Goal: Task Accomplishment & Management: Complete application form

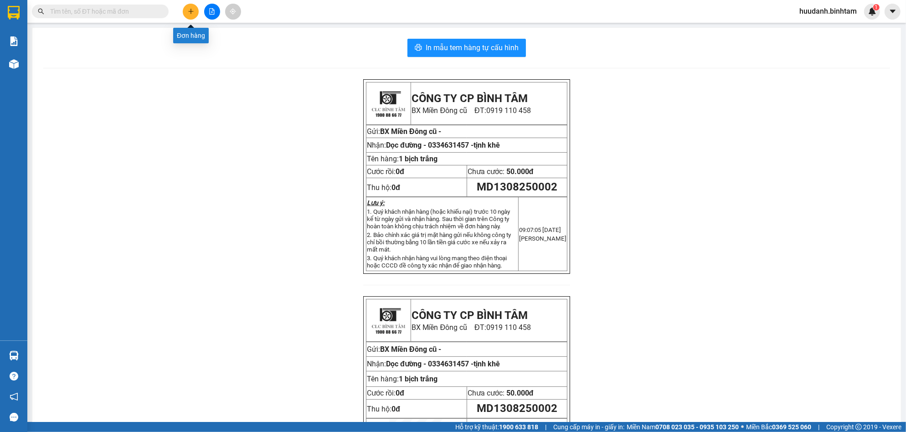
click at [189, 11] on icon "plus" at bounding box center [190, 11] width 5 height 0
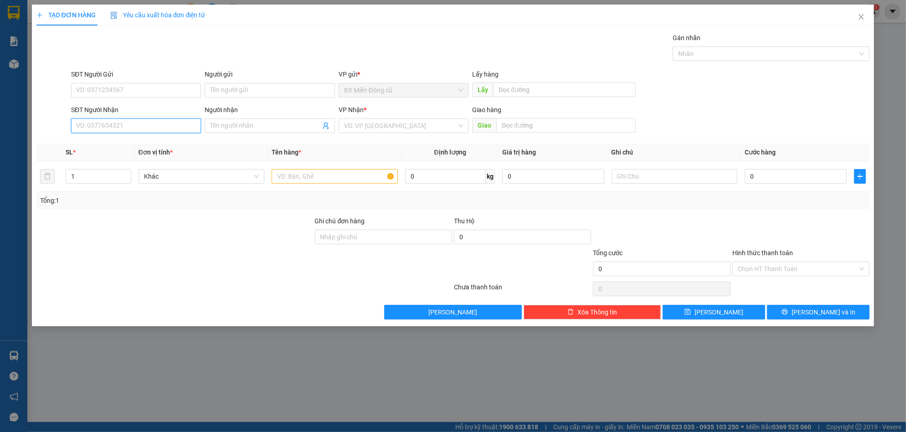
click at [154, 127] on input "SĐT Người Nhận" at bounding box center [136, 125] width 130 height 15
click at [239, 126] on input "Người nhận" at bounding box center [265, 126] width 110 height 10
paste input "ê"
paste input "ếu"
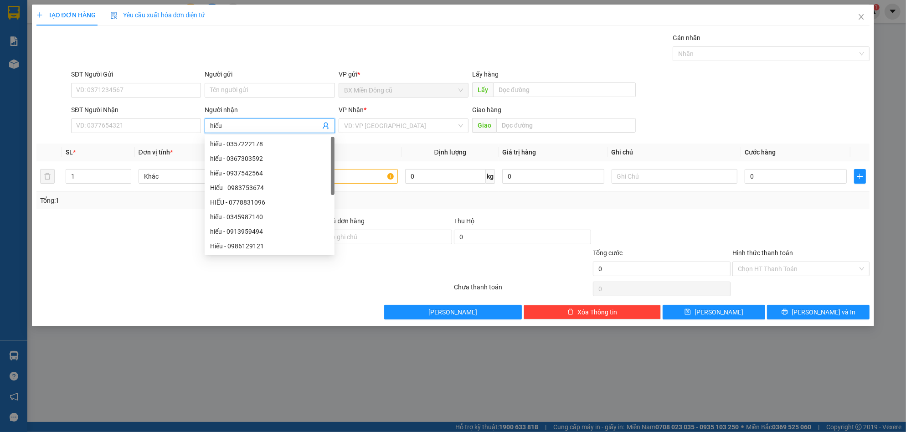
type input "hiếu"
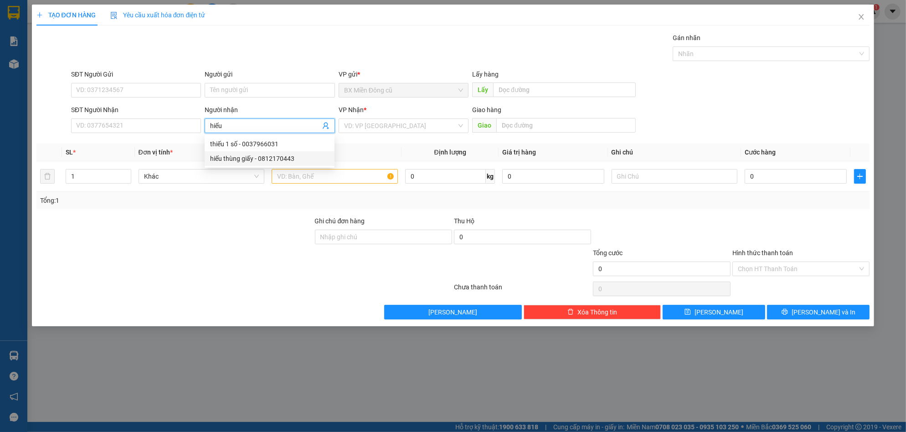
click at [271, 159] on div "hiếu thùng giấy - 0812170443" at bounding box center [269, 159] width 119 height 10
type input "0812170443"
type input "hiếu thùng giấy"
click at [404, 126] on input "search" at bounding box center [400, 126] width 113 height 14
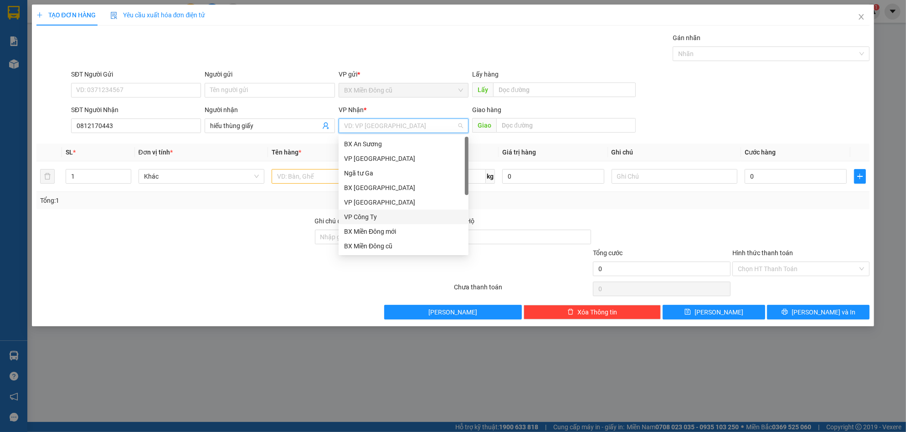
click at [373, 216] on div "VP Công Ty" at bounding box center [403, 217] width 119 height 10
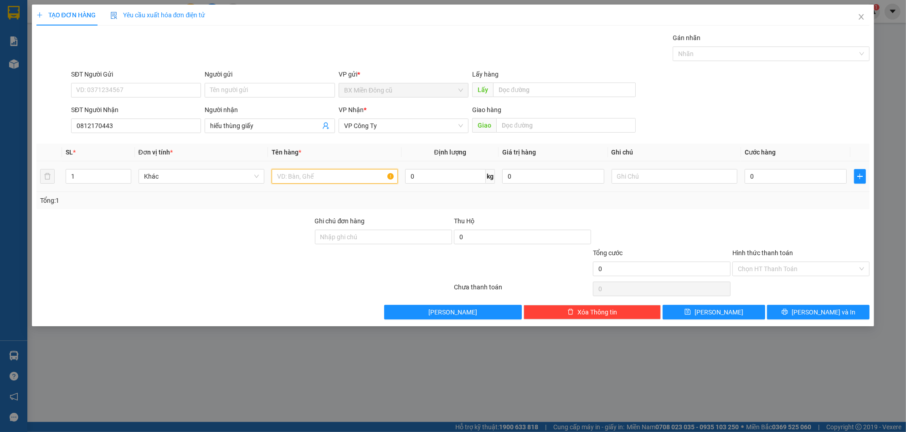
click at [316, 179] on input "text" at bounding box center [335, 176] width 126 height 15
paste input "ùng"
paste input "â"
type input "1 thùng giây"
click at [778, 172] on input "0" at bounding box center [795, 176] width 102 height 15
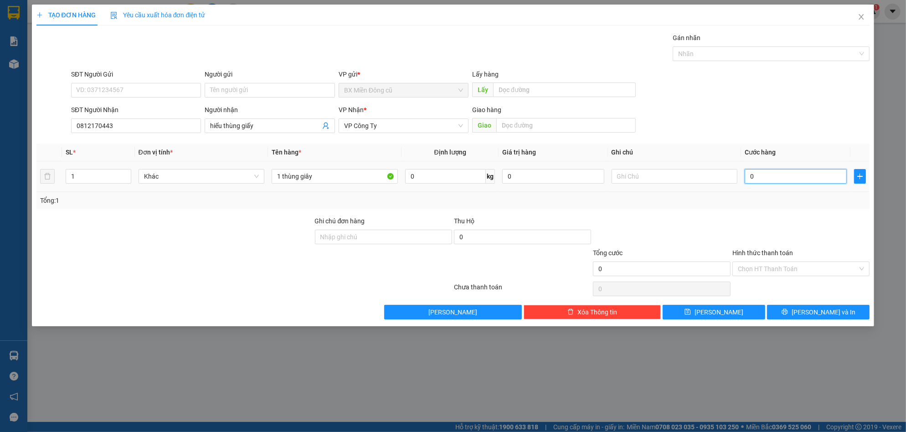
type input "1"
type input "10"
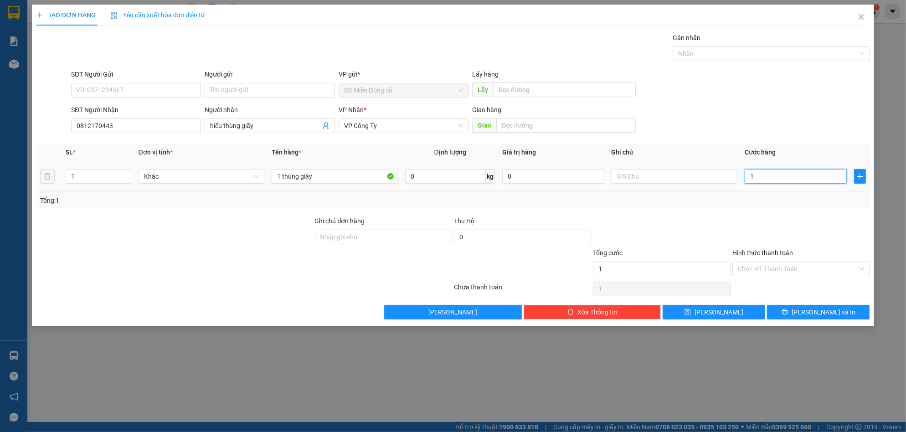
type input "10"
type input "100"
type input "1.000"
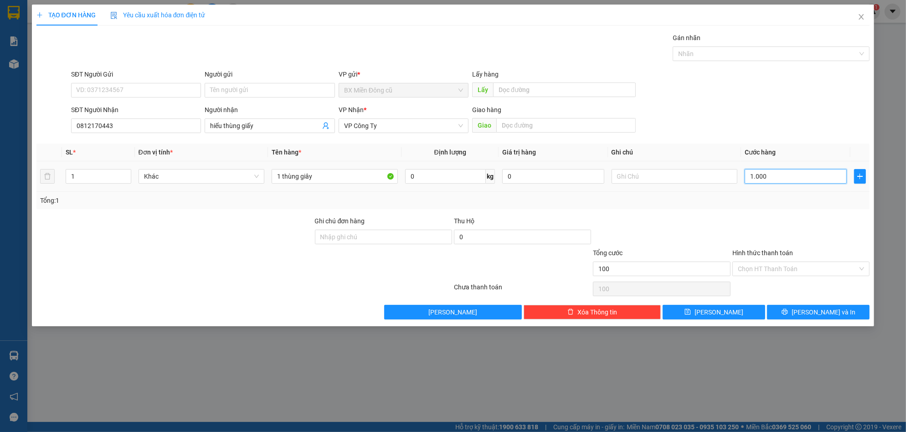
type input "1.000"
type input "10.000"
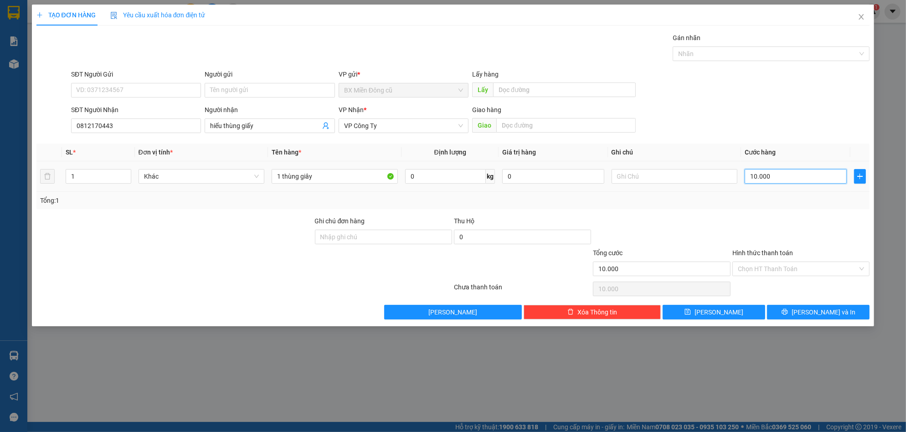
type input "100.000"
click at [818, 310] on span "[PERSON_NAME] và In" at bounding box center [823, 312] width 64 height 10
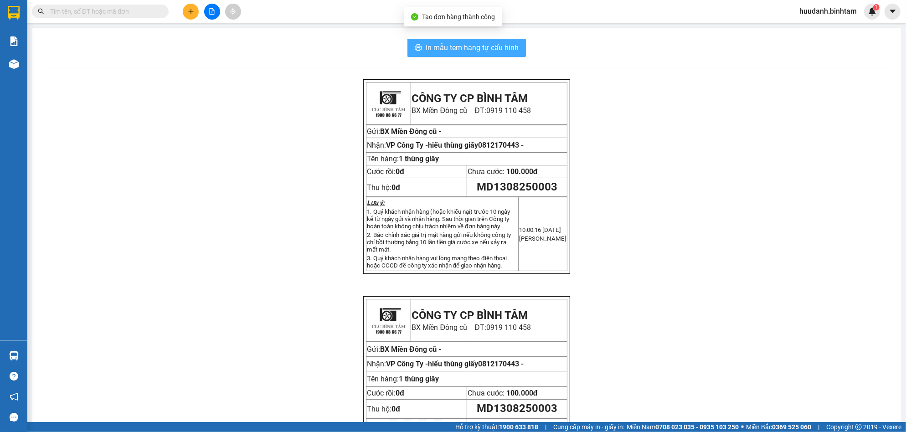
click at [479, 51] on span "In mẫu tem hàng tự cấu hình" at bounding box center [471, 47] width 93 height 11
click at [185, 15] on button at bounding box center [191, 12] width 16 height 16
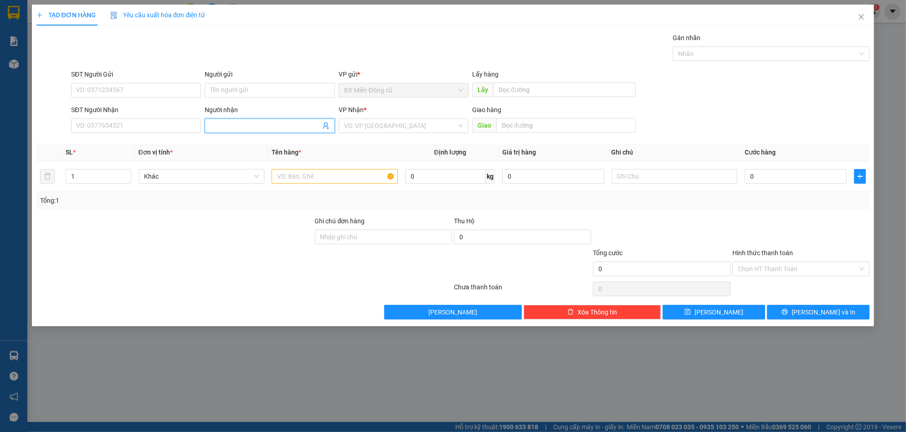
click at [241, 126] on input "Người nhận" at bounding box center [265, 126] width 110 height 10
type input "Lan 152"
click at [350, 127] on input "search" at bounding box center [400, 126] width 113 height 14
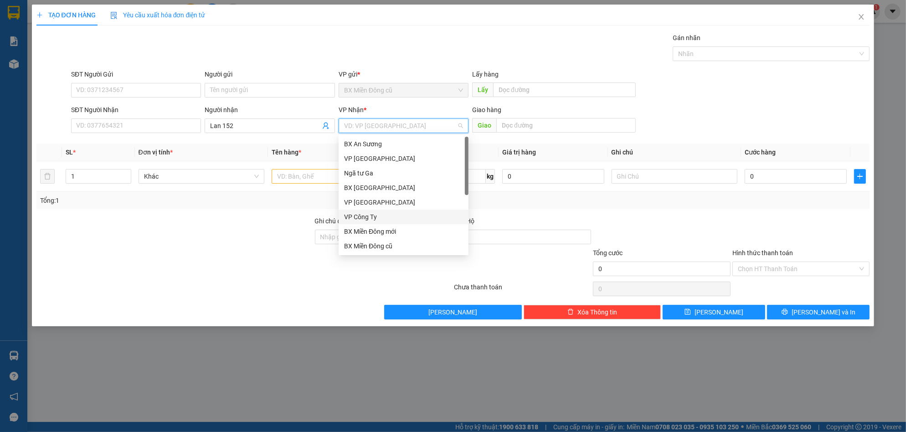
click at [380, 217] on div "VP Công Ty" at bounding box center [403, 217] width 119 height 10
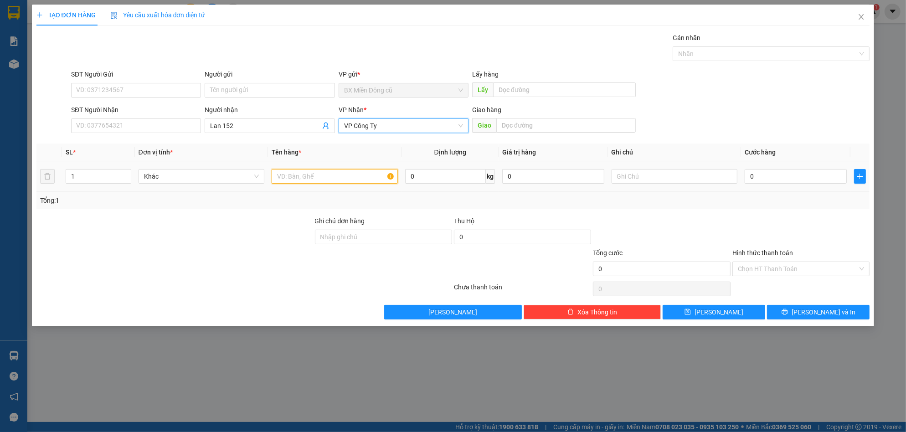
click at [346, 175] on input "text" at bounding box center [335, 176] width 126 height 15
paste input "ốp"
type input "1 xốp"
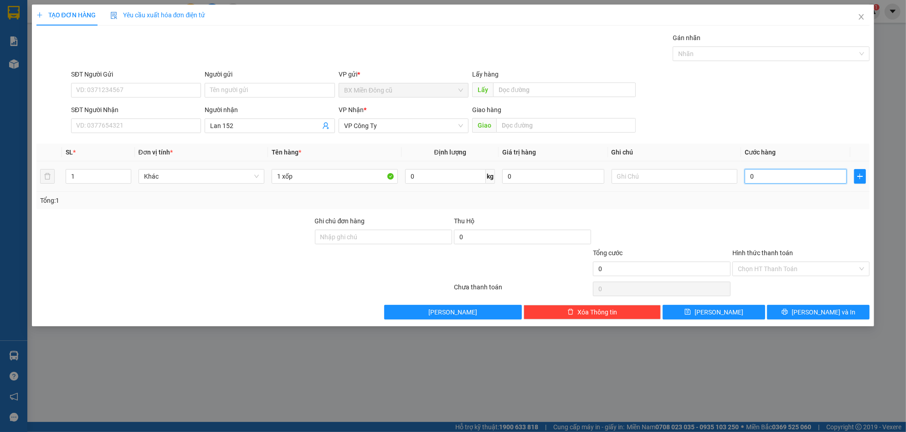
click at [799, 175] on input "0" at bounding box center [795, 176] width 102 height 15
type input "1"
type input "10"
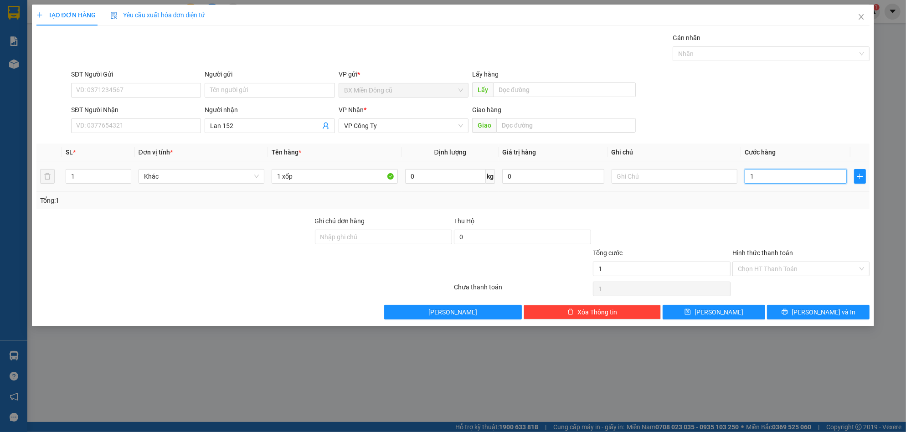
type input "10"
type input "100"
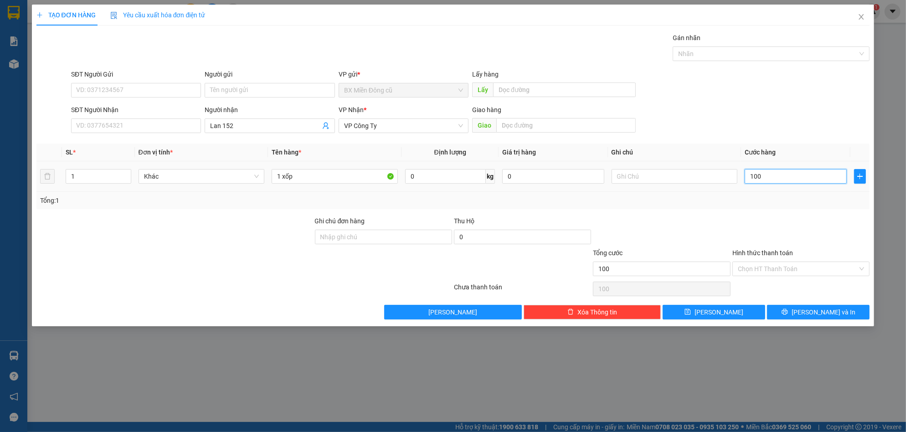
type input "1.000"
type input "10.000"
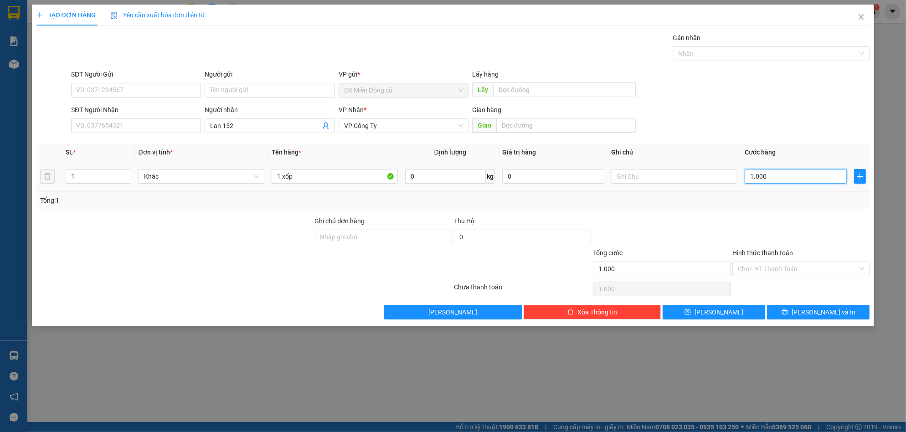
type input "10.000"
type input "100.000"
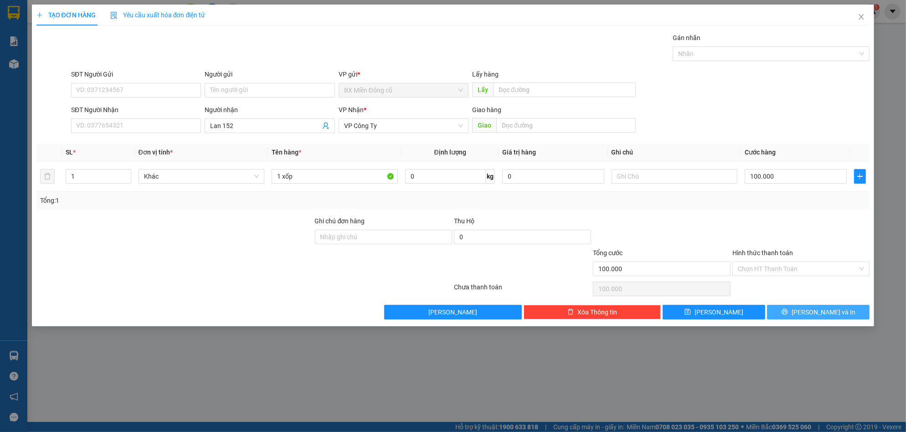
click at [808, 317] on button "[PERSON_NAME] và In" at bounding box center [818, 312] width 102 height 15
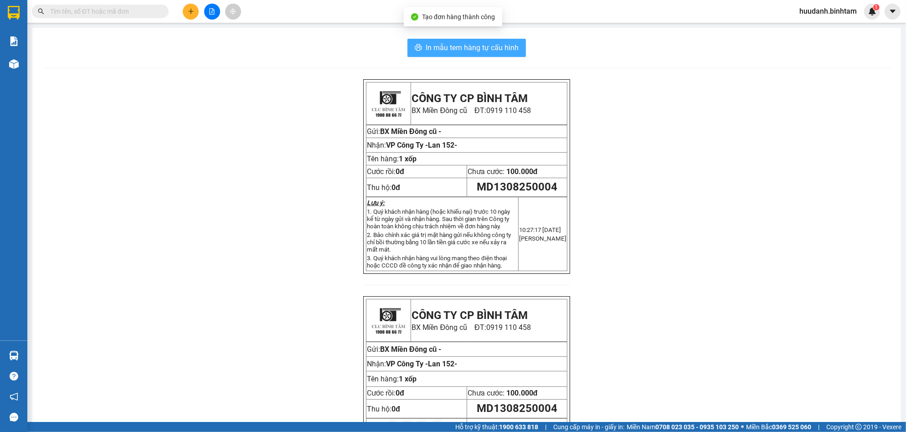
click at [442, 53] on span "In mẫu tem hàng tự cấu hình" at bounding box center [471, 47] width 93 height 11
click at [538, 288] on div "CÔNG TY CP BÌNH TÂM BX Miền Đông cũ ĐT: 0919 110 458 Gửi: BX Miền Đông cũ - Nhậ…" at bounding box center [466, 289] width 207 height 420
click at [147, 5] on span at bounding box center [100, 12] width 137 height 14
click at [149, 20] on div "Kết quả tìm kiếm ( 0 ) Bộ lọc No Data huudanh.binhtam 1" at bounding box center [453, 11] width 906 height 23
click at [149, 15] on input "text" at bounding box center [104, 11] width 108 height 10
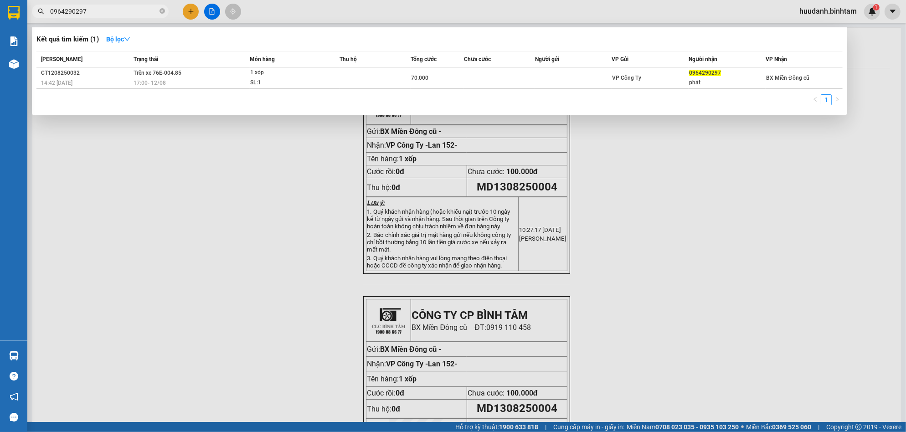
type input "0964290297"
click at [90, 205] on div at bounding box center [453, 216] width 906 height 432
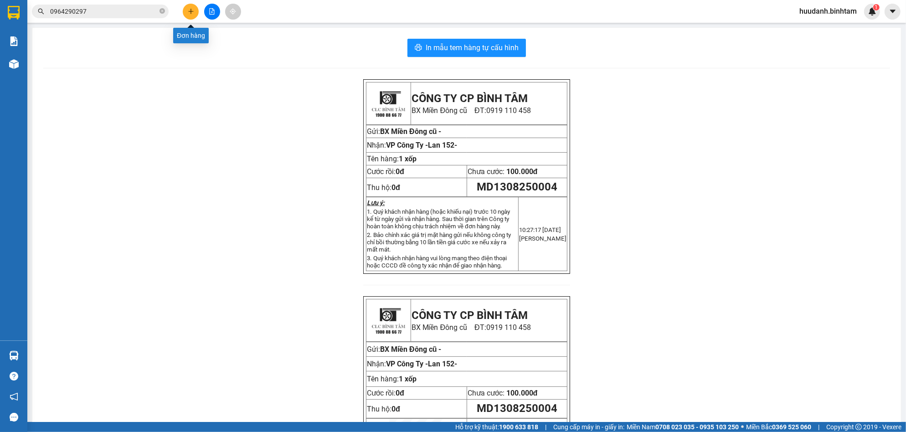
click at [184, 13] on button at bounding box center [191, 12] width 16 height 16
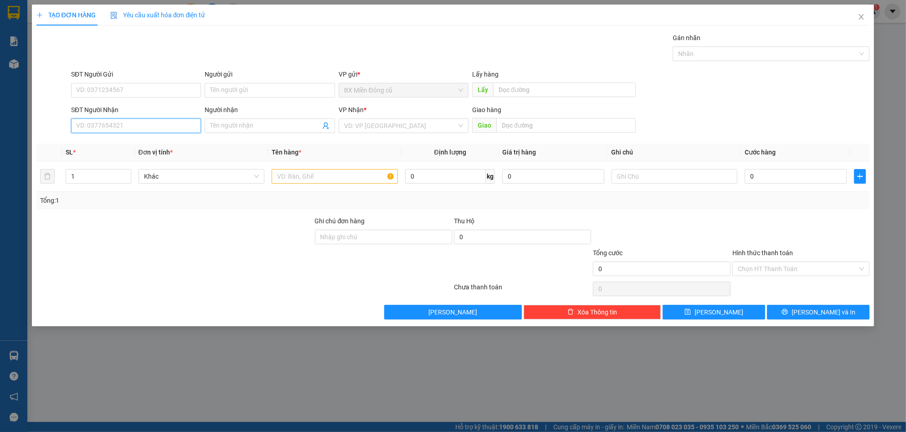
click at [88, 128] on input "SĐT Người Nhận" at bounding box center [136, 125] width 130 height 15
click at [222, 126] on input "Người nhận" at bounding box center [265, 126] width 110 height 10
type input "d"
paste input "đ"
paste input "ăng"
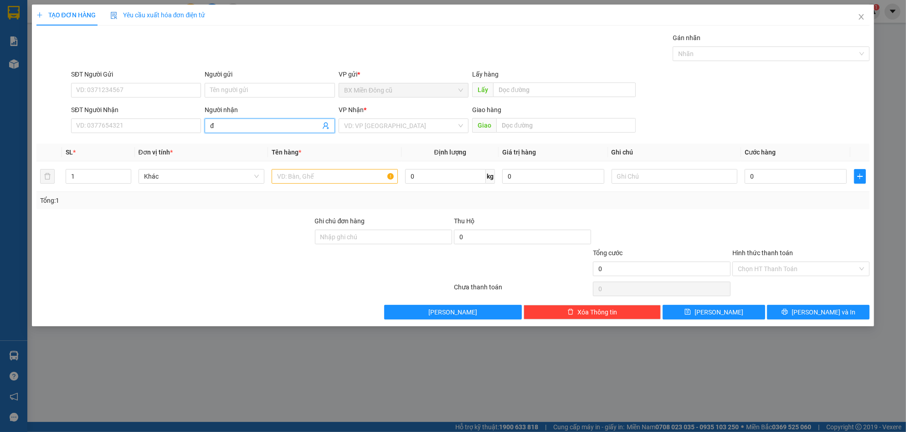
paste input "ằng"
paste input "ăngf"
paste input "ào"
type input "đăng tào"
click at [231, 138] on div "đăng tào - 0975988814" at bounding box center [270, 144] width 130 height 15
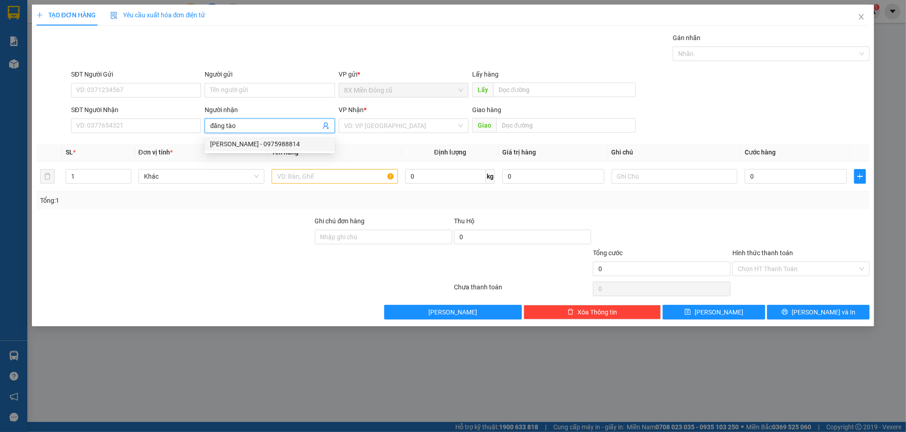
type input "0975988814"
type input "đăng tào"
click at [362, 125] on input "search" at bounding box center [400, 126] width 113 height 14
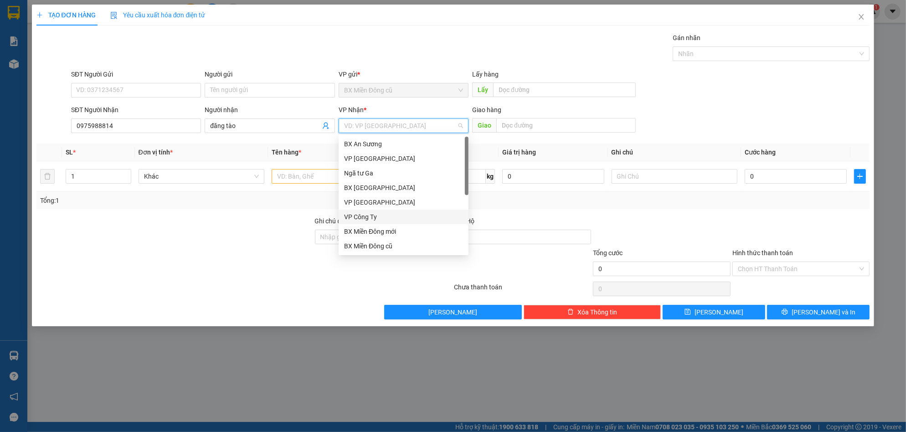
click at [379, 215] on div "VP Công Ty" at bounding box center [403, 217] width 119 height 10
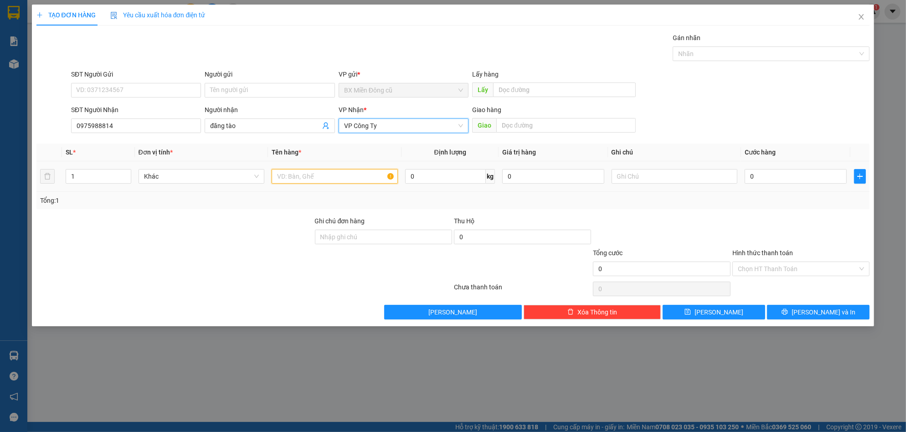
click at [332, 173] on input "text" at bounding box center [335, 176] width 126 height 15
paste input "ùng"
paste input "ây"
paste input "ài"
paste input "ùng"
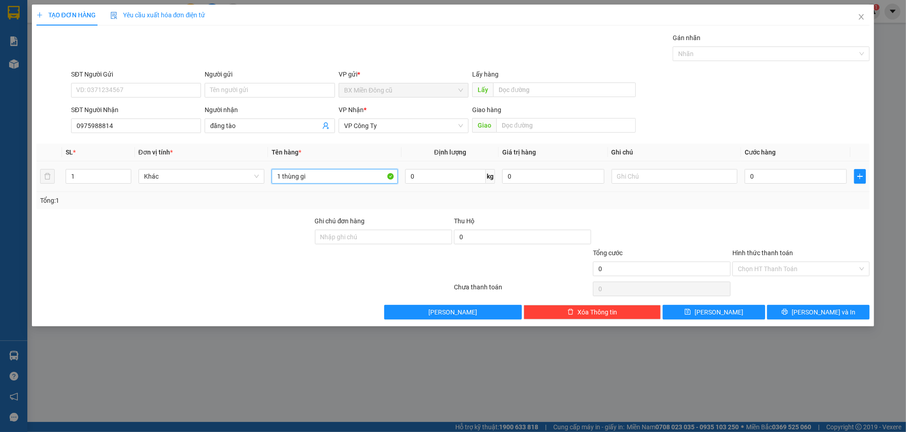
paste input "ấy"
paste input "ài"
type input "1 thùng giấy dài"
click at [760, 175] on input "0" at bounding box center [795, 176] width 102 height 15
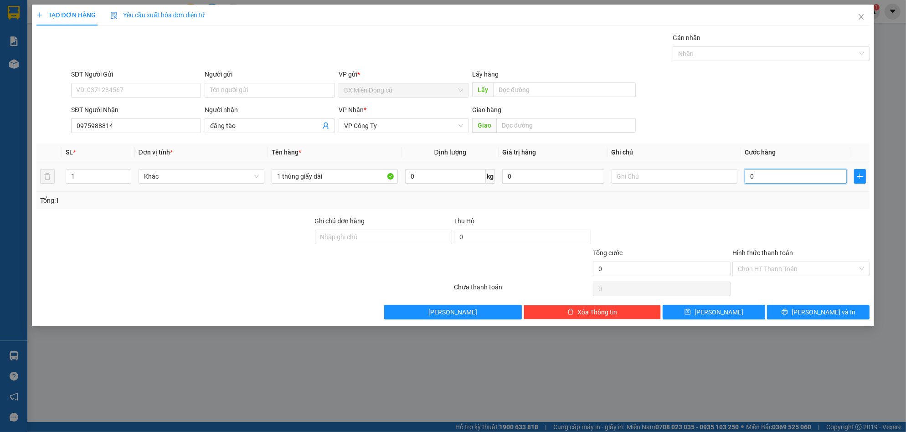
type input "1"
type input "10"
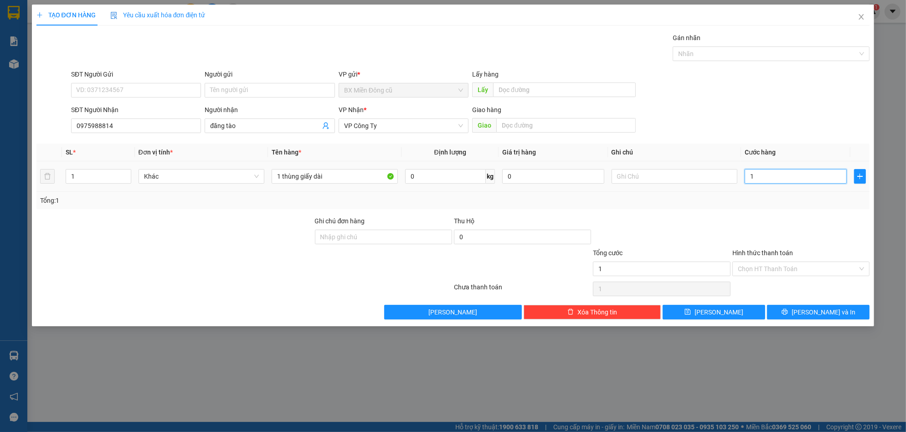
type input "10"
type input "100"
type input "1.000"
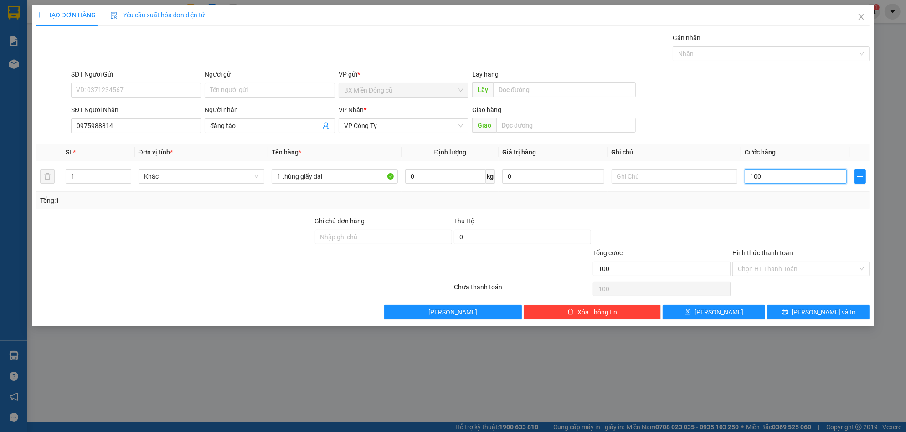
type input "1.000"
type input "10.000"
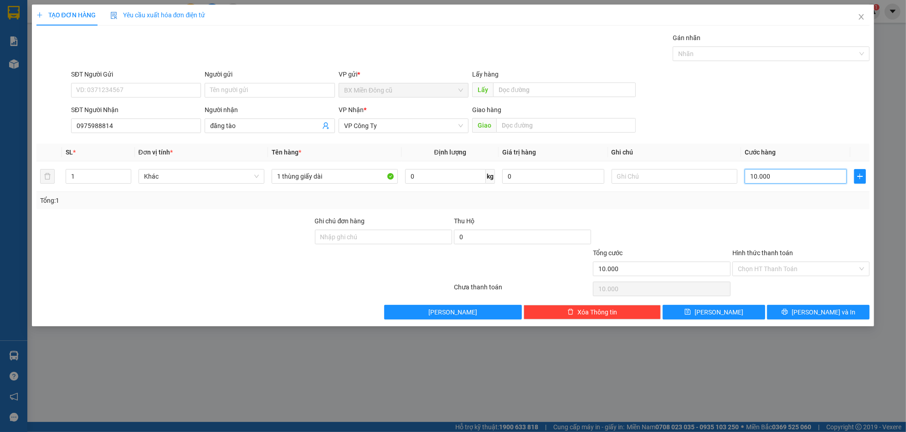
type input "100.000"
click at [800, 317] on button "[PERSON_NAME] và In" at bounding box center [818, 312] width 102 height 15
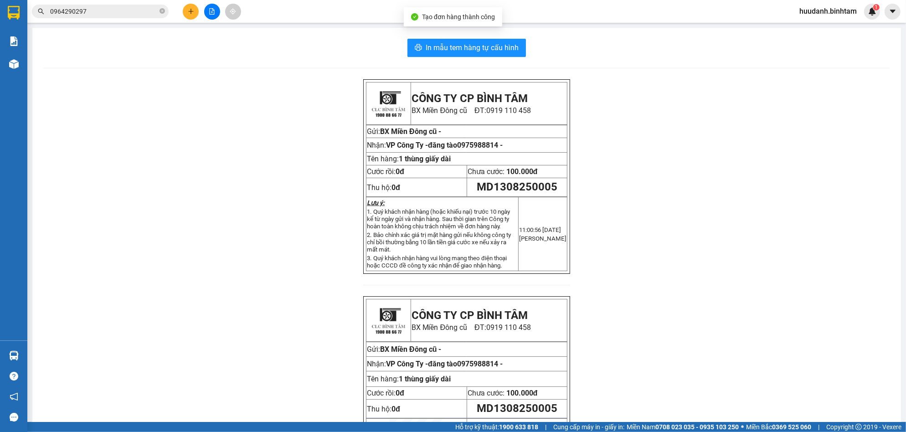
click at [471, 64] on div "In mẫu tem hàng tự cấu hình CÔNG TY CP BÌNH TÂM BX Miền Đông cũ ĐT: 0919 110 45…" at bounding box center [466, 269] width 868 height 483
click at [475, 61] on div "In mẫu tem hàng tự cấu hình CÔNG TY CP BÌNH TÂM BX Miền Đông cũ ĐT: 0919 110 45…" at bounding box center [466, 269] width 868 height 483
click at [475, 58] on div "In mẫu tem hàng tự cấu hình CÔNG TY CP BÌNH TÂM BX Miền Đông cũ ĐT: 0919 110 45…" at bounding box center [466, 269] width 868 height 483
click at [475, 54] on button "In mẫu tem hàng tự cấu hình" at bounding box center [466, 48] width 118 height 18
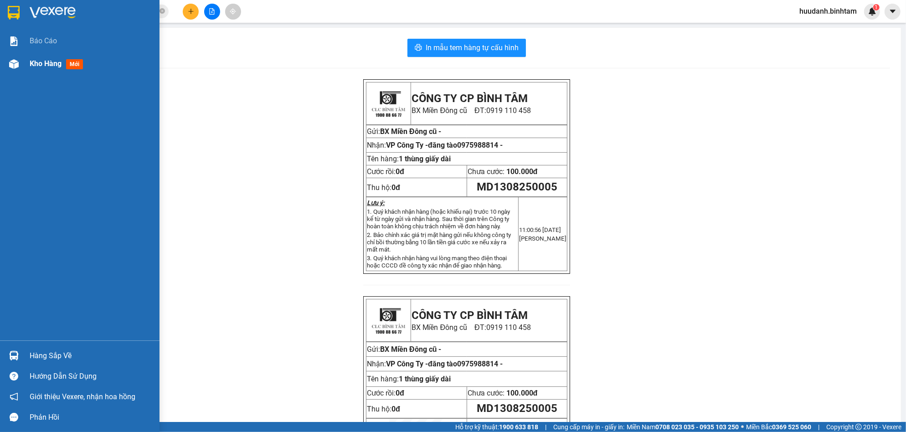
click at [41, 59] on span "Kho hàng" at bounding box center [46, 63] width 32 height 9
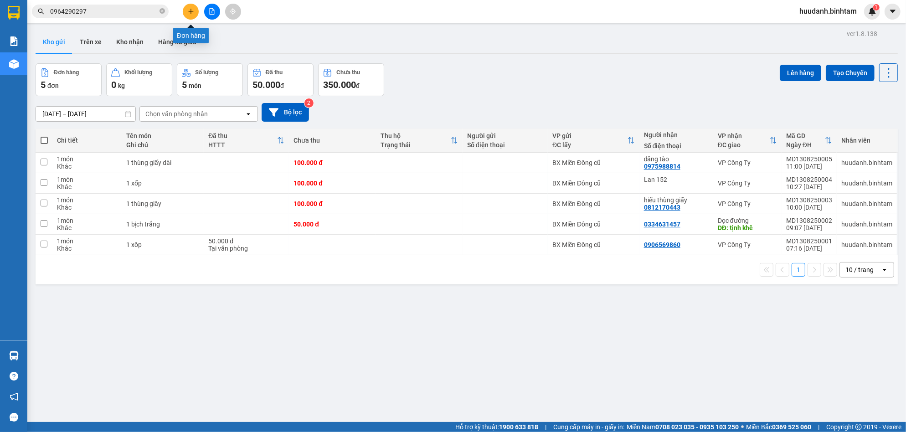
click at [194, 14] on icon "plus" at bounding box center [191, 11] width 6 height 6
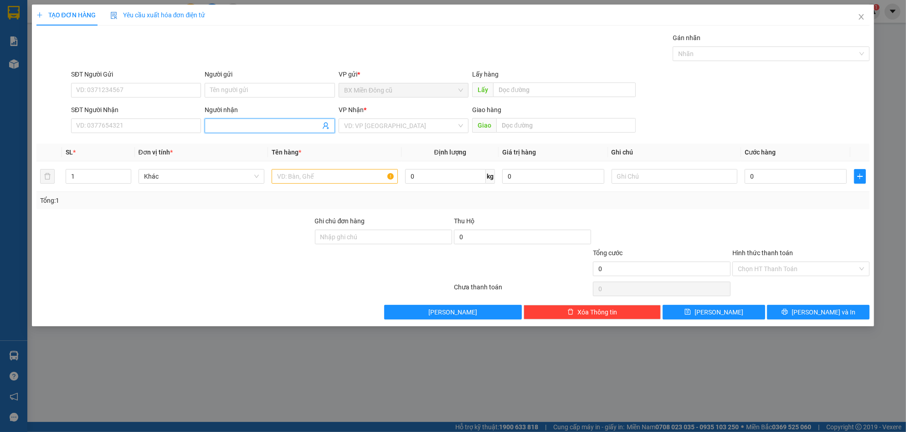
click at [226, 120] on span at bounding box center [270, 125] width 130 height 15
click at [382, 117] on div "VP Nhận *" at bounding box center [403, 112] width 130 height 14
click at [378, 122] on input "search" at bounding box center [400, 126] width 113 height 14
type input "sao"
click at [289, 126] on input "Người nhận" at bounding box center [265, 126] width 110 height 10
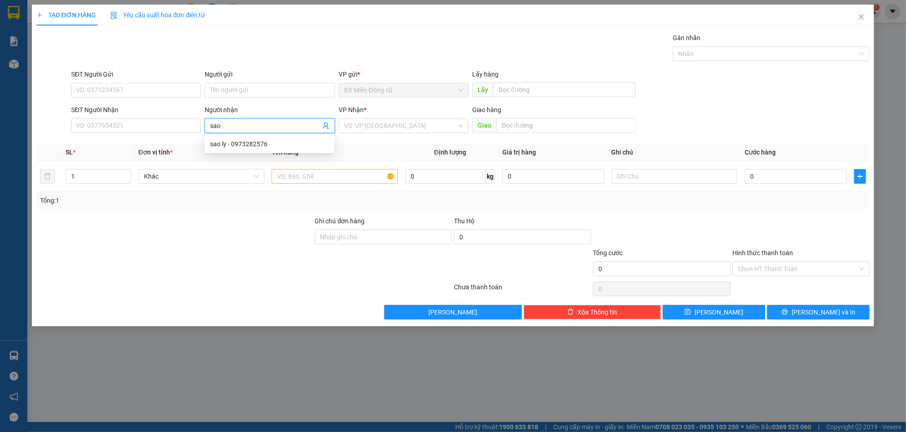
click at [286, 124] on input "sao" at bounding box center [265, 126] width 110 height 10
type input "h"
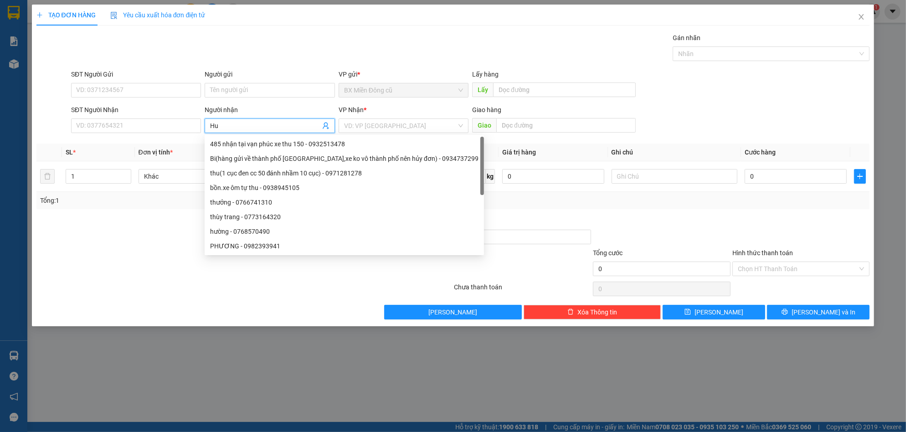
paste input "ê"
paste input "ệ"
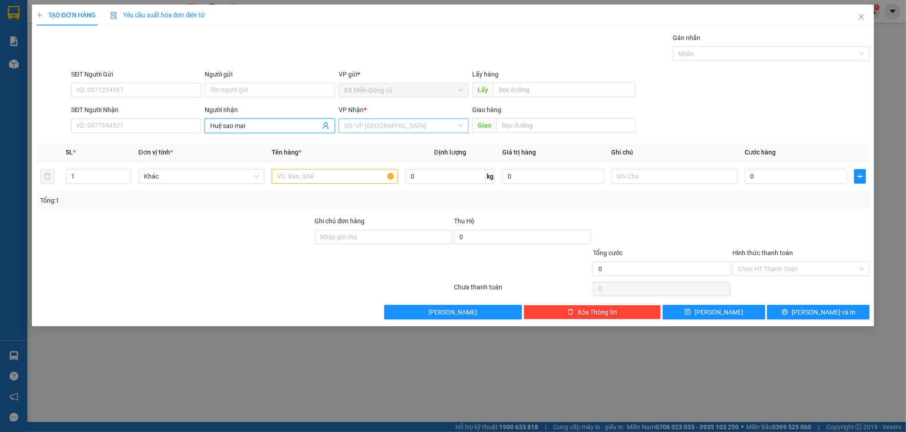
type input "Huệ sao mai"
click at [425, 127] on input "search" at bounding box center [400, 126] width 113 height 14
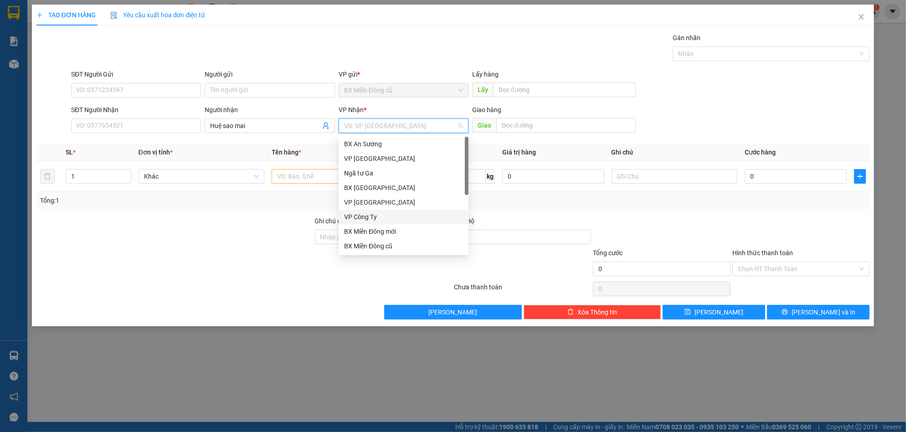
click at [369, 218] on div "VP Công Ty" at bounding box center [403, 217] width 119 height 10
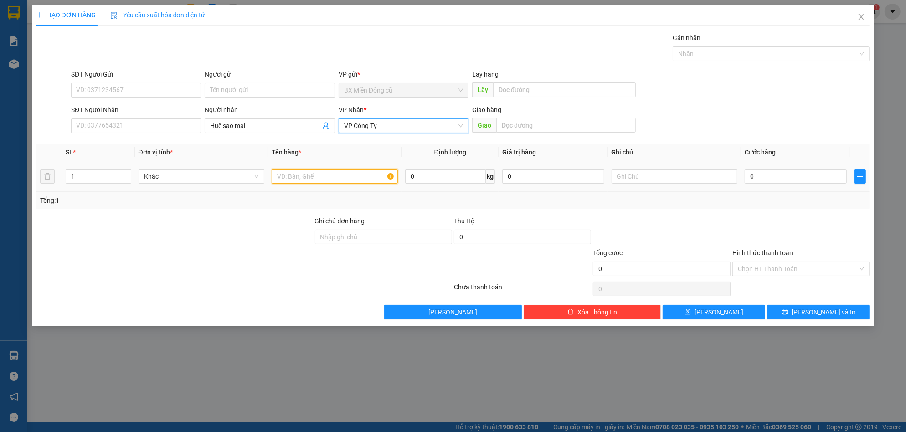
click at [339, 183] on input "text" at bounding box center [335, 176] width 126 height 15
click at [401, 127] on span "VP Công Ty" at bounding box center [403, 126] width 119 height 14
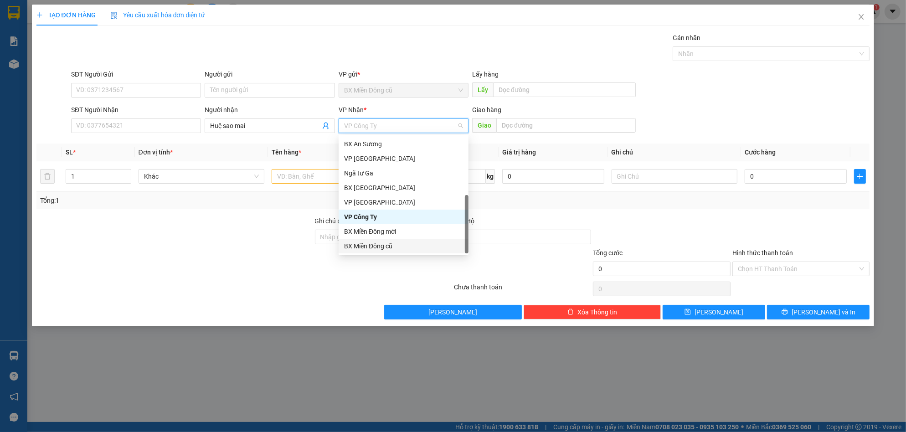
scroll to position [29, 0]
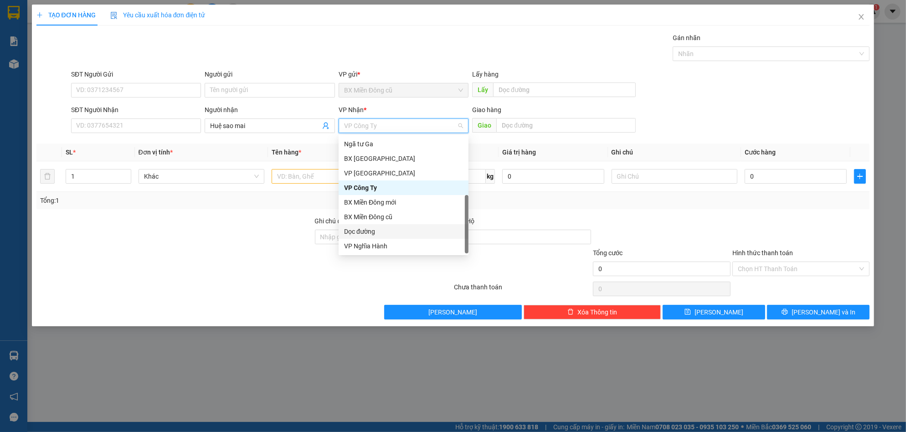
click at [394, 230] on div "Dọc đường" at bounding box center [403, 231] width 119 height 10
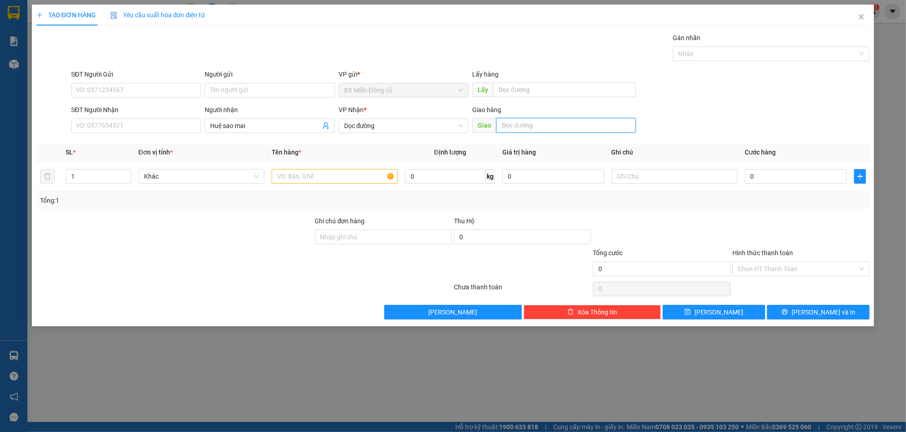
click at [530, 118] on input "text" at bounding box center [565, 125] width 139 height 15
paste input "ơm"
type input "cơm sao mai"
click at [316, 178] on input "text" at bounding box center [335, 176] width 126 height 15
paste input "ấy"
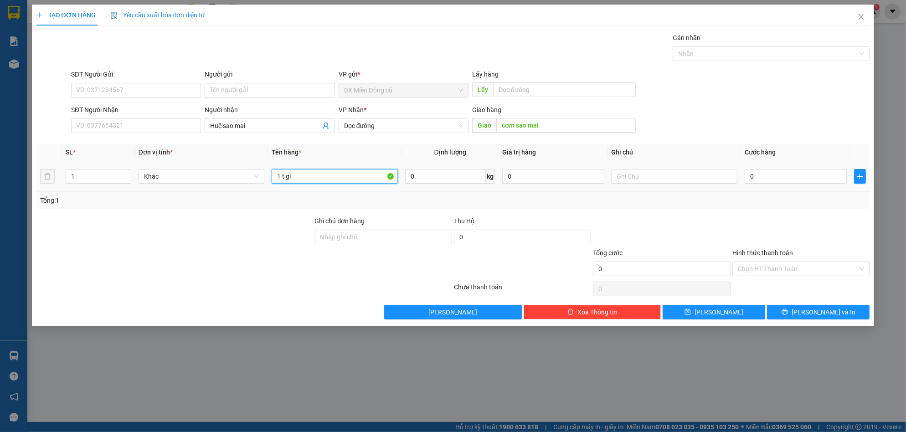
paste input "ấy"
type input "1 t giấy"
click at [781, 178] on input "0" at bounding box center [795, 176] width 102 height 15
type input "1"
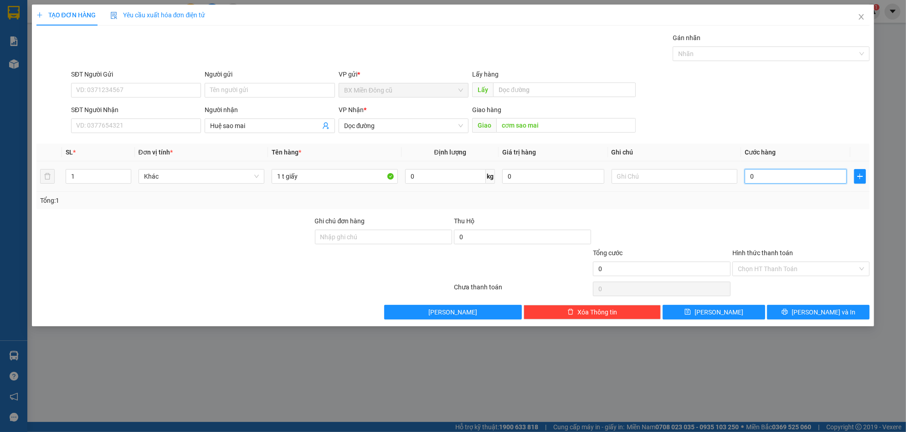
type input "1"
type input "12"
type input "120"
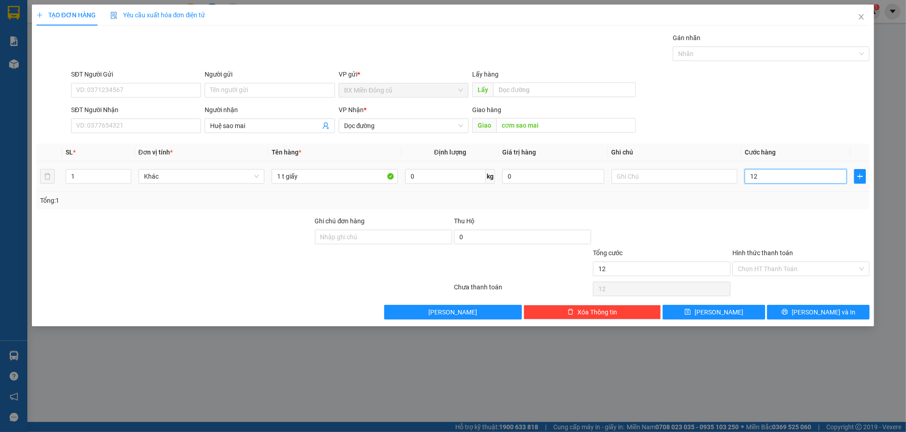
type input "120"
type input "1.200"
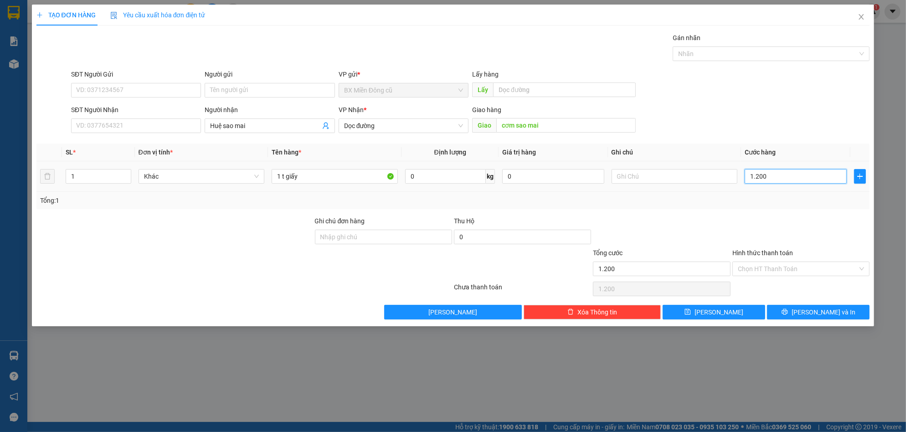
type input "12.000"
type input "120.000"
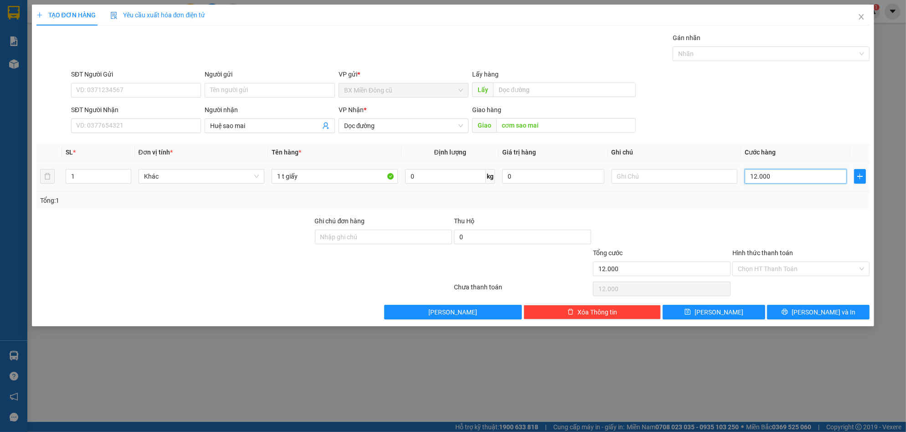
type input "120.000"
click at [776, 171] on input "120.000" at bounding box center [795, 176] width 102 height 15
type input "1"
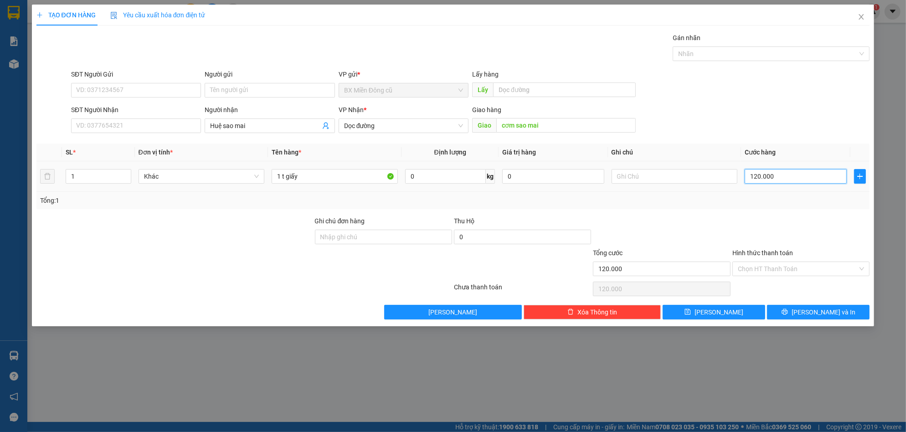
type input "1"
type input "10"
type input "100"
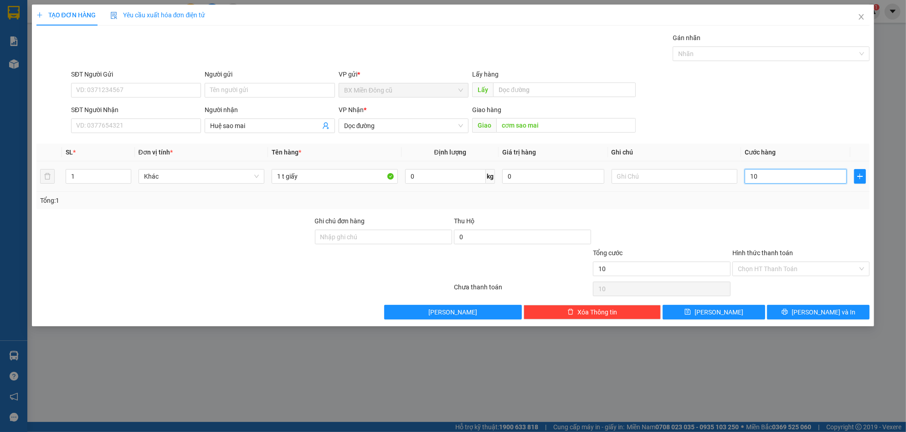
type input "100"
type input "1.000"
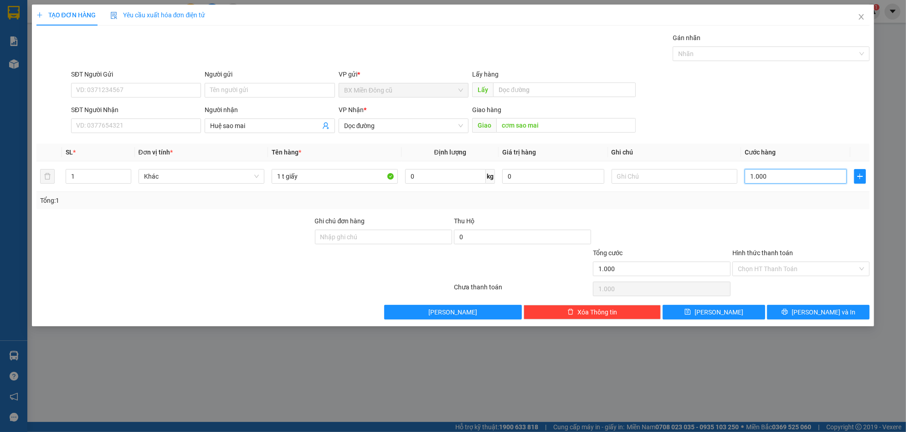
type input "10.000"
type input "100.000"
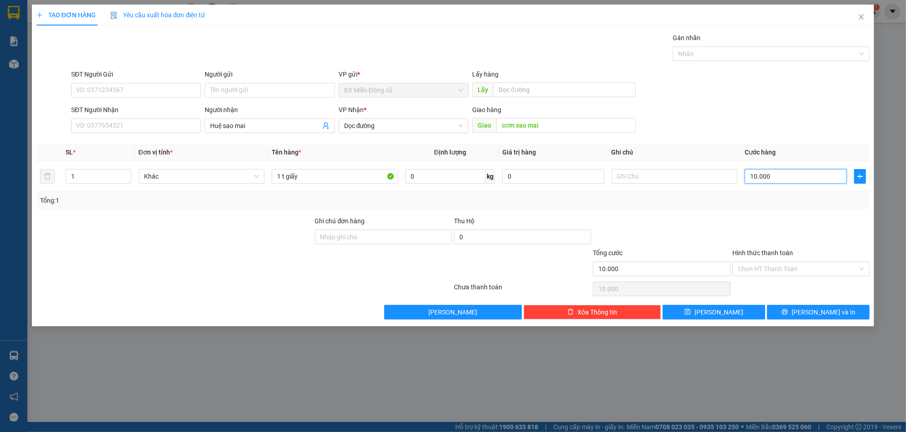
type input "100.000"
click at [783, 266] on input "Hình thức thanh toán" at bounding box center [798, 269] width 120 height 14
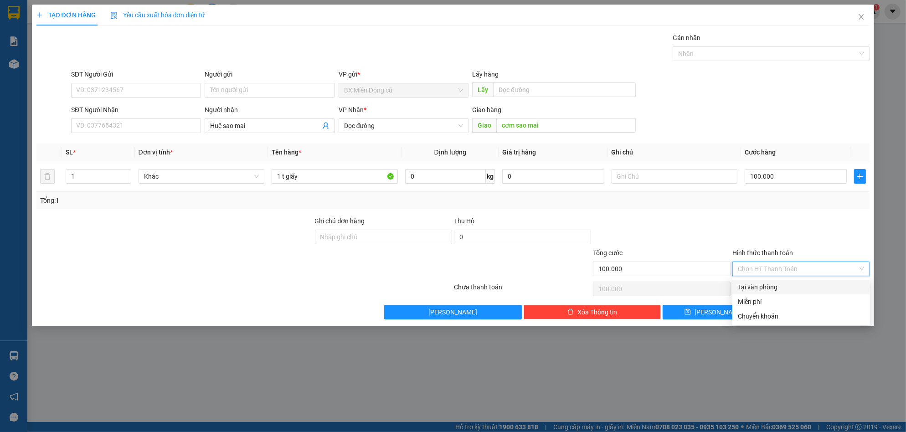
click at [774, 288] on div "Tại văn phòng" at bounding box center [801, 287] width 127 height 10
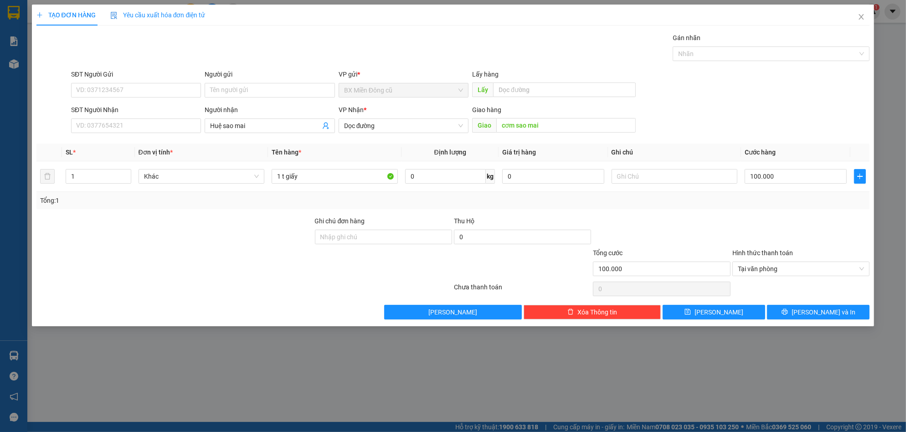
click at [748, 277] on div "Hình thức thanh toán Tại văn phòng" at bounding box center [800, 264] width 137 height 32
click at [754, 262] on span "Tại văn phòng" at bounding box center [801, 269] width 126 height 14
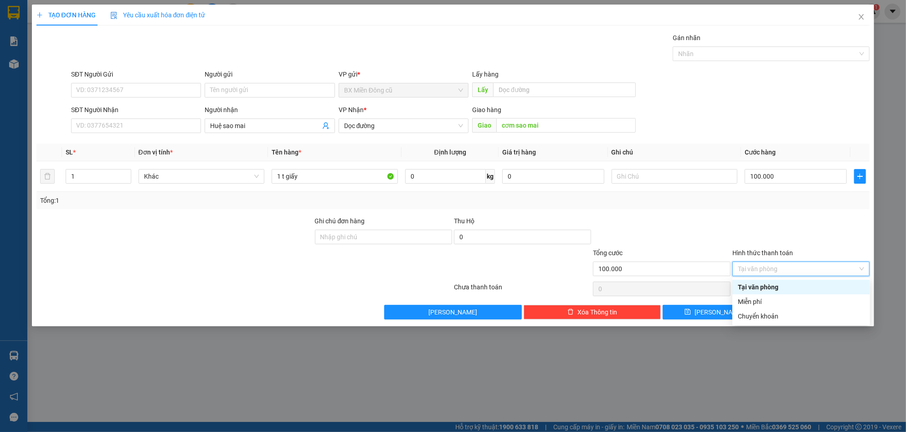
click at [749, 278] on div "Transit Pickup Surcharge Ids Transit Deliver Surcharge Ids Transit Deliver Surc…" at bounding box center [452, 176] width 833 height 287
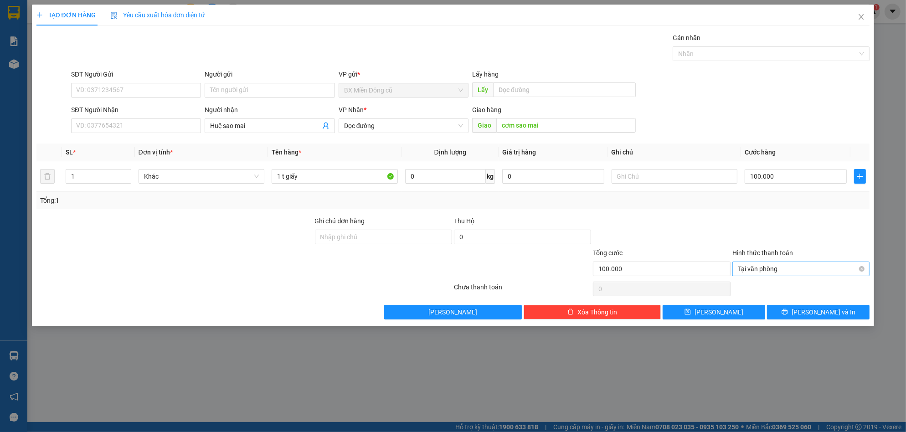
click at [757, 265] on span "Tại văn phòng" at bounding box center [801, 269] width 126 height 14
drag, startPoint x: 852, startPoint y: 232, endPoint x: 852, endPoint y: 237, distance: 5.5
click at [852, 233] on div at bounding box center [800, 232] width 139 height 32
click at [857, 269] on span "Tại văn phòng" at bounding box center [801, 269] width 126 height 14
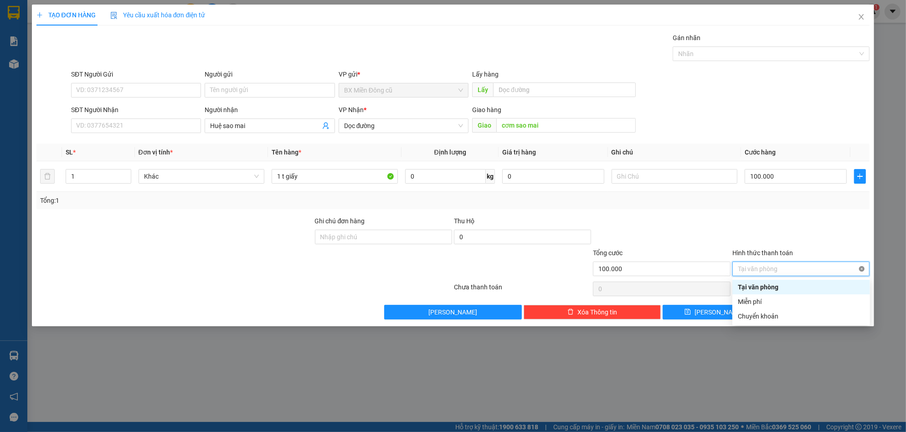
type input "100.000"
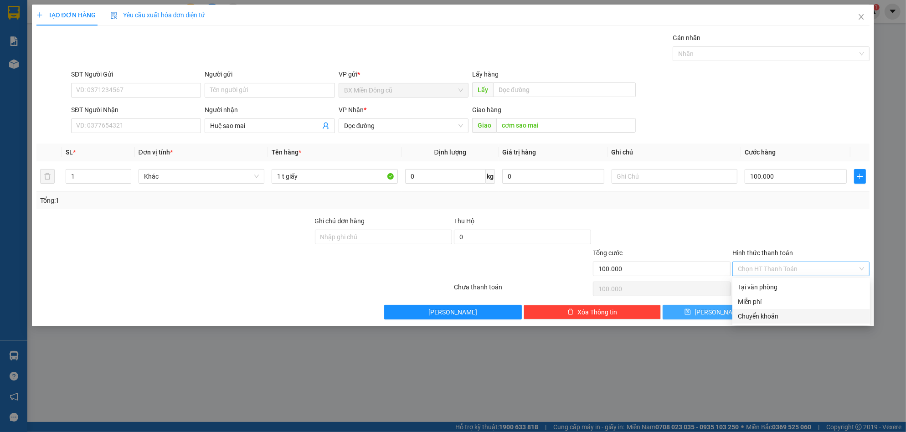
click at [715, 313] on span "[PERSON_NAME]" at bounding box center [718, 312] width 49 height 10
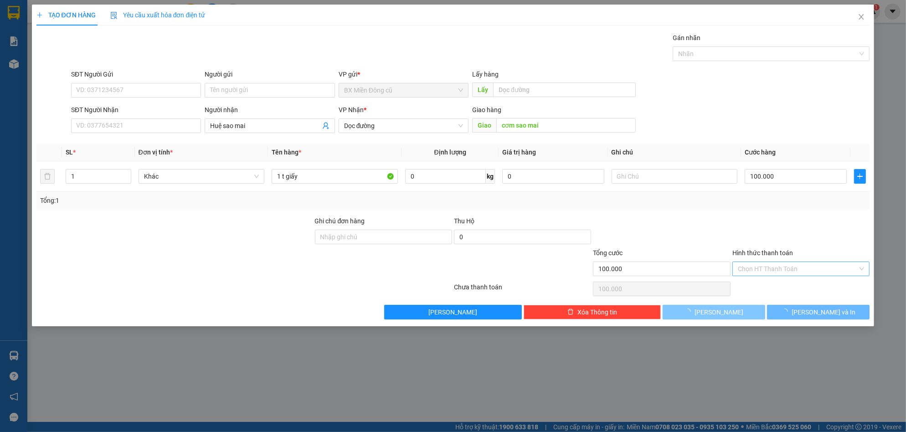
type input "0"
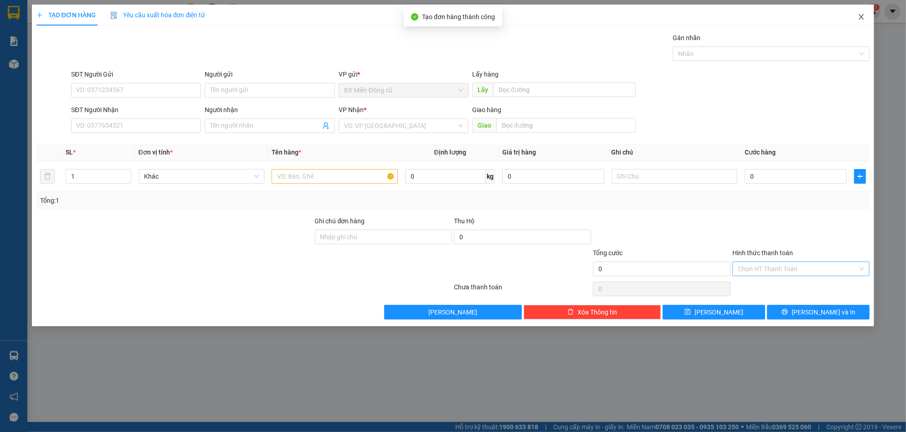
click at [856, 14] on span "Close" at bounding box center [861, 18] width 26 height 26
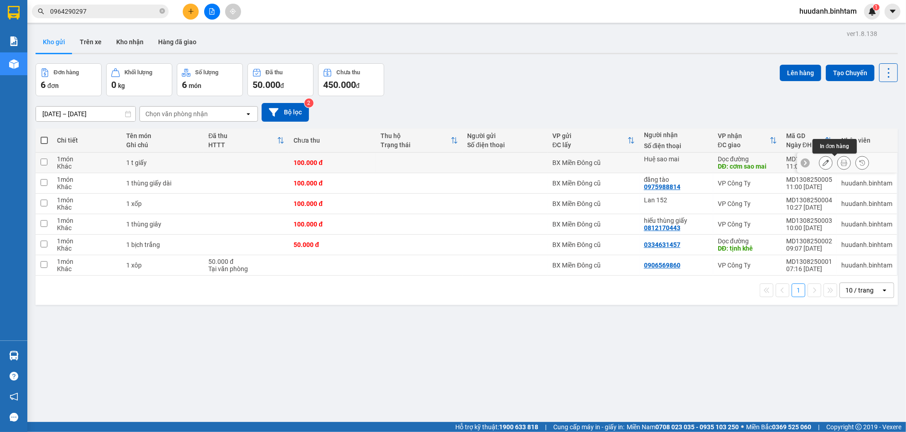
click at [840, 163] on icon at bounding box center [843, 162] width 6 height 6
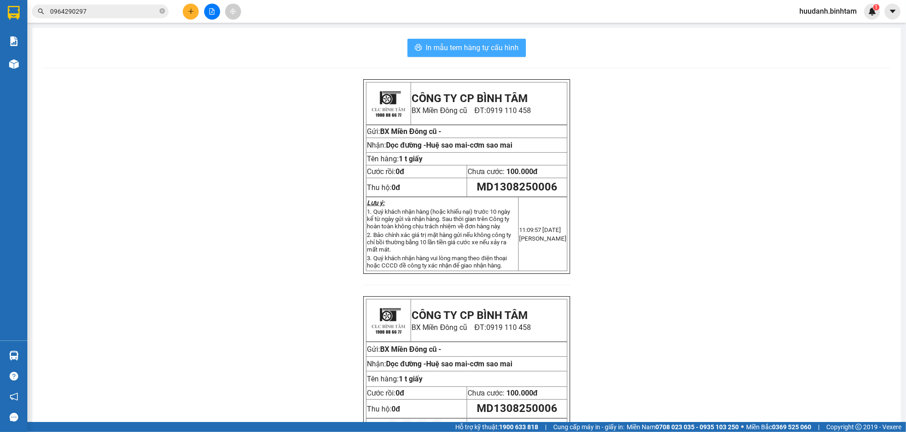
click at [500, 57] on div "In mẫu tem hàng tự cấu hình CÔNG TY CP BÌNH TÂM BX Miền Đông cũ ĐT: 0919 110 45…" at bounding box center [466, 269] width 868 height 483
click at [505, 53] on span "In mẫu tem hàng tự cấu hình" at bounding box center [471, 47] width 93 height 11
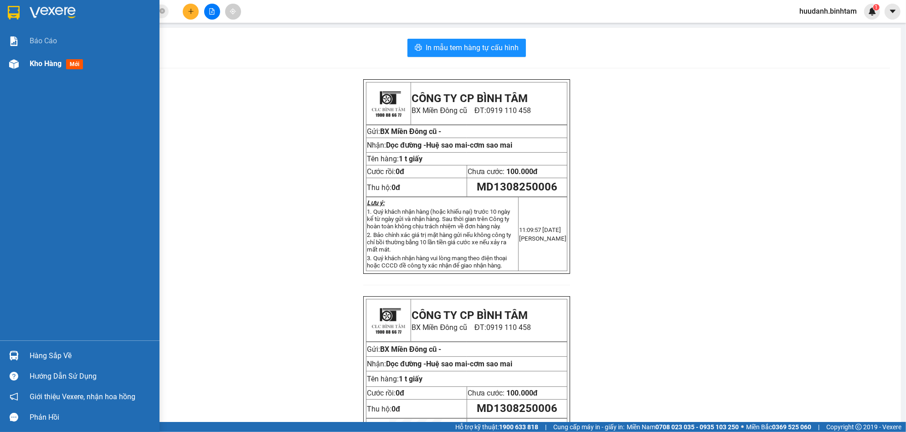
click at [51, 67] on span "Kho hàng" at bounding box center [46, 63] width 32 height 9
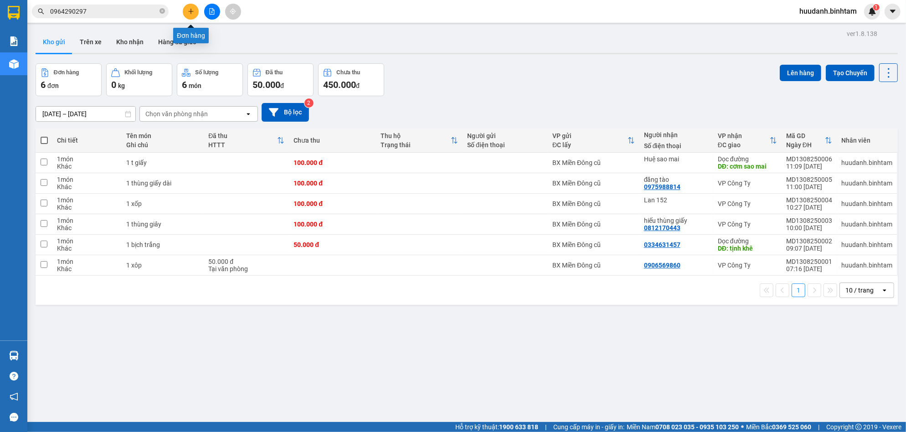
click at [197, 15] on button at bounding box center [191, 12] width 16 height 16
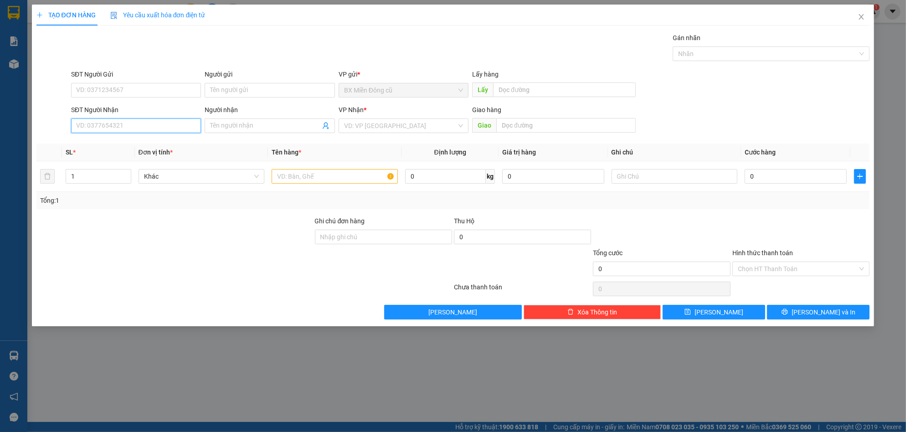
click at [170, 124] on input "SĐT Người Nhận" at bounding box center [136, 125] width 130 height 15
click at [302, 113] on div "Người nhận" at bounding box center [270, 110] width 130 height 10
click at [302, 121] on input "Người nhận" at bounding box center [265, 126] width 110 height 10
click at [295, 123] on input "Người nhận" at bounding box center [265, 126] width 110 height 10
click at [382, 123] on input "search" at bounding box center [400, 126] width 113 height 14
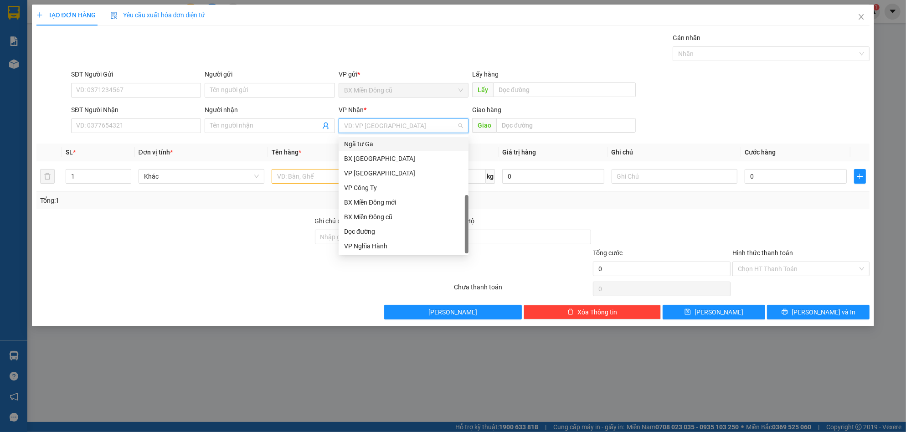
scroll to position [29, 0]
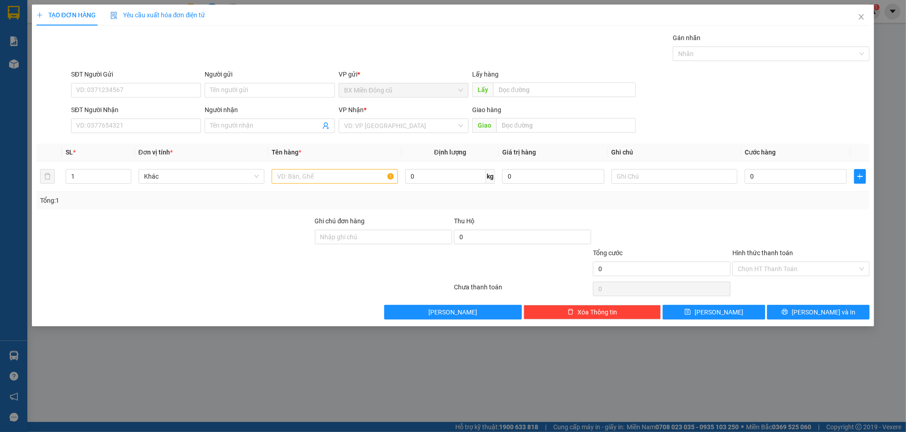
click at [298, 149] on span "Tên hàng *" at bounding box center [287, 152] width 30 height 7
click at [136, 120] on input "SĐT Người Nhận" at bounding box center [136, 125] width 130 height 15
click at [83, 127] on input "SĐT Người Nhận" at bounding box center [136, 125] width 130 height 15
type input "0914119400"
click at [170, 145] on div "0914119400 - mẹ hiền(ko cước)trái cây" at bounding box center [136, 144] width 119 height 10
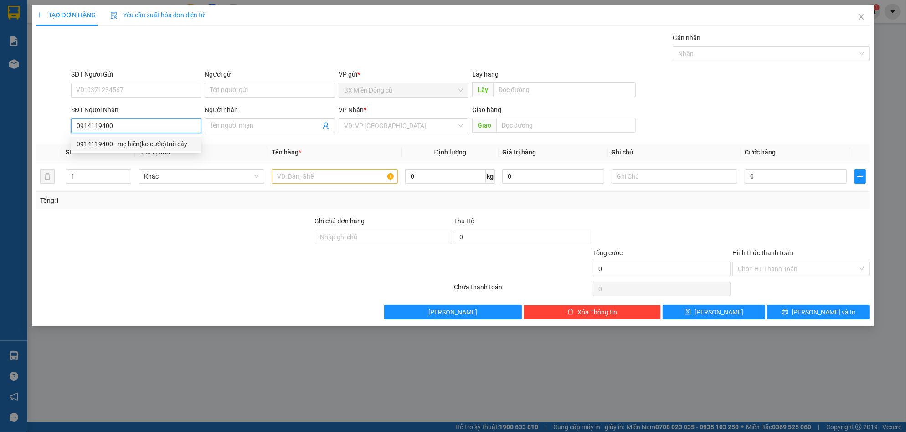
type input "mẹ hiền(ko cước)trái cây"
type input "tam quan"
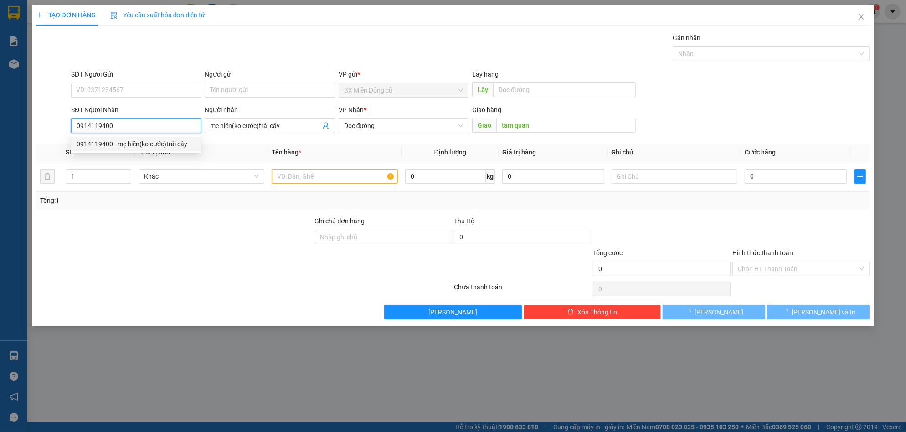
type input "100.000"
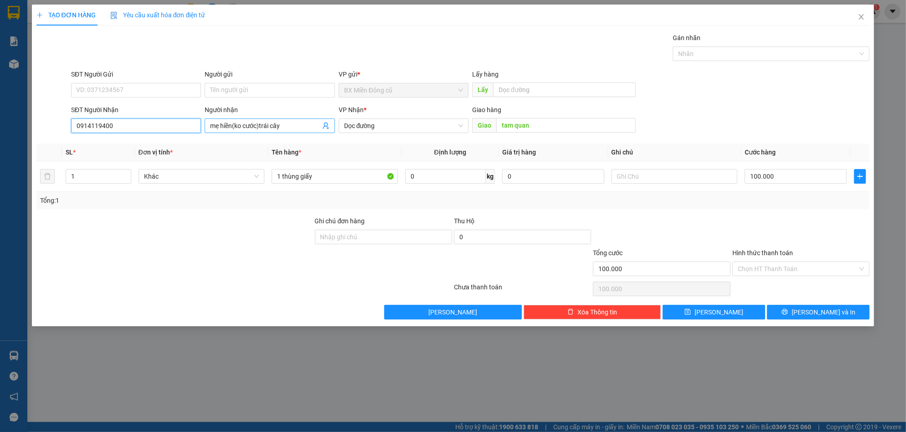
type input "0914119400"
click at [294, 124] on input "mẹ hiền(ko cước)trái cây" at bounding box center [265, 126] width 110 height 10
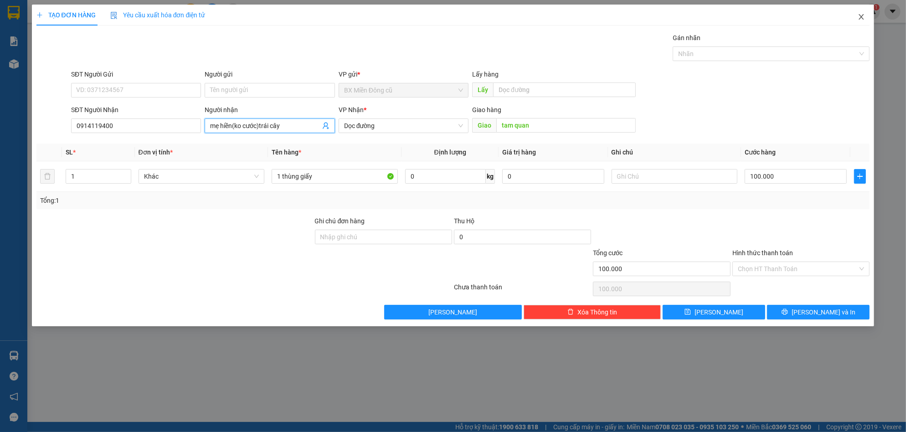
click at [861, 15] on icon "close" at bounding box center [860, 16] width 7 height 7
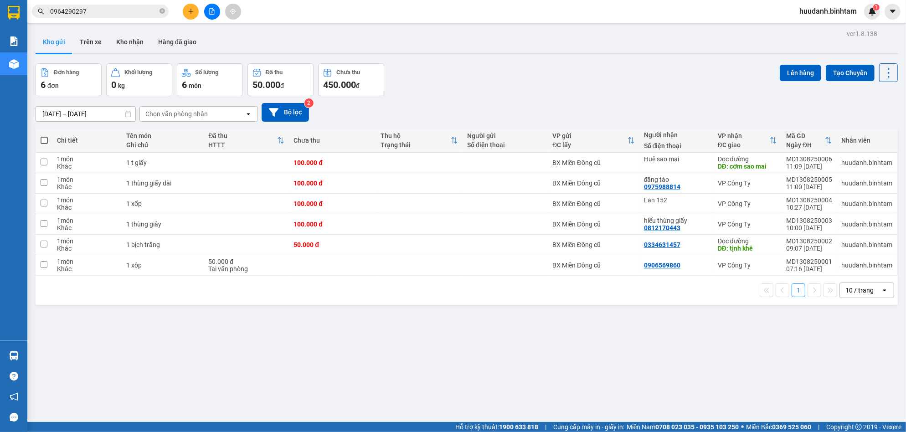
click at [190, 15] on button at bounding box center [191, 12] width 16 height 16
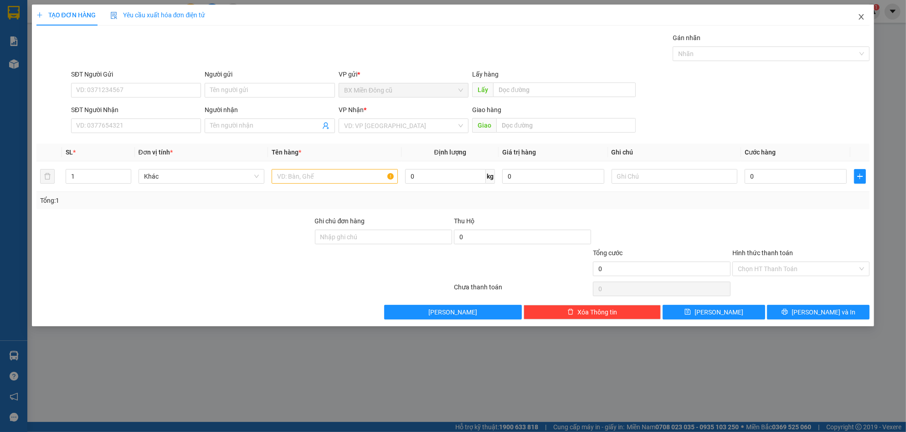
click at [861, 17] on icon "close" at bounding box center [860, 16] width 7 height 7
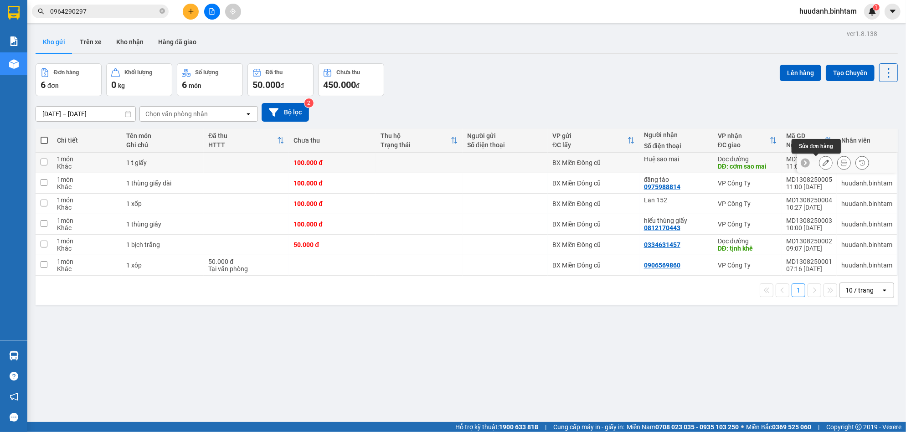
click at [822, 162] on icon at bounding box center [825, 162] width 6 height 6
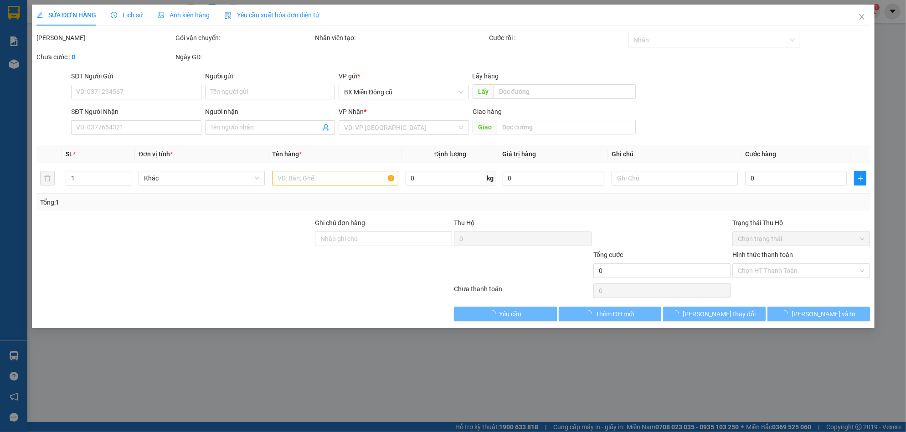
type input "Huệ sao mai"
type input "cơm sao mai"
type input "100.000"
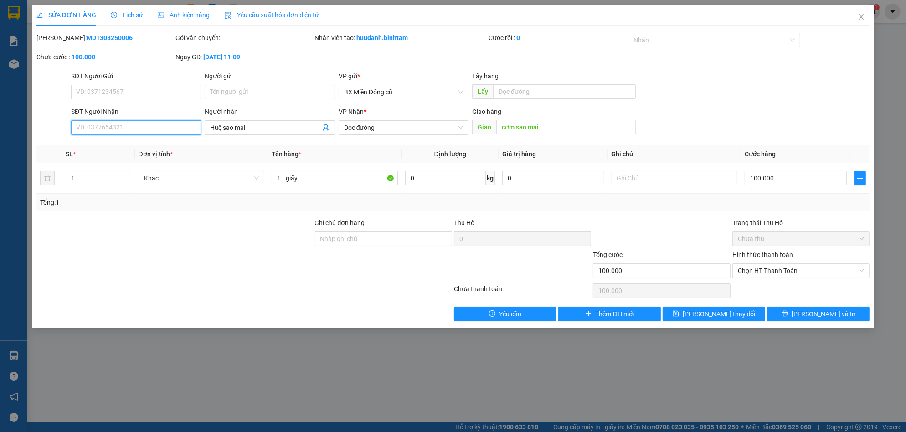
click at [132, 127] on input "SĐT Người Nhận" at bounding box center [136, 127] width 130 height 15
click at [100, 144] on div "0914119400 - mẹ hiền(ko cước)trái cây" at bounding box center [136, 146] width 119 height 10
type input "0914119400"
type input "mẹ hiền(ko cước)trái cây"
type input "tam quan"
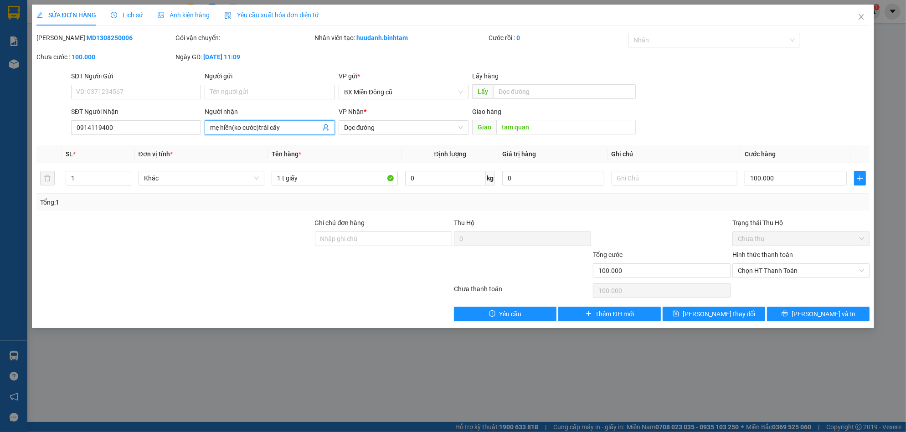
click at [297, 126] on input "mẹ hiền(ko cước)trái cây" at bounding box center [265, 128] width 110 height 10
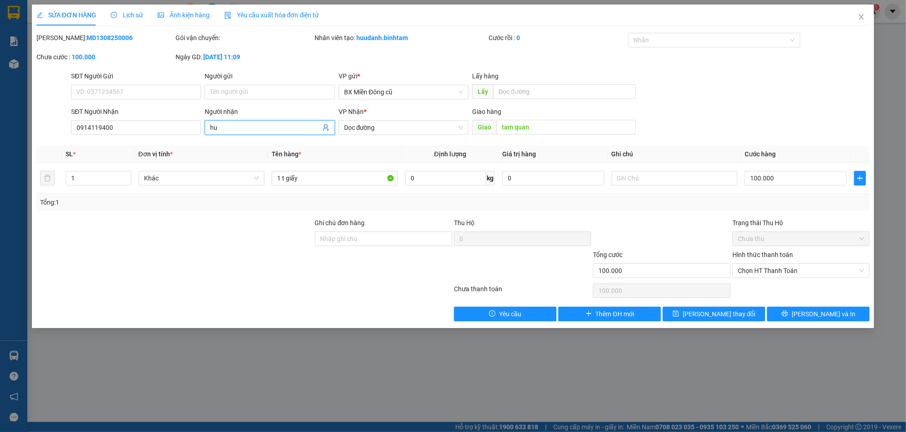
paste input "ê"
paste input "ệ"
type input "huệ sao mai"
click at [734, 316] on span "Lưu thay đổi" at bounding box center [718, 314] width 73 height 10
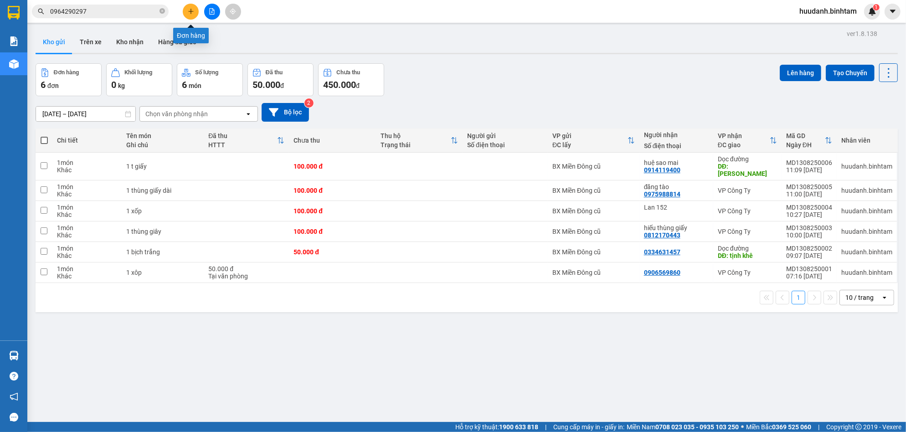
click at [188, 13] on icon "plus" at bounding box center [191, 11] width 6 height 6
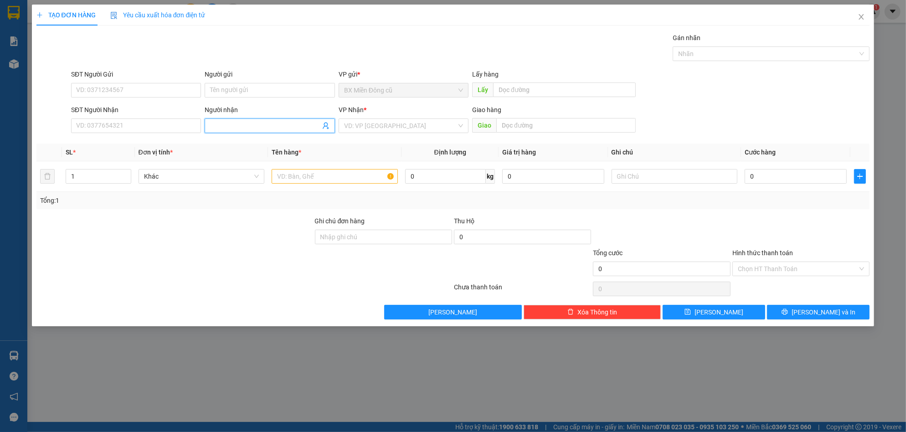
click at [235, 123] on input "Người nhận" at bounding box center [265, 126] width 110 height 10
type input "Lan 152"
click at [392, 124] on input "search" at bounding box center [400, 126] width 113 height 14
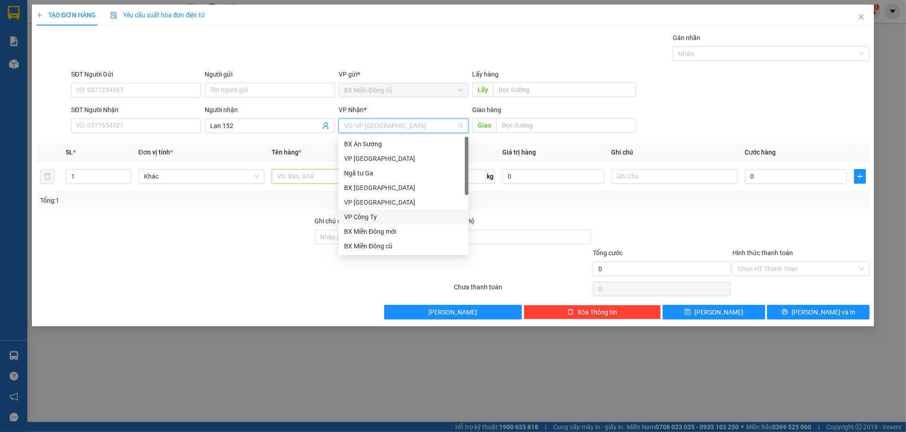
click at [373, 217] on div "VP Công Ty" at bounding box center [403, 217] width 119 height 10
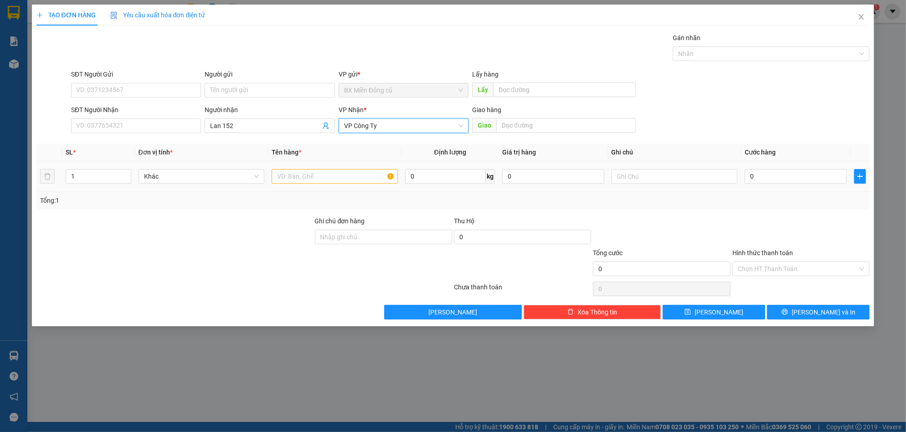
click at [309, 166] on td at bounding box center [334, 176] width 133 height 31
click at [315, 178] on input "text" at bounding box center [335, 176] width 126 height 15
click at [105, 120] on input "SĐT Người Nhận" at bounding box center [136, 125] width 130 height 15
type input "0935728152"
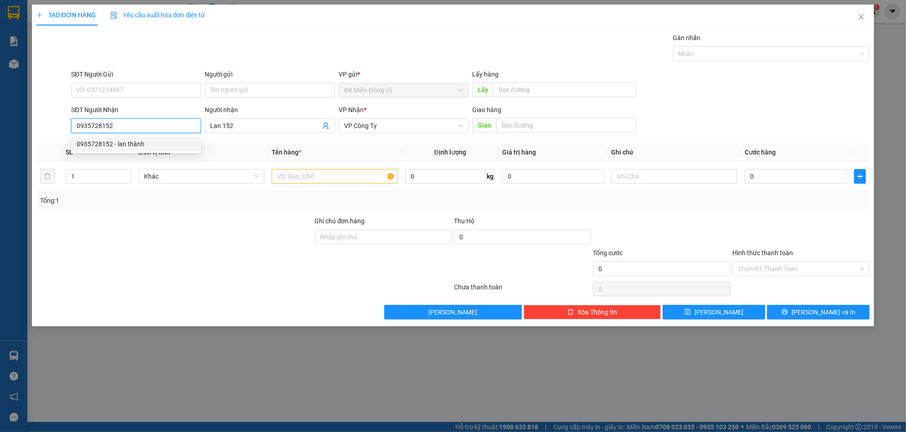
click at [170, 146] on div "0935728152 - lan thành" at bounding box center [136, 144] width 119 height 10
type input "lan thành"
type input "200.000"
type input "0935728152"
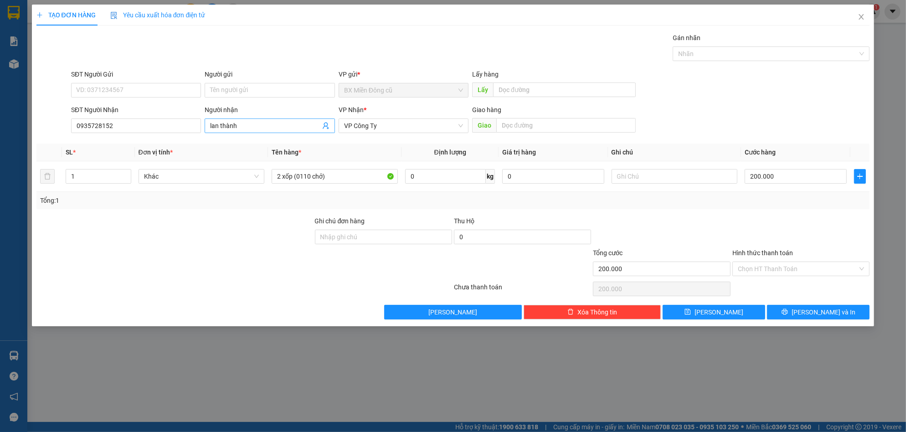
click at [256, 128] on input "lan thành" at bounding box center [265, 126] width 110 height 10
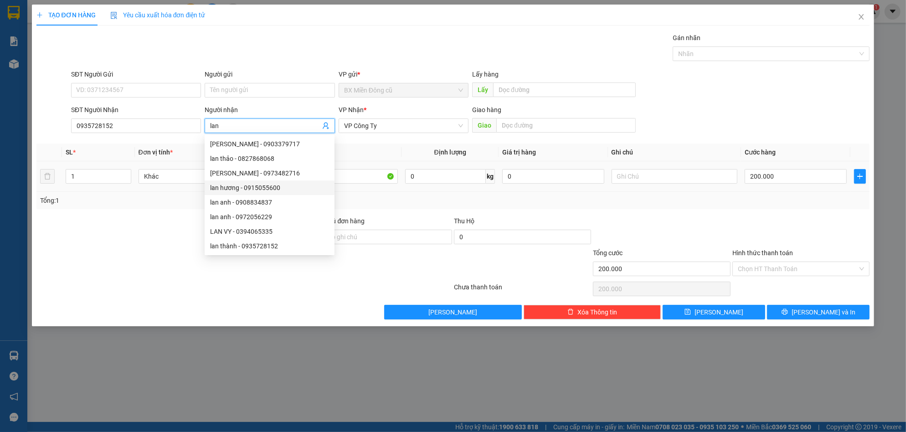
click at [369, 186] on td "2 xốp (0110 chở)" at bounding box center [334, 176] width 133 height 31
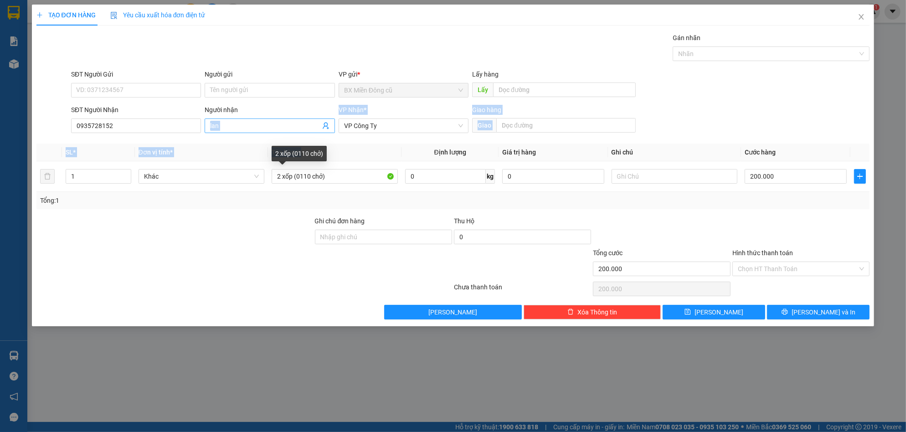
drag, startPoint x: 309, startPoint y: 128, endPoint x: 297, endPoint y: 126, distance: 11.9
click at [298, 126] on div "Transit Pickup Surcharge Ids Transit Deliver Surcharge Ids Transit Deliver Surc…" at bounding box center [452, 176] width 833 height 287
click at [292, 121] on input "lan" at bounding box center [265, 126] width 110 height 10
type input "lan 152"
click at [352, 174] on input "2 xốp (0110 chở)" at bounding box center [335, 176] width 126 height 15
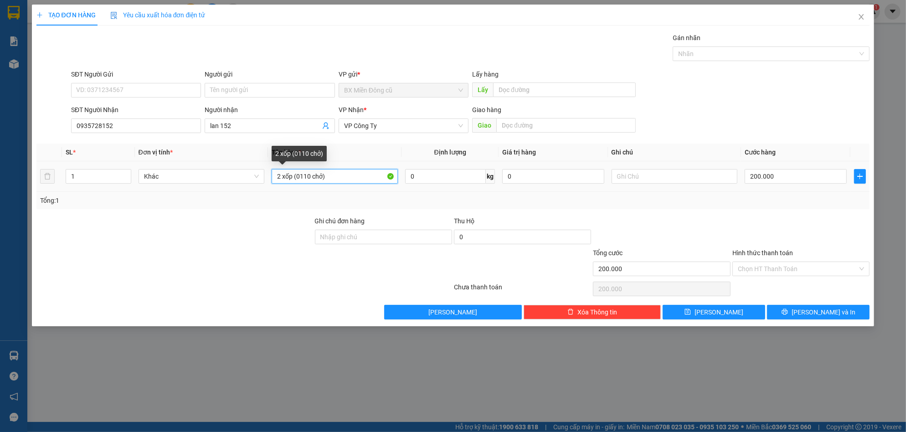
click at [352, 173] on input "2 xốp (0110 chở)" at bounding box center [335, 176] width 126 height 15
paste input "ện"
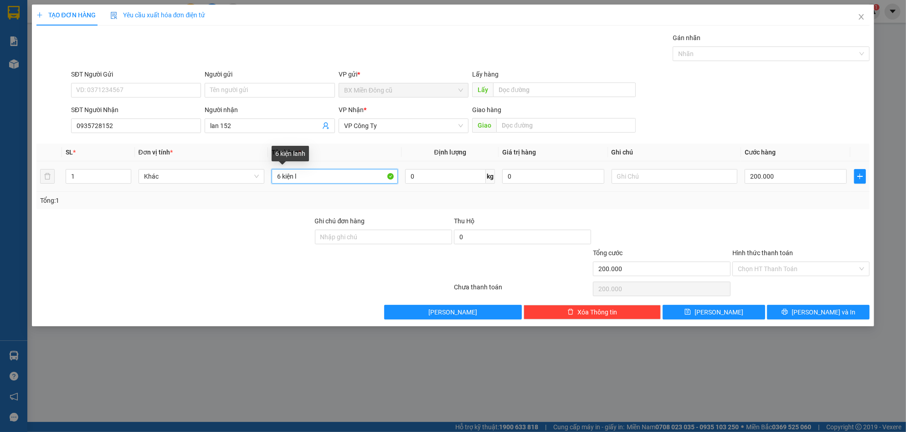
paste input "ạnh"
type input "6 kiện lạnh"
click at [791, 174] on input "200.000" at bounding box center [795, 176] width 102 height 15
click at [791, 173] on input "200.000" at bounding box center [795, 176] width 102 height 15
type input "4"
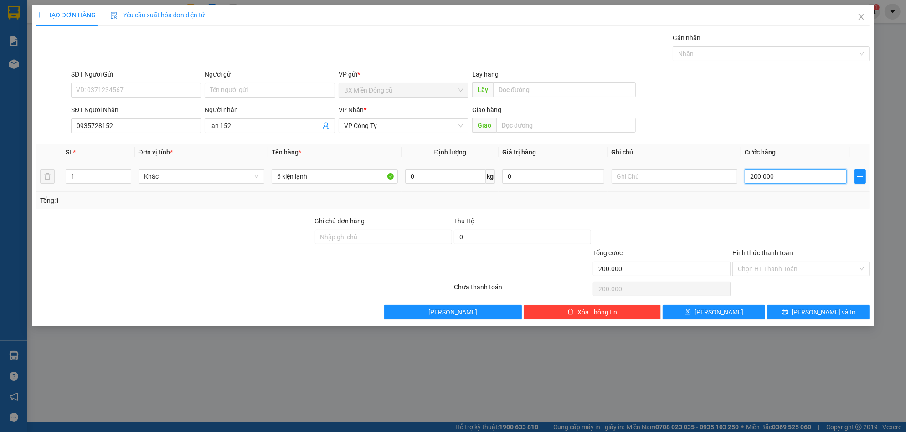
type input "4"
type input "48"
type input "480"
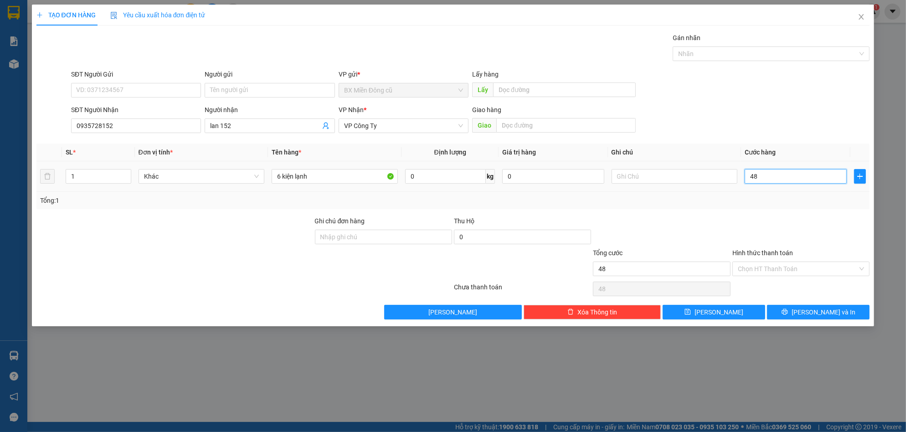
type input "480"
type input "4.800"
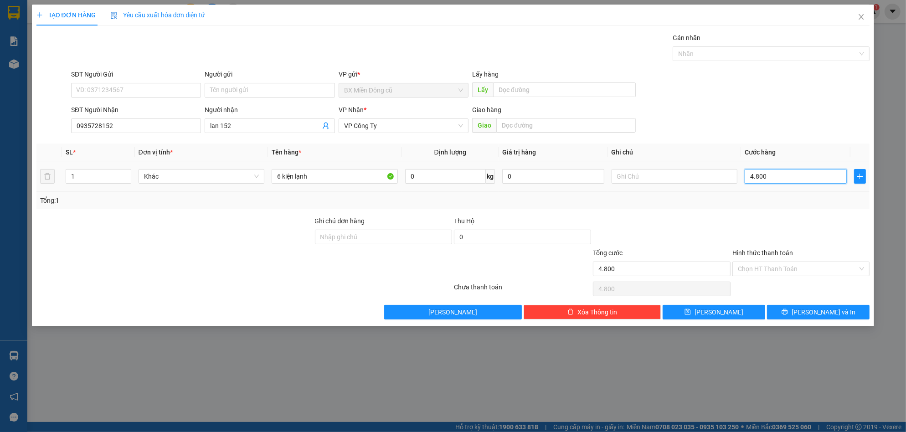
type input "48.000"
type input "480.000"
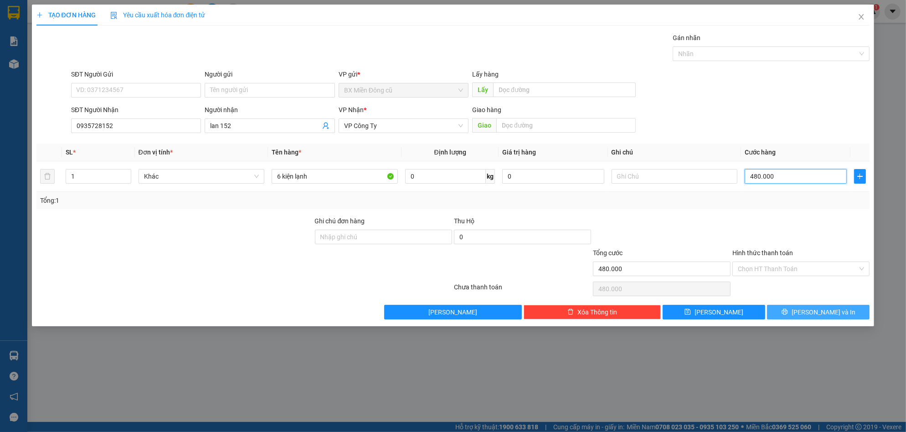
type input "480.000"
click at [784, 313] on button "[PERSON_NAME] và In" at bounding box center [818, 312] width 102 height 15
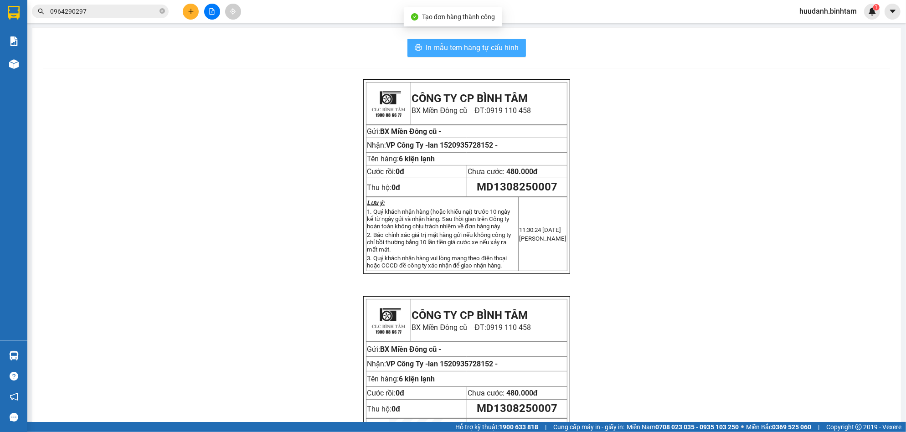
click at [494, 42] on span "In mẫu tem hàng tự cấu hình" at bounding box center [471, 47] width 93 height 11
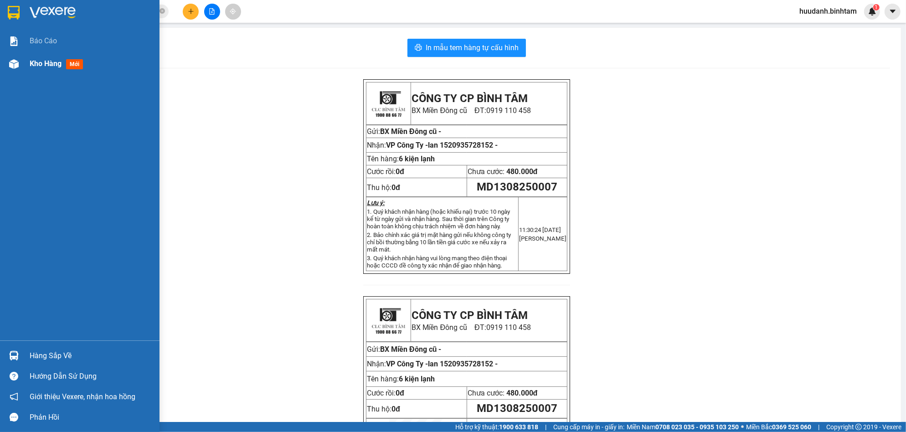
click at [37, 61] on span "Kho hàng" at bounding box center [46, 63] width 32 height 9
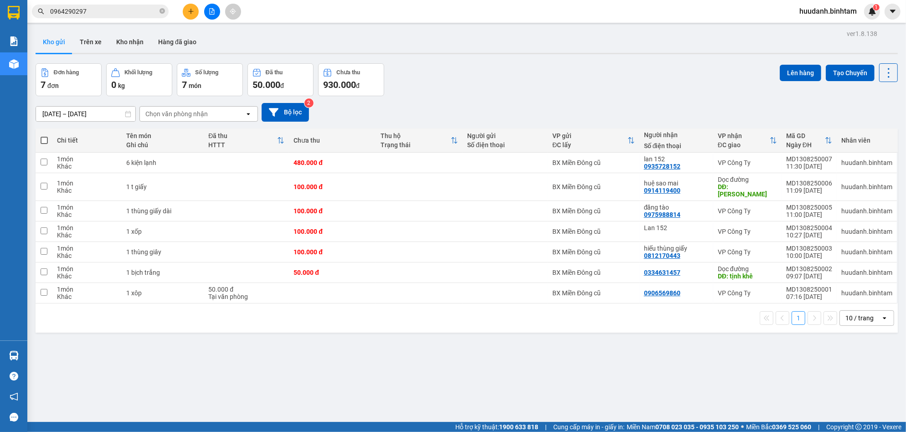
click at [845, 313] on div "10 / trang" at bounding box center [859, 317] width 28 height 9
click at [853, 257] on span "50 / trang" at bounding box center [850, 258] width 29 height 9
click at [193, 15] on button at bounding box center [191, 12] width 16 height 16
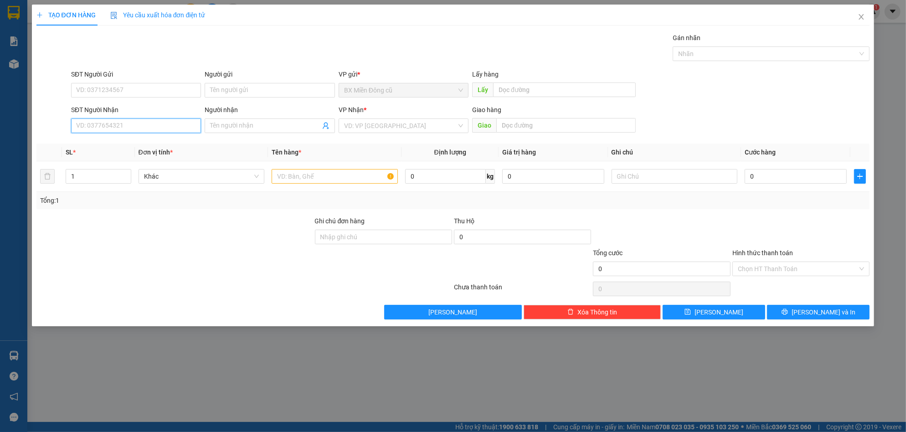
click at [164, 127] on input "SĐT Người Nhận" at bounding box center [136, 125] width 130 height 15
type input "0914189999"
click at [224, 121] on input "Người nhận" at bounding box center [265, 126] width 110 height 10
click at [420, 130] on input "search" at bounding box center [400, 126] width 113 height 14
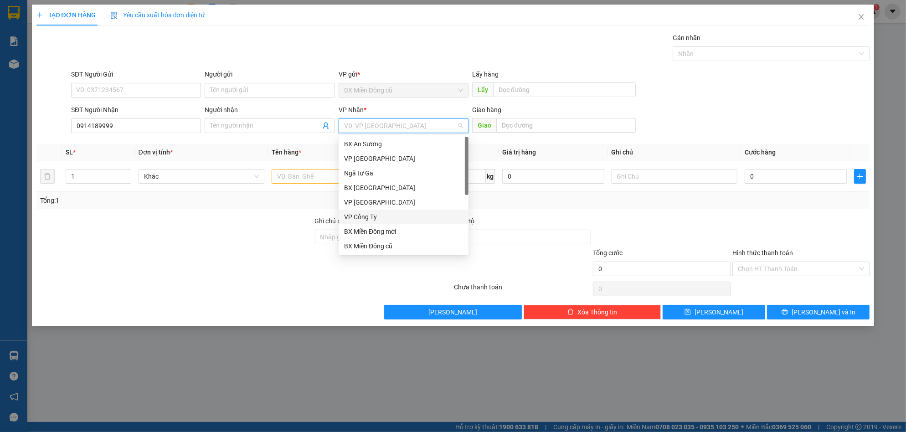
click at [369, 220] on div "VP Công Ty" at bounding box center [403, 217] width 119 height 10
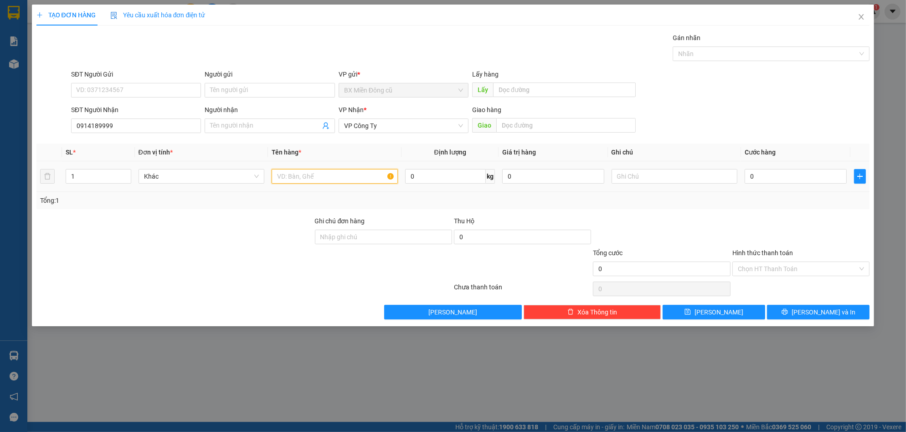
click at [320, 180] on input "text" at bounding box center [335, 176] width 126 height 15
type input "1"
paste input "ùng"
paste input "ấy"
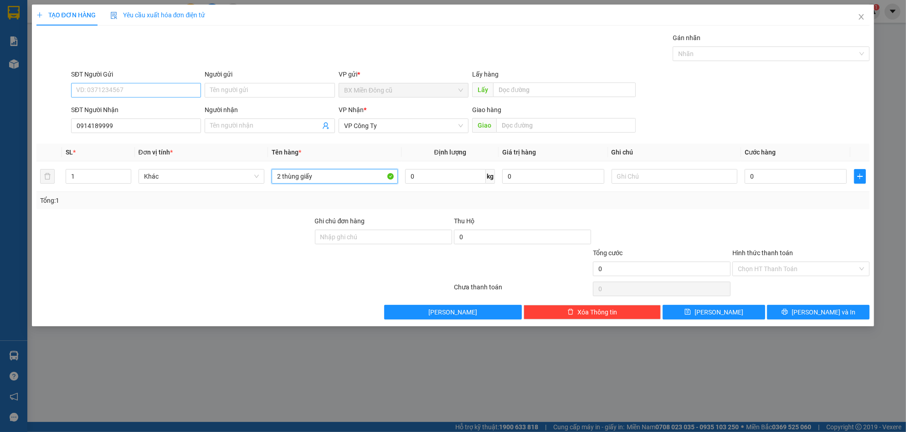
type input "2 thùng giấy"
click at [173, 92] on input "SĐT Người Gửi" at bounding box center [136, 90] width 130 height 15
click at [260, 89] on input "Người gửi" at bounding box center [270, 90] width 130 height 15
paste input "ương"
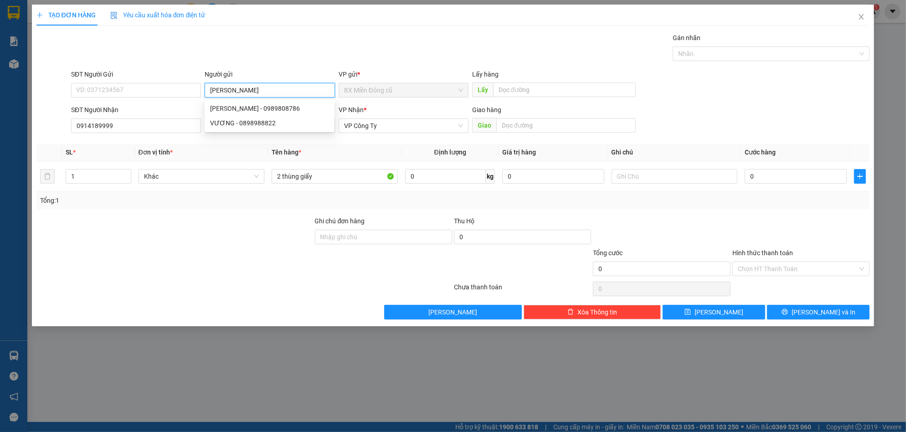
type input "[PERSON_NAME]"
drag, startPoint x: 740, startPoint y: 208, endPoint x: 753, endPoint y: 192, distance: 21.1
click at [743, 205] on div "Tổng: 1" at bounding box center [452, 200] width 833 height 17
click at [770, 172] on input "0" at bounding box center [795, 176] width 102 height 15
type input "2"
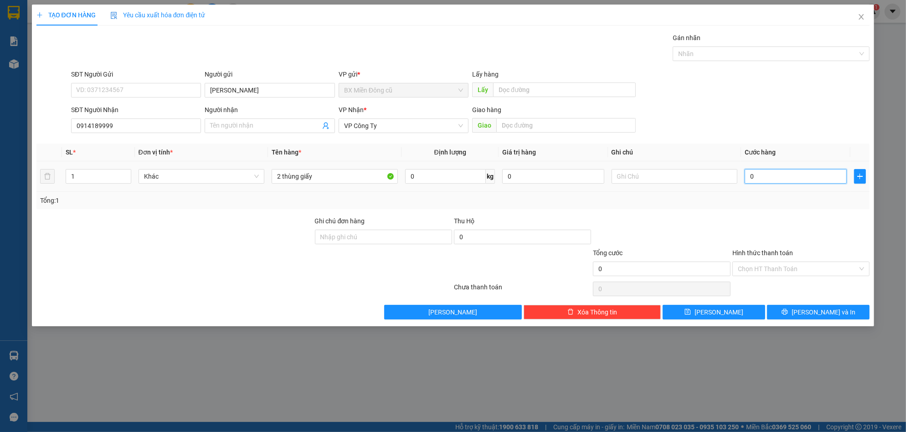
type input "2"
type input "20"
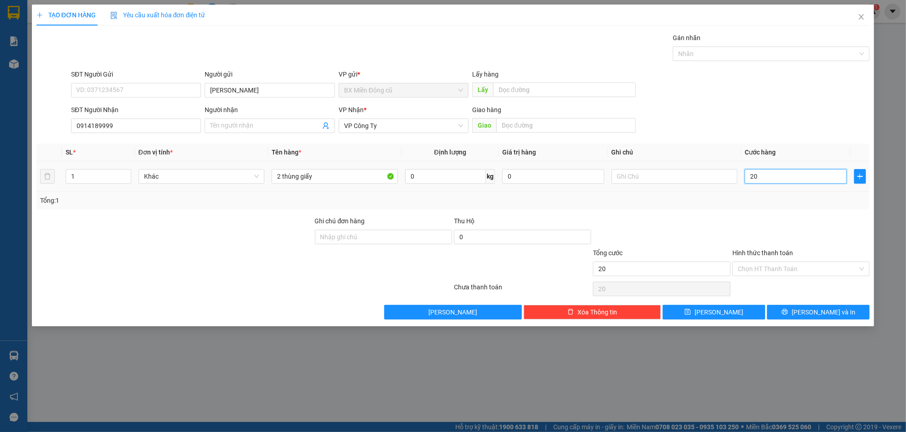
type input "200"
type input "2.000"
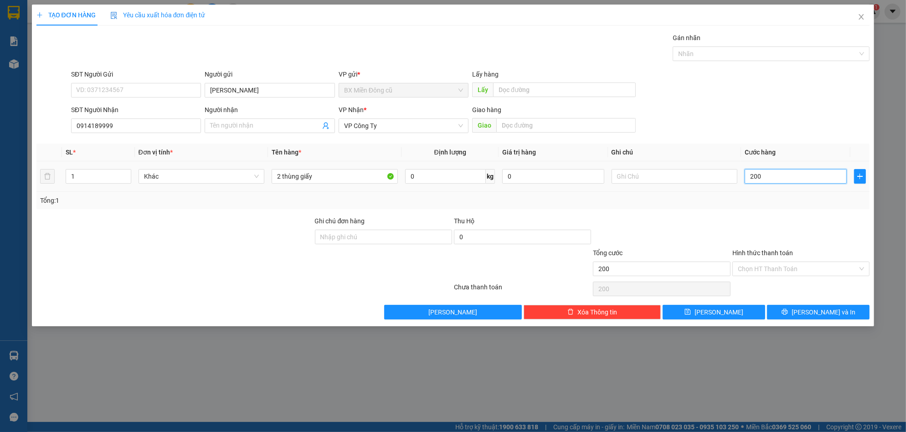
type input "2.000"
type input "20.000"
type input "200.000"
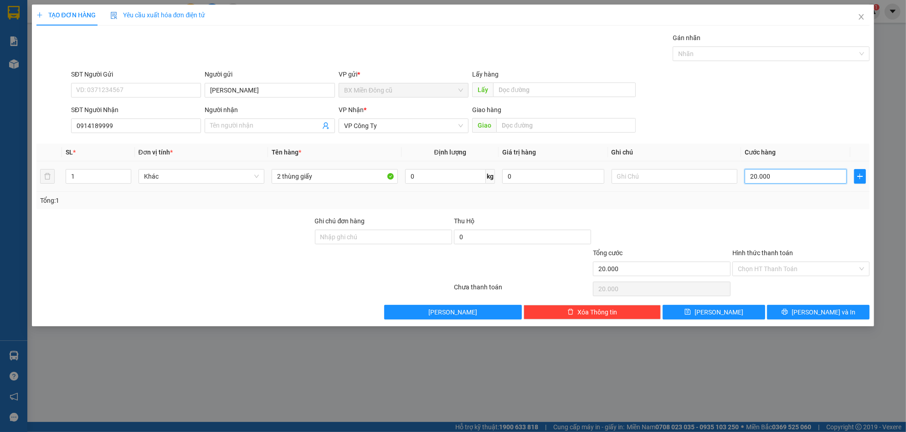
type input "200.000"
click at [820, 312] on span "[PERSON_NAME] và In" at bounding box center [823, 312] width 64 height 10
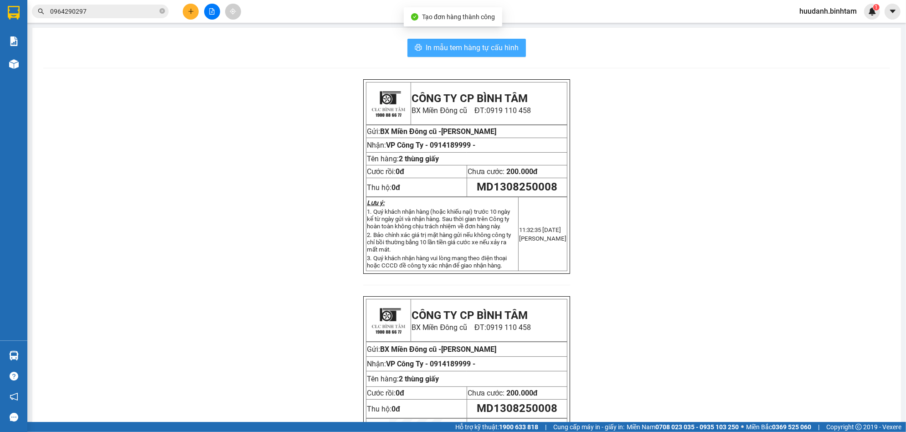
click at [446, 46] on span "In mẫu tem hàng tự cấu hình" at bounding box center [471, 47] width 93 height 11
click at [192, 11] on icon "plus" at bounding box center [190, 11] width 5 height 0
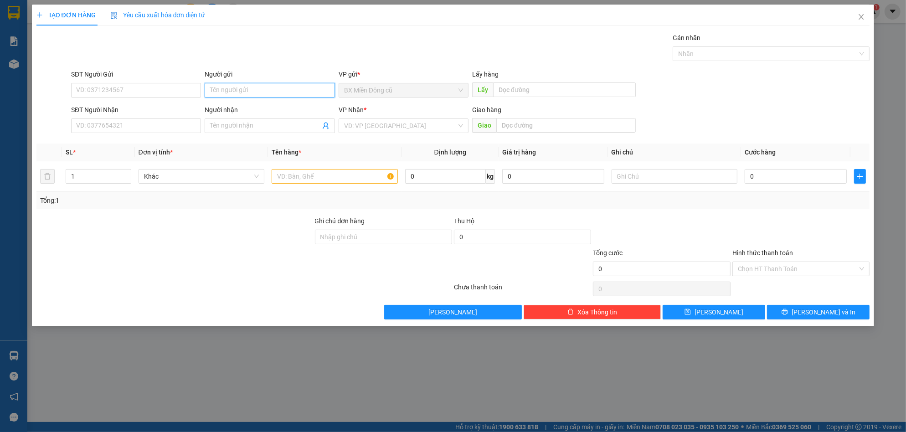
click at [226, 92] on input "Người gửi" at bounding box center [270, 90] width 130 height 15
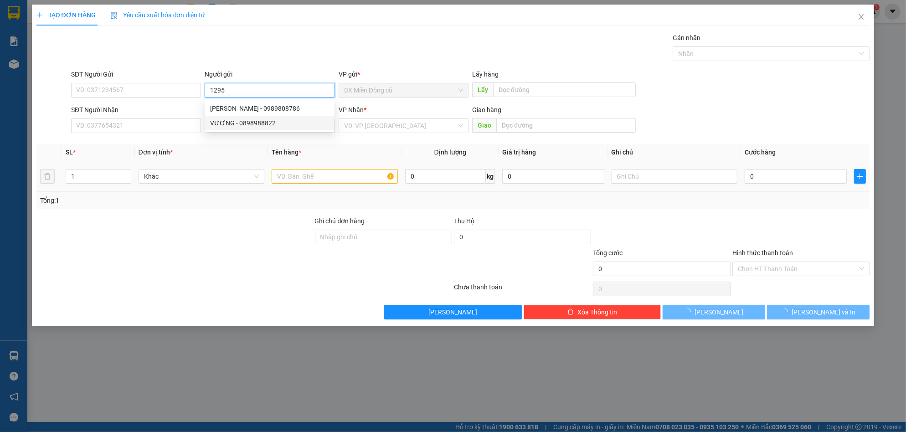
type input "1295"
click at [244, 163] on td "Khác" at bounding box center [201, 176] width 133 height 31
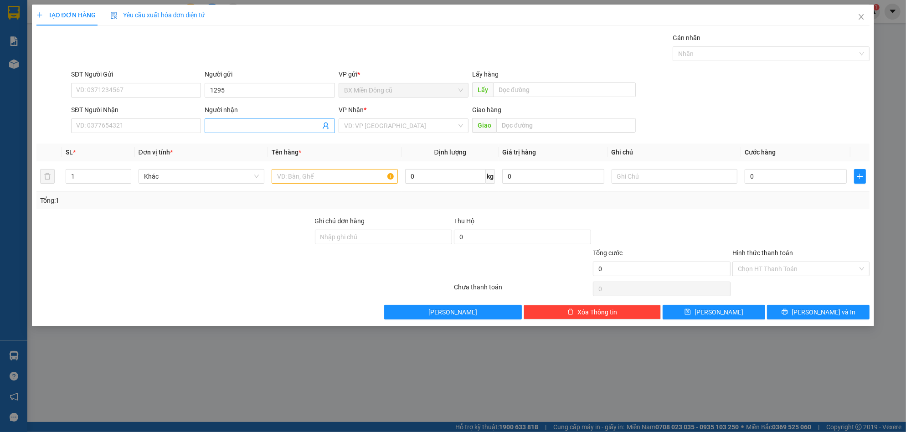
click at [228, 123] on input "Người nhận" at bounding box center [265, 126] width 110 height 10
type input "1295"
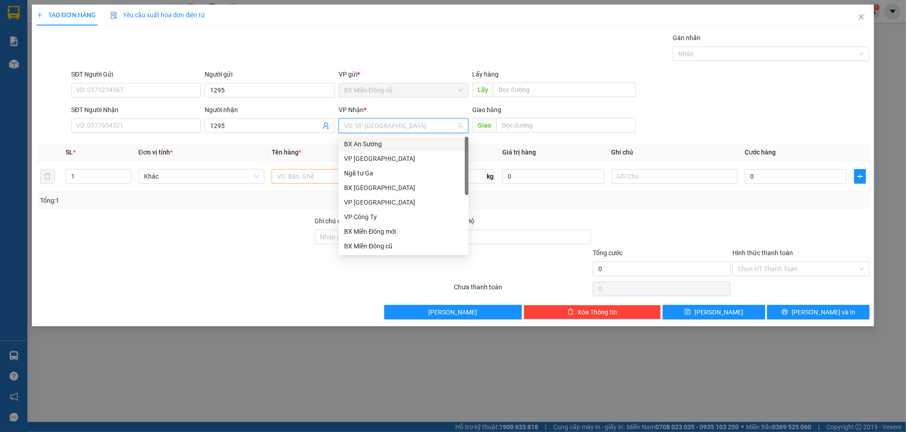
drag, startPoint x: 395, startPoint y: 123, endPoint x: 385, endPoint y: 145, distance: 23.7
click at [395, 125] on input "search" at bounding box center [400, 126] width 113 height 14
drag, startPoint x: 377, startPoint y: 214, endPoint x: 349, endPoint y: 204, distance: 30.0
click at [377, 216] on div "VP Công Ty" at bounding box center [403, 217] width 119 height 10
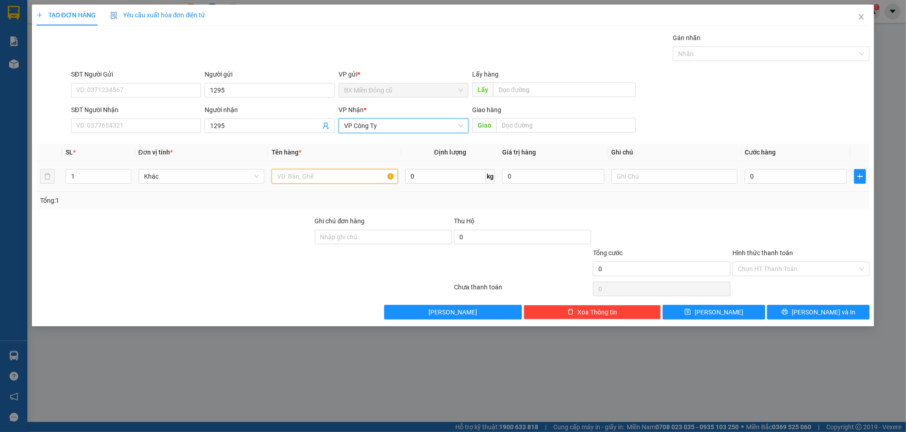
click at [314, 180] on input "text" at bounding box center [335, 176] width 126 height 15
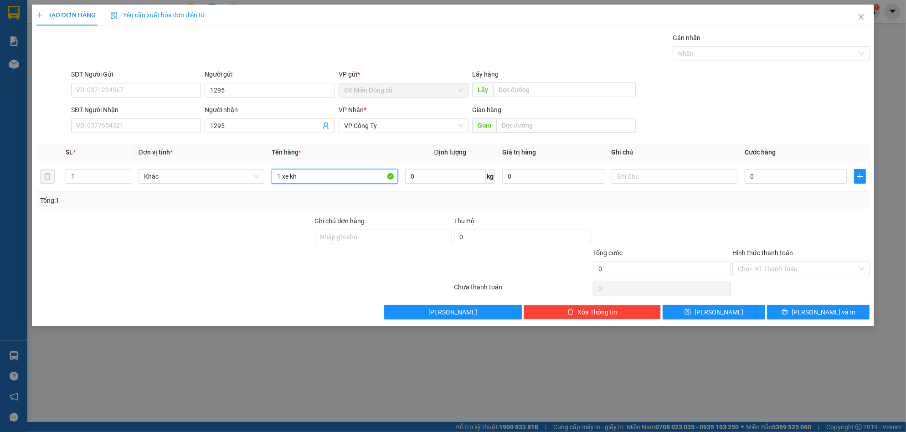
paste input "ách"
paste input "đ"
click at [288, 182] on input "1 xe khách đi 1295" at bounding box center [335, 176] width 126 height 15
type input "1 xe, khách đi 1295"
click at [755, 180] on input "0" at bounding box center [795, 176] width 102 height 15
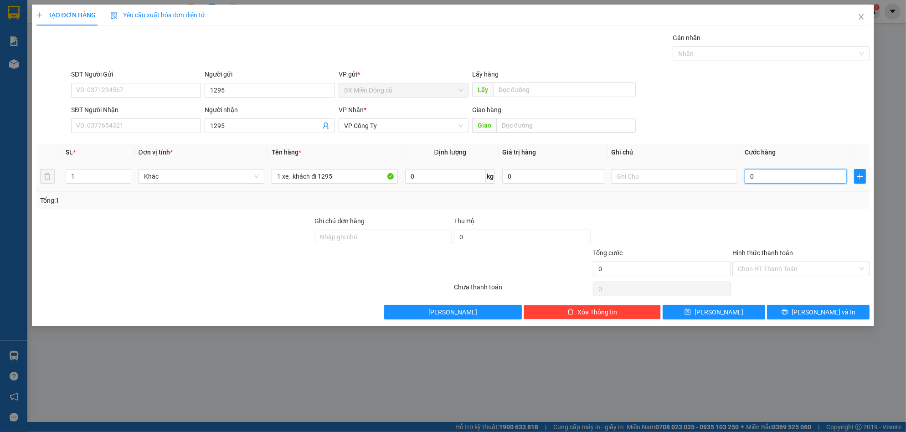
type input "4"
type input "40"
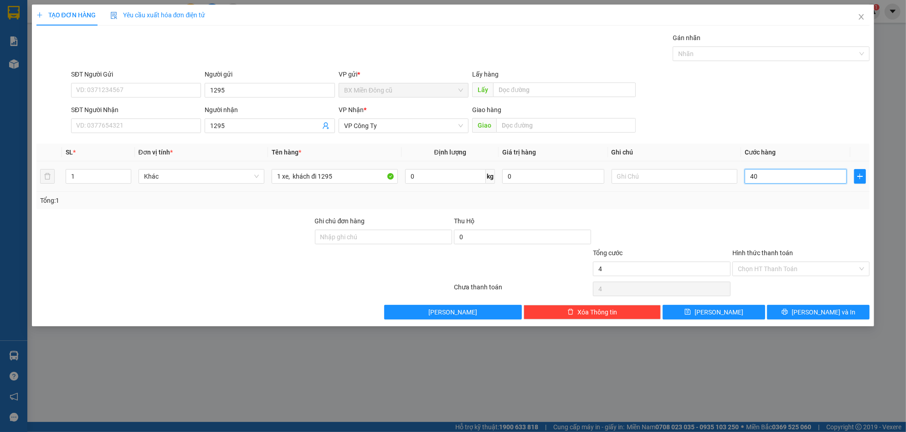
type input "40"
type input "400"
type input "4.000"
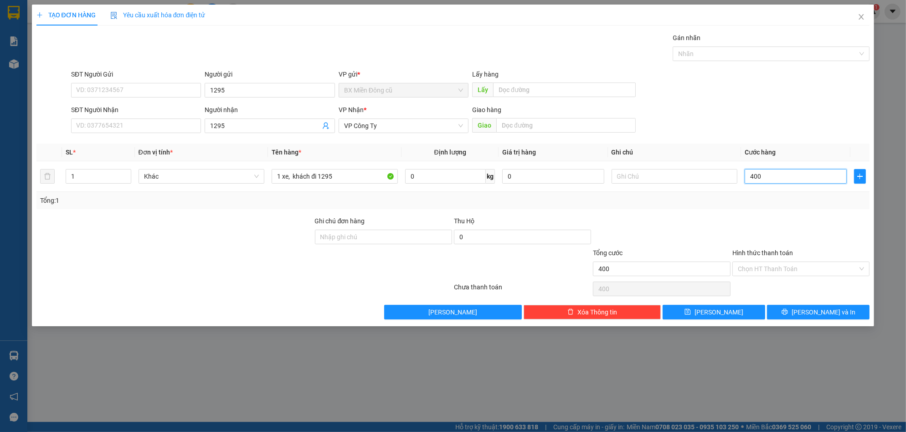
type input "4.000"
type input "40.000"
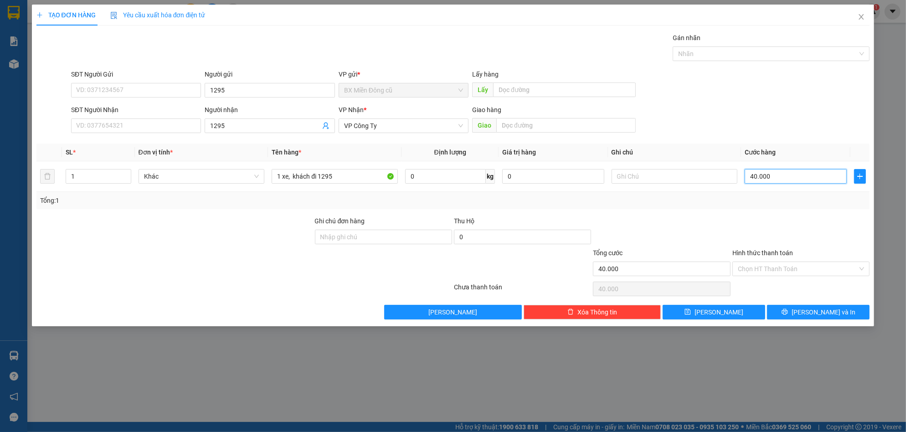
type input "400.000"
click at [706, 316] on button "[PERSON_NAME]" at bounding box center [713, 312] width 102 height 15
click at [232, 122] on input "Người nhận" at bounding box center [265, 126] width 110 height 10
drag, startPoint x: 335, startPoint y: 174, endPoint x: 333, endPoint y: 183, distance: 9.0
click at [333, 184] on div at bounding box center [335, 176] width 126 height 18
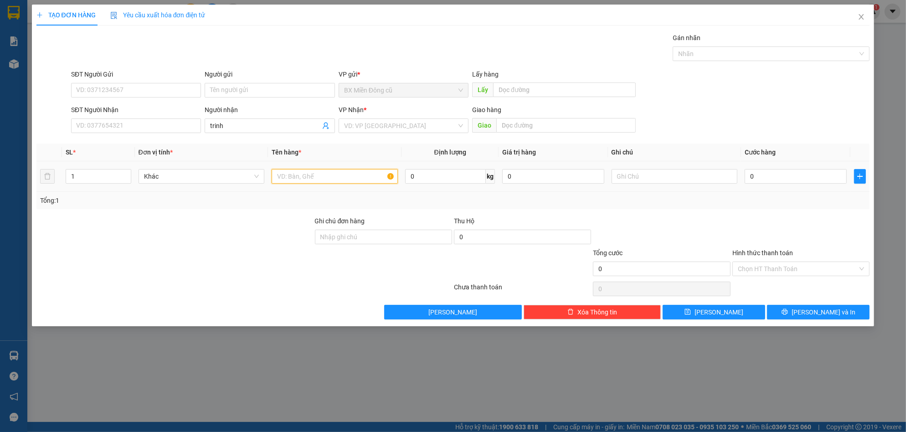
click at [333, 180] on input "text" at bounding box center [335, 176] width 126 height 15
click at [287, 136] on div "Transit Pickup Surcharge Ids Transit Deliver Surcharge Ids Transit Deliver Surc…" at bounding box center [452, 176] width 833 height 287
click at [287, 127] on input "trinh" at bounding box center [265, 126] width 110 height 10
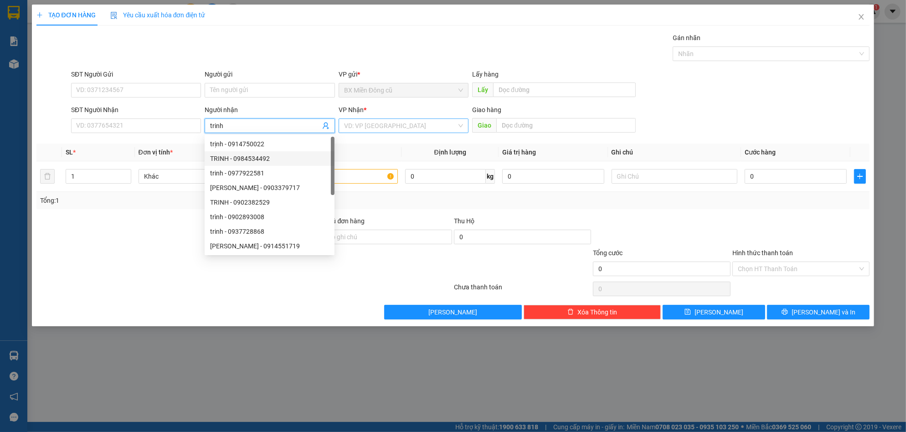
drag, startPoint x: 333, startPoint y: 154, endPoint x: 352, endPoint y: 121, distance: 37.3
click at [352, 121] on body "Kết quả tìm kiếm ( 1 ) Bộ lọc Mã ĐH Trạng thái Món hàng Thu hộ Tổng cước Chưa c…" at bounding box center [453, 216] width 906 height 432
click at [104, 127] on input "SĐT Người Nhận" at bounding box center [136, 125] width 130 height 15
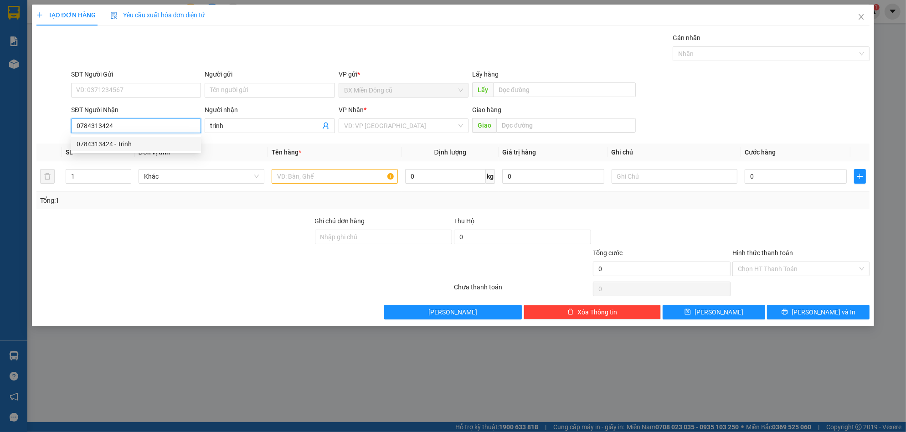
click at [113, 138] on div "0784313424 - Trinh" at bounding box center [136, 144] width 130 height 15
click at [116, 140] on div "Transit Pickup Surcharge Ids Transit Deliver Surcharge Ids Transit Deliver Surc…" at bounding box center [452, 176] width 833 height 287
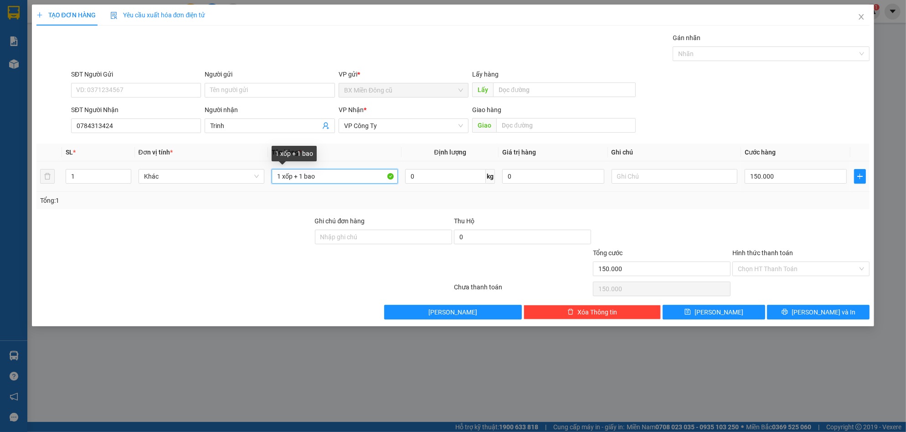
drag, startPoint x: 300, startPoint y: 179, endPoint x: 143, endPoint y: 199, distance: 158.9
click at [142, 199] on div "SL * Đơn vị tính * Tên hàng * Định lượng Giá trị hàng Ghi chú Cước hàng 1 Khác …" at bounding box center [452, 176] width 833 height 66
click at [814, 175] on input "150.000" at bounding box center [795, 176] width 102 height 15
click at [802, 279] on div "Hình thức thanh toán Chọn HT Thanh Toán" at bounding box center [800, 264] width 137 height 32
click at [799, 269] on input "Hình thức thanh toán" at bounding box center [798, 269] width 120 height 14
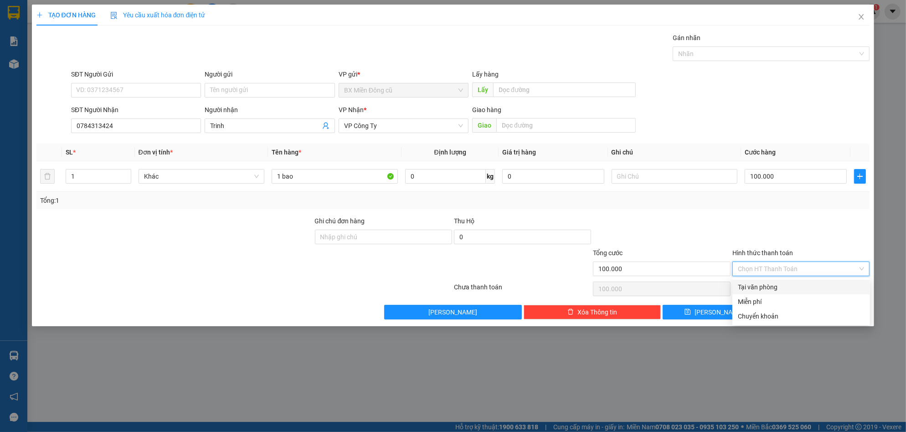
click at [775, 285] on div "Tại văn phòng" at bounding box center [801, 287] width 127 height 10
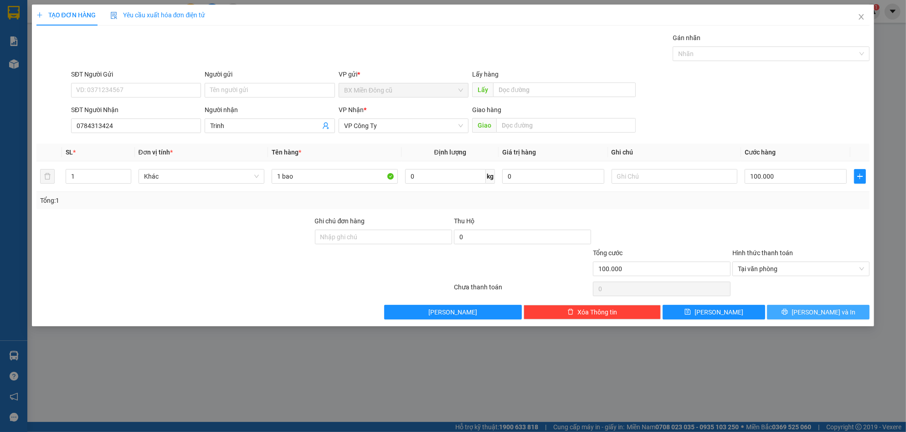
click at [803, 307] on button "[PERSON_NAME] và In" at bounding box center [818, 312] width 102 height 15
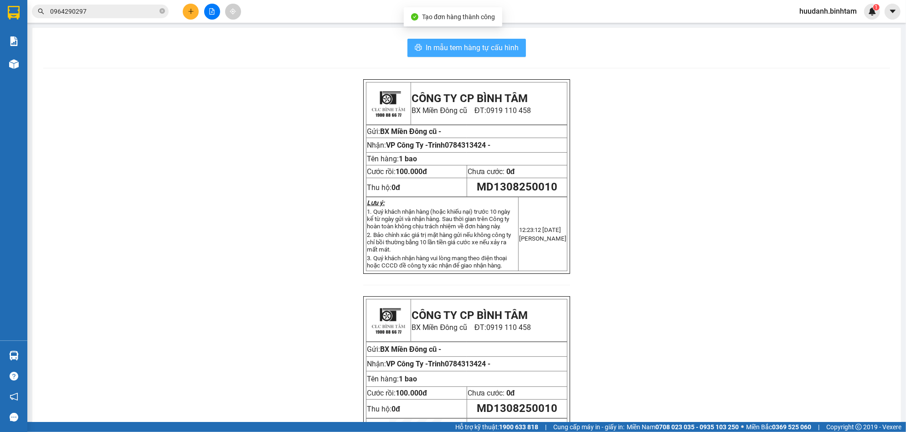
click at [484, 54] on button "In mẫu tem hàng tự cấu hình" at bounding box center [466, 48] width 118 height 18
drag, startPoint x: 181, startPoint y: 6, endPoint x: 193, endPoint y: 25, distance: 22.3
click at [182, 7] on div at bounding box center [212, 12] width 68 height 16
click at [195, 26] on main "In mẫu tem hàng tự cấu hình CÔNG TY CP BÌNH TÂM BX Miền Đông cũ ĐT: 0919 110 45…" at bounding box center [453, 211] width 906 height 422
click at [196, 18] on div at bounding box center [212, 12] width 68 height 16
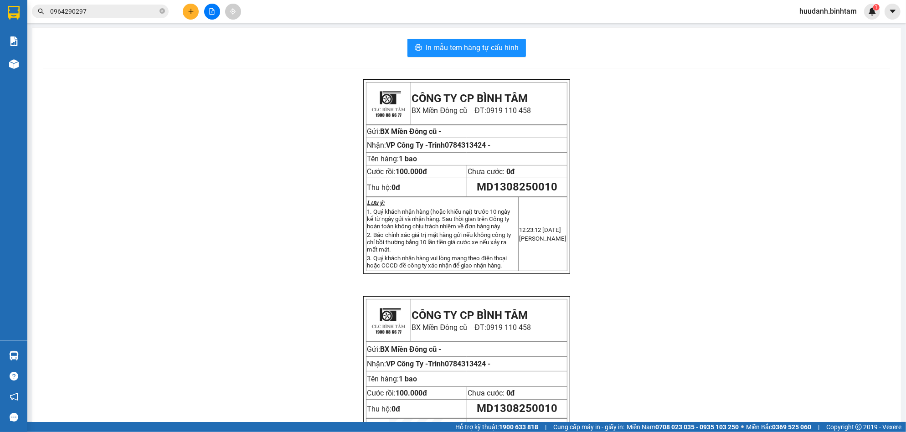
click at [194, 14] on button at bounding box center [191, 12] width 16 height 16
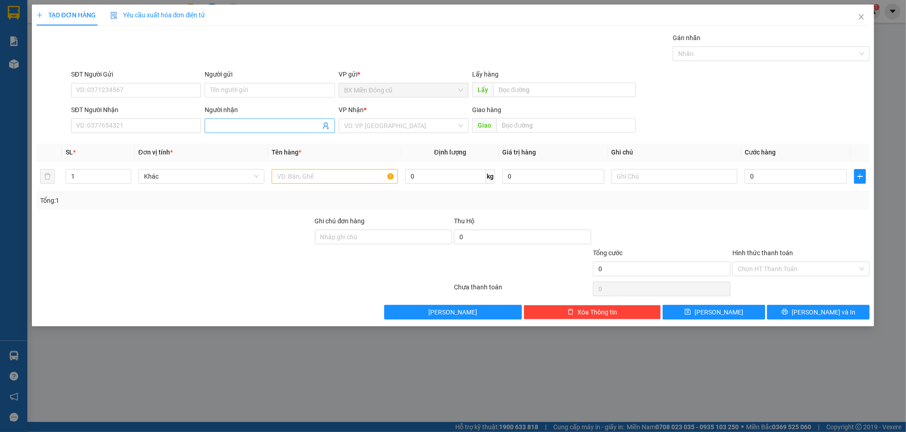
drag, startPoint x: 267, startPoint y: 119, endPoint x: 267, endPoint y: 126, distance: 6.8
click at [267, 119] on span at bounding box center [270, 125] width 130 height 15
click at [266, 127] on input "Người nhận" at bounding box center [265, 126] width 110 height 10
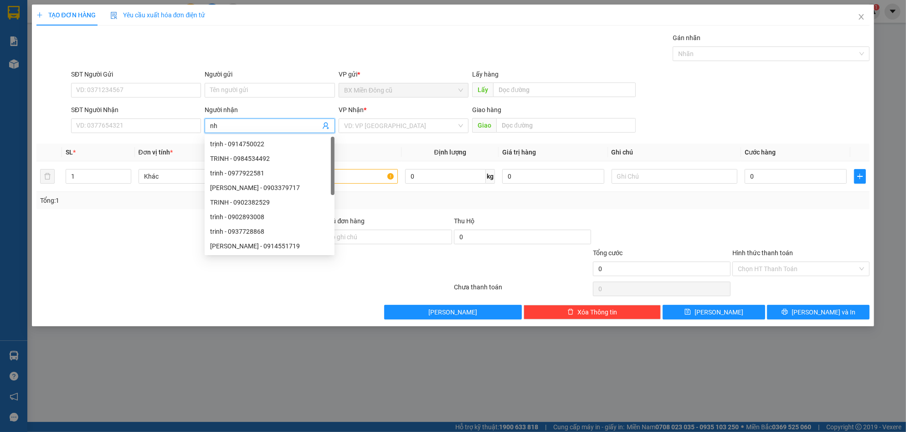
paste input "ư"
paste input "ý"
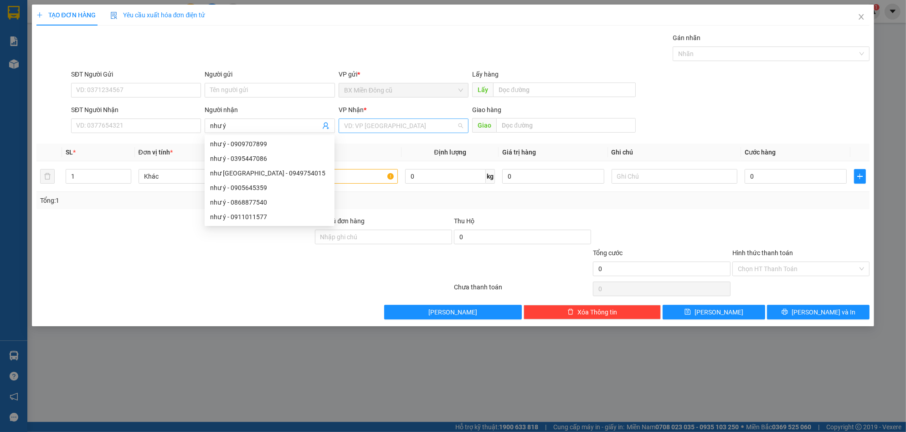
click at [361, 130] on input "search" at bounding box center [400, 126] width 113 height 14
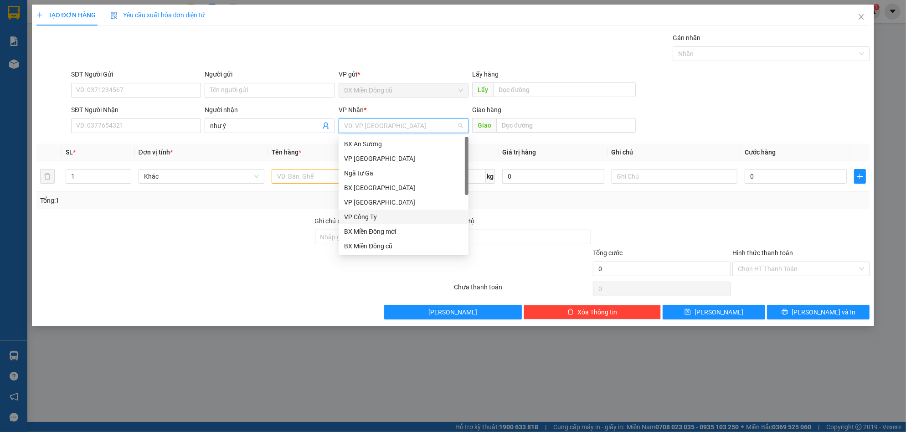
click at [369, 214] on div "VP Công Ty" at bounding box center [403, 217] width 119 height 10
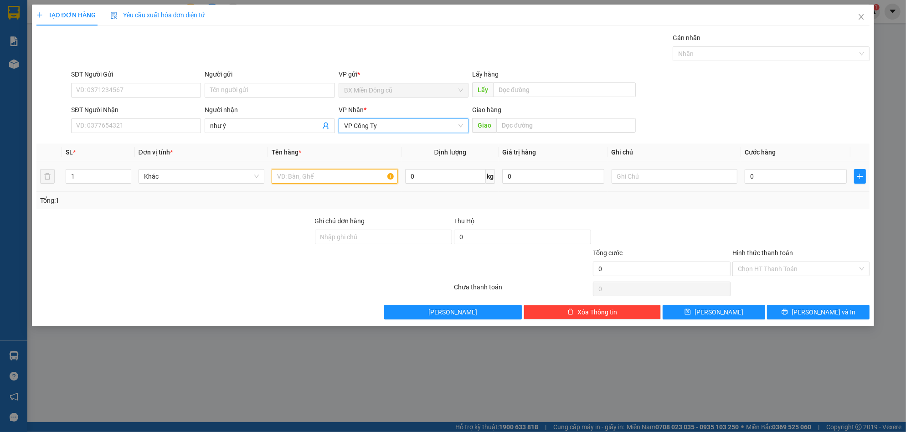
click at [309, 179] on input "text" at bounding box center [335, 176] width 126 height 15
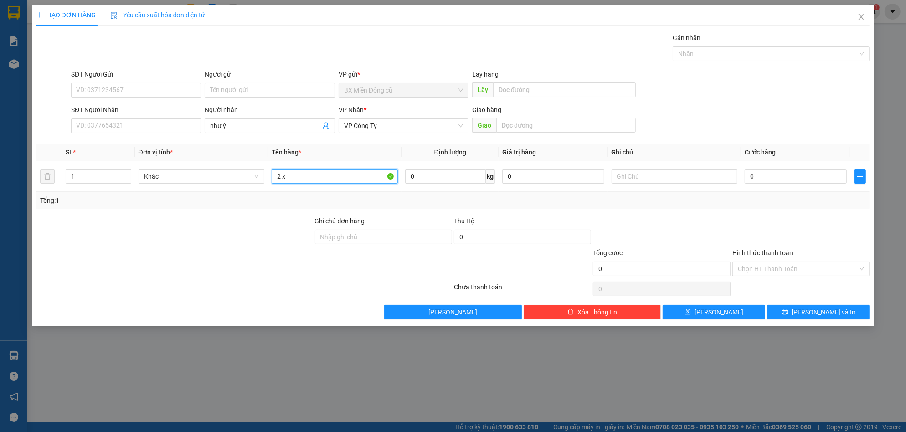
paste input "ốp"
paste input "ôp"
click at [761, 175] on input "0" at bounding box center [795, 176] width 102 height 15
click at [740, 315] on button "[PERSON_NAME]" at bounding box center [713, 312] width 102 height 15
click at [147, 127] on input "SĐT Người Nhận" at bounding box center [136, 125] width 130 height 15
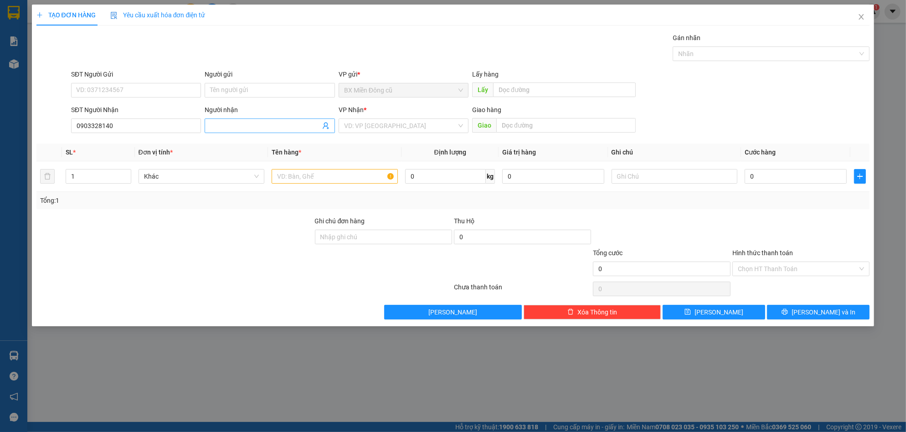
click at [273, 124] on input "Người nhận" at bounding box center [265, 126] width 110 height 10
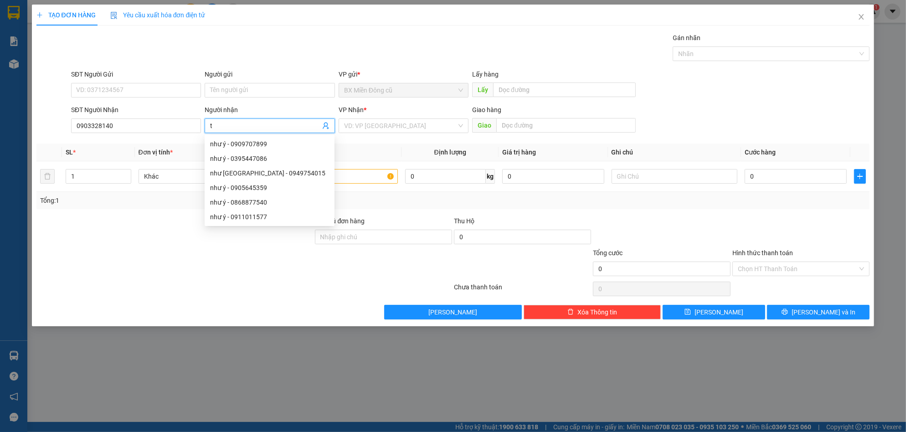
paste input "ịnh"
paste input "ục"
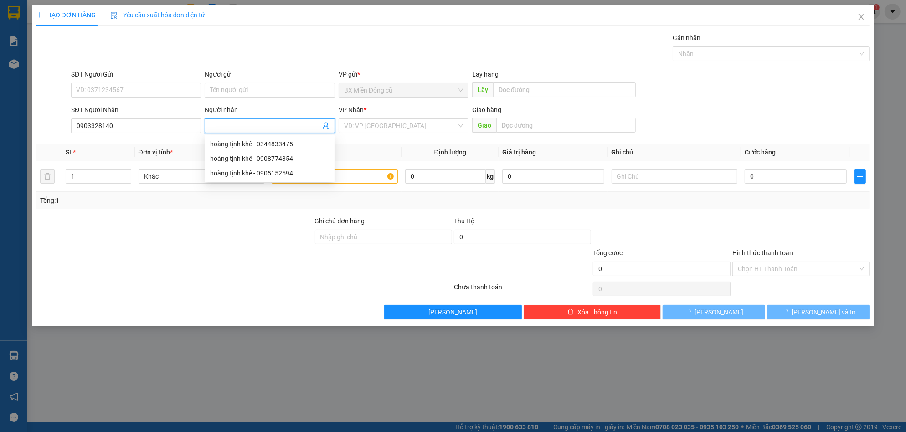
paste input "ực"
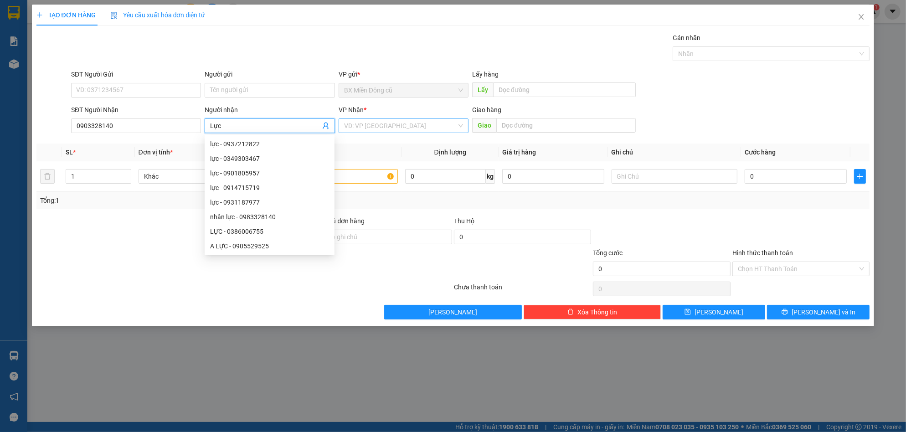
click at [385, 123] on input "search" at bounding box center [400, 126] width 113 height 14
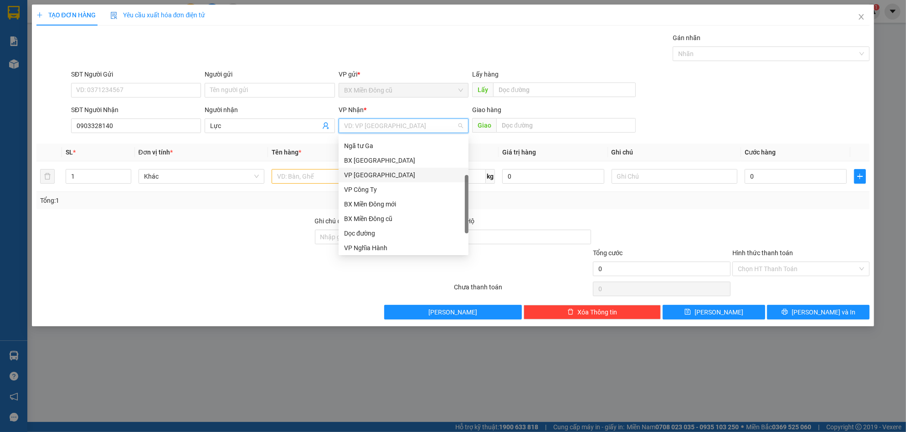
scroll to position [29, 0]
drag, startPoint x: 465, startPoint y: 187, endPoint x: 443, endPoint y: 253, distance: 70.0
click at [448, 261] on body "Kết quả tìm kiếm ( 1 ) Bộ lọc Mã ĐH Trạng thái Món hàng Thu hộ Tổng cước Chưa c…" at bounding box center [453, 216] width 906 height 432
click at [382, 233] on div "Dọc đường" at bounding box center [403, 231] width 119 height 10
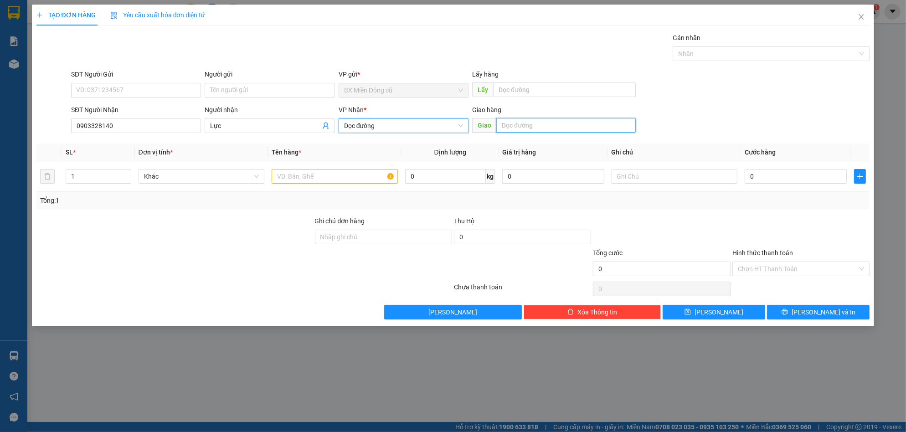
drag, startPoint x: 566, startPoint y: 126, endPoint x: 566, endPoint y: 131, distance: 5.5
click at [566, 128] on input "text" at bounding box center [565, 125] width 139 height 15
paste input "ịnh"
paste input "é"
paste input "ế"
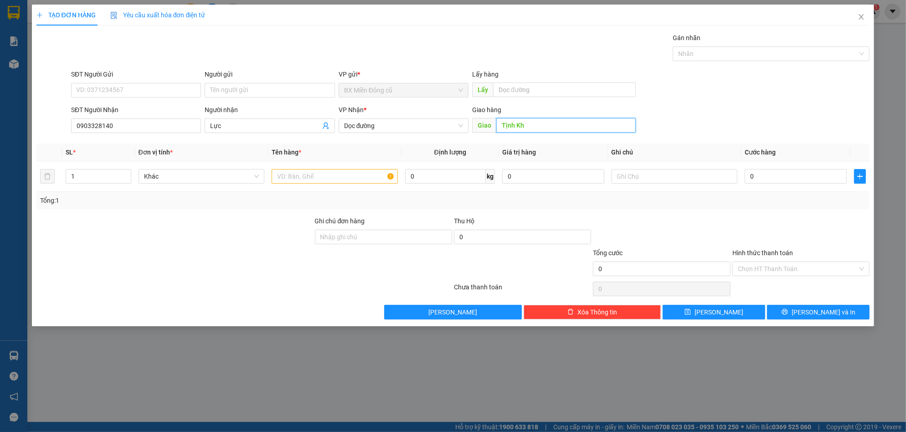
paste input "ês"
click at [302, 180] on input "text" at bounding box center [335, 176] width 126 height 15
paste input "ôp"
paste input "ốp"
click at [799, 171] on input "0" at bounding box center [795, 176] width 102 height 15
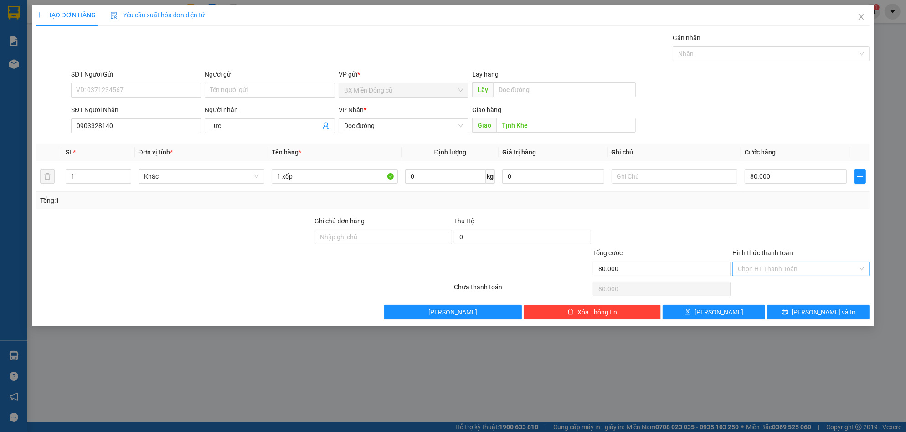
click at [766, 272] on input "Hình thức thanh toán" at bounding box center [798, 269] width 120 height 14
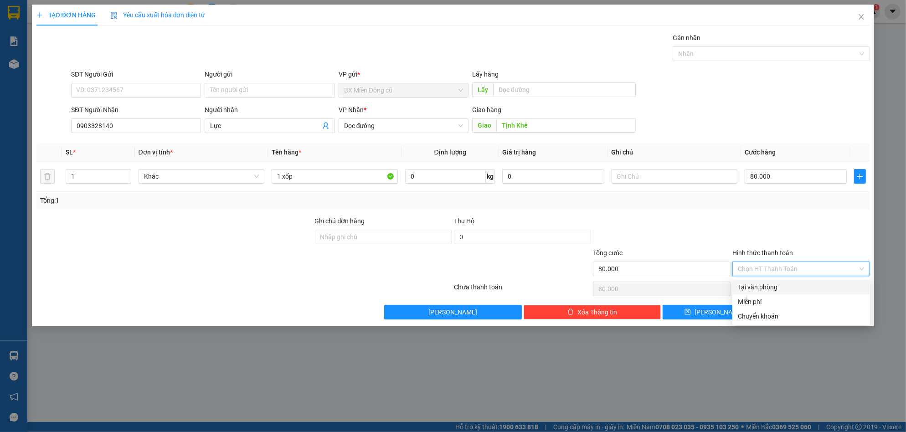
click at [762, 283] on div "Tại văn phòng" at bounding box center [801, 287] width 127 height 10
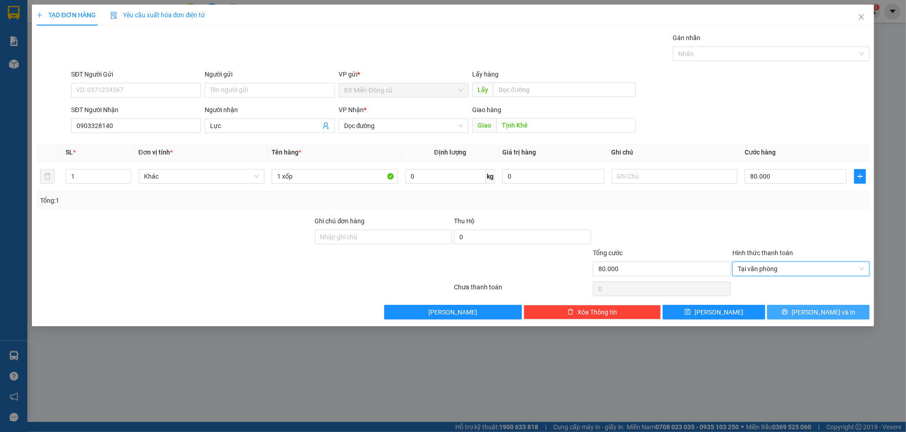
click at [813, 318] on button "[PERSON_NAME] và In" at bounding box center [818, 312] width 102 height 15
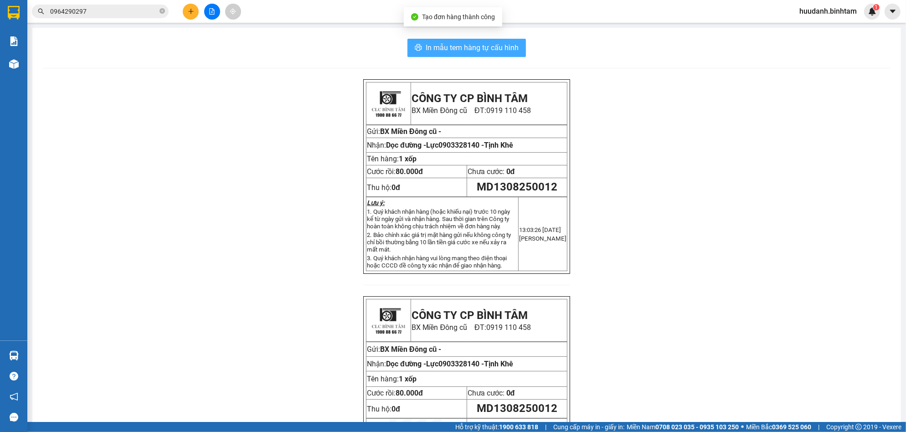
click at [497, 47] on span "In mẫu tem hàng tự cấu hình" at bounding box center [471, 47] width 93 height 11
click at [205, 11] on button at bounding box center [212, 12] width 16 height 16
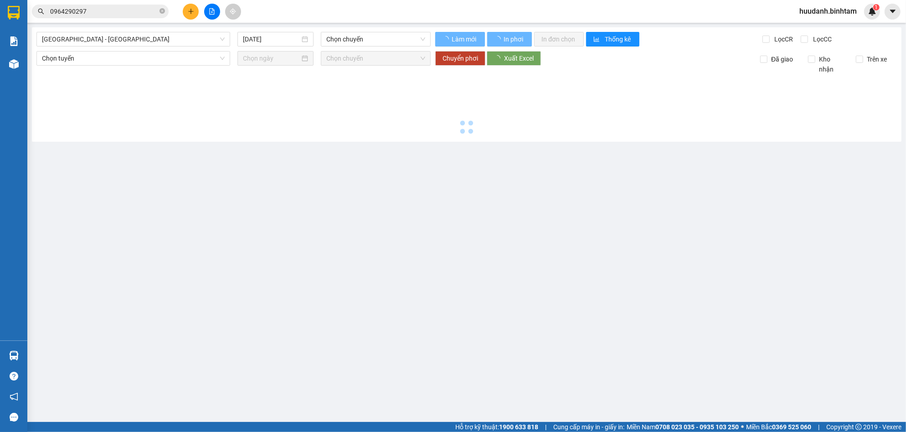
click at [191, 11] on icon "plus" at bounding box center [190, 11] width 5 height 0
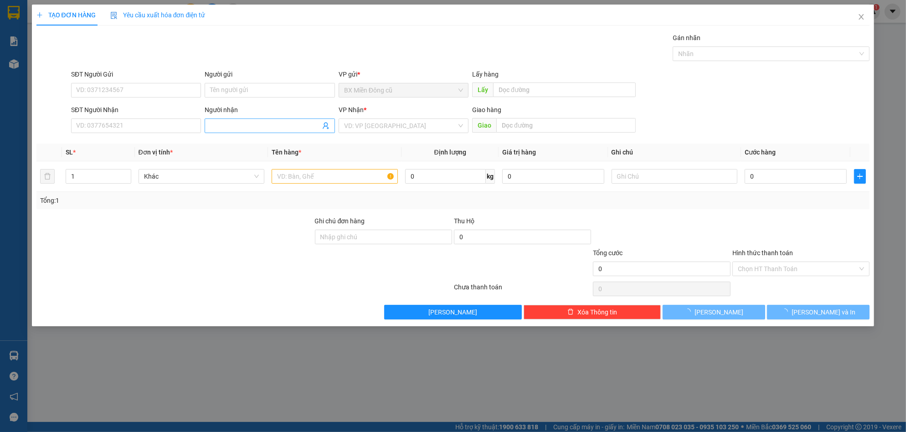
click at [223, 127] on input "Người nhận" at bounding box center [265, 126] width 110 height 10
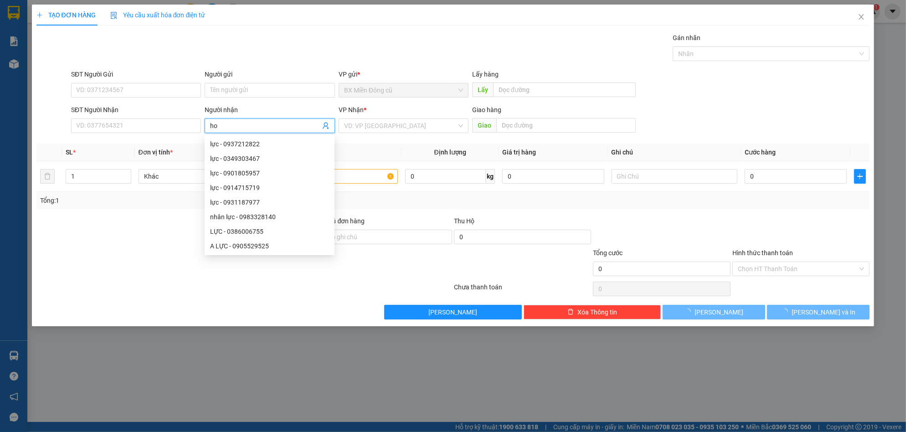
paste input "à"
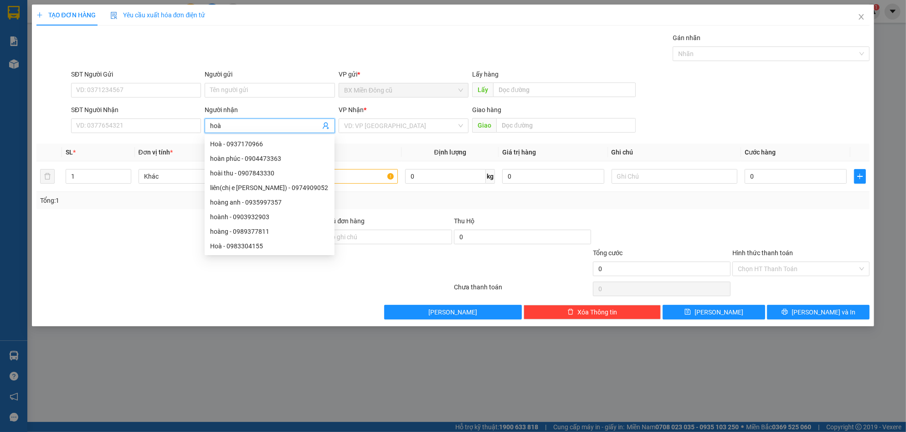
click at [256, 126] on input "hoà" at bounding box center [265, 126] width 110 height 10
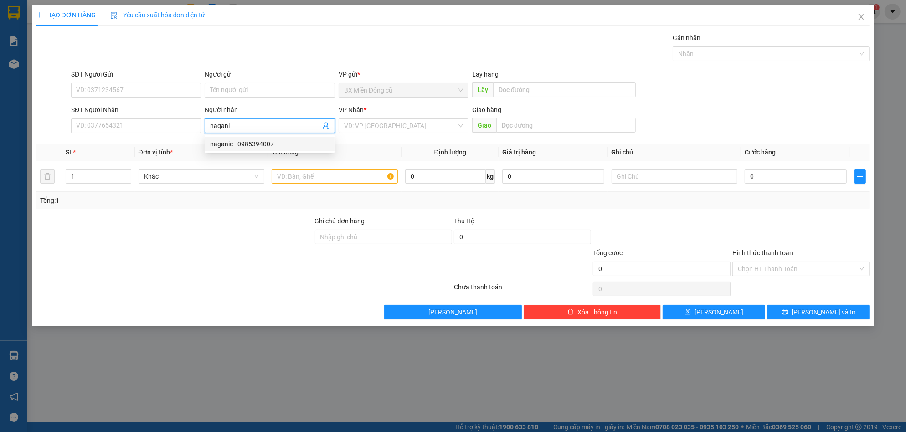
click at [263, 151] on div "7479853 naganic - 0985394007" at bounding box center [270, 144] width 130 height 18
click at [266, 148] on th "Đơn vị tính *" at bounding box center [201, 152] width 133 height 18
click at [264, 115] on div "Người nhận" at bounding box center [270, 112] width 130 height 14
drag, startPoint x: 258, startPoint y: 126, endPoint x: 253, endPoint y: 127, distance: 5.2
click at [256, 126] on input "nagani" at bounding box center [265, 126] width 110 height 10
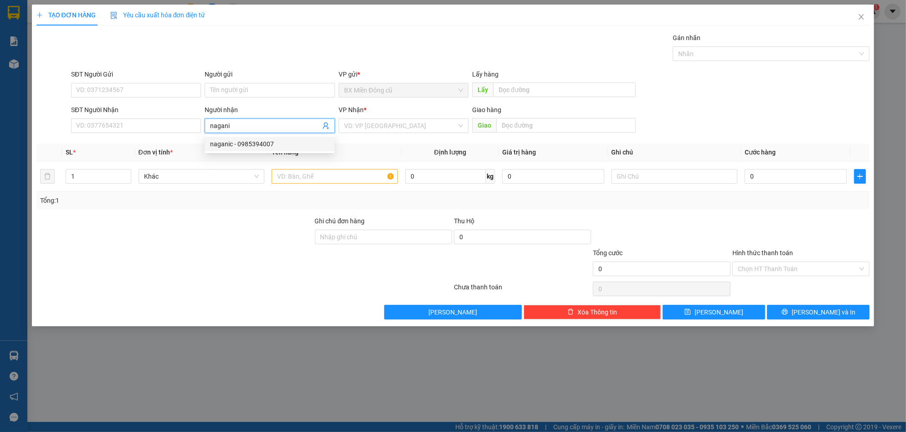
click at [250, 146] on div "naganic - 0985394007" at bounding box center [269, 144] width 119 height 10
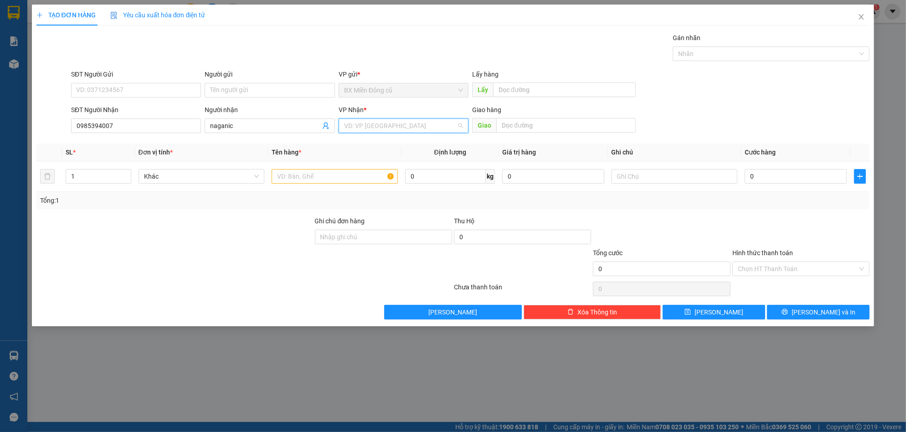
click at [393, 128] on input "search" at bounding box center [400, 126] width 113 height 14
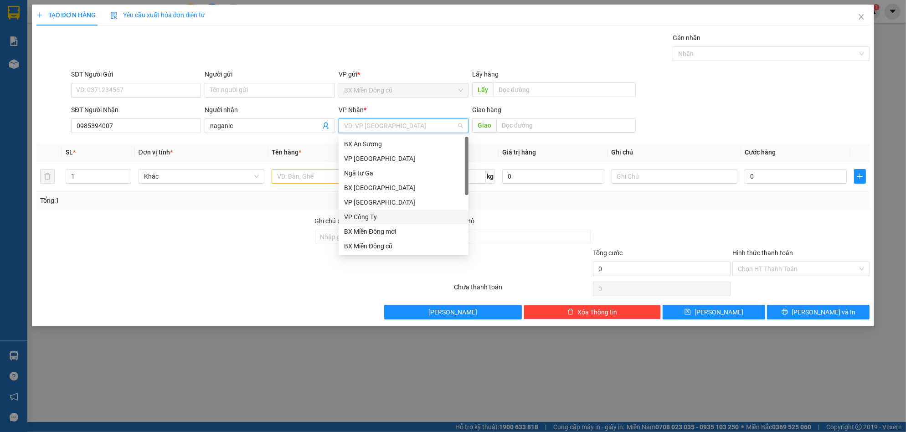
click at [376, 216] on div "VP Công Ty" at bounding box center [403, 217] width 119 height 10
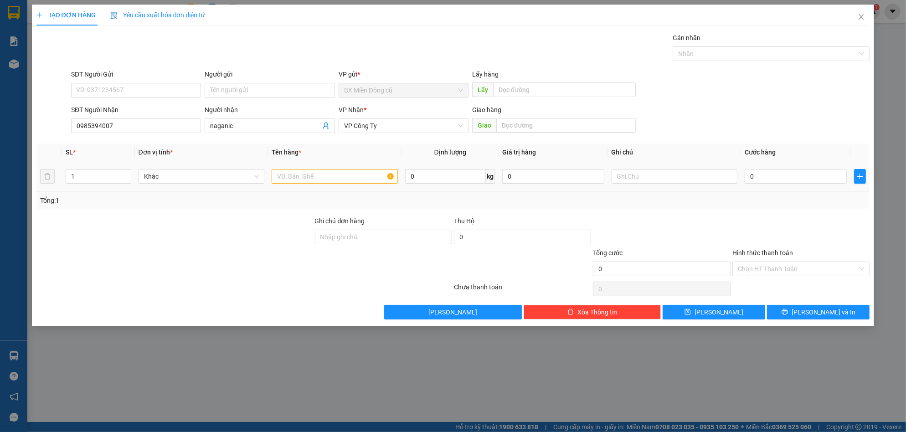
click at [303, 186] on td at bounding box center [334, 176] width 133 height 31
click at [305, 174] on input "text" at bounding box center [335, 176] width 126 height 15
paste input "ện"
paste input "ái"
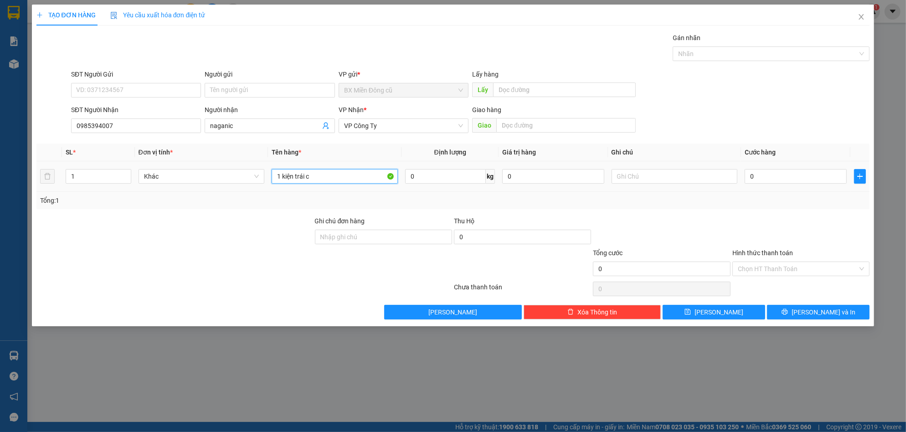
paste input "ây"
click at [799, 172] on input "0" at bounding box center [795, 176] width 102 height 15
click at [798, 312] on button "[PERSON_NAME] và In" at bounding box center [818, 312] width 102 height 15
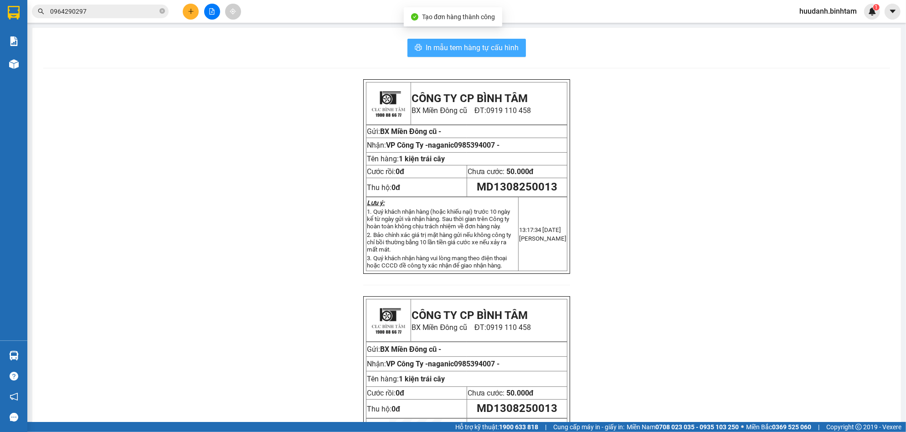
click at [486, 45] on span "In mẫu tem hàng tự cấu hình" at bounding box center [471, 47] width 93 height 11
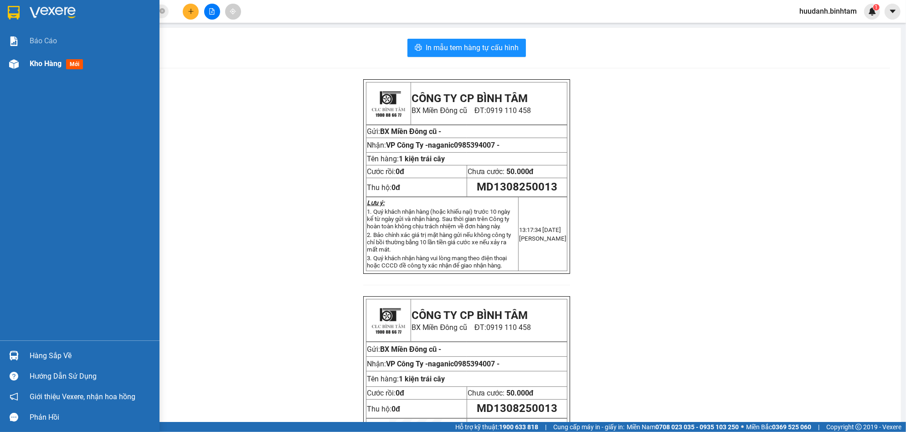
click at [48, 71] on div "Kho hàng mới" at bounding box center [91, 63] width 123 height 23
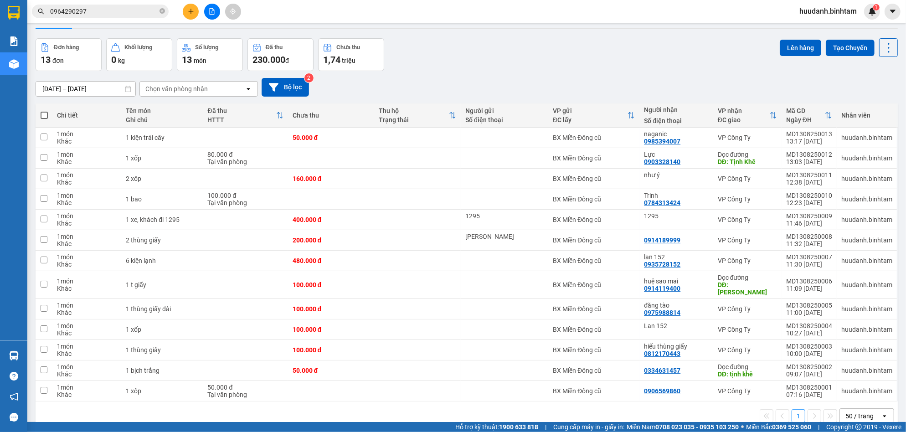
scroll to position [42, 0]
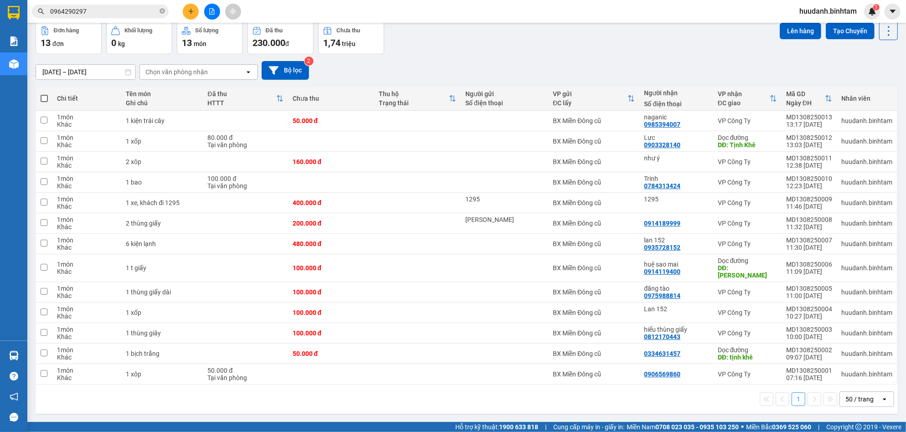
click at [190, 10] on icon "plus" at bounding box center [191, 11] width 6 height 6
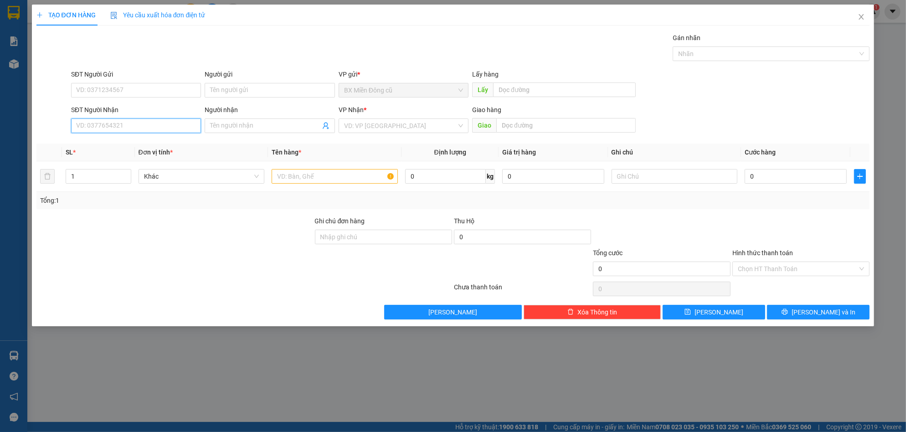
click at [185, 130] on input "SĐT Người Nhận" at bounding box center [136, 125] width 130 height 15
click at [238, 128] on input "Người nhận" at bounding box center [265, 126] width 110 height 10
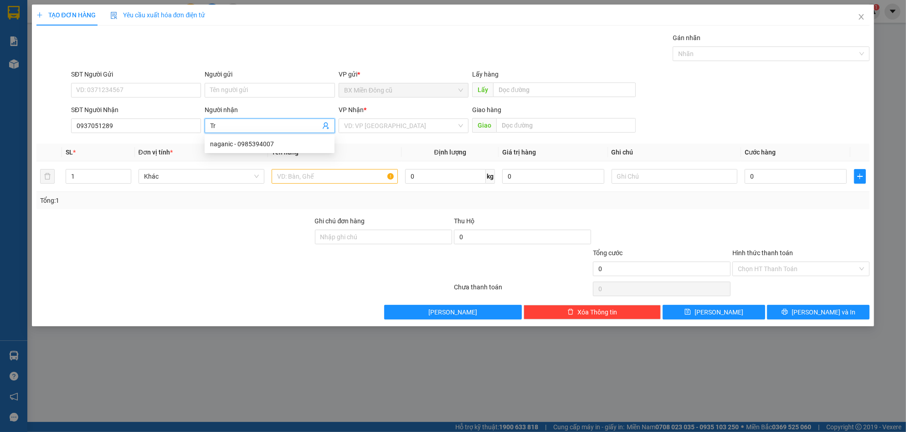
paste input "ân"
click at [405, 123] on input "search" at bounding box center [400, 126] width 113 height 14
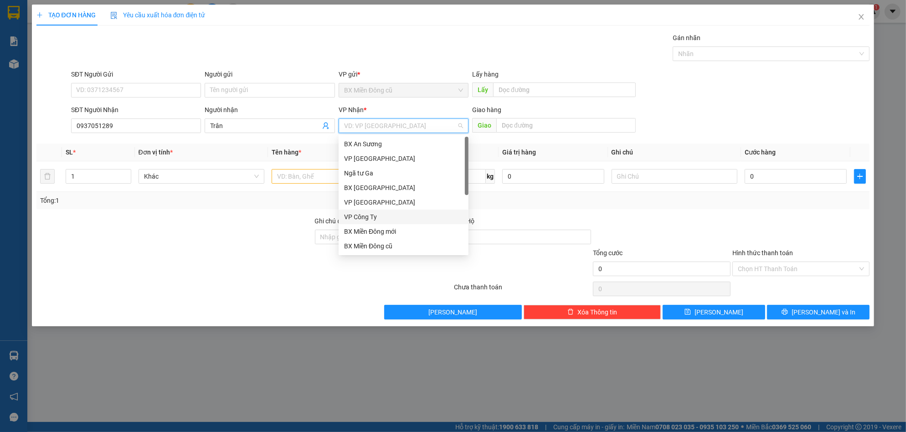
click at [378, 214] on div "VP Công Ty" at bounding box center [403, 217] width 119 height 10
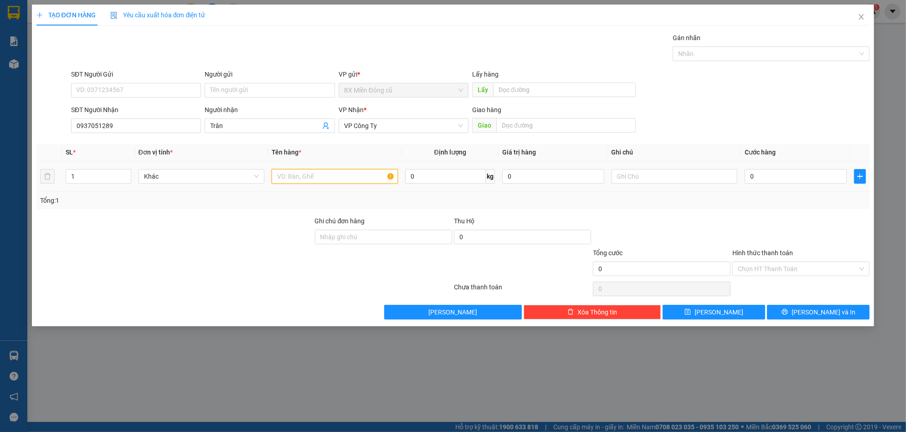
click at [340, 181] on input "text" at bounding box center [335, 176] width 126 height 15
paste input "ùng"
paste input "ái"
paste input "ây"
click at [767, 181] on input "0" at bounding box center [795, 176] width 102 height 15
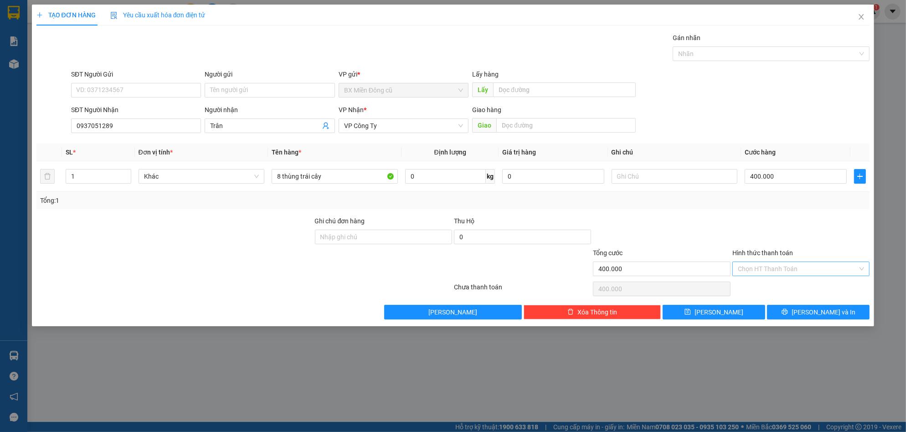
click at [754, 273] on input "Hình thức thanh toán" at bounding box center [798, 269] width 120 height 14
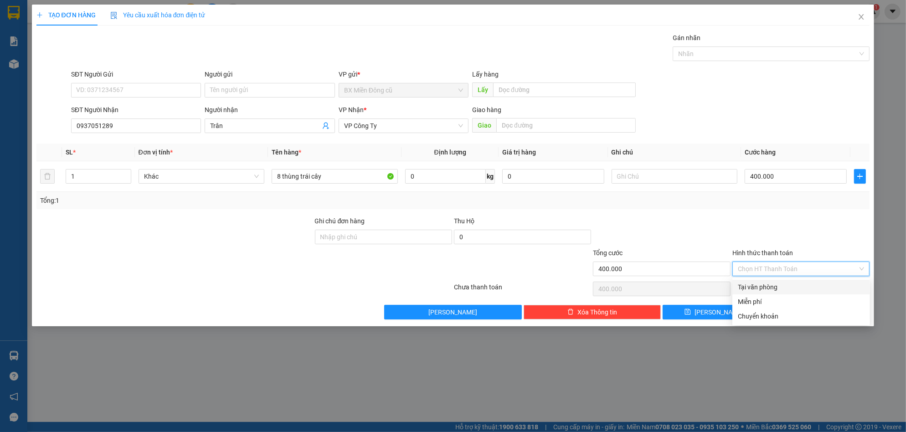
click at [759, 287] on div "Tại văn phòng" at bounding box center [801, 287] width 127 height 10
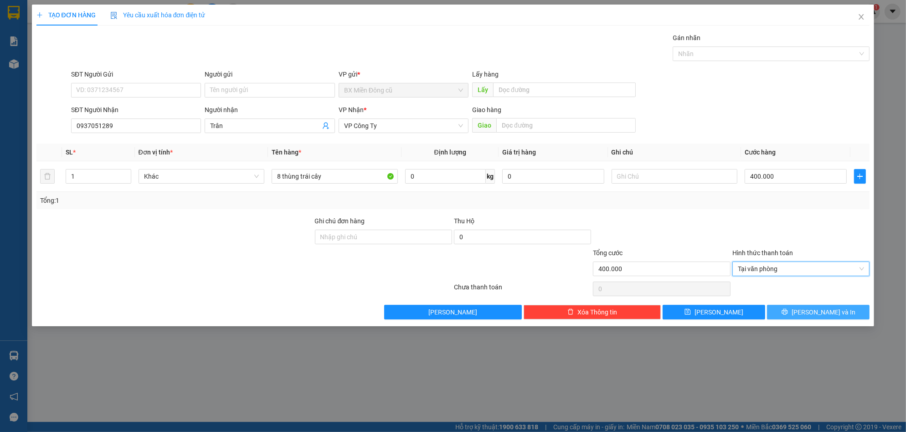
click at [788, 315] on icon "printer" at bounding box center [784, 311] width 6 height 6
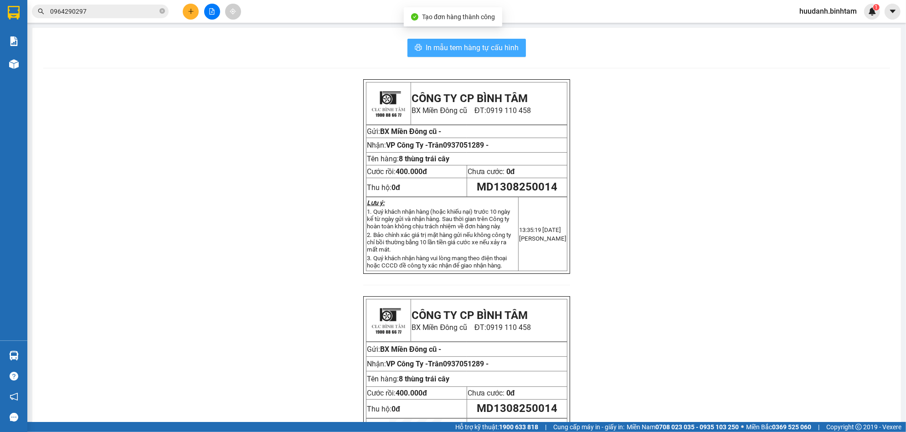
click at [461, 55] on button "In mẫu tem hàng tự cấu hình" at bounding box center [466, 48] width 118 height 18
click at [197, 19] on div at bounding box center [212, 12] width 68 height 16
click at [197, 15] on button at bounding box center [191, 12] width 16 height 16
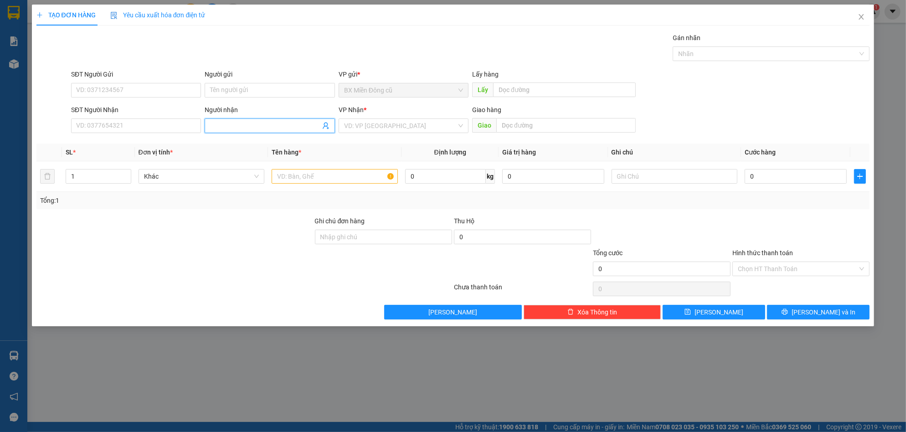
click at [246, 122] on input "Người nhận" at bounding box center [265, 126] width 110 height 10
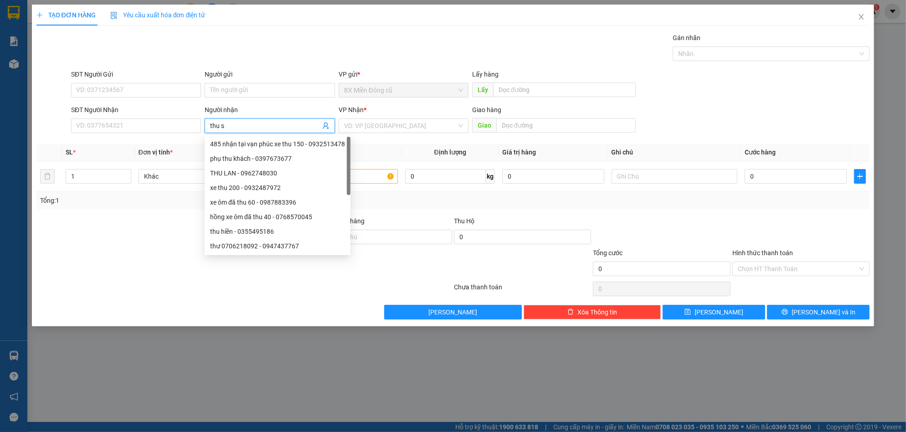
paste input "ương"
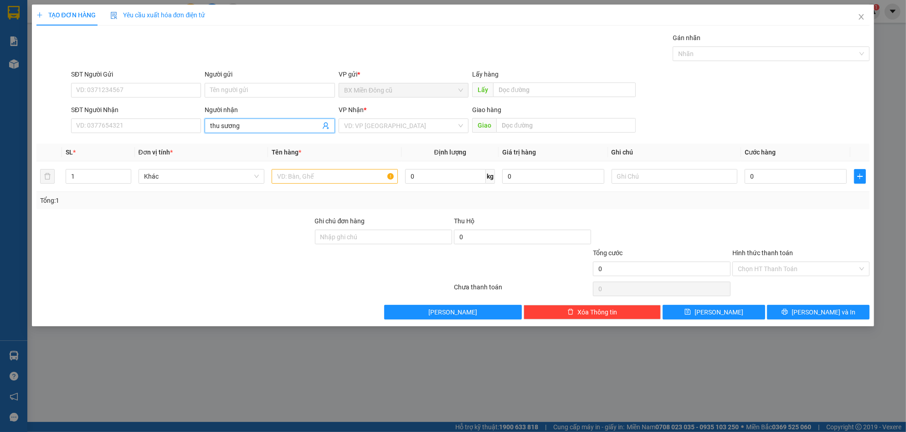
click at [220, 128] on input "thu sương" at bounding box center [265, 126] width 110 height 10
click at [228, 144] on div "Thu Sương - 0356579874" at bounding box center [269, 144] width 119 height 10
click at [147, 127] on input "0356579874" at bounding box center [136, 125] width 130 height 15
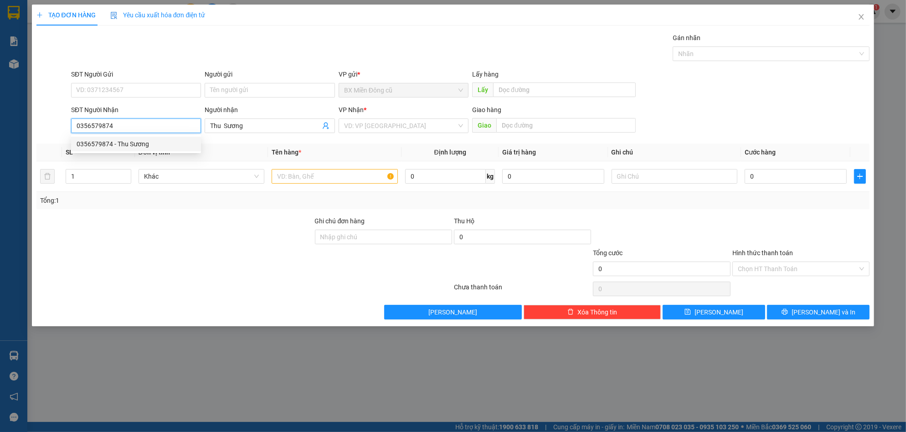
click at [156, 147] on div "0356579874 - Thu Sương" at bounding box center [136, 144] width 119 height 10
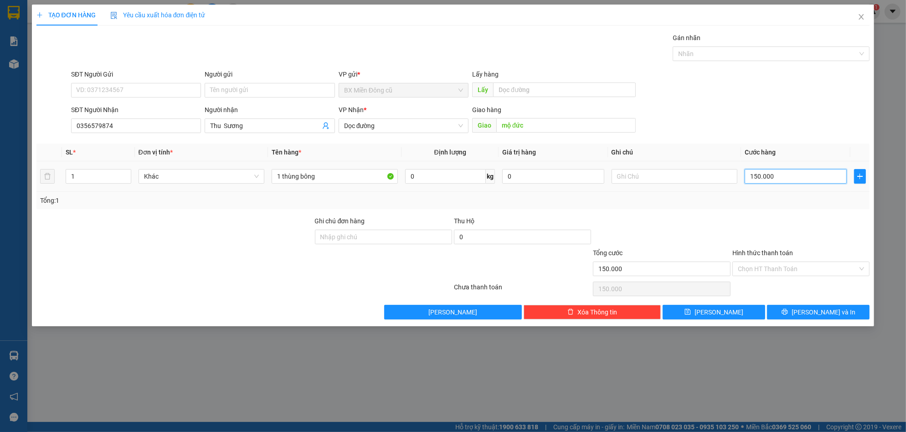
click at [770, 174] on input "150.000" at bounding box center [795, 176] width 102 height 15
click at [829, 317] on span "[PERSON_NAME] và In" at bounding box center [823, 312] width 64 height 10
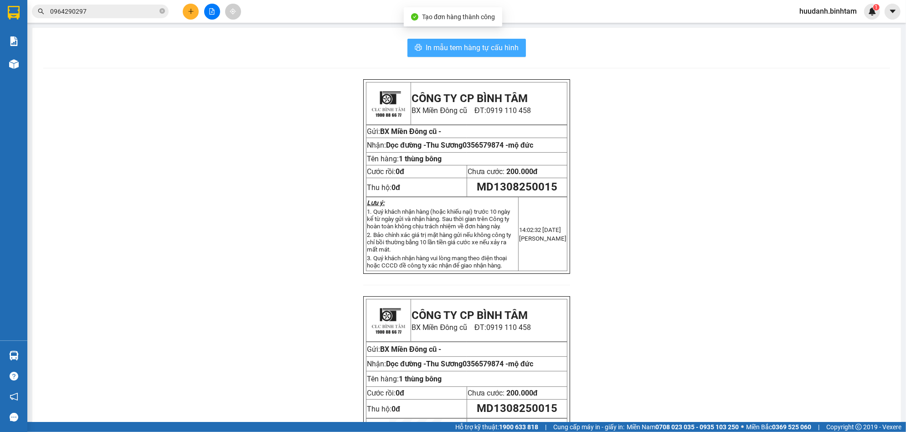
click at [499, 42] on span "In mẫu tem hàng tự cấu hình" at bounding box center [471, 47] width 93 height 11
click at [190, 8] on button at bounding box center [191, 12] width 16 height 16
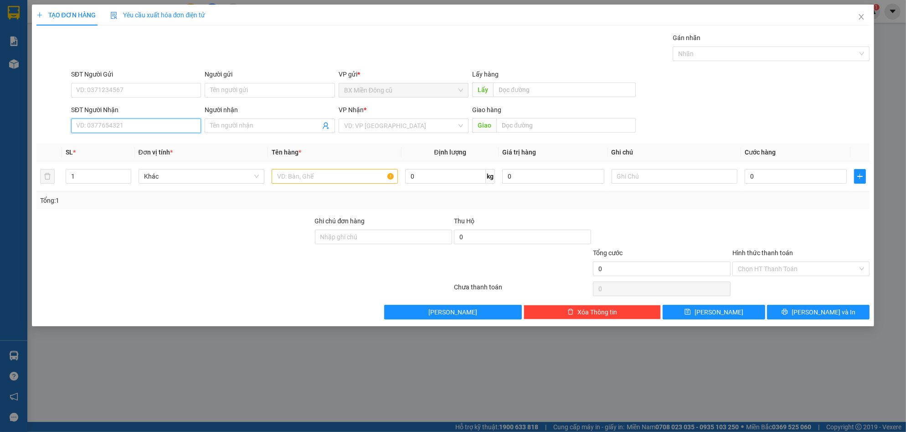
click at [119, 128] on input "SĐT Người Nhận" at bounding box center [136, 125] width 130 height 15
click at [404, 126] on input "search" at bounding box center [400, 126] width 113 height 14
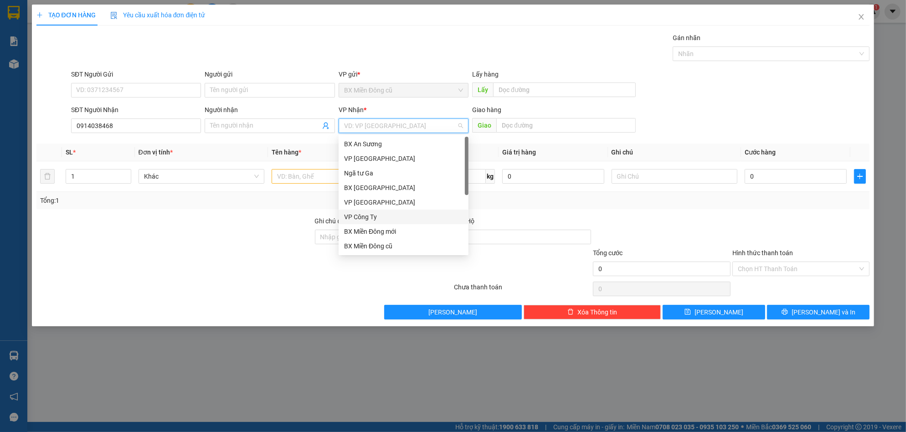
click at [374, 215] on div "VP Công Ty" at bounding box center [403, 217] width 119 height 10
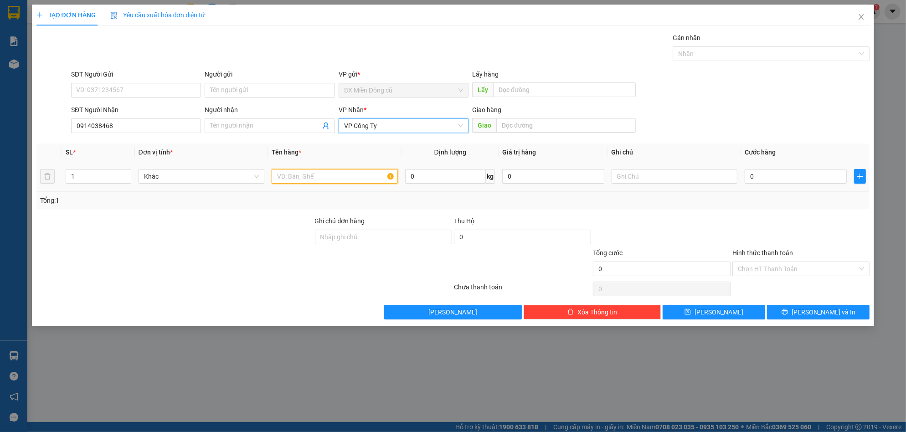
click at [308, 179] on input "text" at bounding box center [335, 176] width 126 height 15
paste input "ôp"
paste input "ôpj"
paste input "ỏ"
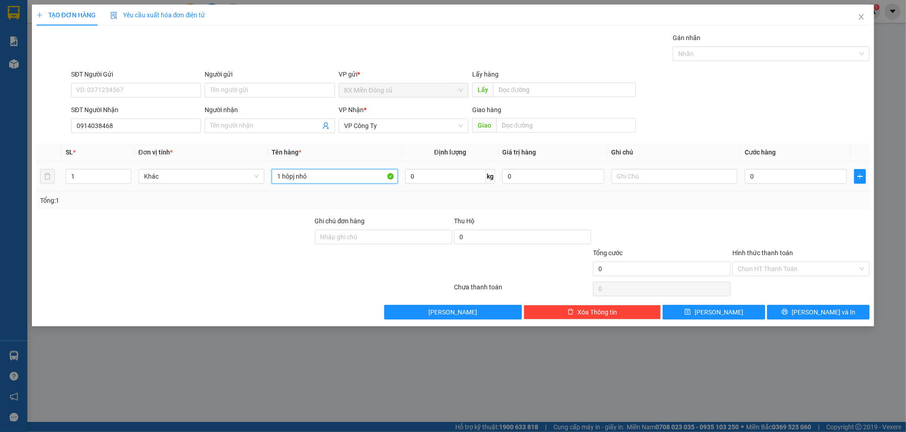
click at [297, 178] on input "1 hôpj nhỏ" at bounding box center [335, 176] width 126 height 15
click at [788, 177] on input "0" at bounding box center [795, 176] width 102 height 15
click at [796, 267] on input "Hình thức thanh toán" at bounding box center [798, 269] width 120 height 14
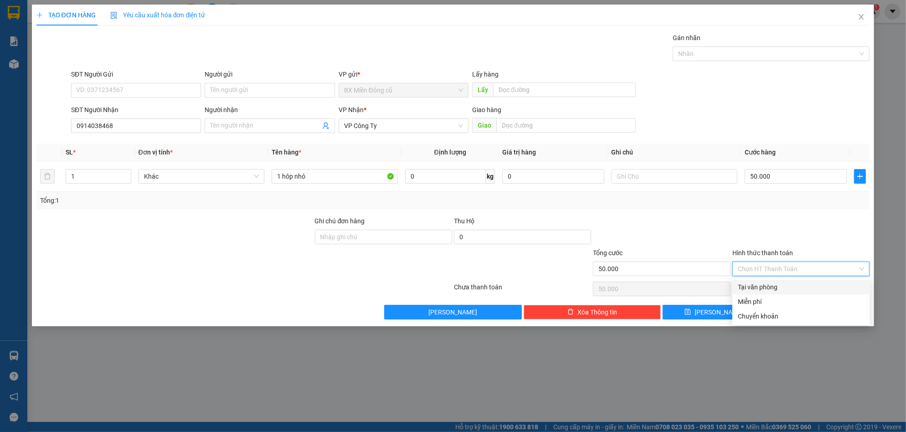
click at [767, 289] on div "Tại văn phòng" at bounding box center [801, 287] width 127 height 10
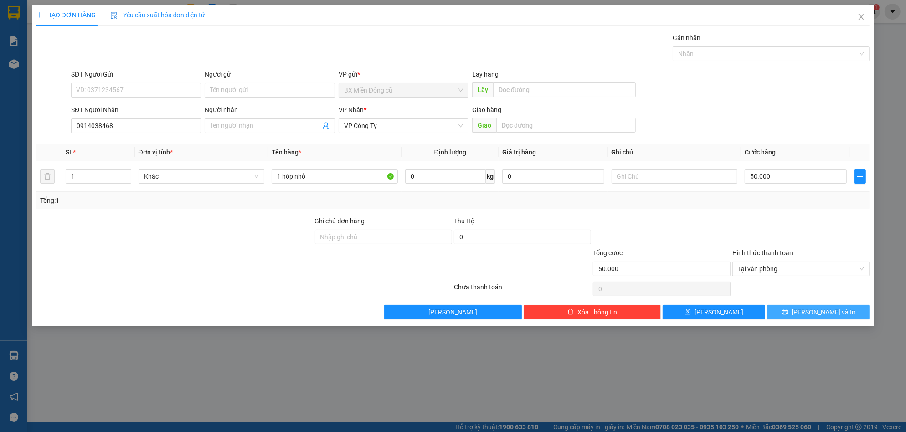
click at [788, 309] on button "[PERSON_NAME] và In" at bounding box center [818, 312] width 102 height 15
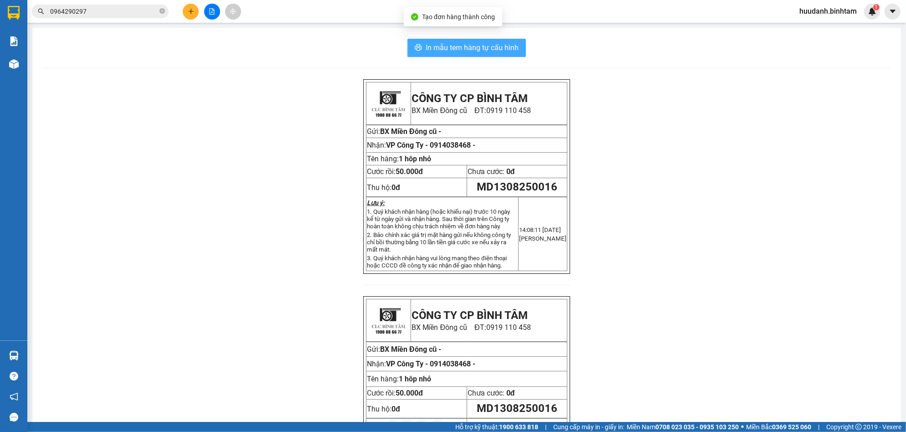
click at [488, 53] on button "In mẫu tem hàng tự cấu hình" at bounding box center [466, 48] width 118 height 18
click at [193, 11] on icon "plus" at bounding box center [191, 11] width 6 height 6
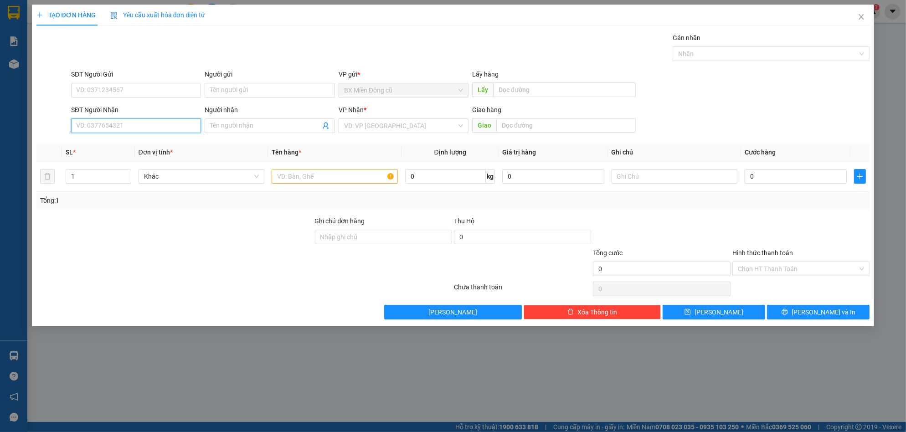
click at [122, 120] on input "SĐT Người Nhận" at bounding box center [136, 125] width 130 height 15
click at [141, 143] on div "0962096499 - ngọc ân" at bounding box center [136, 144] width 119 height 10
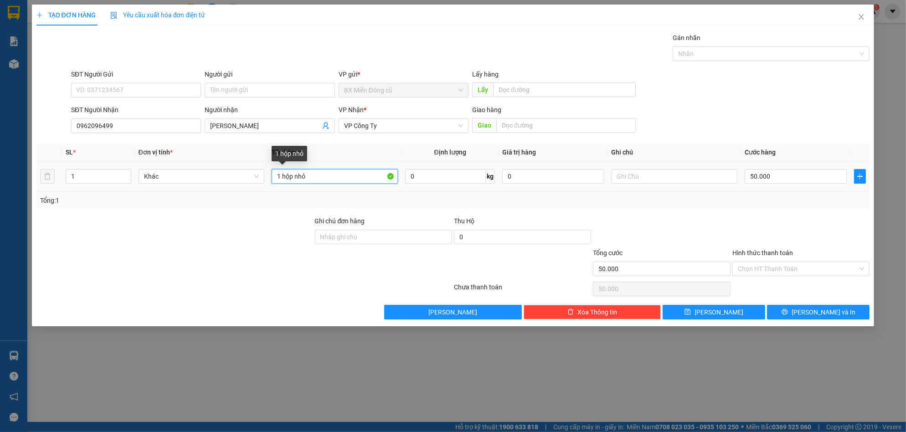
click at [329, 177] on input "1 hộp nhỏ" at bounding box center [335, 176] width 126 height 15
click at [327, 173] on input "1 hộp nhỏ" at bounding box center [335, 176] width 126 height 15
paste input "ấy"
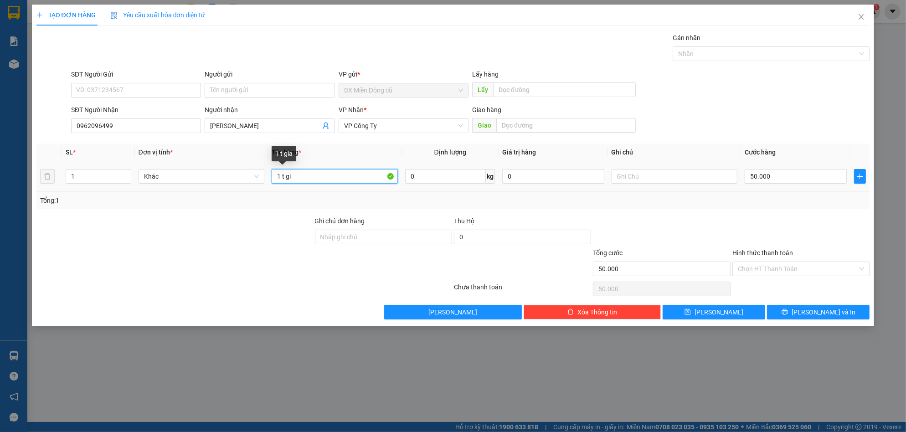
paste input "ây"
drag, startPoint x: 790, startPoint y: 302, endPoint x: 794, endPoint y: 310, distance: 9.2
click at [794, 310] on div "Transit Pickup Surcharge Ids Transit Deliver Surcharge Ids Transit Deliver Surc…" at bounding box center [452, 176] width 833 height 287
click at [788, 309] on icon "printer" at bounding box center [784, 311] width 6 height 6
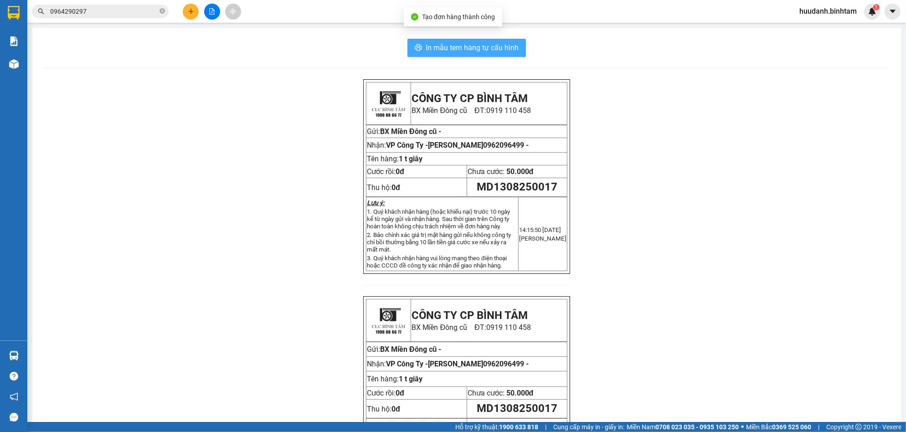
click at [497, 49] on span "In mẫu tem hàng tự cấu hình" at bounding box center [471, 47] width 93 height 11
click at [195, 10] on button at bounding box center [191, 12] width 16 height 16
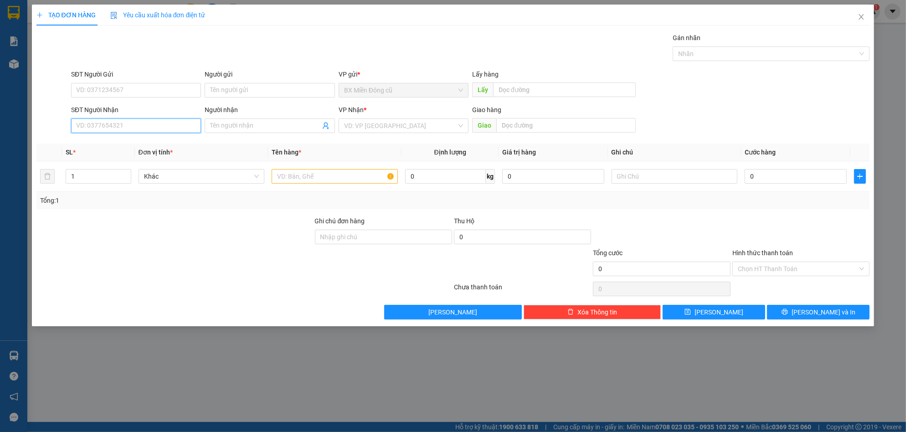
click at [108, 123] on input "SĐT Người Nhận" at bounding box center [136, 125] width 130 height 15
click at [83, 143] on div "0911401823 - cô út" at bounding box center [136, 144] width 119 height 10
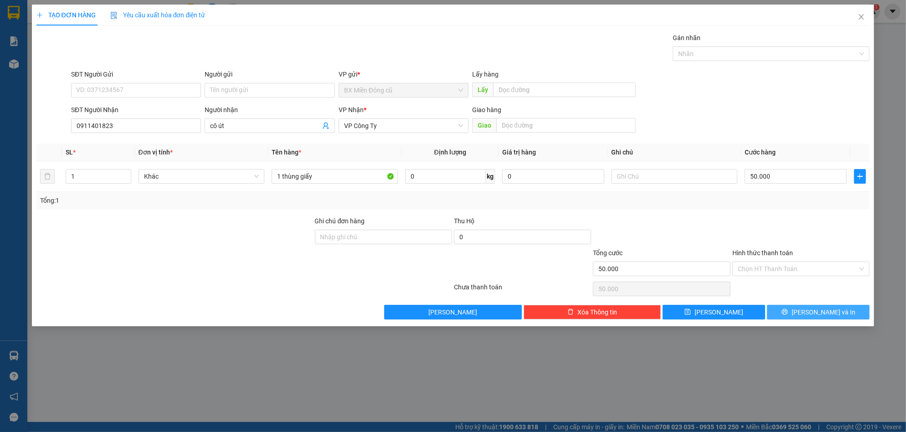
click at [850, 305] on button "[PERSON_NAME] và In" at bounding box center [818, 312] width 102 height 15
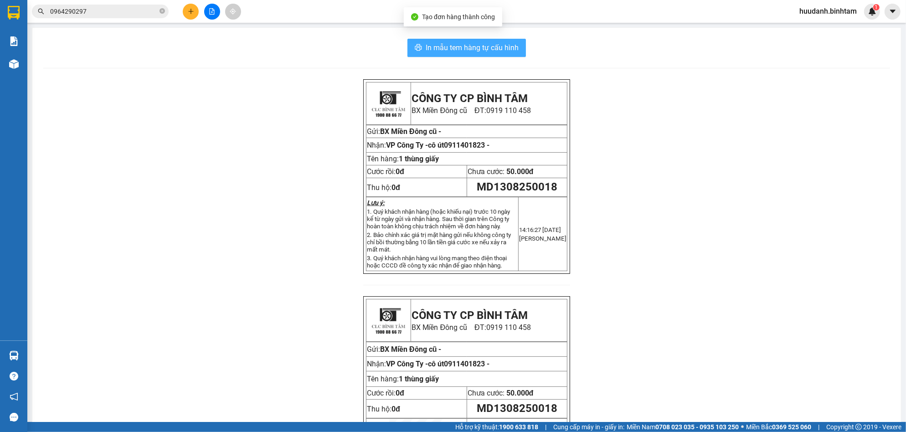
click at [504, 42] on span "In mẫu tem hàng tự cấu hình" at bounding box center [471, 47] width 93 height 11
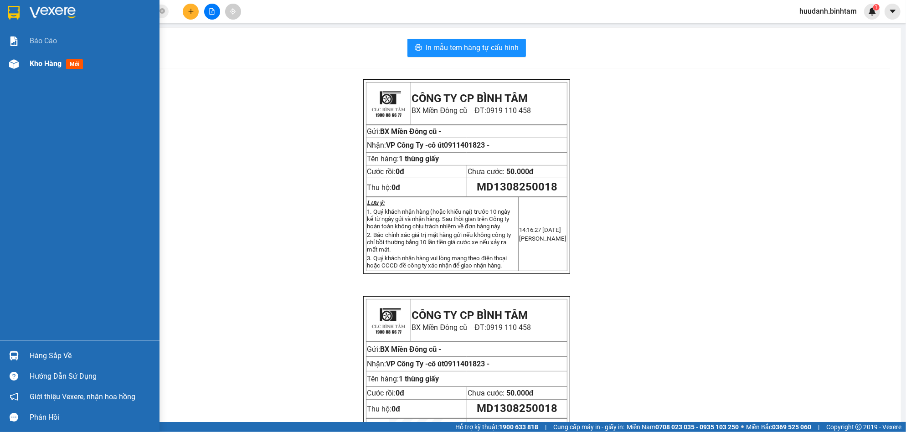
click at [48, 63] on span "Kho hàng" at bounding box center [46, 63] width 32 height 9
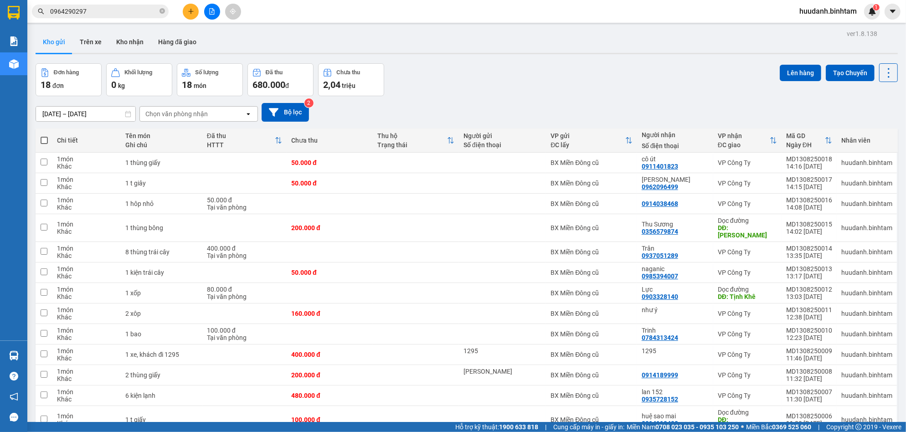
click at [191, 18] on button at bounding box center [191, 12] width 16 height 16
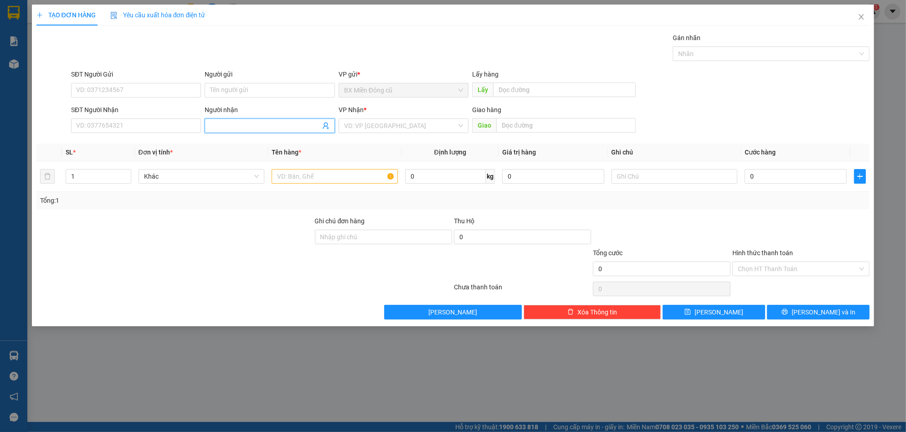
click at [252, 133] on div "Người nhận Tên người nhận" at bounding box center [270, 121] width 130 height 32
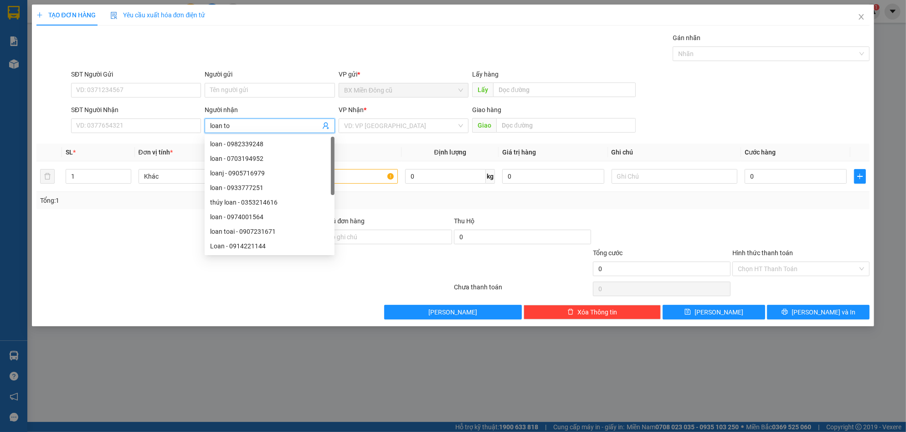
paste input "ại"
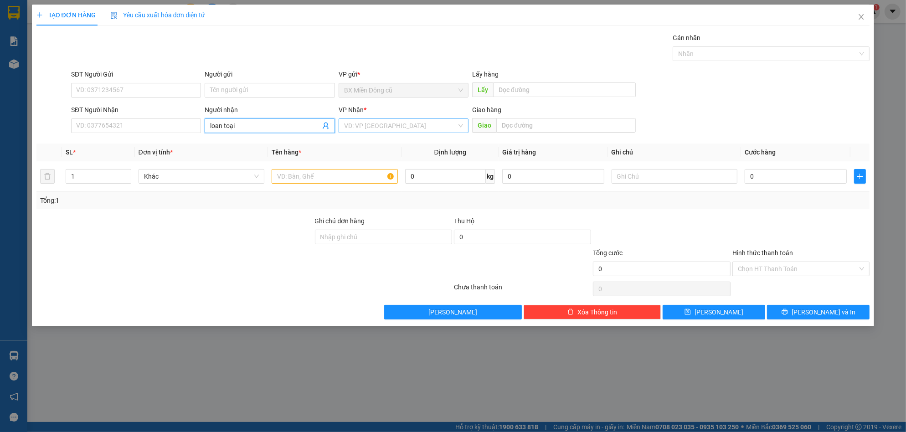
click at [389, 124] on input "search" at bounding box center [400, 126] width 113 height 14
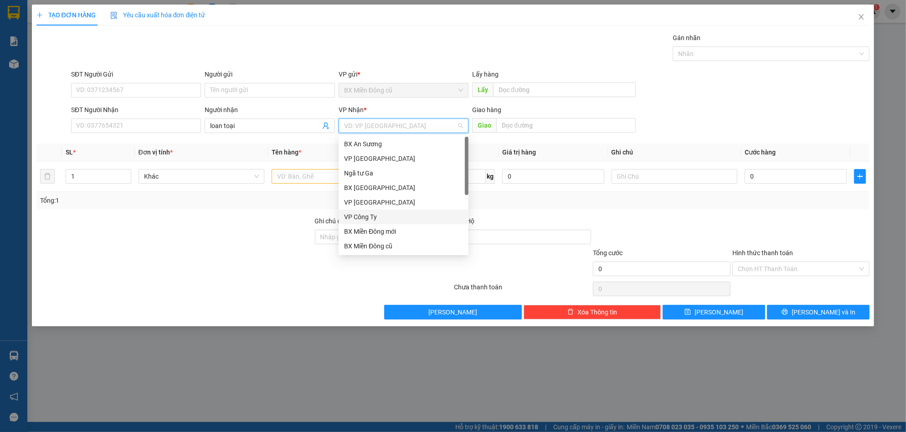
click at [380, 218] on div "VP Công Ty" at bounding box center [403, 217] width 119 height 10
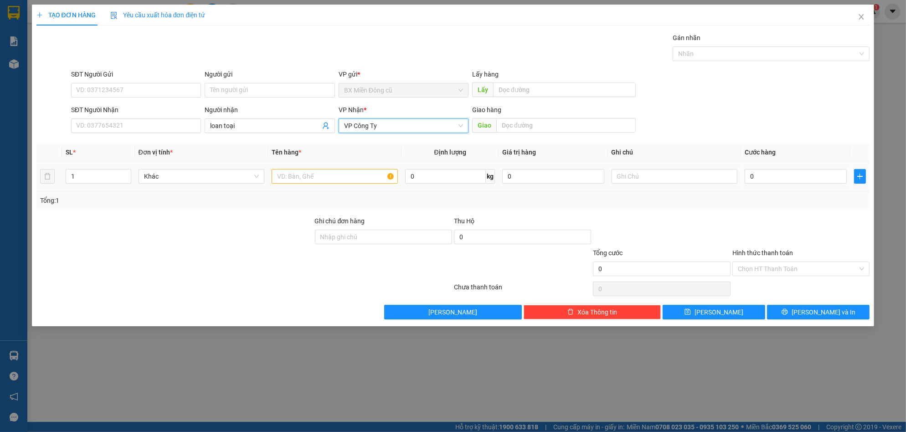
click at [352, 167] on td at bounding box center [334, 176] width 133 height 31
click at [363, 170] on input "text" at bounding box center [335, 176] width 126 height 15
paste input "ôp"
paste input "ốp"
click at [775, 184] on div "0" at bounding box center [795, 176] width 102 height 18
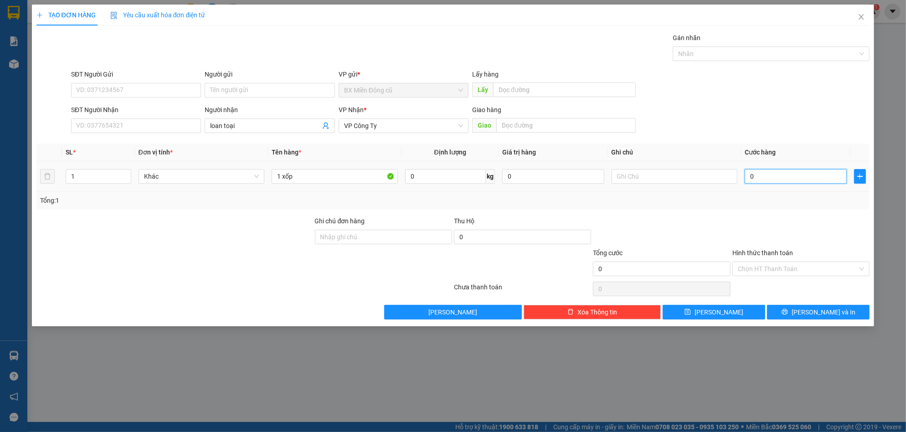
click at [778, 176] on input "0" at bounding box center [795, 176] width 102 height 15
click at [741, 312] on button "[PERSON_NAME]" at bounding box center [713, 312] width 102 height 15
click at [861, 21] on span "Close" at bounding box center [861, 18] width 26 height 26
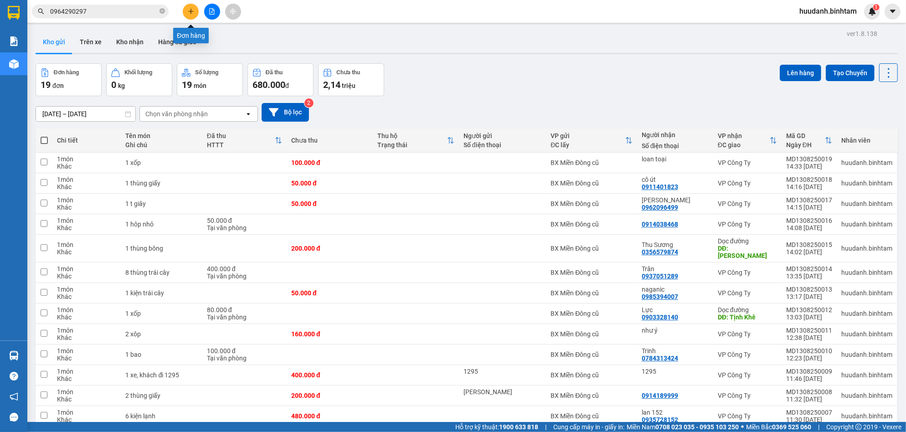
click at [191, 10] on icon "plus" at bounding box center [190, 11] width 0 height 5
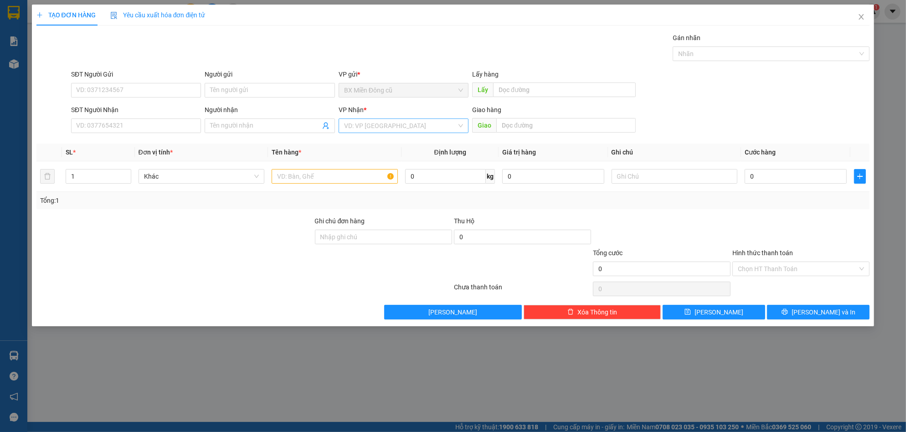
click at [364, 124] on input "search" at bounding box center [400, 126] width 113 height 14
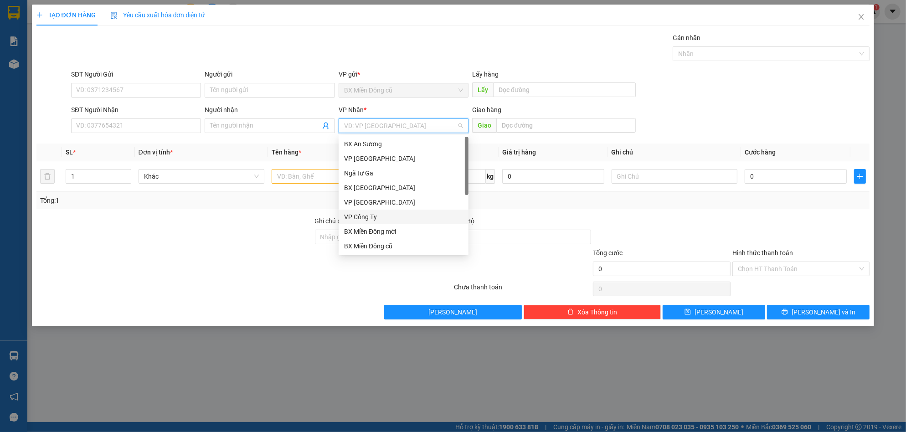
click at [363, 210] on div "VP Công Ty" at bounding box center [403, 217] width 130 height 15
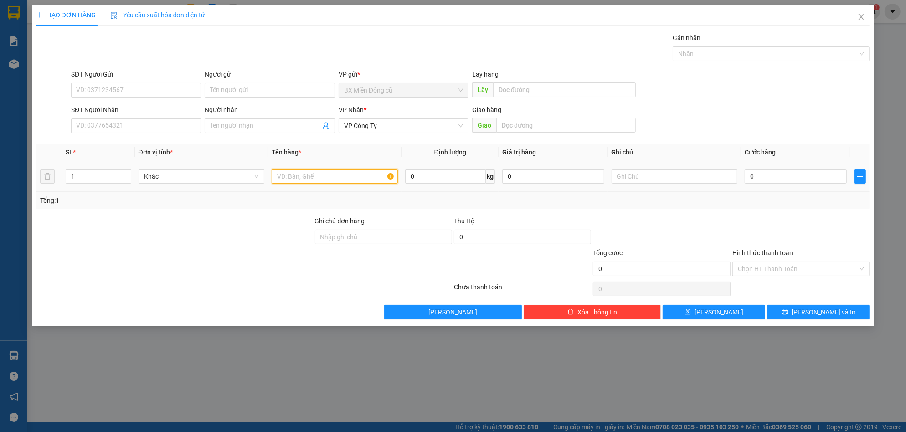
click at [314, 176] on input "text" at bounding box center [335, 176] width 126 height 15
paste input "ùng"
paste input "â"
click at [775, 172] on input "0" at bounding box center [795, 176] width 102 height 15
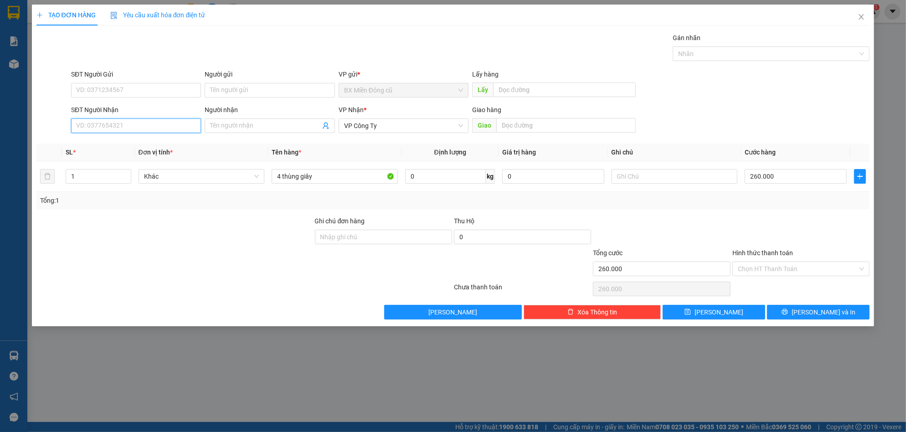
click at [141, 126] on input "SĐT Người Nhận" at bounding box center [136, 125] width 130 height 15
click at [144, 141] on div "0359429472 - trang" at bounding box center [136, 144] width 119 height 10
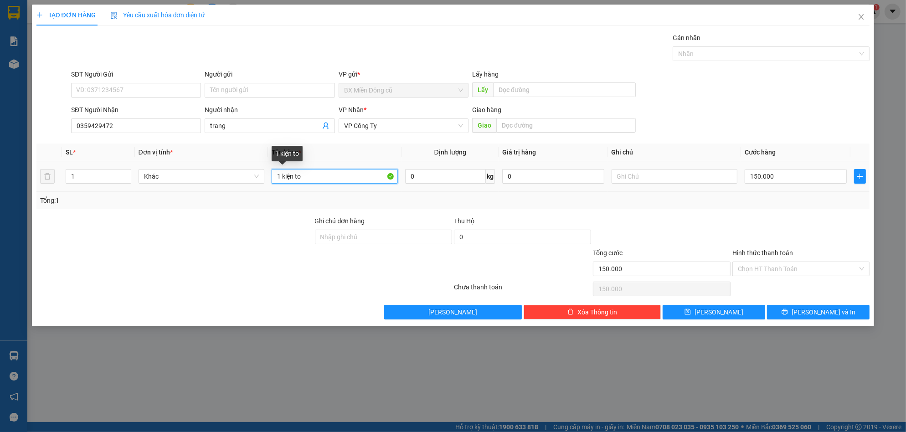
click at [311, 174] on input "1 kiện to" at bounding box center [335, 176] width 126 height 15
paste input "ùng"
paste input "â"
click at [810, 179] on input "150.000" at bounding box center [795, 176] width 102 height 15
click at [831, 312] on span "[PERSON_NAME] và In" at bounding box center [823, 312] width 64 height 10
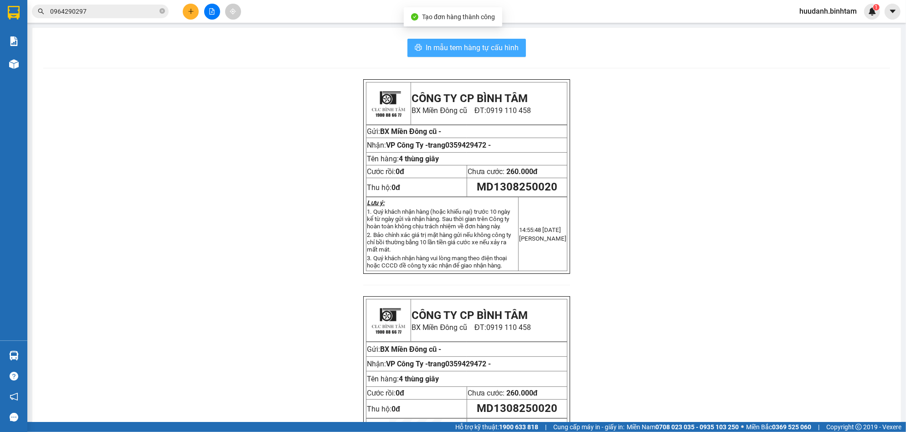
click at [487, 42] on span "In mẫu tem hàng tự cấu hình" at bounding box center [471, 47] width 93 height 11
click at [184, 10] on button at bounding box center [191, 12] width 16 height 16
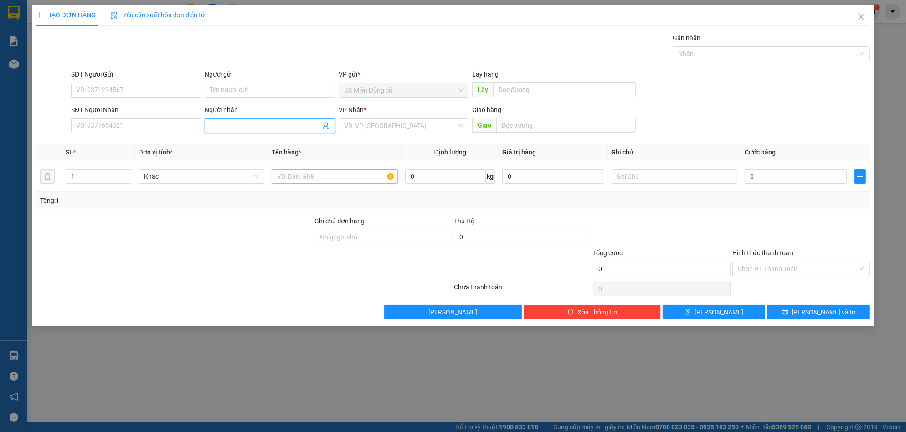
click at [242, 126] on input "Người nhận" at bounding box center [265, 126] width 110 height 10
click at [115, 126] on input "SĐT Người Nhận" at bounding box center [136, 125] width 130 height 15
click at [368, 128] on input "search" at bounding box center [400, 126] width 113 height 14
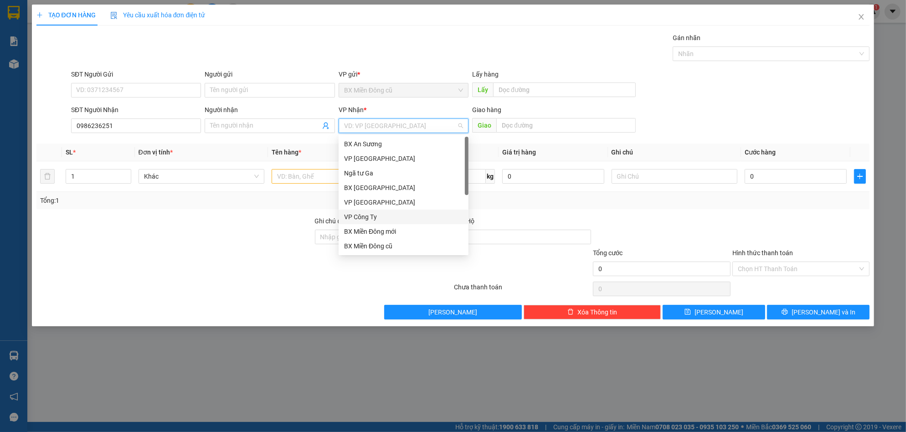
click at [359, 211] on div "VP Công Ty" at bounding box center [403, 217] width 130 height 15
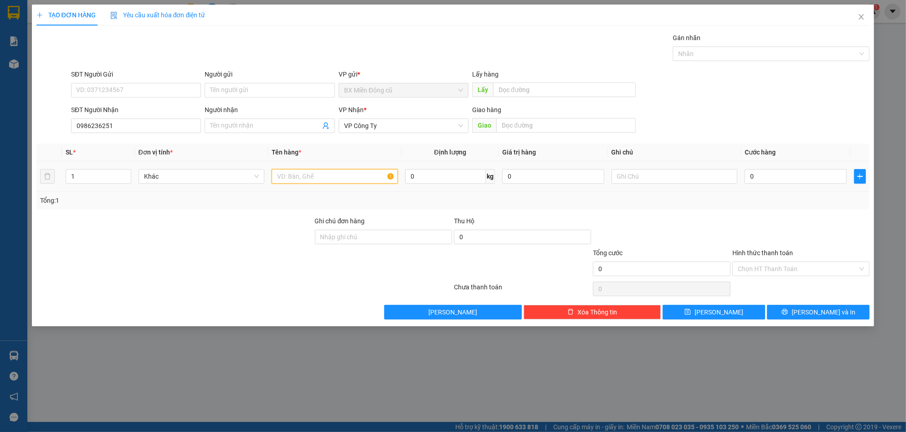
click at [307, 175] on input "text" at bounding box center [335, 176] width 126 height 15
paste input "ô"
click at [776, 179] on input "0" at bounding box center [795, 176] width 102 height 15
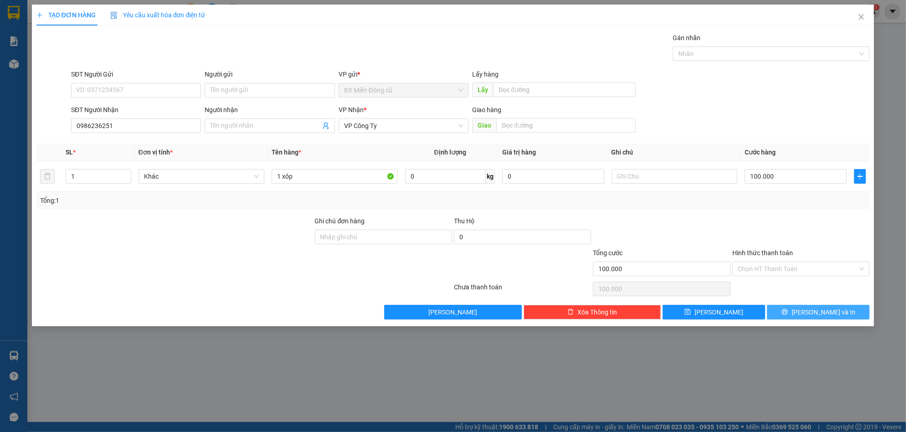
click at [819, 306] on button "[PERSON_NAME] và In" at bounding box center [818, 312] width 102 height 15
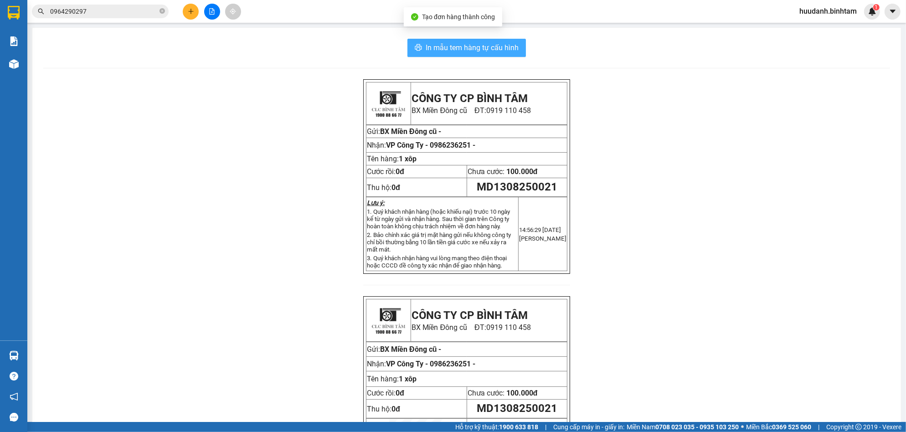
click at [490, 46] on span "In mẫu tem hàng tự cấu hình" at bounding box center [471, 47] width 93 height 11
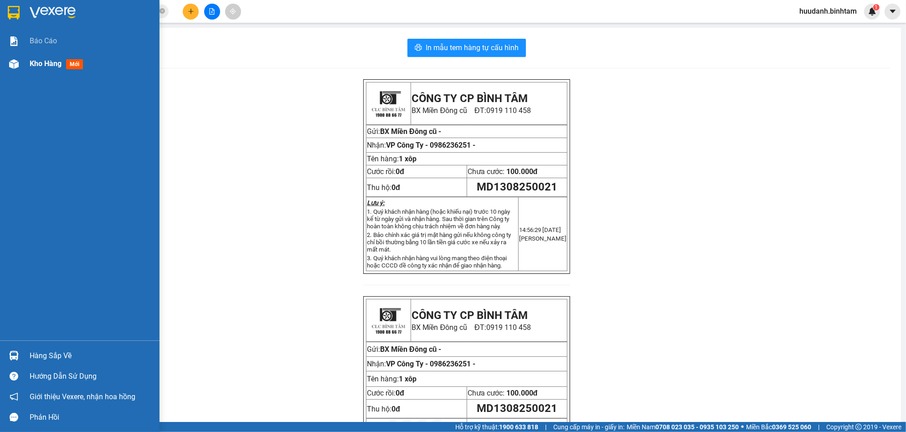
click at [24, 63] on div "Kho hàng mới" at bounding box center [79, 63] width 159 height 23
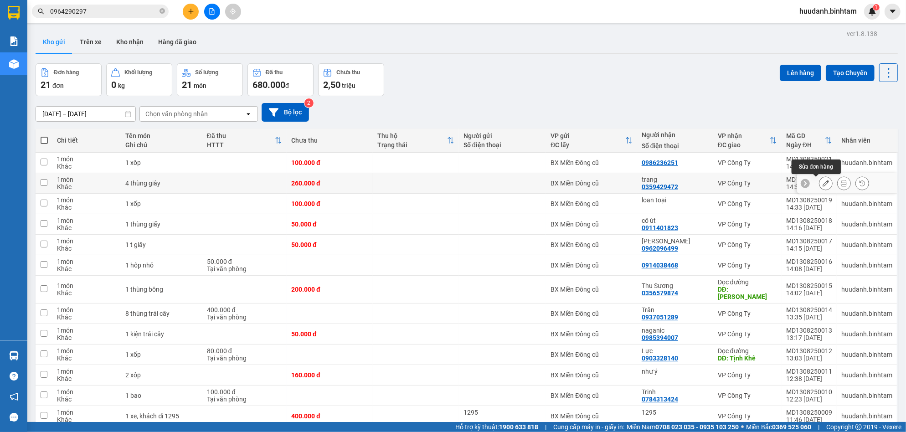
click at [822, 182] on icon at bounding box center [825, 183] width 6 height 6
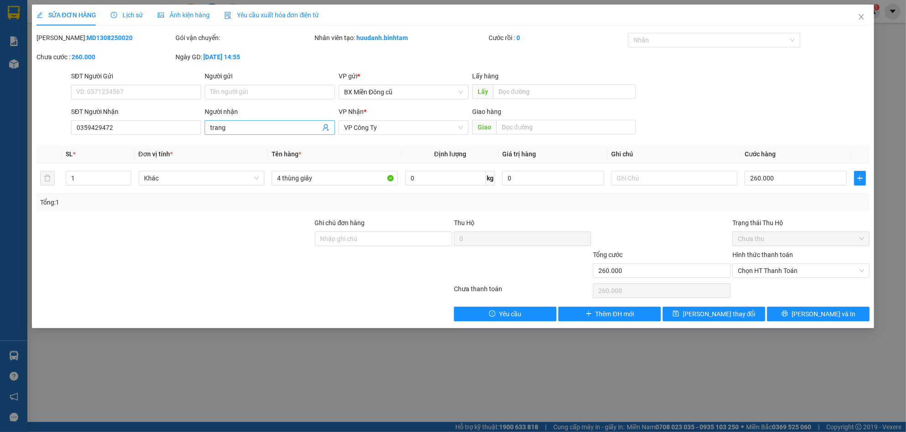
click at [243, 128] on input "trang" at bounding box center [265, 128] width 110 height 10
paste input "ùng"
paste input "à"
click at [267, 146] on div "[PERSON_NAME] - 0914226839" at bounding box center [269, 146] width 119 height 10
click at [346, 174] on input "4 thùng giây" at bounding box center [335, 178] width 126 height 15
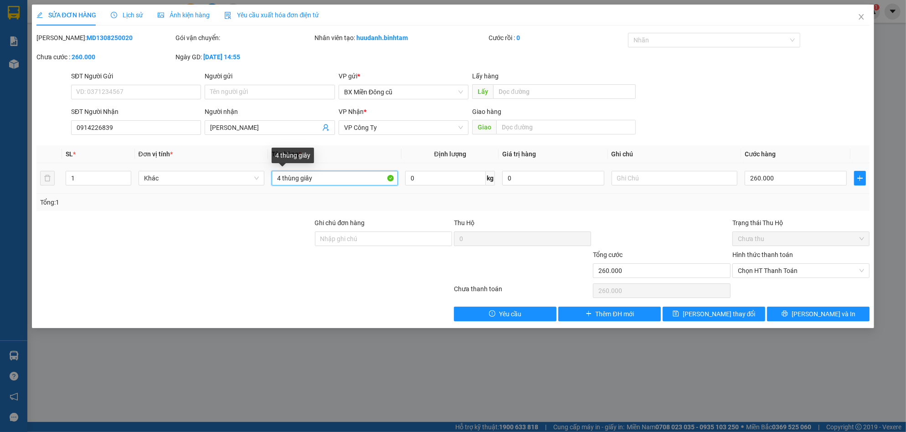
click at [283, 182] on input "4 thùng giây" at bounding box center [335, 178] width 126 height 15
click at [284, 181] on input "4 thùng giây" at bounding box center [335, 178] width 126 height 15
click at [279, 178] on input "4 thùng giây" at bounding box center [335, 178] width 126 height 15
click at [790, 179] on input "260.000" at bounding box center [795, 178] width 102 height 15
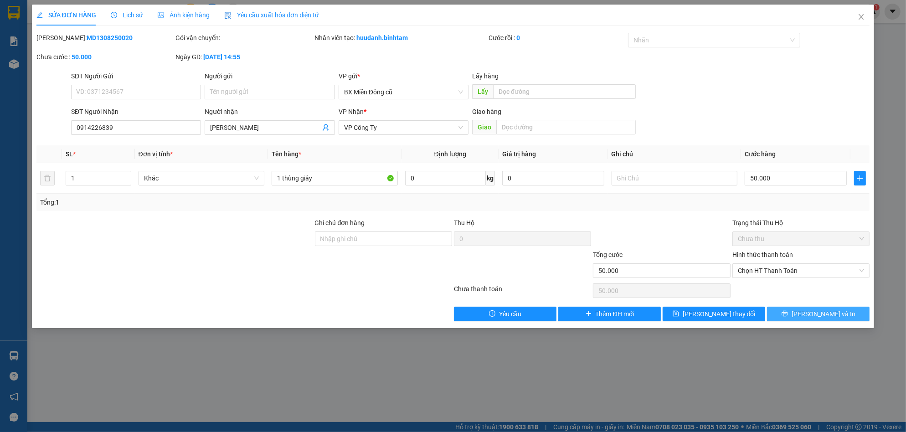
click at [841, 319] on button "[PERSON_NAME] và In" at bounding box center [818, 314] width 102 height 15
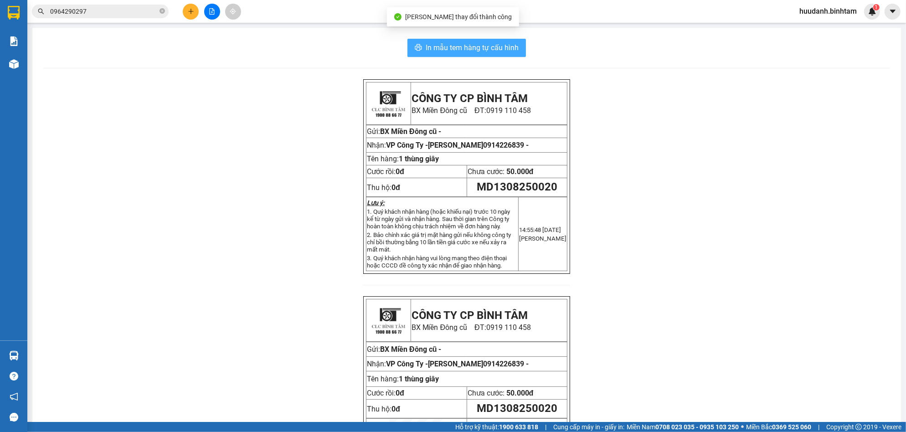
click at [511, 41] on button "In mẫu tem hàng tự cấu hình" at bounding box center [466, 48] width 118 height 18
click at [190, 12] on icon "plus" at bounding box center [191, 11] width 6 height 6
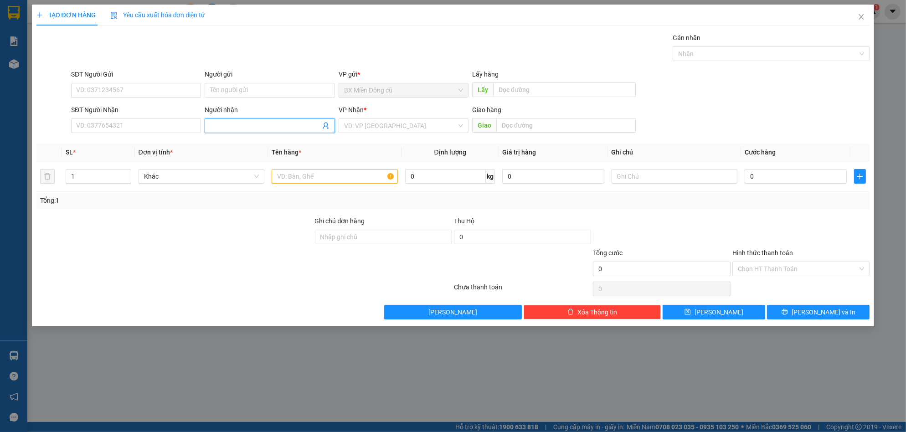
click at [228, 127] on input "Người nhận" at bounding box center [265, 126] width 110 height 10
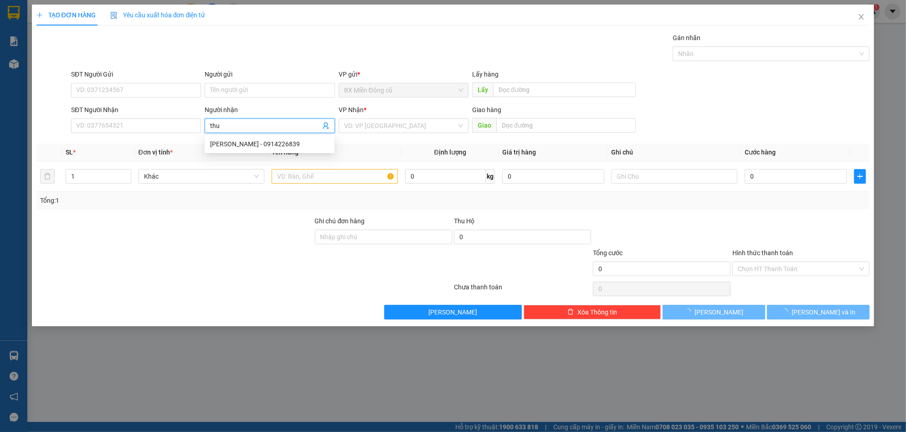
paste input "â"
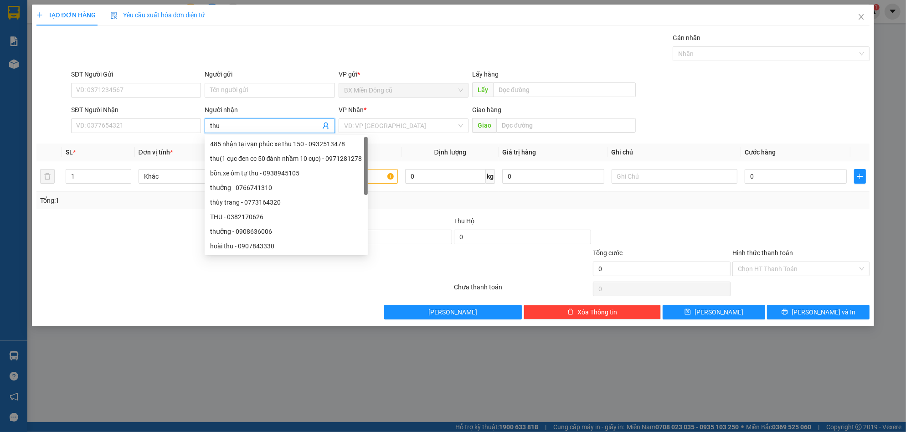
paste input "ậ"
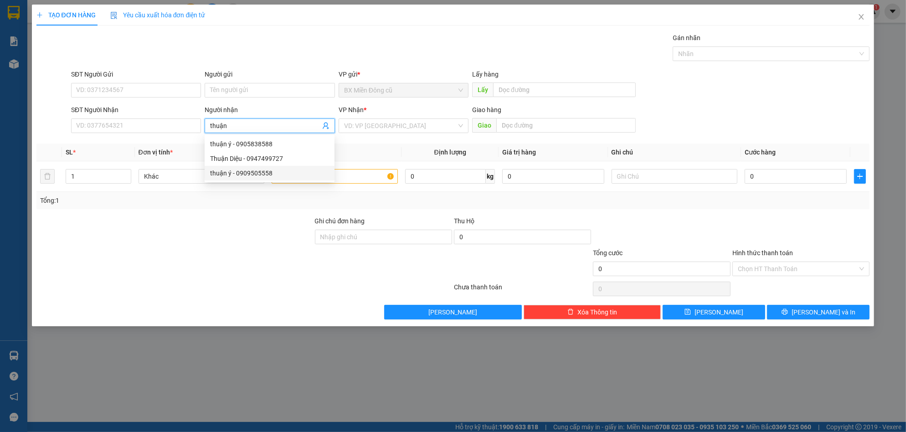
click at [272, 168] on div "thuận ý - 0909505558" at bounding box center [270, 173] width 130 height 15
click at [376, 129] on input "search" at bounding box center [400, 126] width 113 height 14
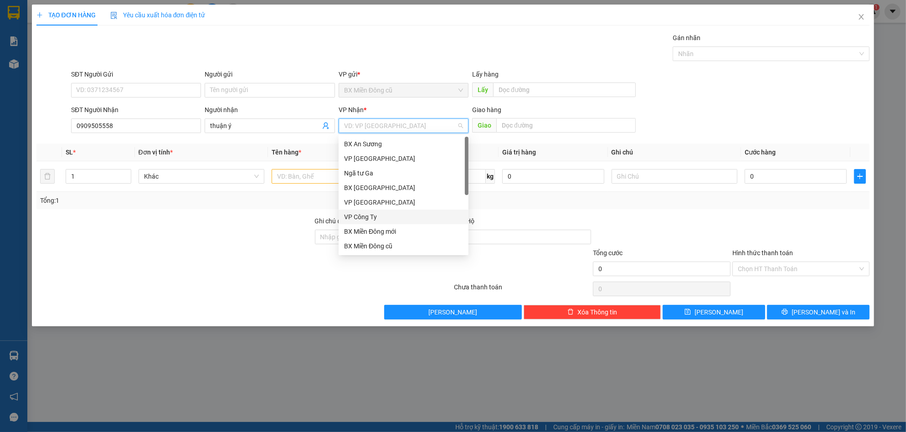
click at [368, 214] on div "VP Công Ty" at bounding box center [403, 217] width 119 height 10
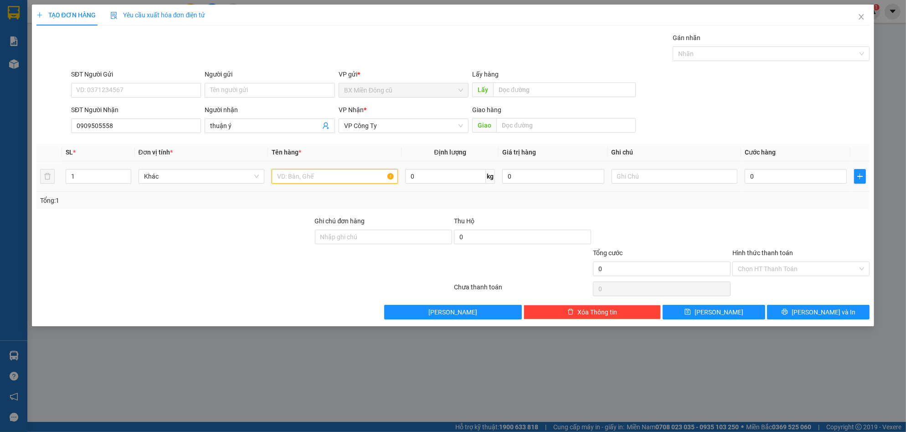
click at [330, 176] on input "text" at bounding box center [335, 176] width 126 height 15
paste input "ùng"
paste input "đ"
click at [766, 173] on input "0" at bounding box center [795, 176] width 102 height 15
click at [806, 307] on button "[PERSON_NAME] và In" at bounding box center [818, 312] width 102 height 15
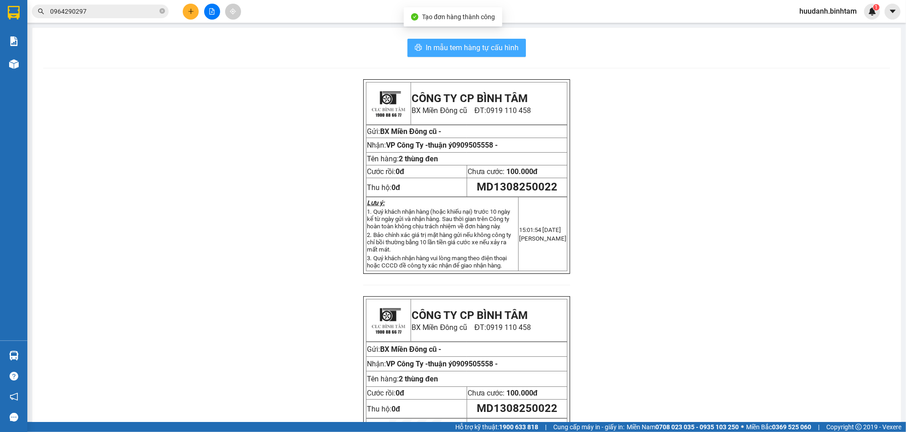
click at [476, 48] on span "In mẫu tem hàng tự cấu hình" at bounding box center [471, 47] width 93 height 11
click at [192, 10] on icon "plus" at bounding box center [191, 11] width 6 height 6
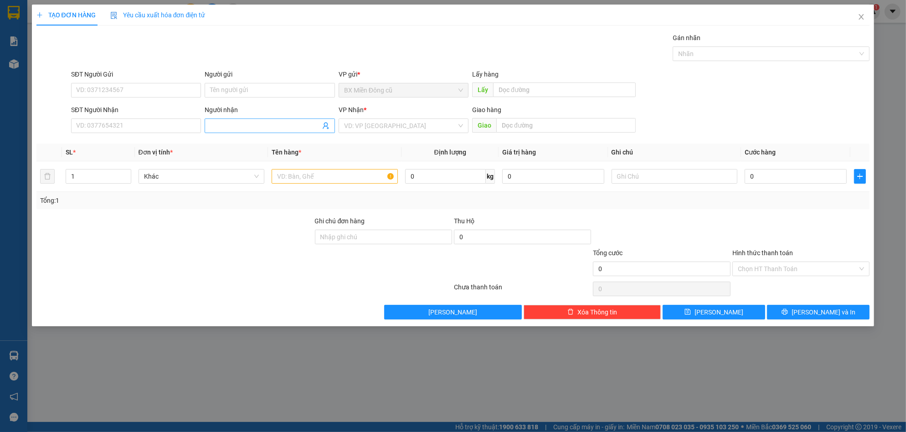
click at [234, 128] on input "Người nhận" at bounding box center [265, 126] width 110 height 10
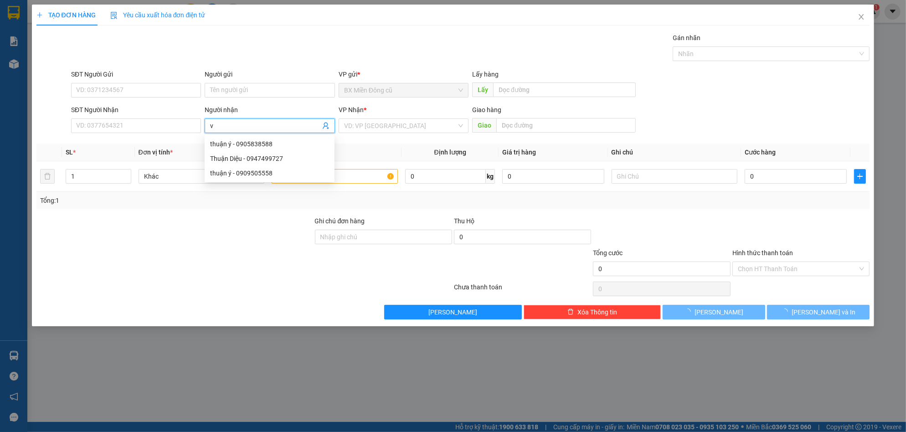
paste input "ũ"
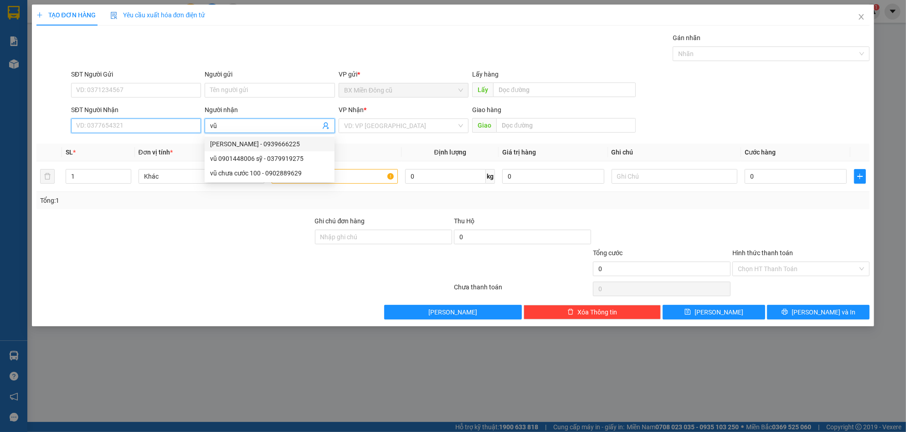
click at [163, 127] on input "SĐT Người Nhận" at bounding box center [136, 125] width 130 height 15
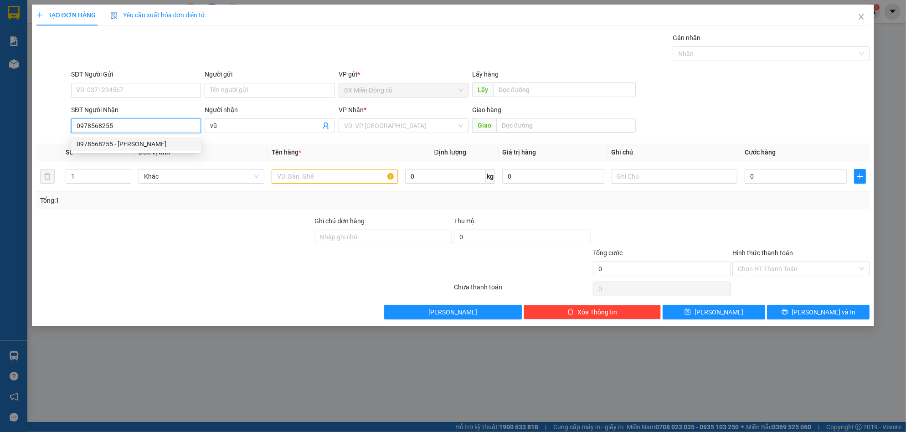
click at [142, 138] on div "0978568255 - vũ" at bounding box center [136, 144] width 130 height 15
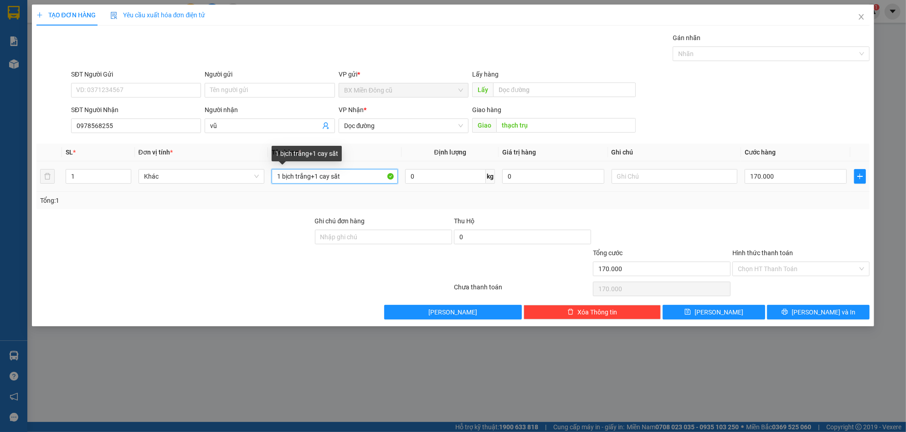
click at [355, 180] on input "1 bịch trắng+1 cay săt" at bounding box center [335, 176] width 126 height 15
paste input "àng"
click at [284, 125] on input "vũ" at bounding box center [265, 126] width 110 height 10
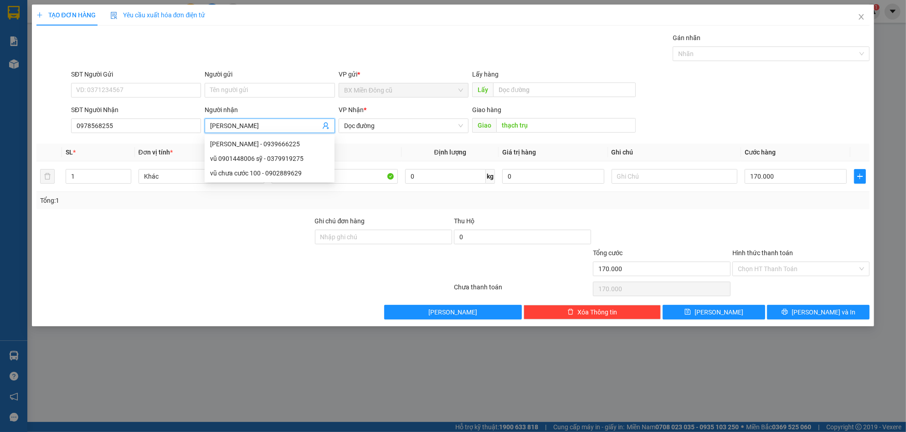
paste input "ạch"
paste input "ụ"
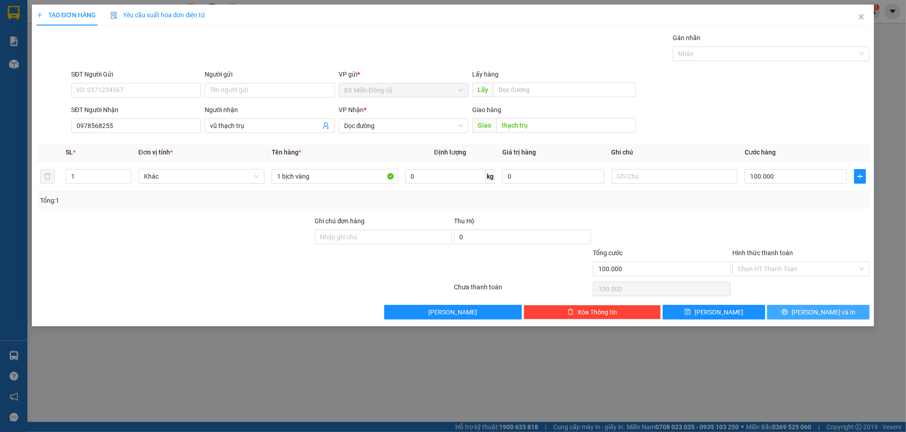
click at [829, 313] on span "[PERSON_NAME] và In" at bounding box center [823, 312] width 64 height 10
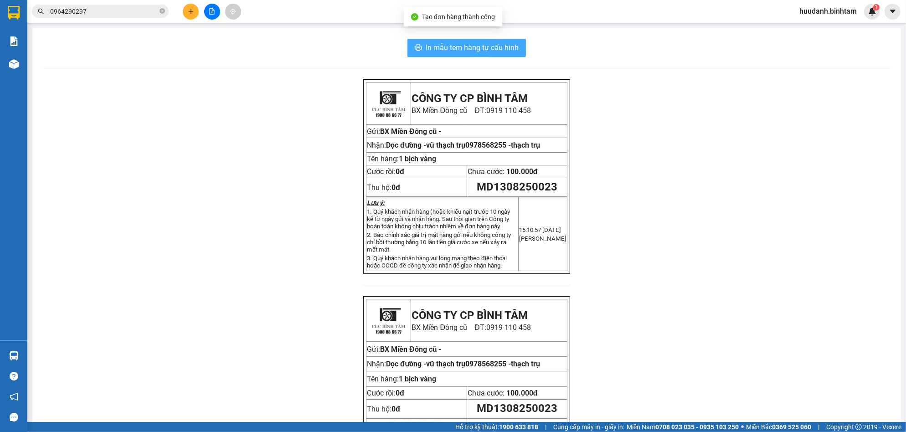
click at [486, 46] on span "In mẫu tem hàng tự cấu hình" at bounding box center [471, 47] width 93 height 11
click at [193, 10] on icon "plus" at bounding box center [191, 11] width 6 height 6
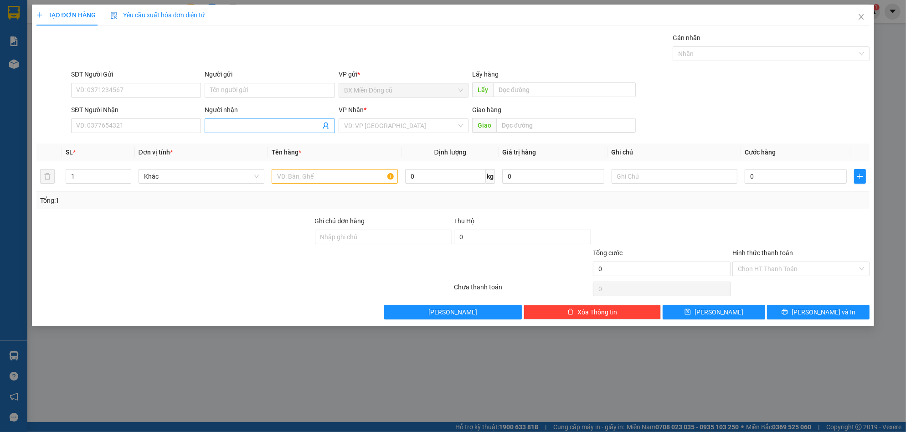
click at [222, 127] on input "Người nhận" at bounding box center [265, 126] width 110 height 10
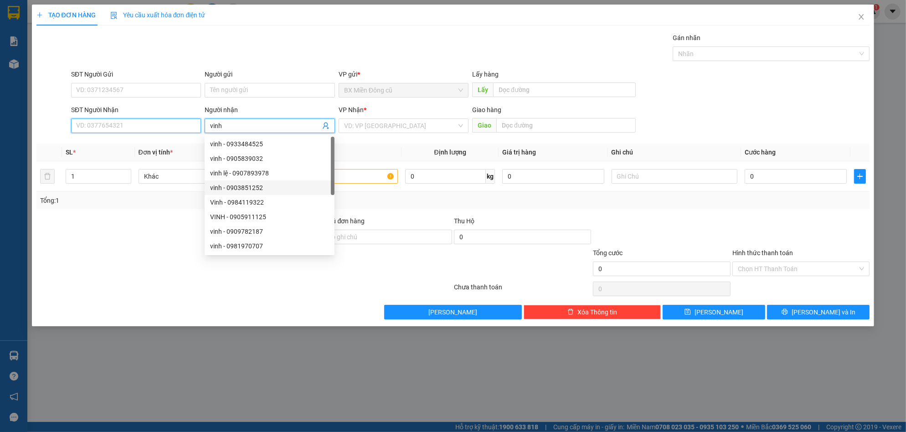
click at [120, 123] on input "SĐT Người Nhận" at bounding box center [136, 125] width 130 height 15
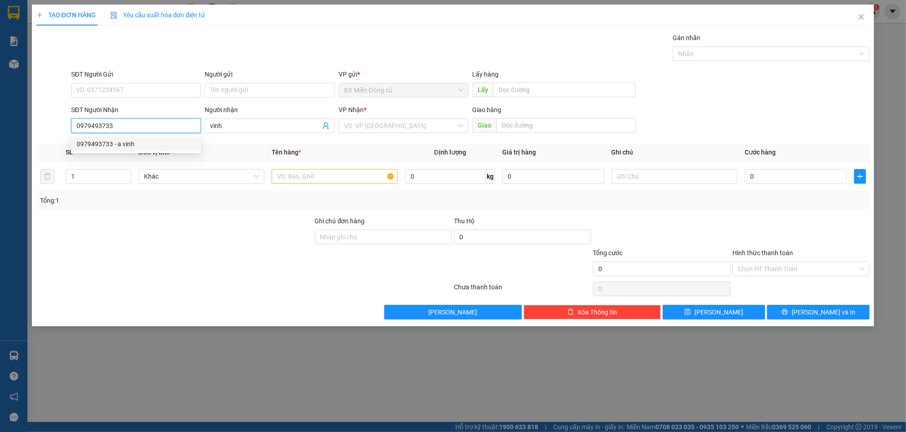
click at [128, 141] on div "0979493733 - a vinh" at bounding box center [136, 144] width 119 height 10
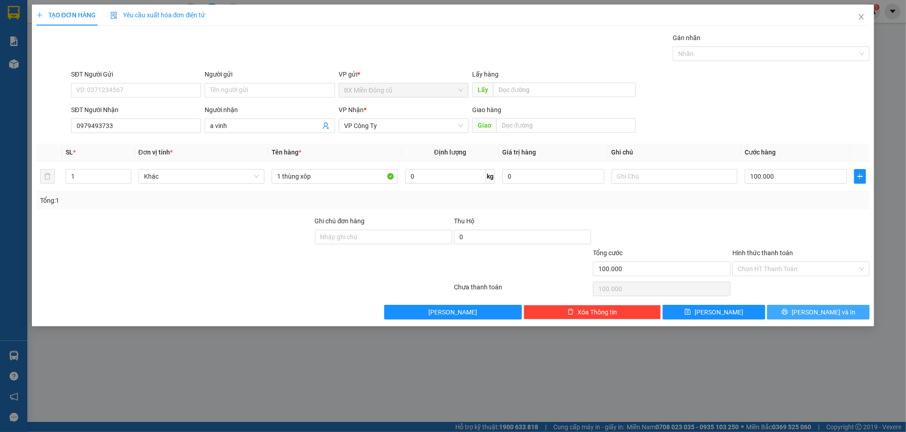
click at [818, 309] on span "[PERSON_NAME] và In" at bounding box center [823, 312] width 64 height 10
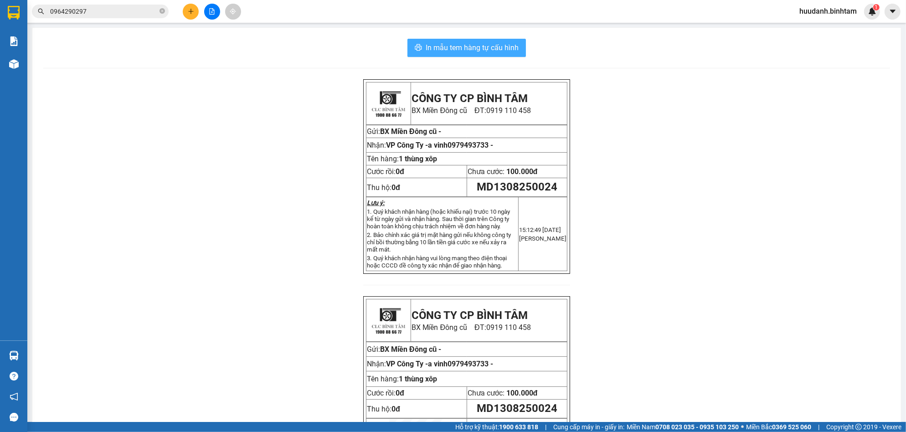
click at [507, 43] on span "In mẫu tem hàng tự cấu hình" at bounding box center [471, 47] width 93 height 11
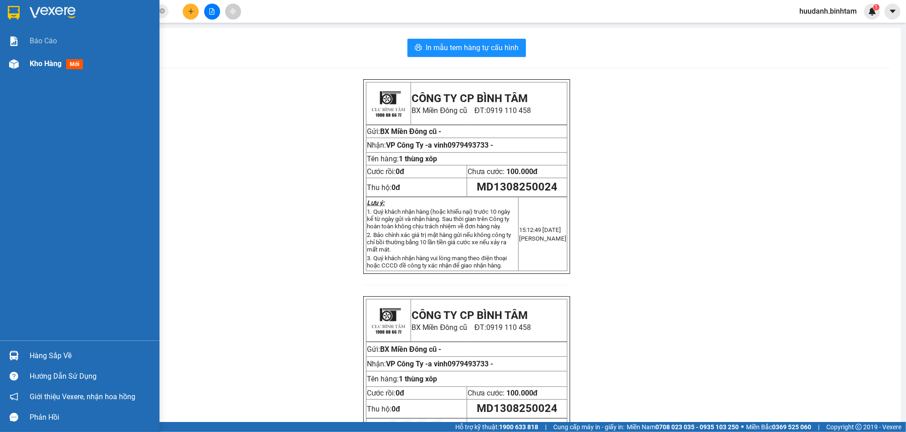
click at [23, 59] on div "Kho hàng mới" at bounding box center [79, 63] width 159 height 23
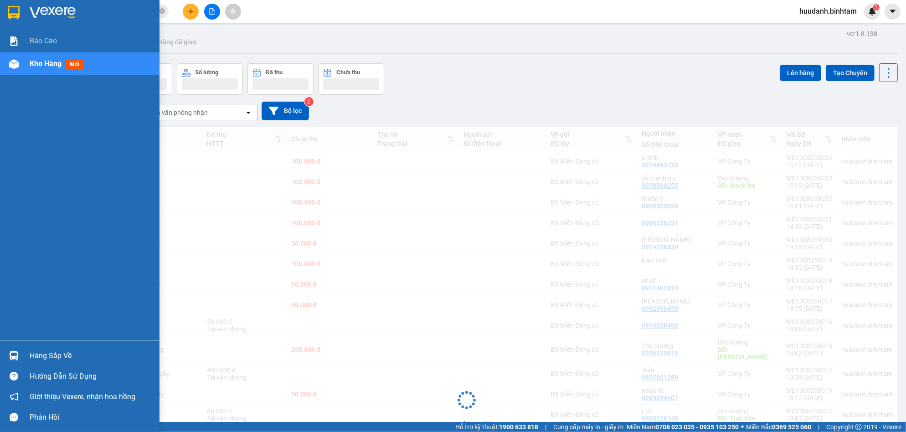
click at [45, 62] on span "Kho hàng" at bounding box center [46, 63] width 32 height 9
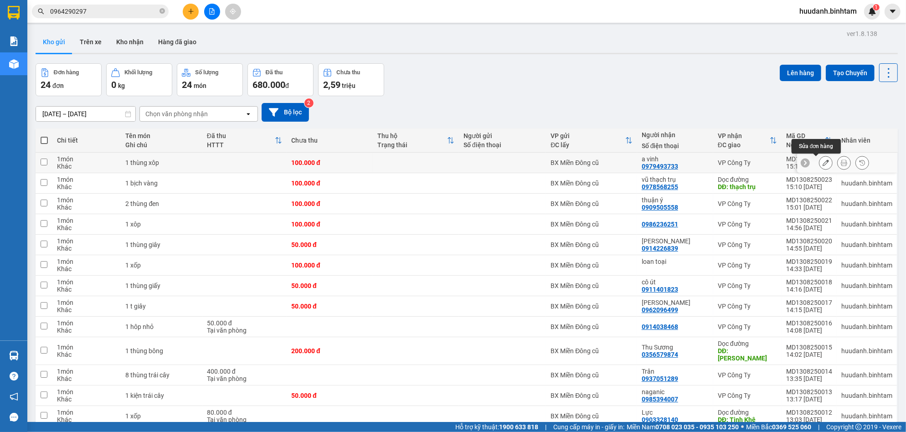
click at [822, 163] on icon at bounding box center [825, 162] width 6 height 6
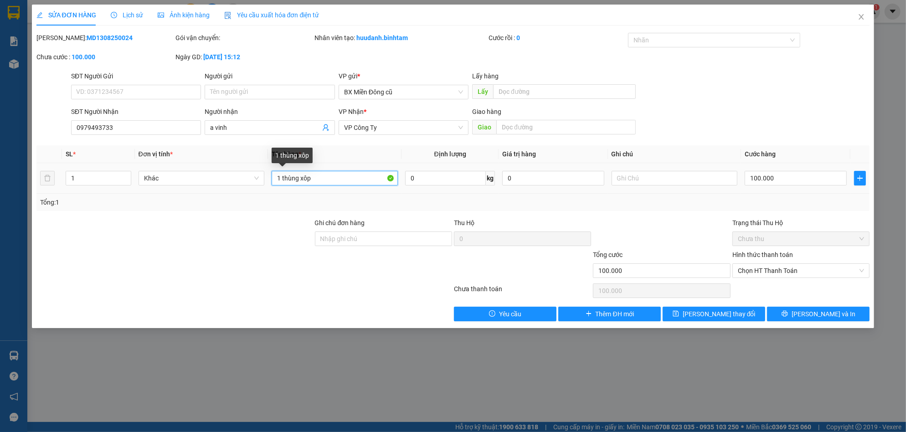
click at [346, 177] on input "1 thùng xôp" at bounding box center [335, 178] width 126 height 15
paste input "ùng"
paste input "àng"
click at [791, 179] on input "100.000" at bounding box center [795, 178] width 102 height 15
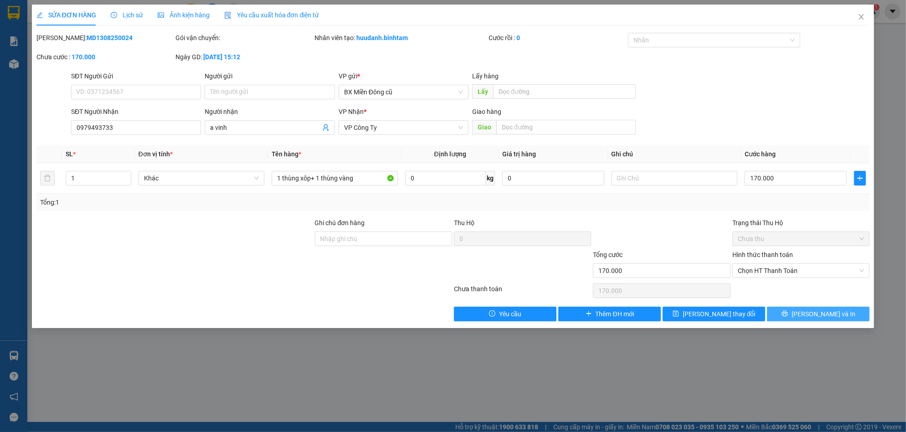
click at [828, 309] on span "[PERSON_NAME] và In" at bounding box center [823, 314] width 64 height 10
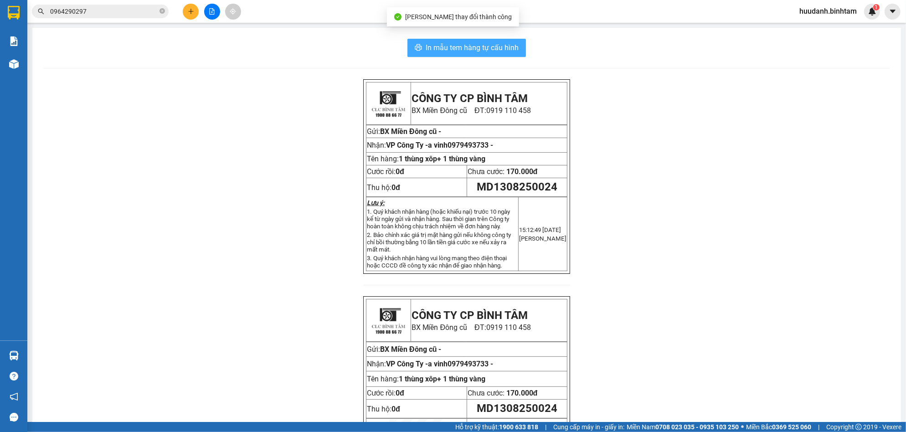
drag, startPoint x: 479, startPoint y: 44, endPoint x: 488, endPoint y: 62, distance: 20.4
click at [480, 44] on span "In mẫu tem hàng tự cấu hình" at bounding box center [471, 47] width 93 height 11
click at [191, 10] on icon "plus" at bounding box center [190, 11] width 0 height 5
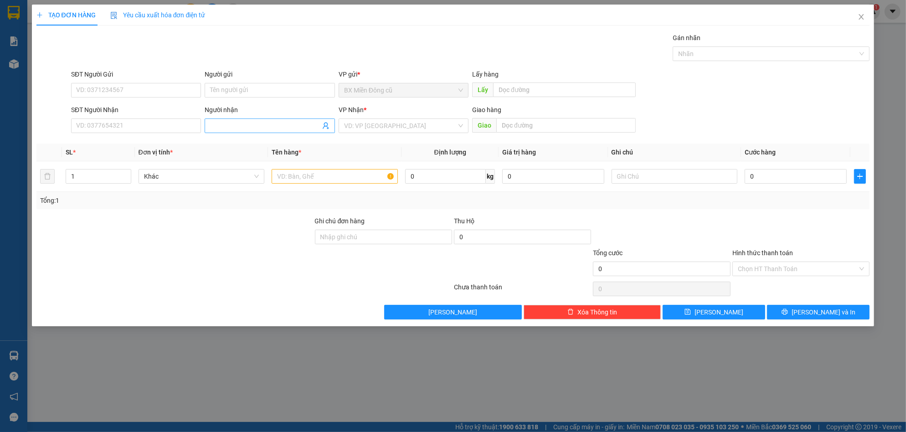
click at [227, 128] on input "Người nhận" at bounding box center [265, 126] width 110 height 10
type input "naganic"
click at [236, 139] on div "naganic - 0985394007" at bounding box center [269, 144] width 119 height 10
type input "0985394007"
type input "naganic"
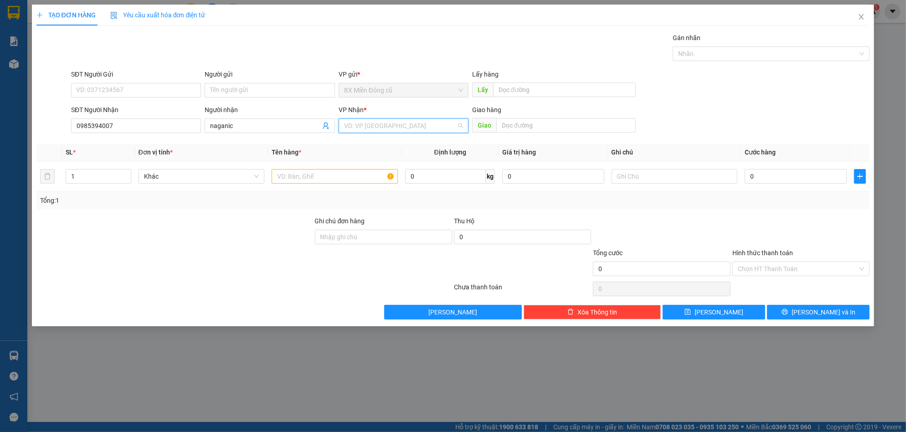
click at [369, 126] on input "search" at bounding box center [400, 126] width 113 height 14
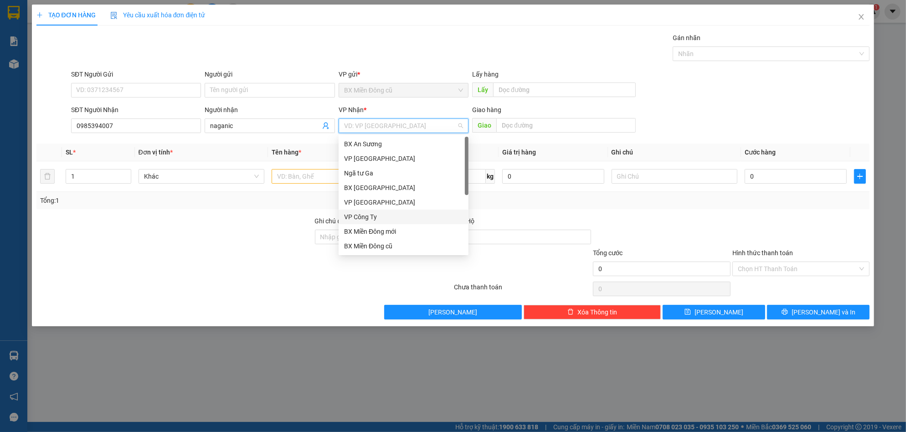
click at [368, 215] on div "VP Công Ty" at bounding box center [403, 217] width 119 height 10
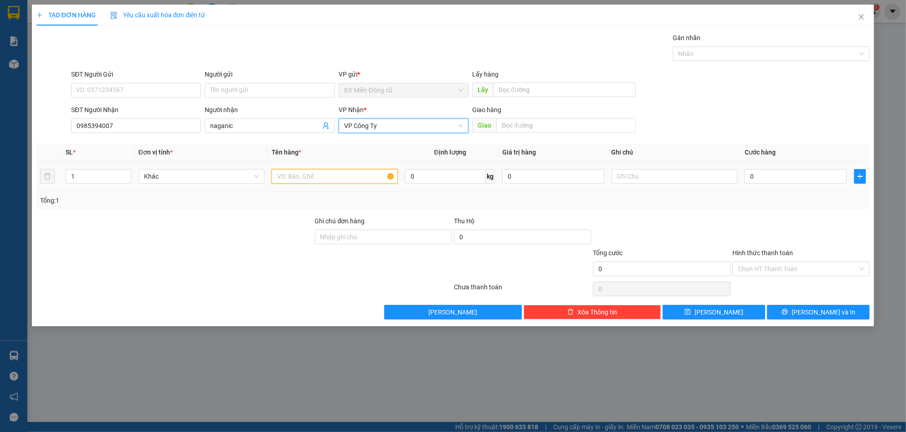
click at [328, 174] on input "text" at bounding box center [335, 176] width 126 height 15
paste input "ê"
paste input "ệ"
type input "1 kiện"
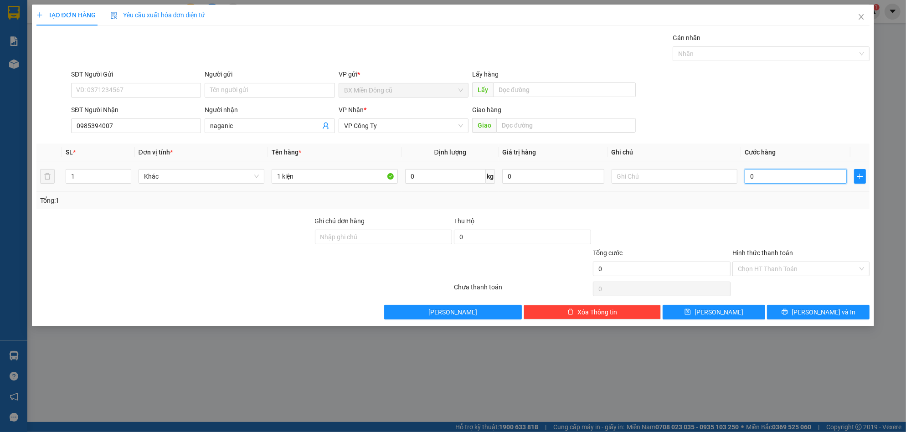
click at [780, 180] on input "0" at bounding box center [795, 176] width 102 height 15
type input "5"
type input "50"
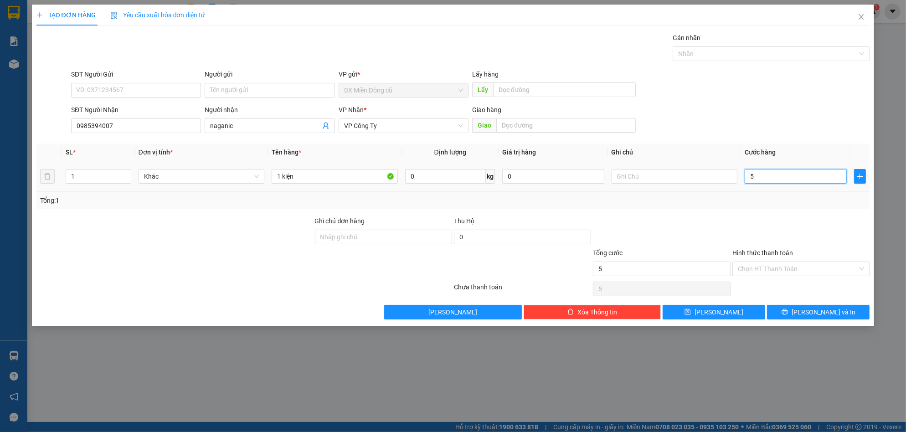
type input "50"
type input "500"
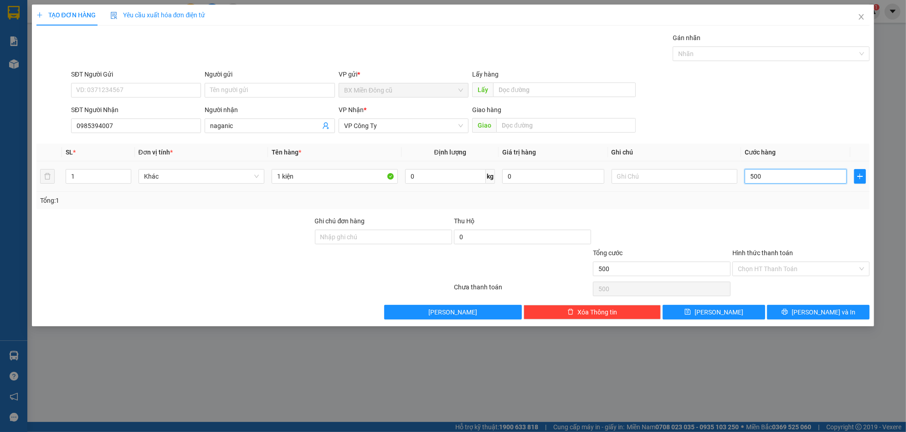
type input "5.000"
type input "50.000"
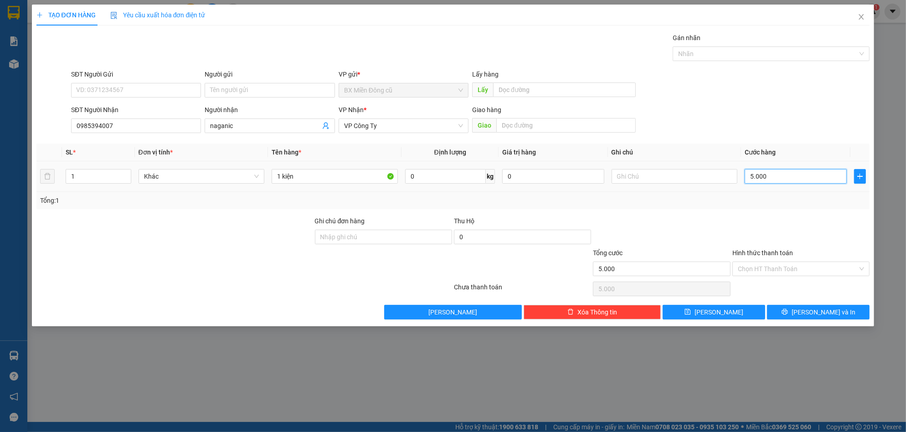
type input "50.000"
click at [799, 305] on button "[PERSON_NAME] và In" at bounding box center [818, 312] width 102 height 15
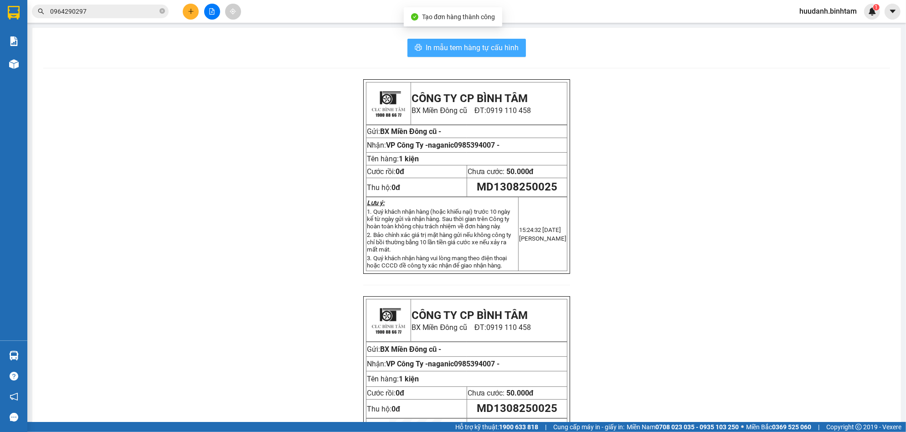
click at [464, 41] on button "In mẫu tem hàng tự cấu hình" at bounding box center [466, 48] width 118 height 18
click at [190, 12] on icon "plus" at bounding box center [191, 11] width 6 height 6
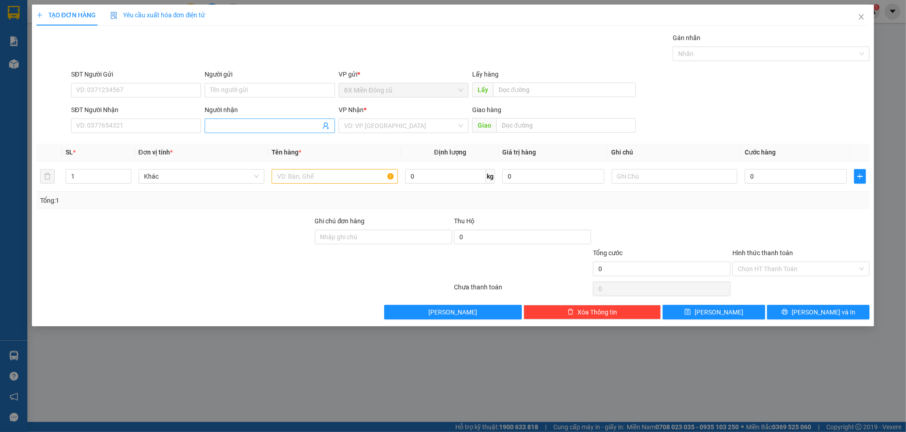
click at [237, 122] on input "Người nhận" at bounding box center [265, 126] width 110 height 10
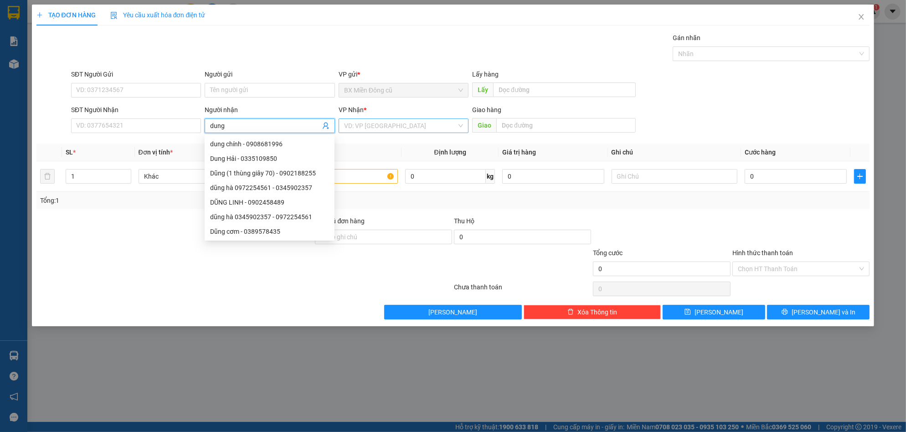
type input "dung"
click at [372, 122] on input "search" at bounding box center [400, 126] width 113 height 14
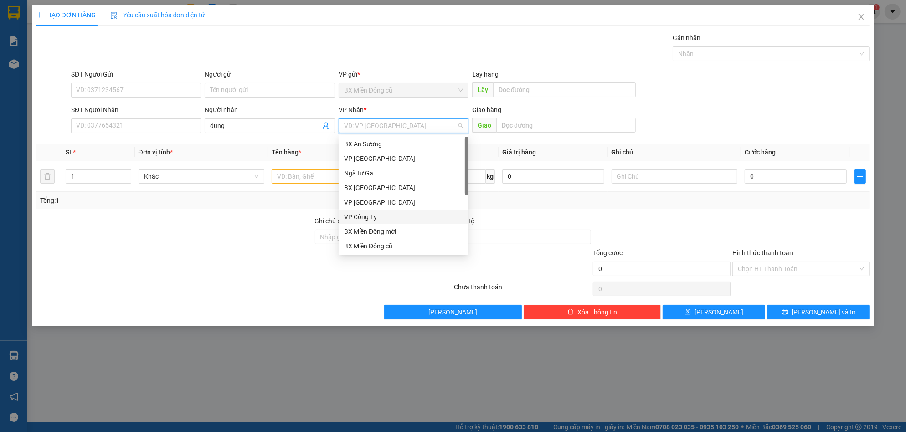
click at [363, 215] on div "VP Công Ty" at bounding box center [403, 217] width 119 height 10
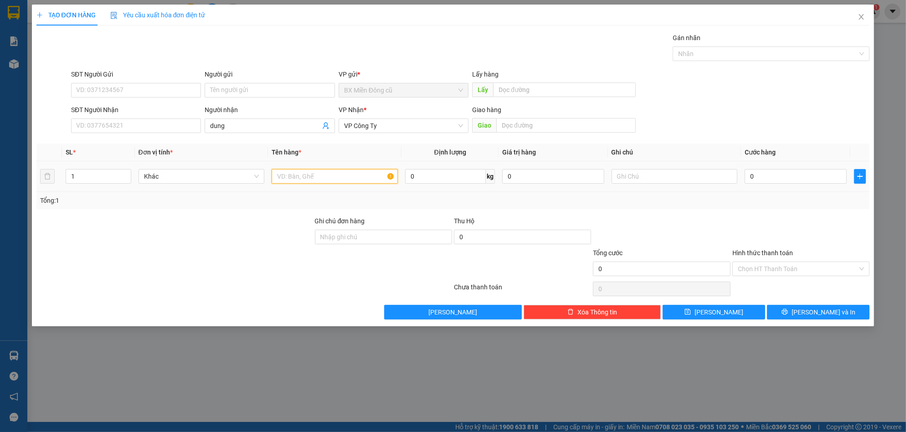
click at [299, 176] on input "text" at bounding box center [335, 176] width 126 height 15
paste input "ụ"
type input "1 cục xanh"
click at [767, 177] on input "0" at bounding box center [795, 176] width 102 height 15
type input "2"
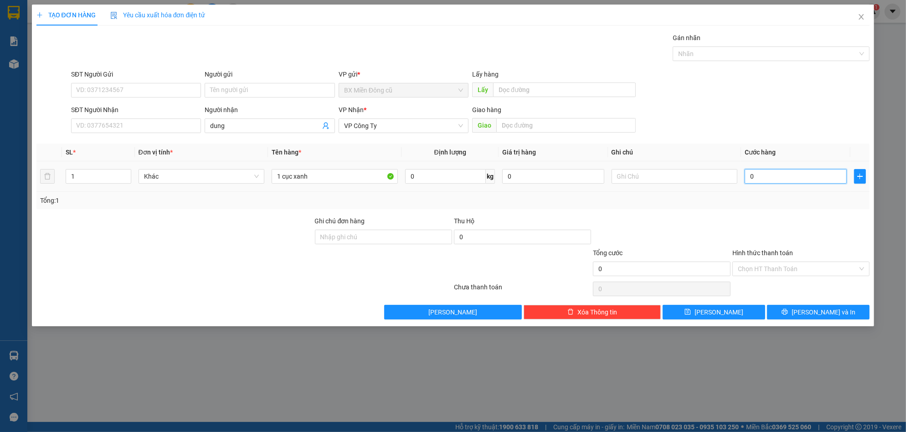
type input "2"
type input "20"
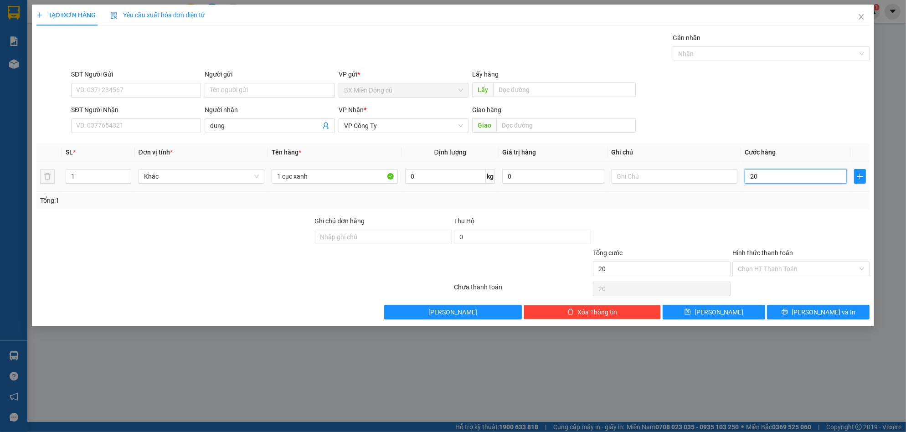
type input "200"
type input "2.000"
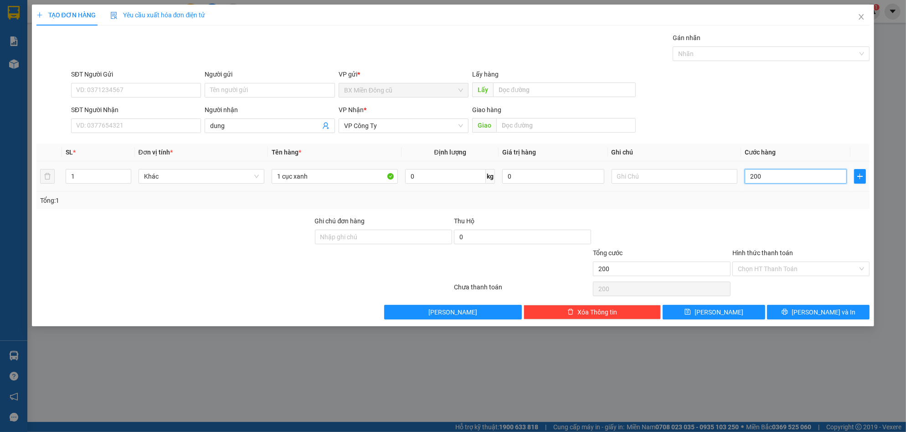
type input "2.000"
type input "20.000"
type input "200.000"
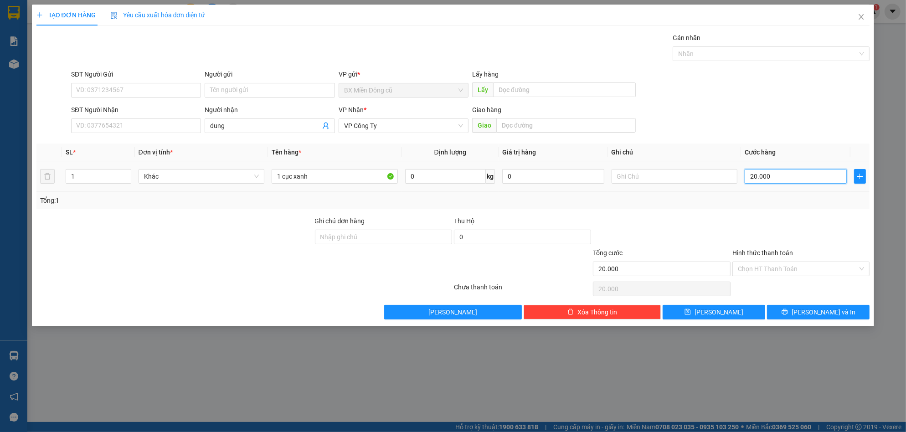
type input "200.000"
click at [816, 310] on span "[PERSON_NAME] và In" at bounding box center [823, 312] width 64 height 10
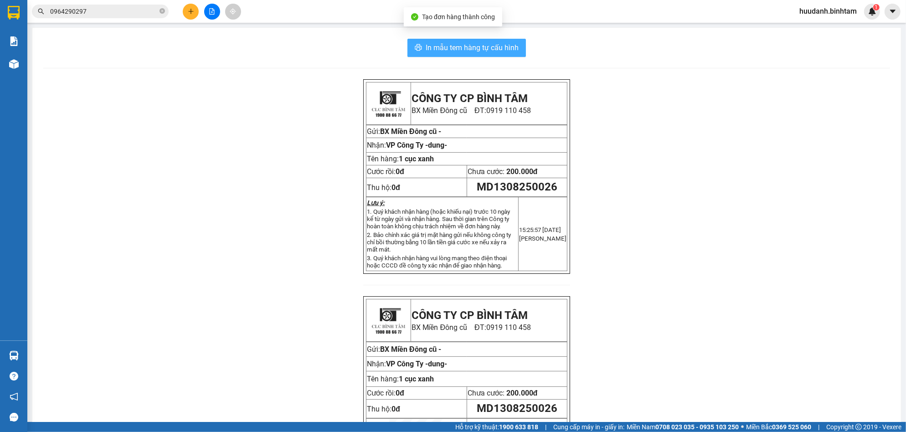
click at [503, 47] on span "In mẫu tem hàng tự cấu hình" at bounding box center [471, 47] width 93 height 11
click at [189, 7] on button at bounding box center [191, 12] width 16 height 16
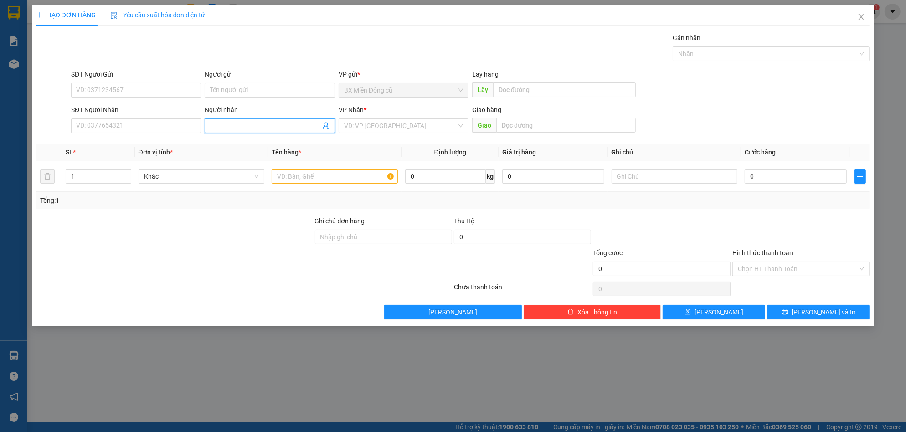
click at [239, 124] on input "Người nhận" at bounding box center [265, 126] width 110 height 10
type input "lan 152"
click at [374, 130] on input "search" at bounding box center [400, 126] width 113 height 14
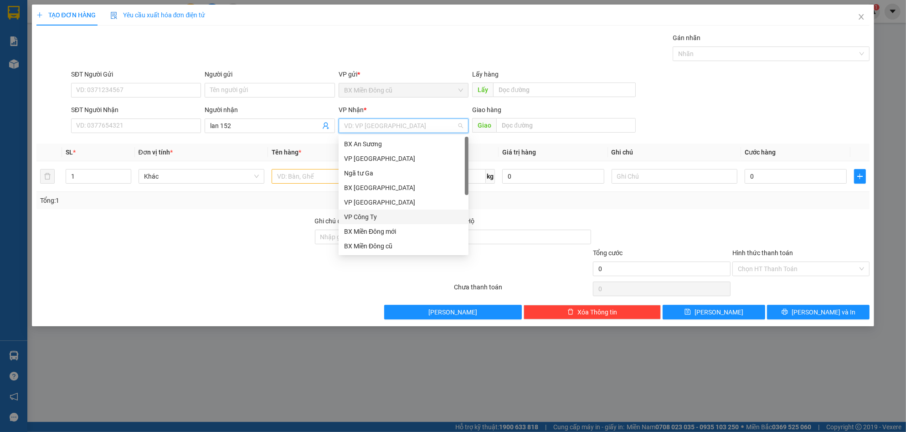
click at [354, 215] on div "VP Công Ty" at bounding box center [403, 217] width 119 height 10
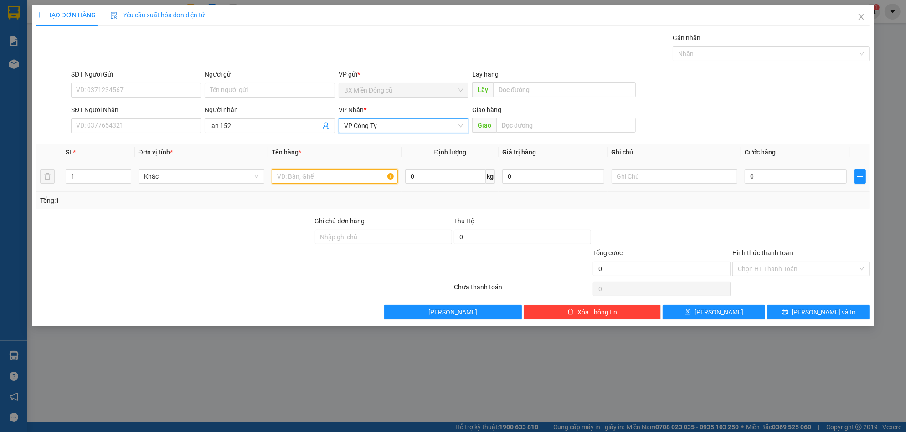
click at [307, 174] on input "text" at bounding box center [335, 176] width 126 height 15
paste input "ụ"
type input "1 cục"
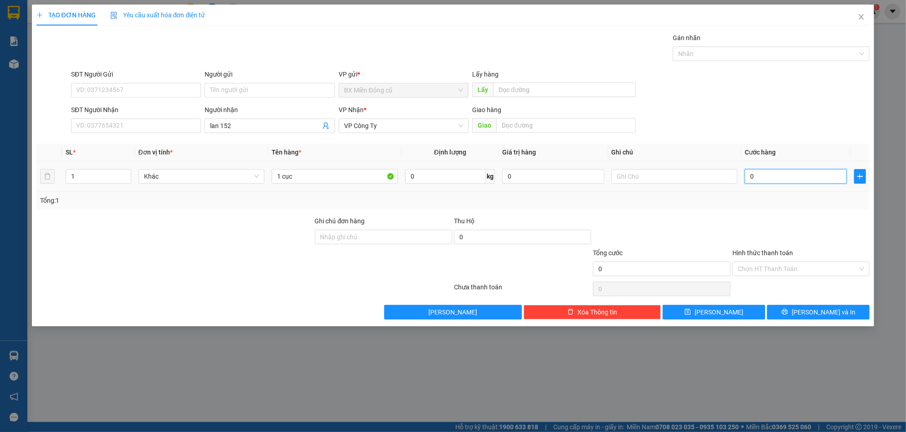
click at [776, 173] on input "0" at bounding box center [795, 176] width 102 height 15
type input "1"
type input "10"
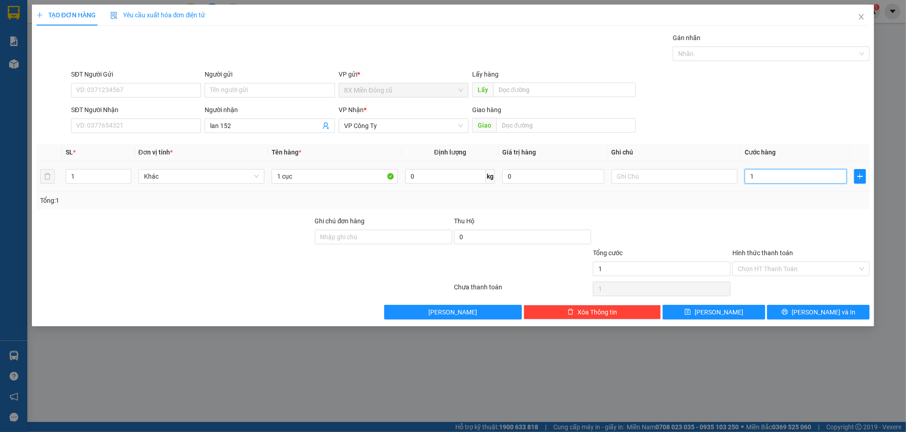
type input "10"
type input "100"
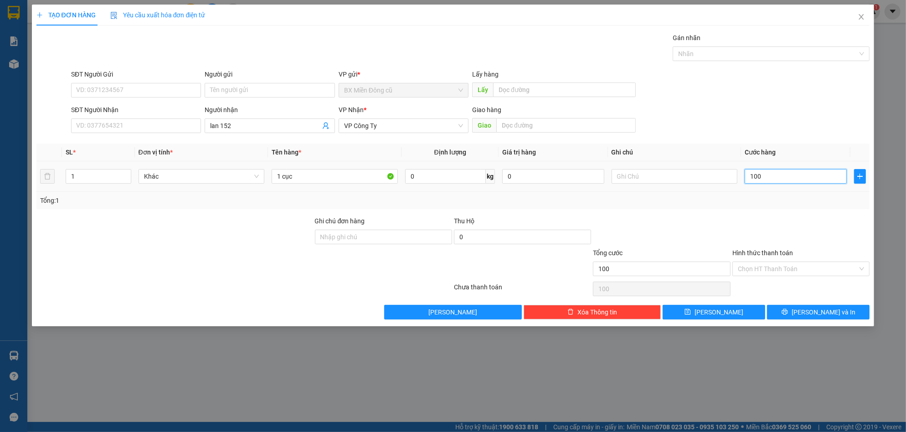
type input "1.000"
type input "10.000"
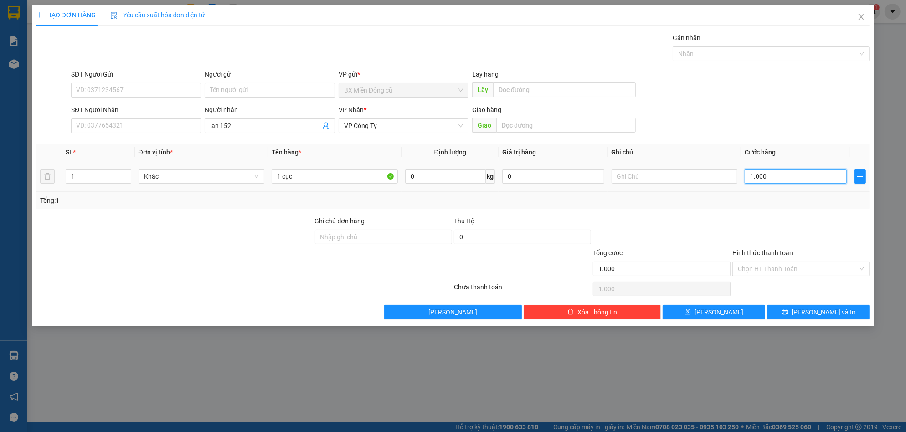
type input "10.000"
type input "100.000"
click at [788, 313] on icon "printer" at bounding box center [784, 311] width 6 height 6
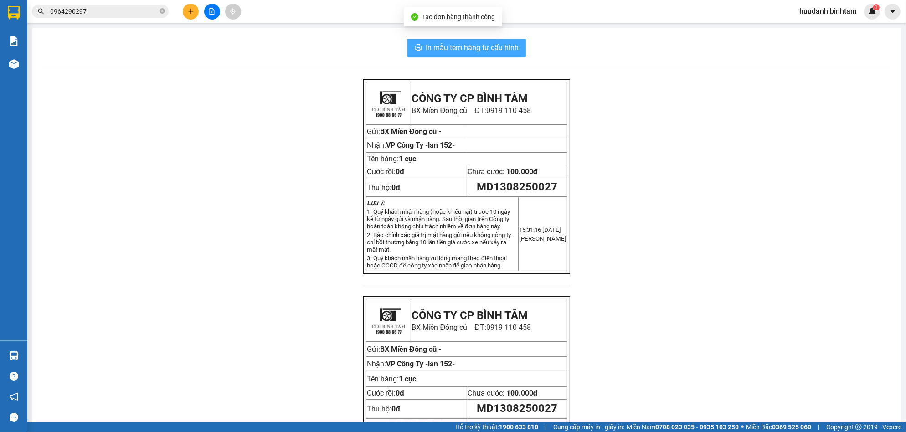
drag, startPoint x: 460, startPoint y: 48, endPoint x: 478, endPoint y: 8, distance: 44.5
click at [467, 33] on div "In mẫu tem hàng tự cấu hình CÔNG TY CP BÌNH TÂM [GEOGRAPHIC_DATA] cũ ĐT: 0919 1…" at bounding box center [466, 269] width 868 height 483
drag, startPoint x: 492, startPoint y: 47, endPoint x: 503, endPoint y: 55, distance: 13.0
click at [492, 46] on span "In mẫu tem hàng tự cấu hình" at bounding box center [471, 47] width 93 height 11
click at [186, 6] on button at bounding box center [191, 12] width 16 height 16
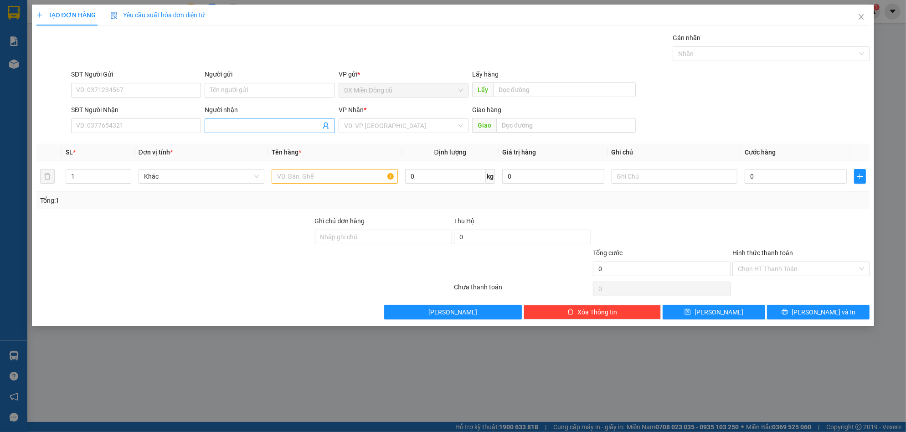
click at [252, 128] on input "Người nhận" at bounding box center [265, 126] width 110 height 10
paste input "ùng"
paste input "à"
type input "[PERSON_NAME]"
click at [244, 143] on div "[PERSON_NAME] - 0914226839" at bounding box center [269, 144] width 119 height 10
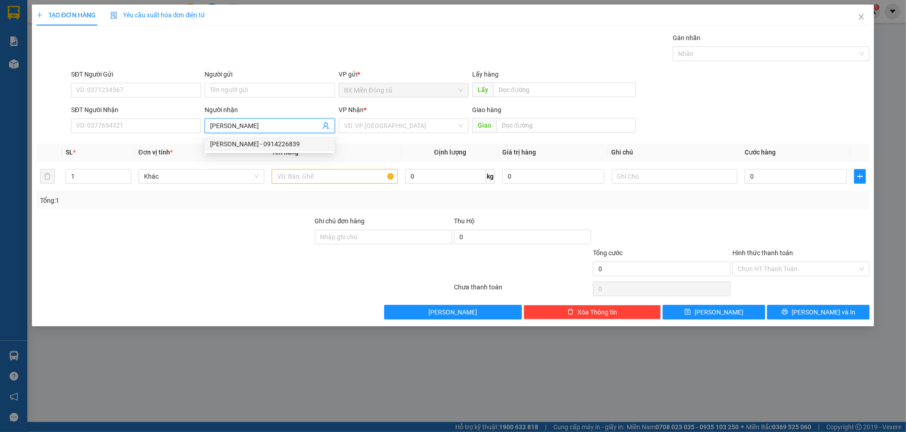
type input "0914226839"
type input "[PERSON_NAME]"
click at [397, 128] on input "search" at bounding box center [400, 126] width 113 height 14
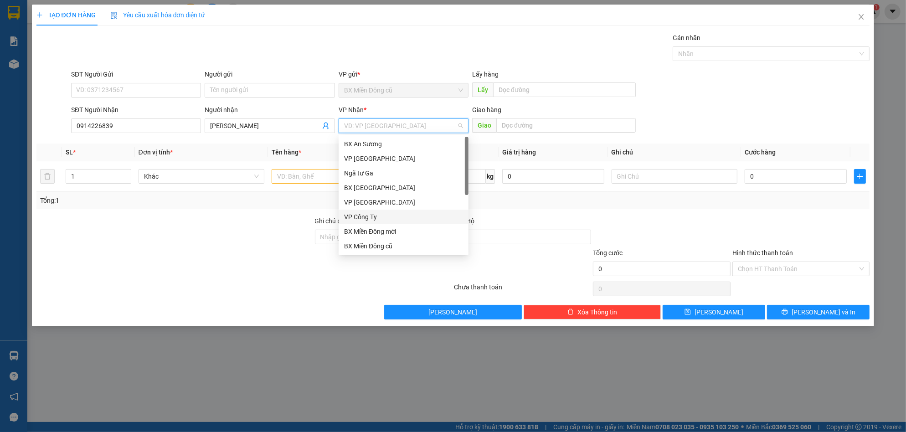
click at [366, 212] on div "VP Công Ty" at bounding box center [403, 217] width 119 height 10
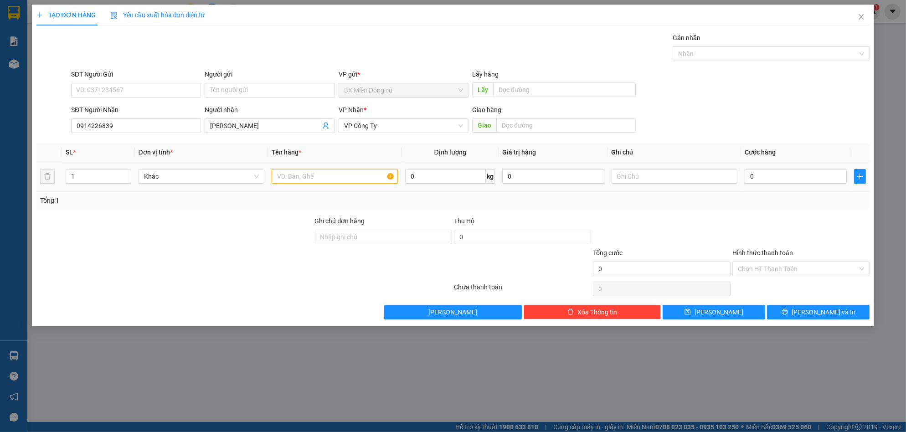
click at [321, 174] on input "text" at bounding box center [335, 176] width 126 height 15
type input "0"
paste input "ô"
paste input "â"
type input "1 hôp giây"
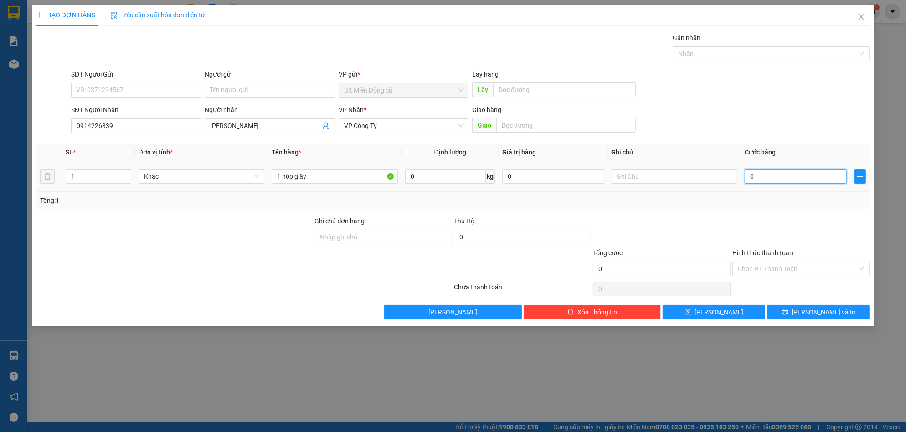
click at [782, 174] on input "0" at bounding box center [795, 176] width 102 height 15
type input "5"
type input "50"
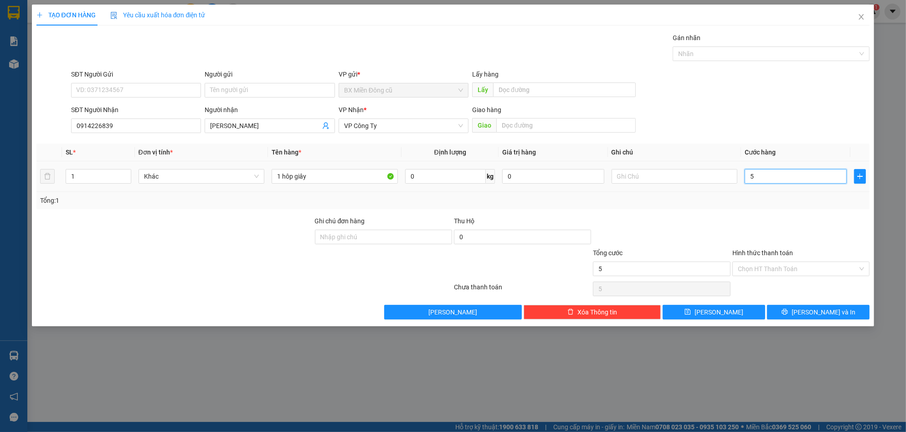
type input "50"
type input "500"
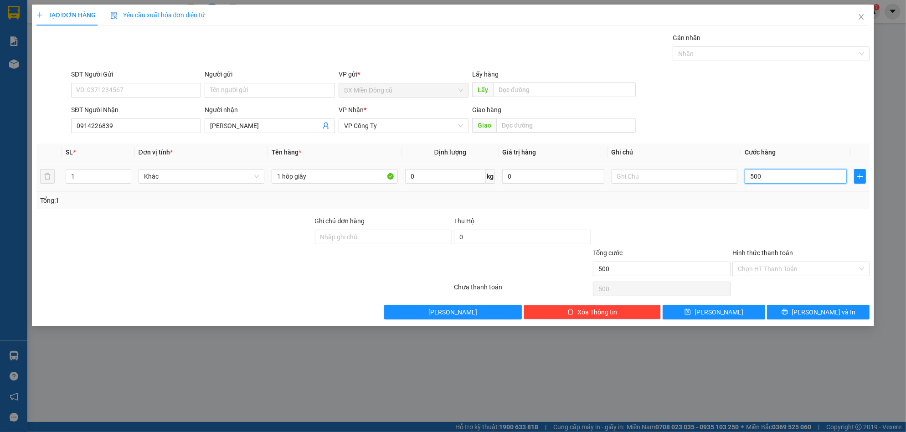
type input "5.000"
click at [810, 313] on button "[PERSON_NAME] và In" at bounding box center [818, 312] width 102 height 15
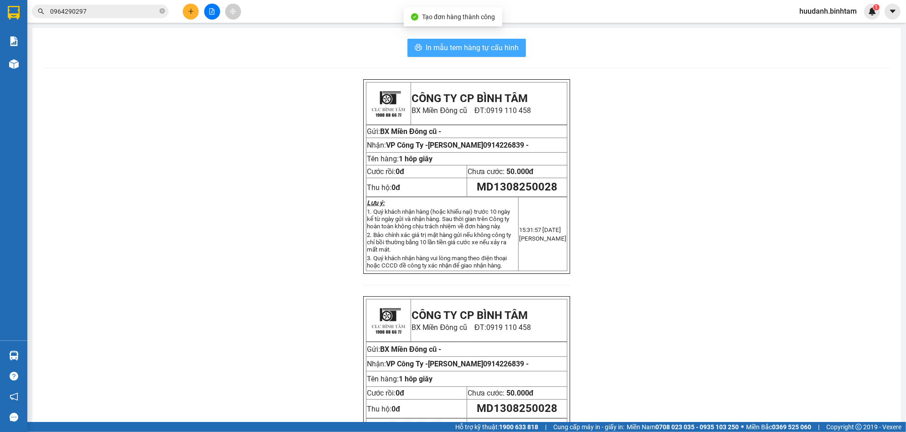
click at [494, 48] on span "In mẫu tem hàng tự cấu hình" at bounding box center [471, 47] width 93 height 11
click at [191, 10] on icon "plus" at bounding box center [191, 11] width 6 height 6
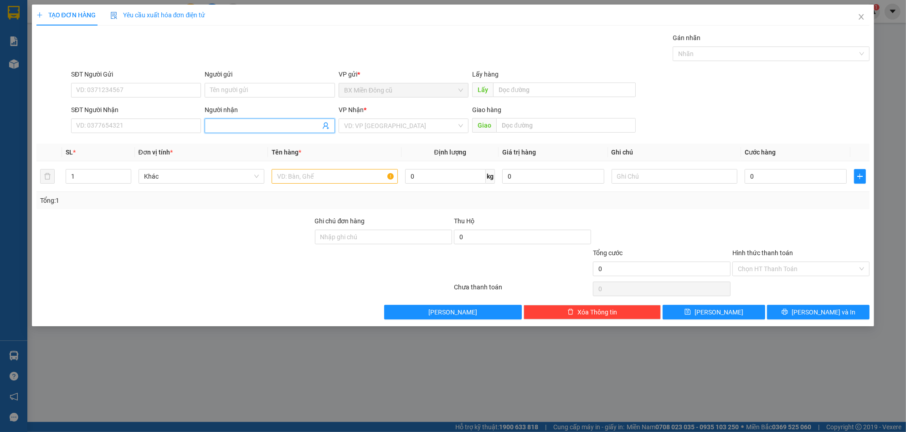
click at [240, 125] on input "Người nhận" at bounding box center [265, 126] width 110 height 10
paste input "ô"
paste input "ồng"
type input "thu hồng"
click at [254, 157] on div "thu hồng - 0941120994" at bounding box center [269, 159] width 119 height 10
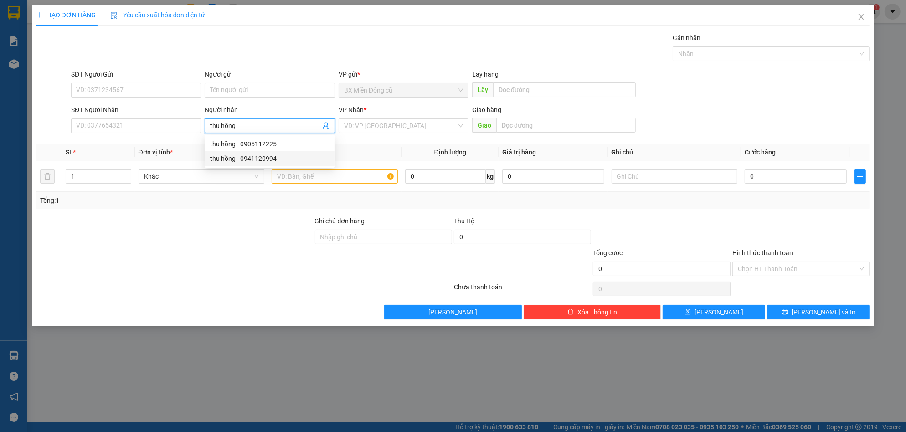
type input "0941120994"
type input "thu hồng"
click at [364, 120] on input "search" at bounding box center [400, 126] width 113 height 14
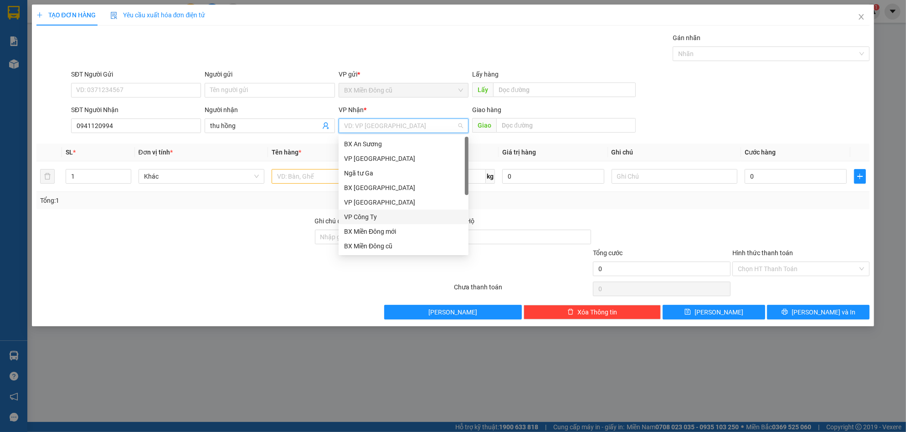
click at [359, 215] on div "VP Công Ty" at bounding box center [403, 217] width 119 height 10
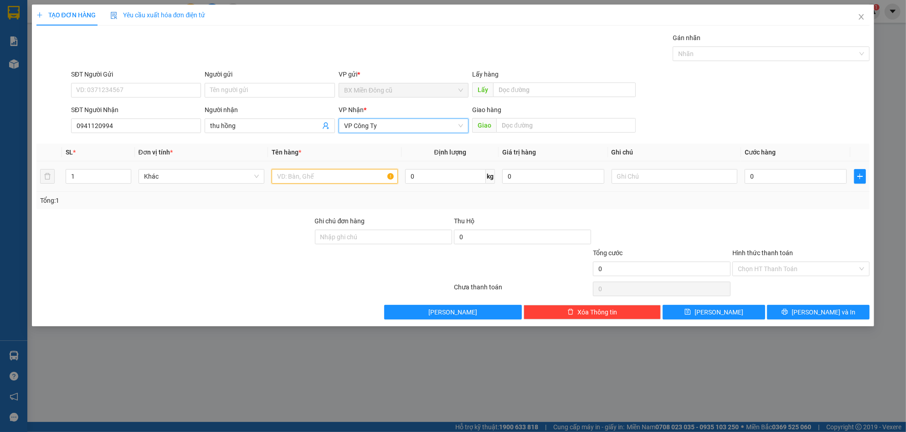
click at [327, 177] on input "text" at bounding box center [335, 176] width 126 height 15
paste input "ê"
paste input "ệ"
type input "1 kiện"
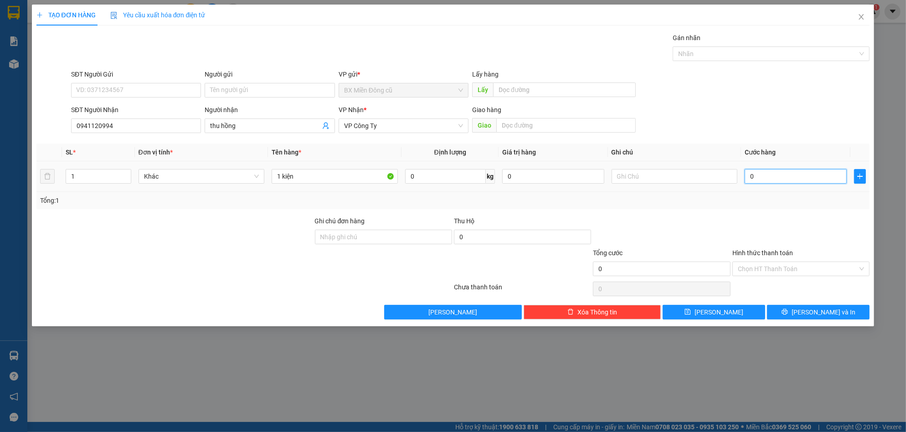
click at [779, 174] on input "0" at bounding box center [795, 176] width 102 height 15
click at [814, 308] on span "[PERSON_NAME] và In" at bounding box center [823, 312] width 64 height 10
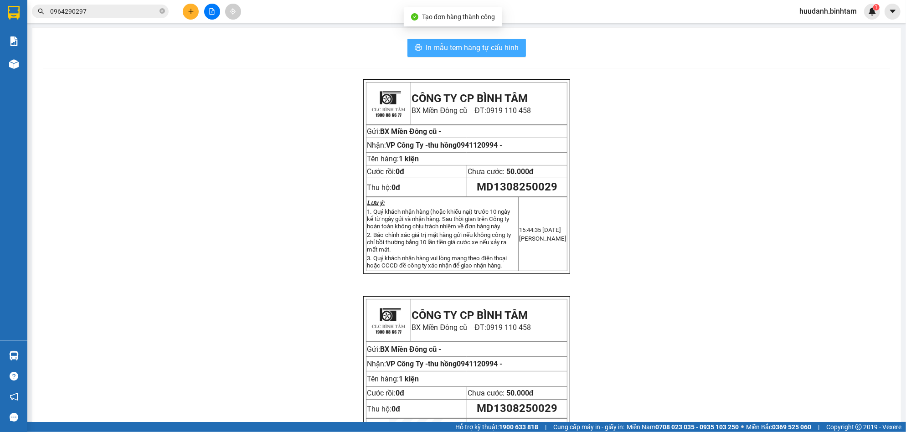
click at [474, 46] on span "In mẫu tem hàng tự cấu hình" at bounding box center [471, 47] width 93 height 11
click at [190, 8] on button at bounding box center [191, 12] width 16 height 16
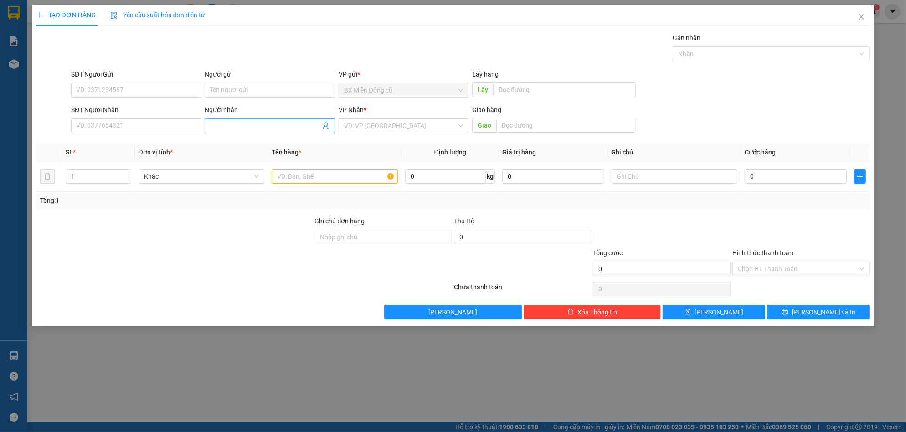
click at [225, 129] on input "Người nhận" at bounding box center [265, 126] width 110 height 10
type input "d"
paste input "đ"
paste input "ô"
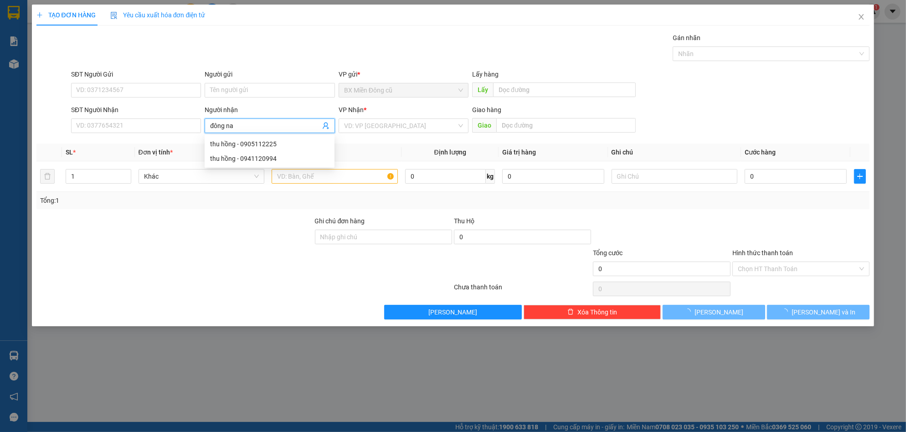
type input "[GEOGRAPHIC_DATA]"
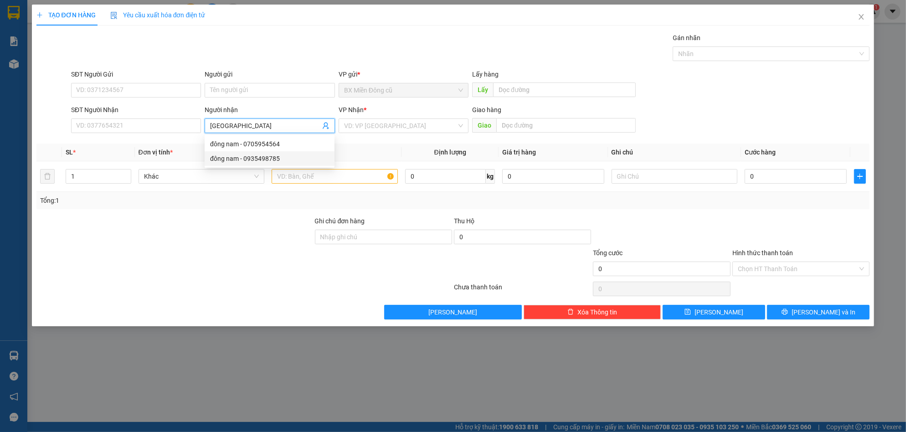
click at [284, 158] on div "đông nam - 0935498785" at bounding box center [269, 159] width 119 height 10
type input "0935498785"
type input "[GEOGRAPHIC_DATA]"
click at [359, 127] on input "search" at bounding box center [400, 126] width 113 height 14
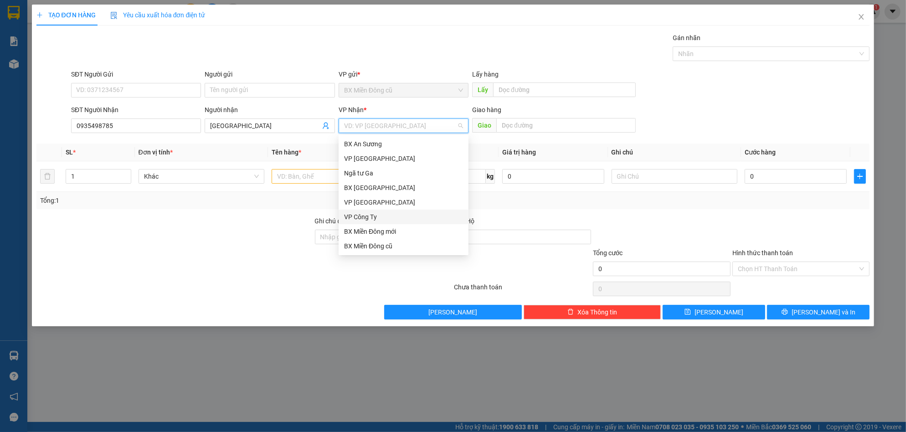
click at [363, 216] on div "VP Công Ty" at bounding box center [403, 217] width 119 height 10
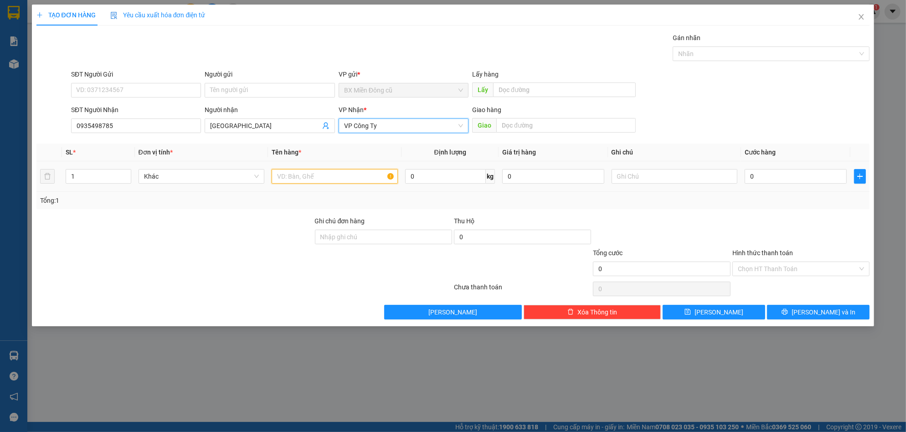
click at [363, 181] on input "text" at bounding box center [335, 176] width 126 height 15
paste input "ê"
paste input "ệ"
type input "1 kiện"
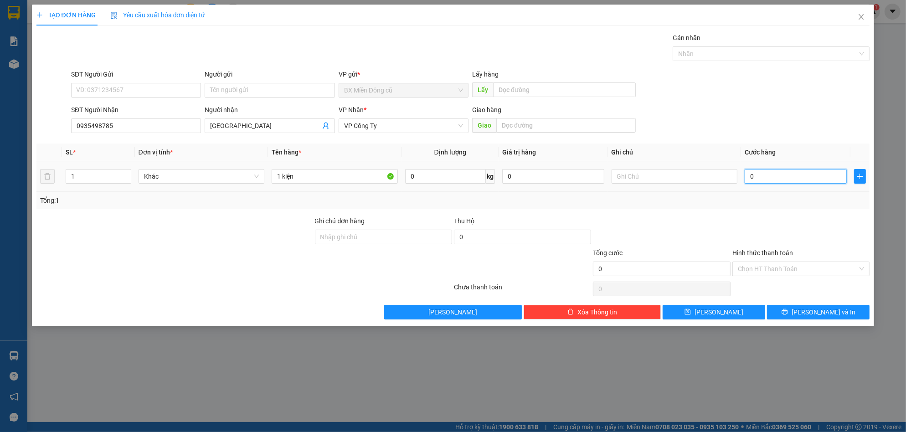
click at [789, 177] on input "0" at bounding box center [795, 176] width 102 height 15
click at [814, 311] on span "[PERSON_NAME] và In" at bounding box center [823, 312] width 64 height 10
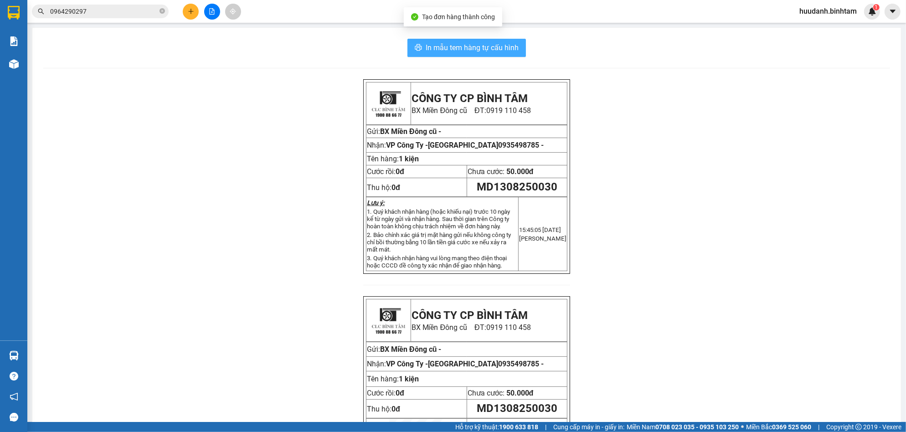
drag, startPoint x: 437, startPoint y: 46, endPoint x: 439, endPoint y: 52, distance: 5.6
click at [437, 47] on span "In mẫu tem hàng tự cấu hình" at bounding box center [471, 47] width 93 height 11
click at [193, 12] on icon "plus" at bounding box center [191, 11] width 6 height 6
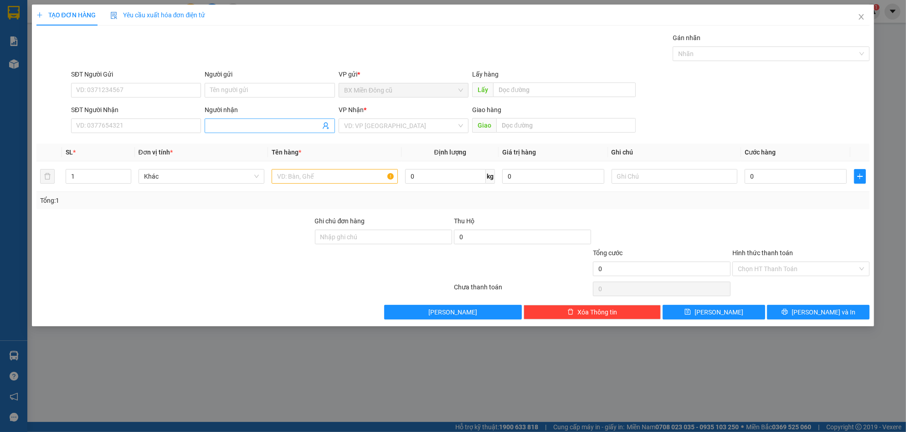
click at [236, 126] on input "Người nhận" at bounding box center [265, 126] width 110 height 10
paste input "ê"
paste input "ền"
type input "huyền"
click at [260, 161] on div "huyền diễm - 0905100807" at bounding box center [269, 159] width 119 height 10
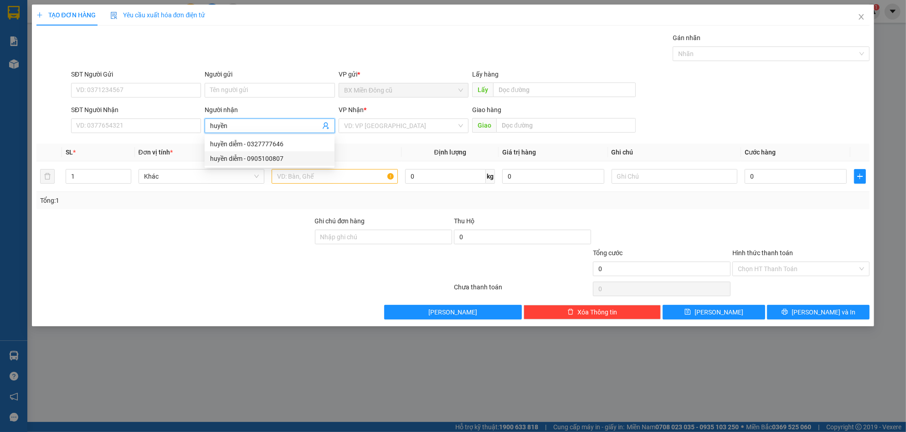
type input "0905100807"
type input "huyền diễm"
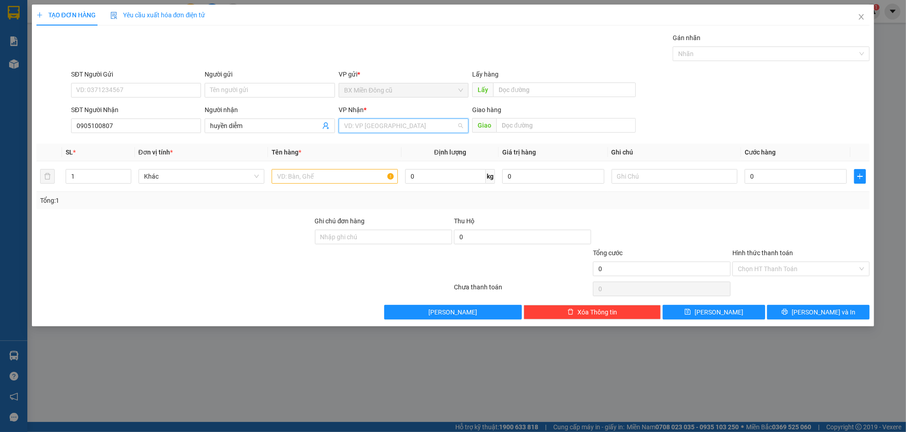
click at [367, 126] on input "search" at bounding box center [400, 126] width 113 height 14
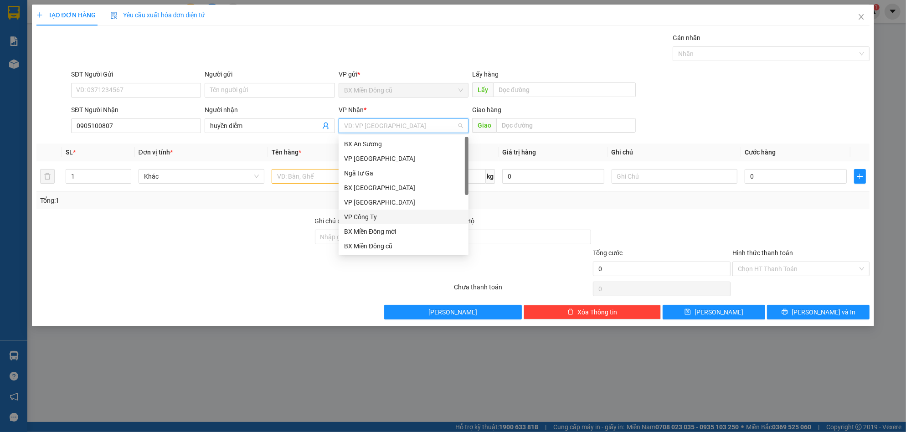
click at [368, 216] on div "VP Công Ty" at bounding box center [403, 217] width 119 height 10
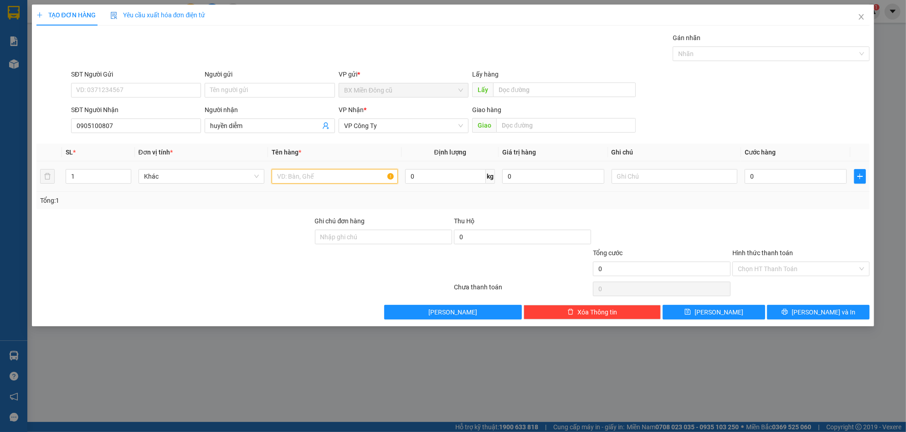
click at [318, 172] on input "text" at bounding box center [335, 176] width 126 height 15
paste input "ê"
paste input "ệ"
type input "3 kiện"
click at [772, 174] on input "0" at bounding box center [795, 176] width 102 height 15
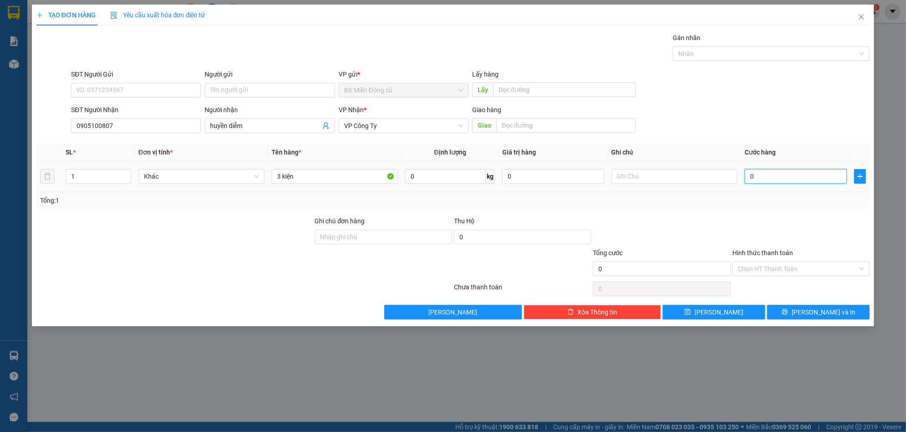
type input "1"
type input "15"
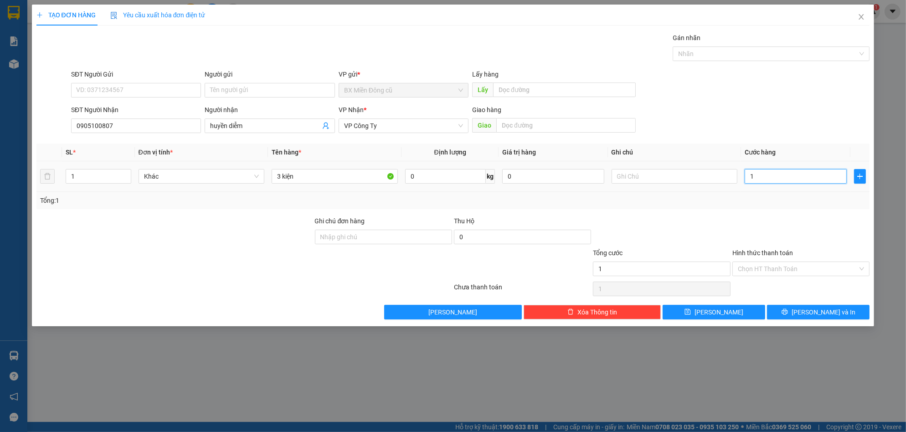
type input "15"
type input "150"
type input "1.500"
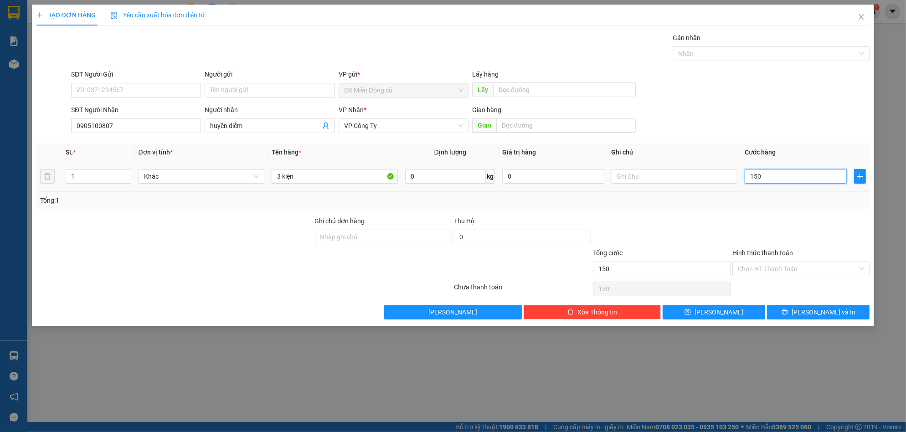
type input "1.500"
click at [796, 309] on button "[PERSON_NAME] và In" at bounding box center [818, 312] width 102 height 15
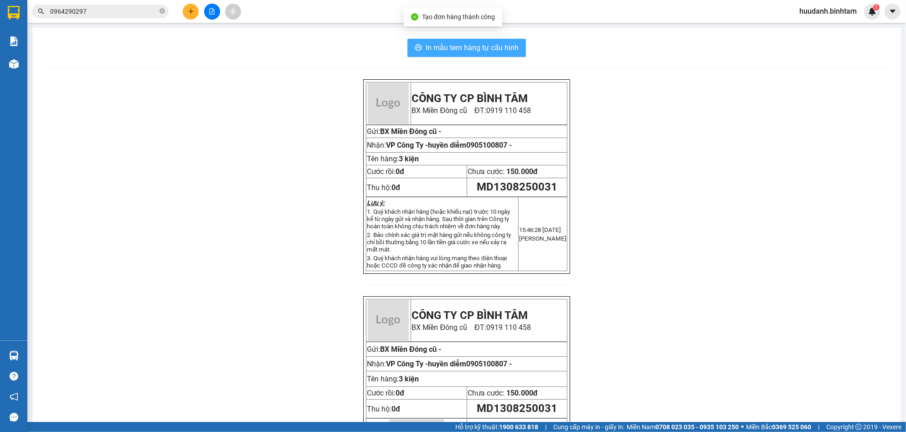
click at [494, 49] on span "In mẫu tem hàng tự cấu hình" at bounding box center [471, 47] width 93 height 11
click at [497, 39] on button "In mẫu tem hàng tự cấu hình" at bounding box center [466, 48] width 118 height 18
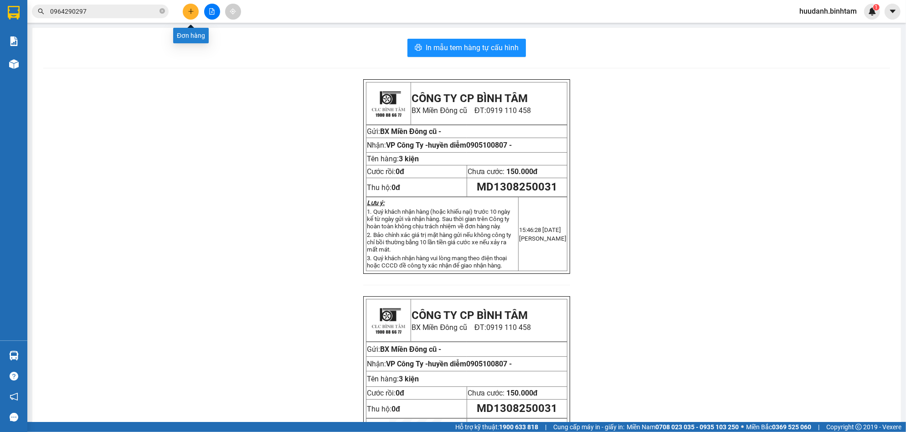
click at [188, 5] on button at bounding box center [191, 12] width 16 height 16
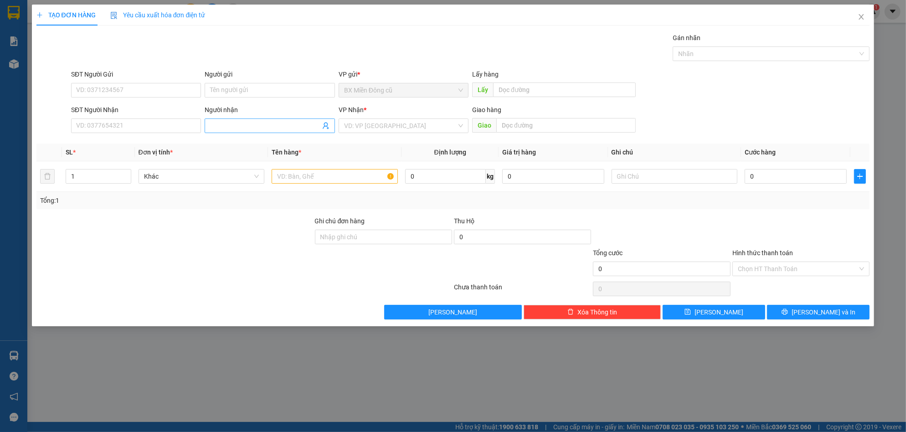
click at [230, 123] on input "Người nhận" at bounding box center [265, 126] width 110 height 10
paste input "ê"
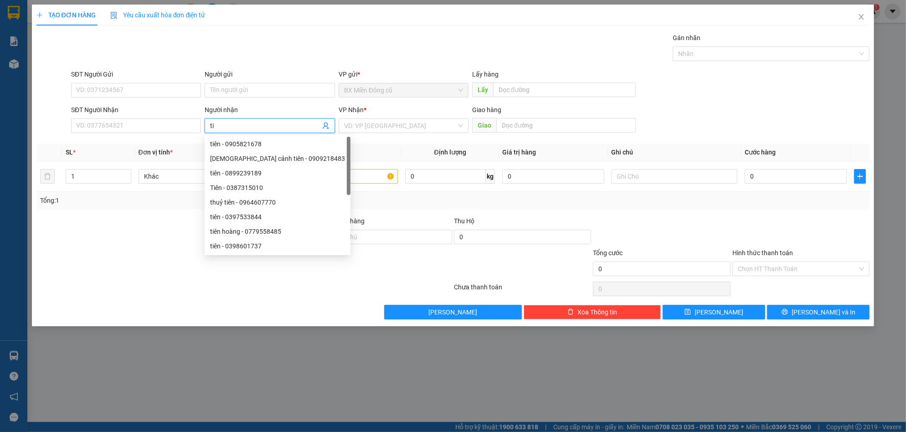
paste input "ền"
type input "tiền"
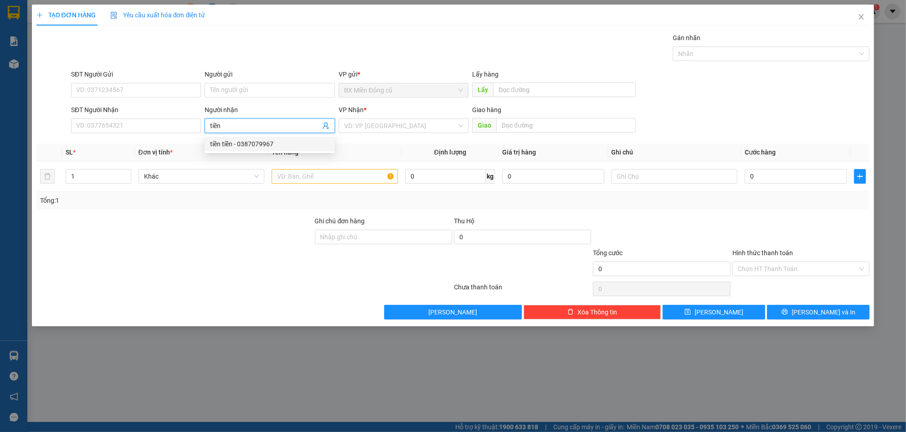
click at [258, 143] on div "tiền tiền - 0387079967" at bounding box center [269, 144] width 119 height 10
type input "0387079967"
type input "tiền tiền"
click at [392, 126] on input "search" at bounding box center [400, 126] width 113 height 14
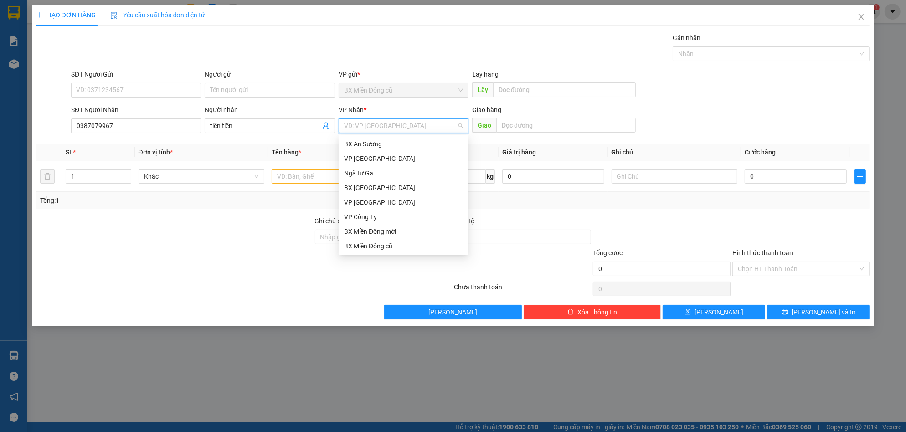
click at [366, 256] on div "Dọc đường" at bounding box center [403, 261] width 119 height 10
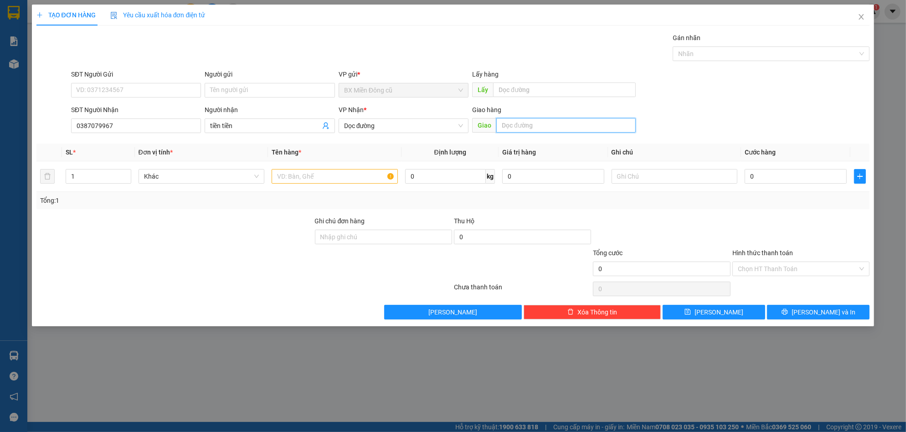
click at [524, 122] on input "text" at bounding box center [565, 125] width 139 height 15
paste input "ô"
paste input "ộ"
paste input "đ"
paste input "ưc"
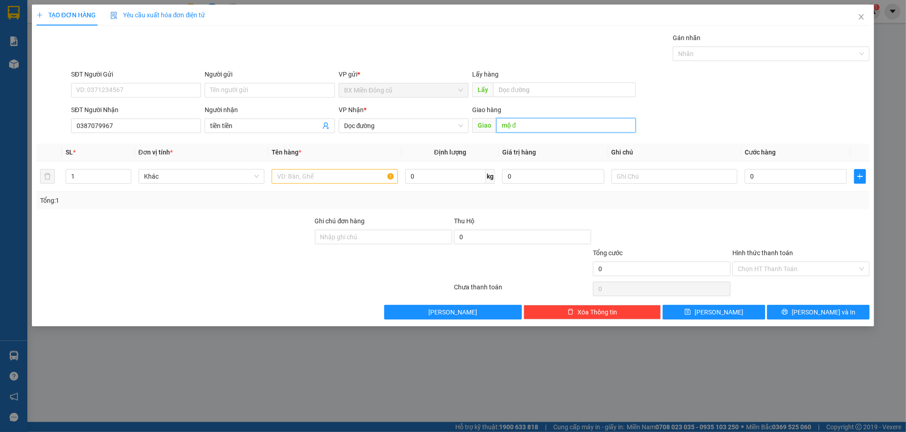
paste input "ức"
type input "mộ đức"
click at [318, 178] on input "text" at bounding box center [335, 176] width 126 height 15
paste input "ê"
paste input "ệ"
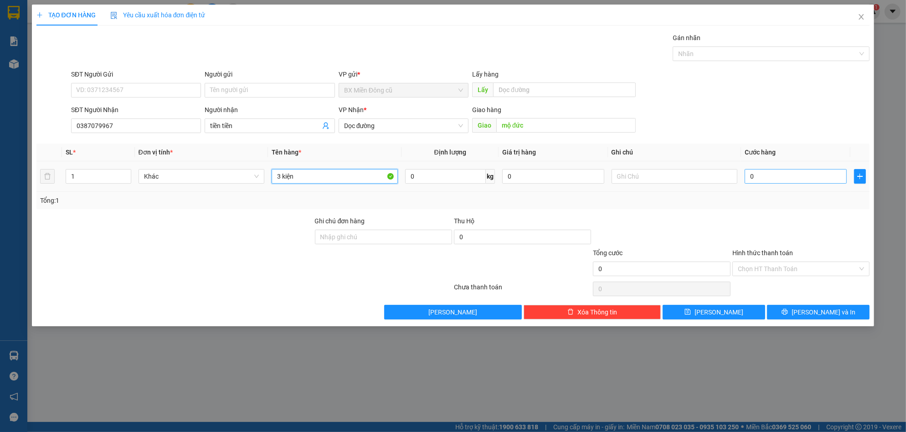
type input "3 kiện"
click at [783, 178] on input "0" at bounding box center [795, 176] width 102 height 15
click at [768, 175] on input "0" at bounding box center [795, 176] width 102 height 15
click at [764, 178] on input "0" at bounding box center [795, 176] width 102 height 15
type input "01"
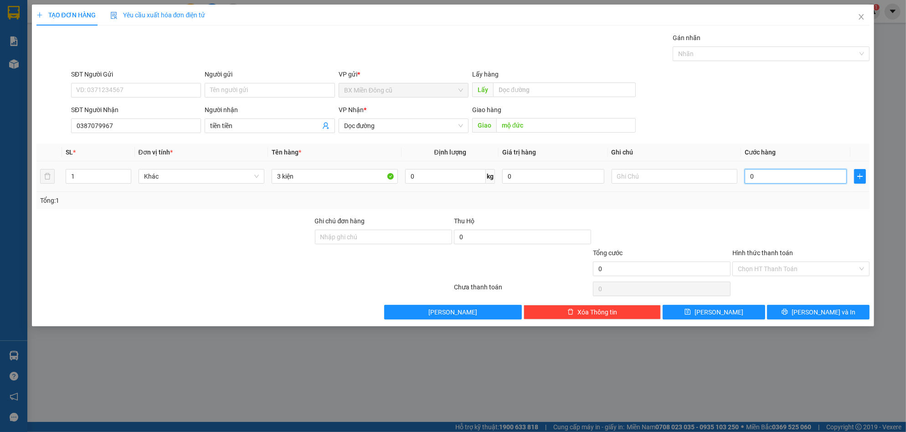
type input "1"
type input "015"
type input "15"
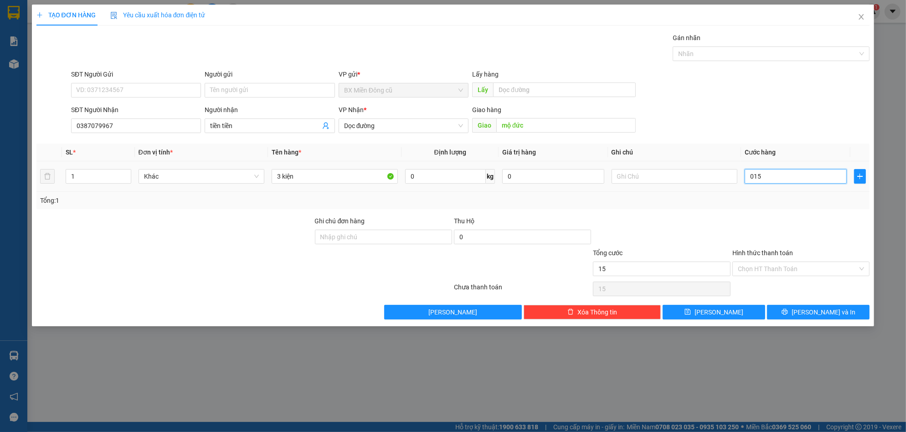
type input "0.150"
type input "150"
type input "01.500"
type input "1.500"
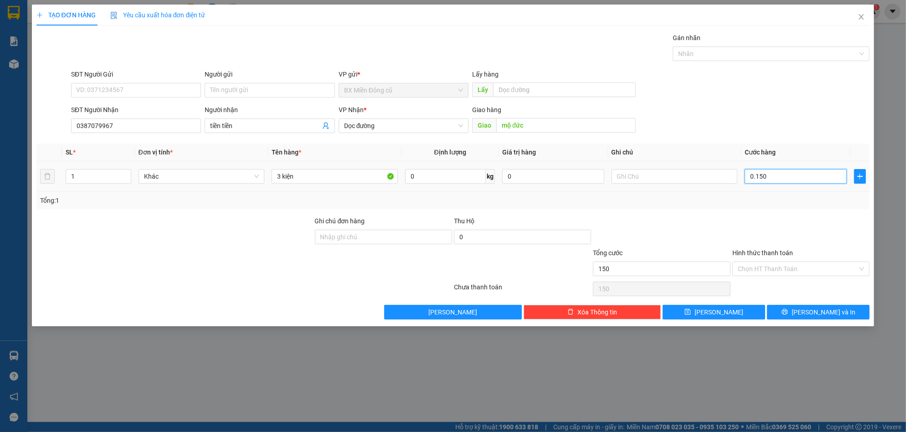
type input "1.500"
type input "015.000"
type input "15.000"
type input "0.150.000"
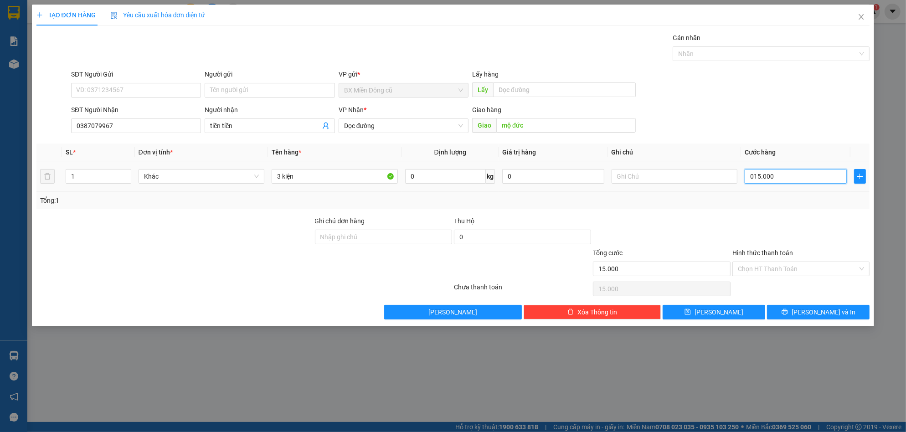
type input "150.000"
click at [813, 305] on button "[PERSON_NAME] và In" at bounding box center [818, 312] width 102 height 15
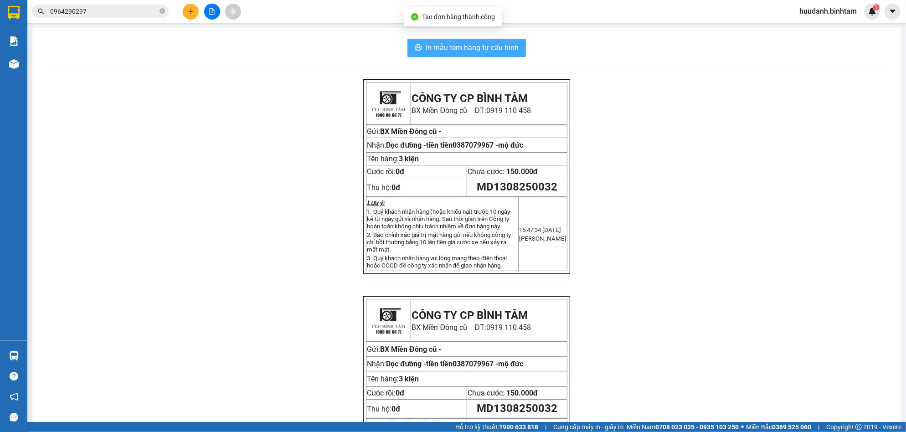
click at [498, 47] on span "In mẫu tem hàng tự cấu hình" at bounding box center [471, 47] width 93 height 11
click at [189, 9] on icon "plus" at bounding box center [191, 11] width 6 height 6
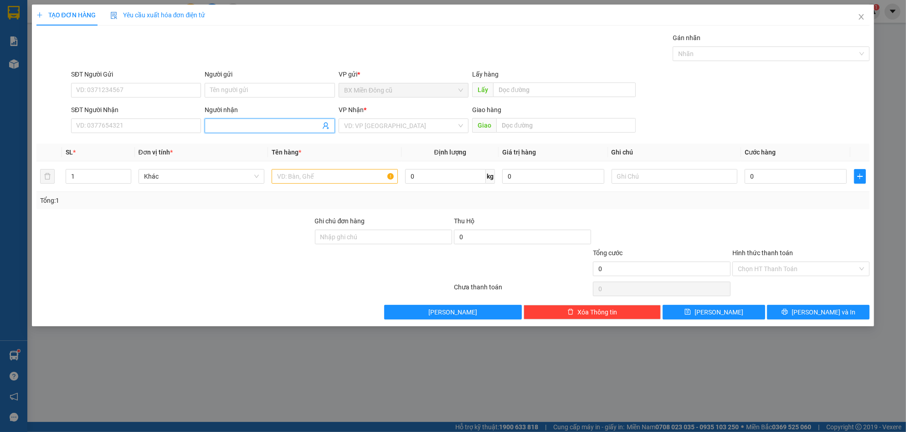
click at [225, 124] on input "Người nhận" at bounding box center [265, 126] width 110 height 10
click at [287, 177] on input "text" at bounding box center [335, 176] width 126 height 15
paste input "ô"
type input "2 lôp xe+2 bao xanh"
click at [230, 122] on input "Người nhận" at bounding box center [265, 126] width 110 height 10
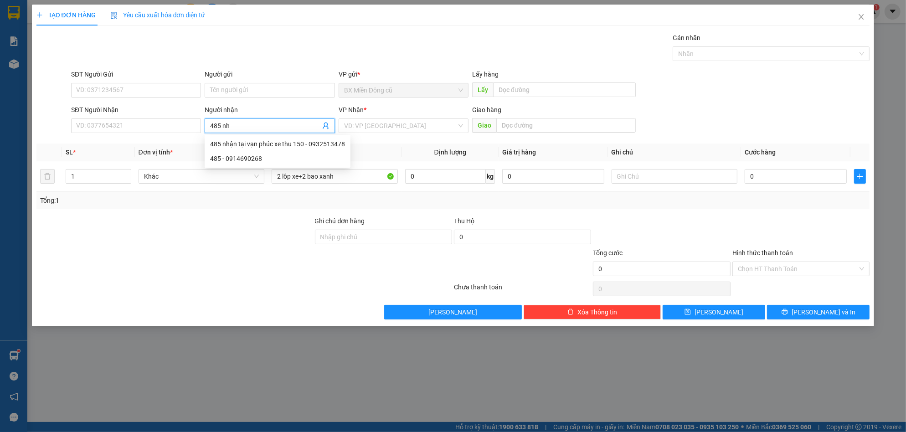
paste input "â"
paste input "ậ"
type input "485 nhận"
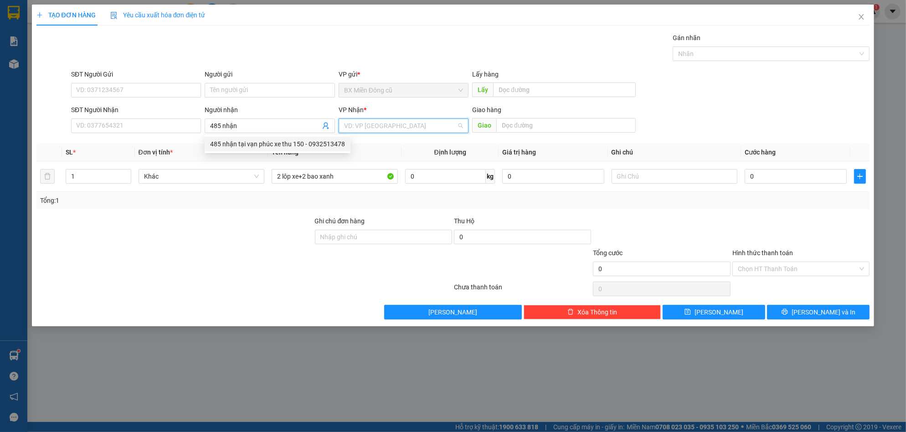
click at [407, 123] on input "search" at bounding box center [400, 126] width 113 height 14
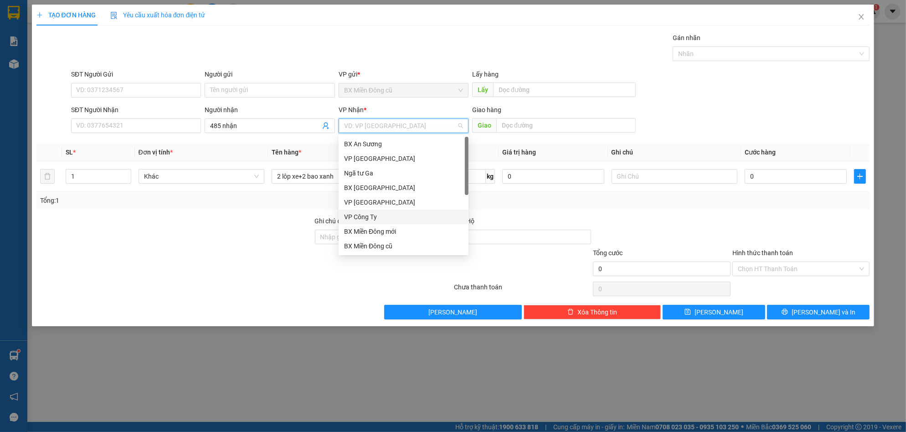
click at [369, 212] on div "VP Công Ty" at bounding box center [403, 217] width 119 height 10
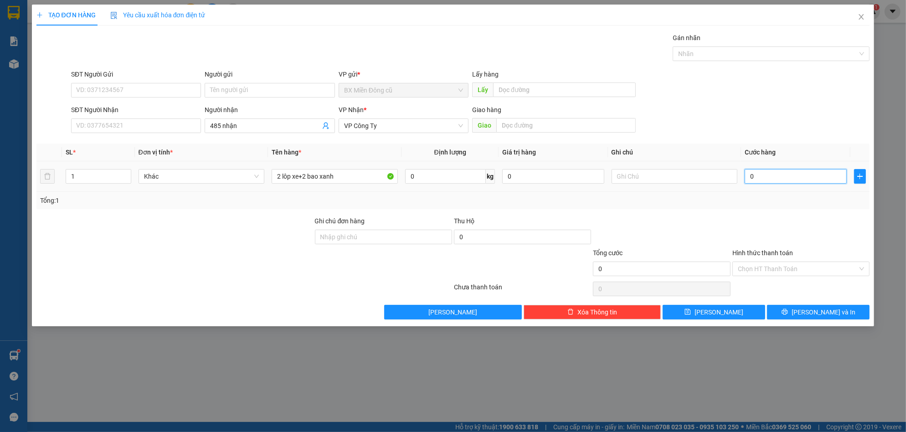
click at [768, 179] on input "0" at bounding box center [795, 176] width 102 height 15
click at [774, 267] on input "Hình thức thanh toán" at bounding box center [798, 269] width 120 height 14
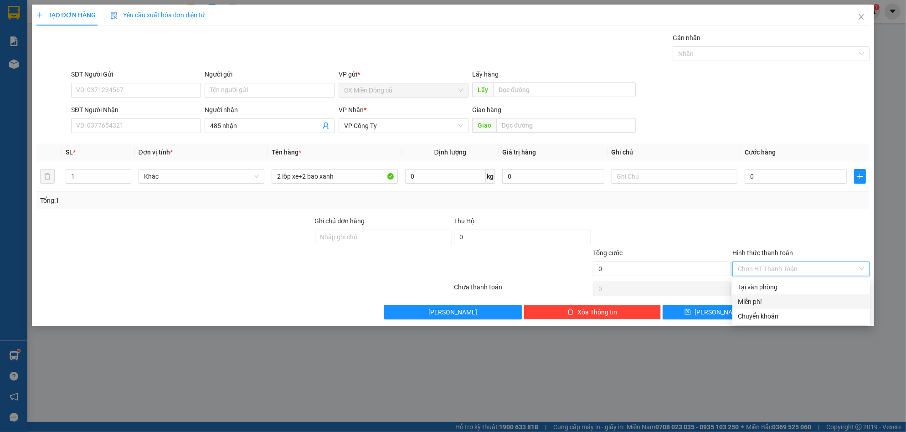
click at [761, 303] on div "Miễn phí" at bounding box center [801, 302] width 127 height 10
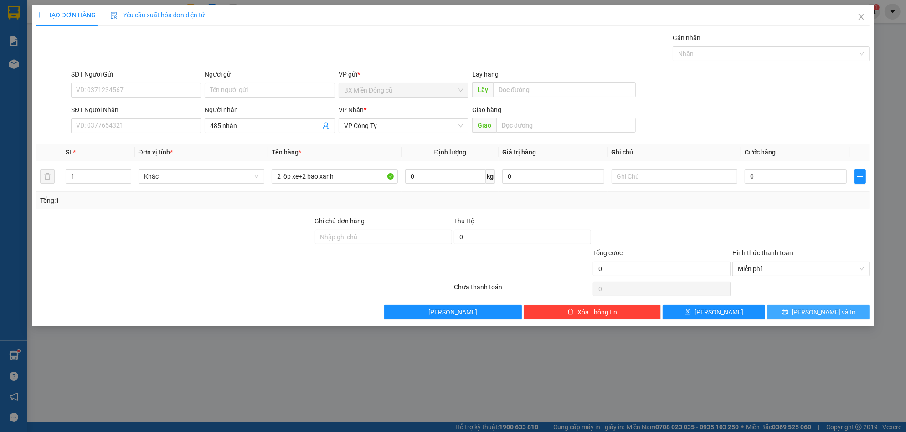
click at [828, 311] on span "[PERSON_NAME] và In" at bounding box center [823, 312] width 64 height 10
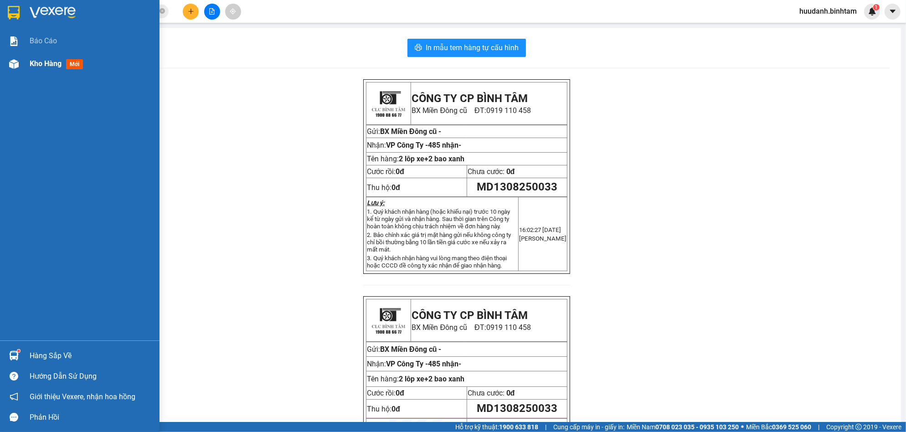
click at [34, 61] on span "Kho hàng" at bounding box center [46, 63] width 32 height 9
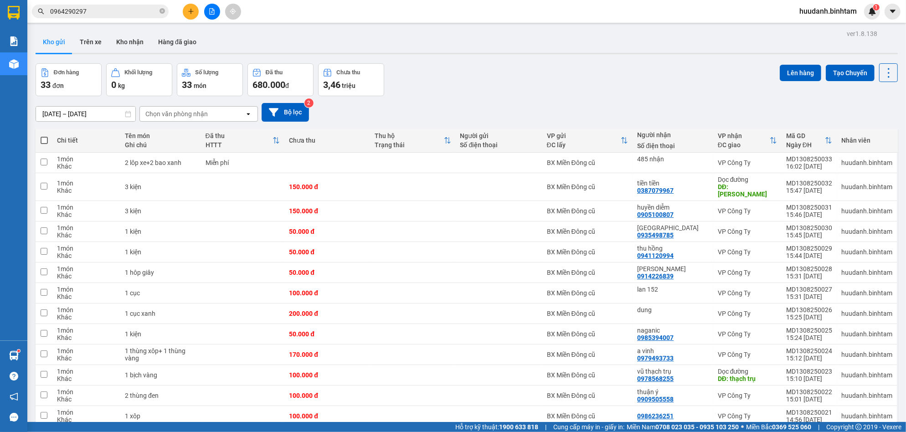
click at [42, 140] on span at bounding box center [44, 140] width 7 height 7
click at [44, 136] on input "checkbox" at bounding box center [44, 136] width 0 height 0
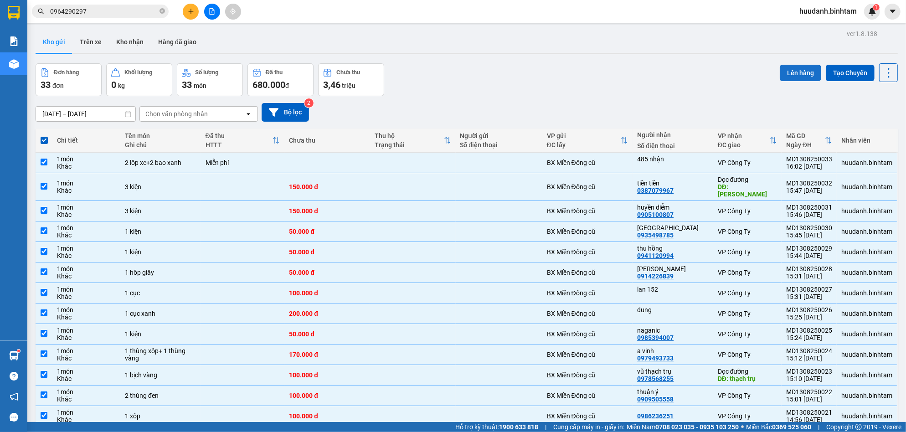
click at [790, 68] on button "Lên hàng" at bounding box center [799, 73] width 41 height 16
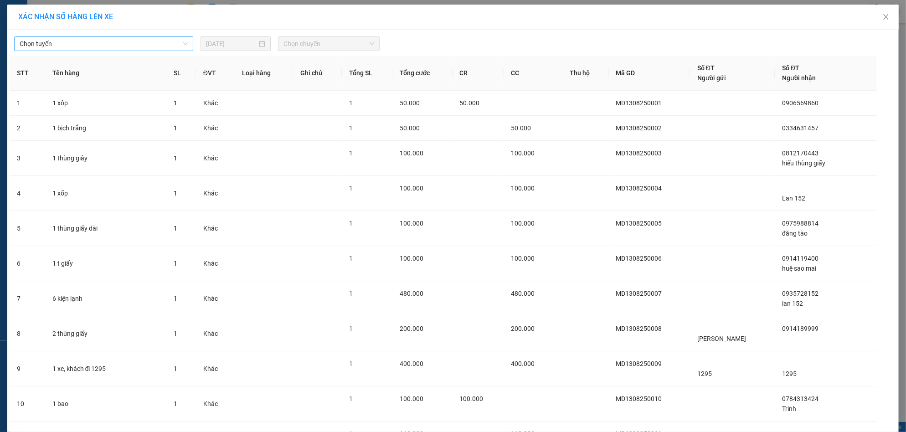
click at [170, 42] on span "Chọn tuyến" at bounding box center [104, 44] width 168 height 14
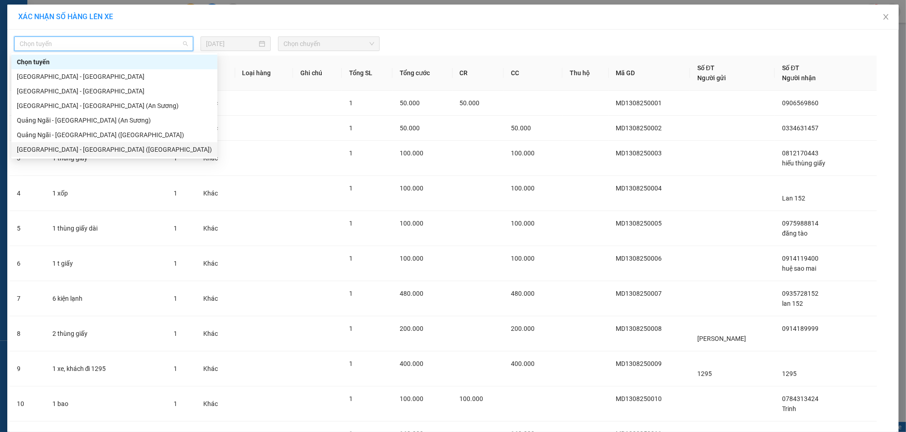
click at [99, 151] on div "[GEOGRAPHIC_DATA] - [GEOGRAPHIC_DATA] ([GEOGRAPHIC_DATA])" at bounding box center [114, 149] width 195 height 10
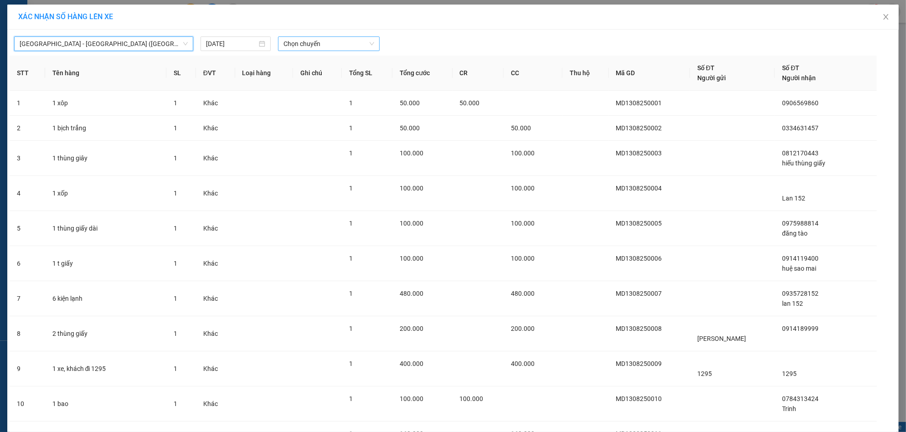
click at [327, 44] on span "Chọn chuyến" at bounding box center [328, 44] width 90 height 14
click at [318, 75] on div "17:00 - 76E-004.85" at bounding box center [314, 77] width 71 height 10
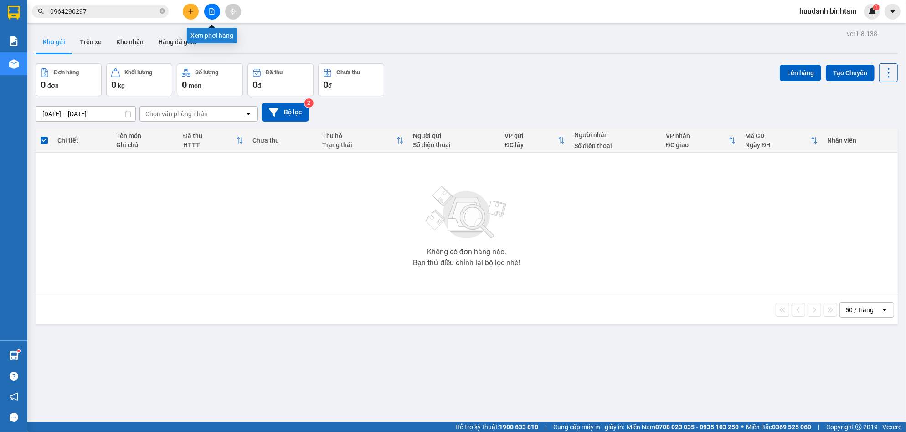
click at [212, 12] on icon "file-add" at bounding box center [212, 11] width 6 height 6
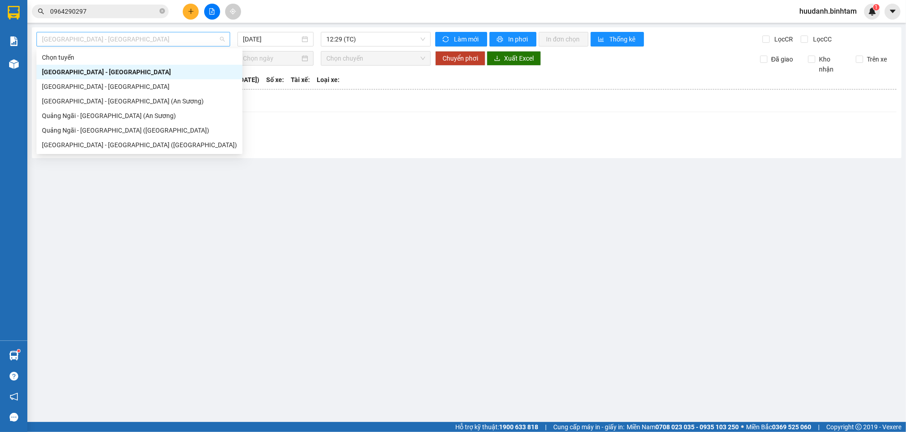
click at [193, 35] on span "[GEOGRAPHIC_DATA] - [GEOGRAPHIC_DATA]" at bounding box center [133, 39] width 183 height 14
click at [106, 141] on div "[GEOGRAPHIC_DATA] - [GEOGRAPHIC_DATA] ([GEOGRAPHIC_DATA])" at bounding box center [139, 145] width 195 height 10
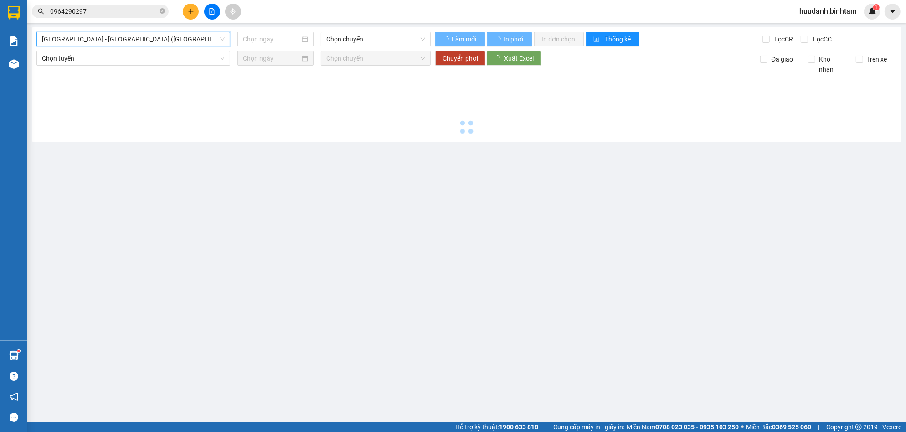
type input "[DATE]"
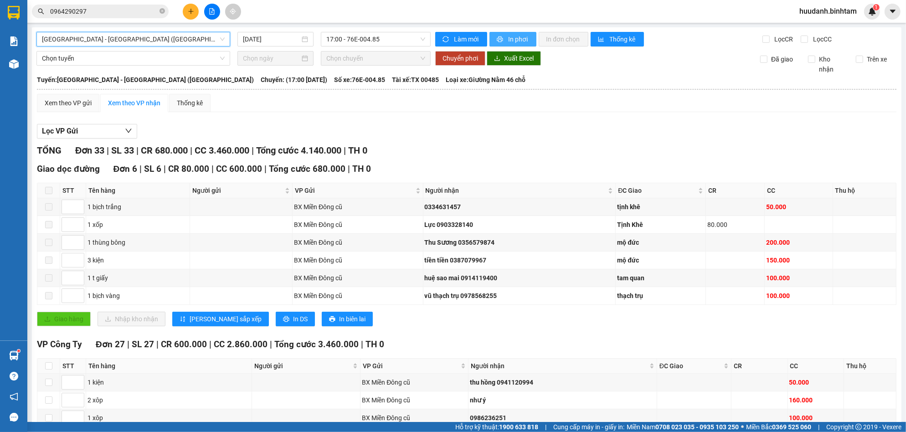
click at [511, 37] on span "In phơi" at bounding box center [518, 39] width 21 height 10
